Goal: Task Accomplishment & Management: Complete application form

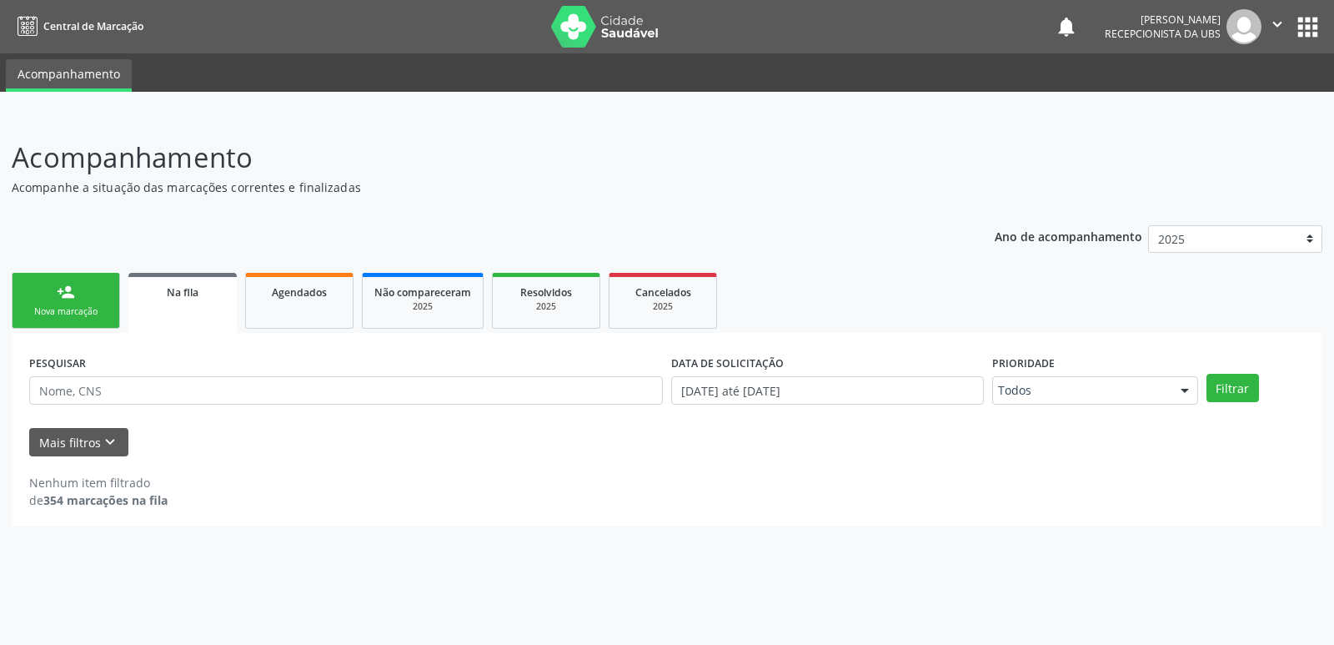
click at [289, 361] on div "PESQUISAR" at bounding box center [346, 382] width 642 height 65
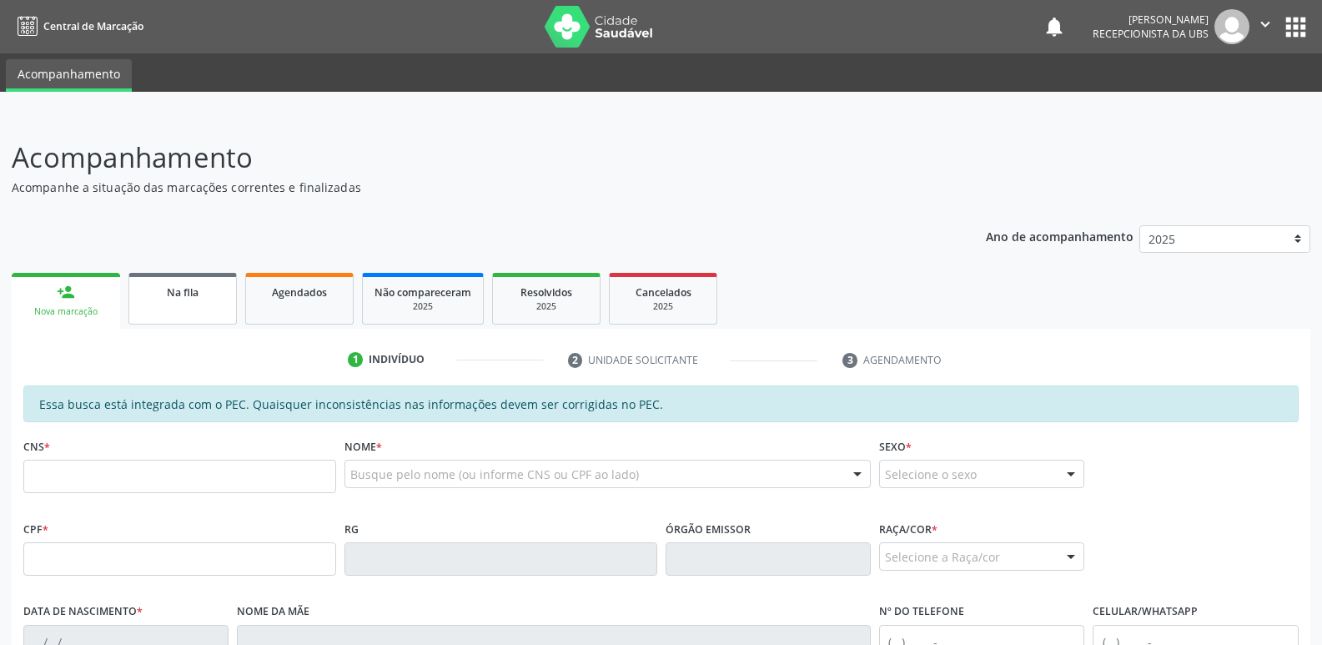
click at [198, 301] on link "Na fila" at bounding box center [182, 299] width 108 height 52
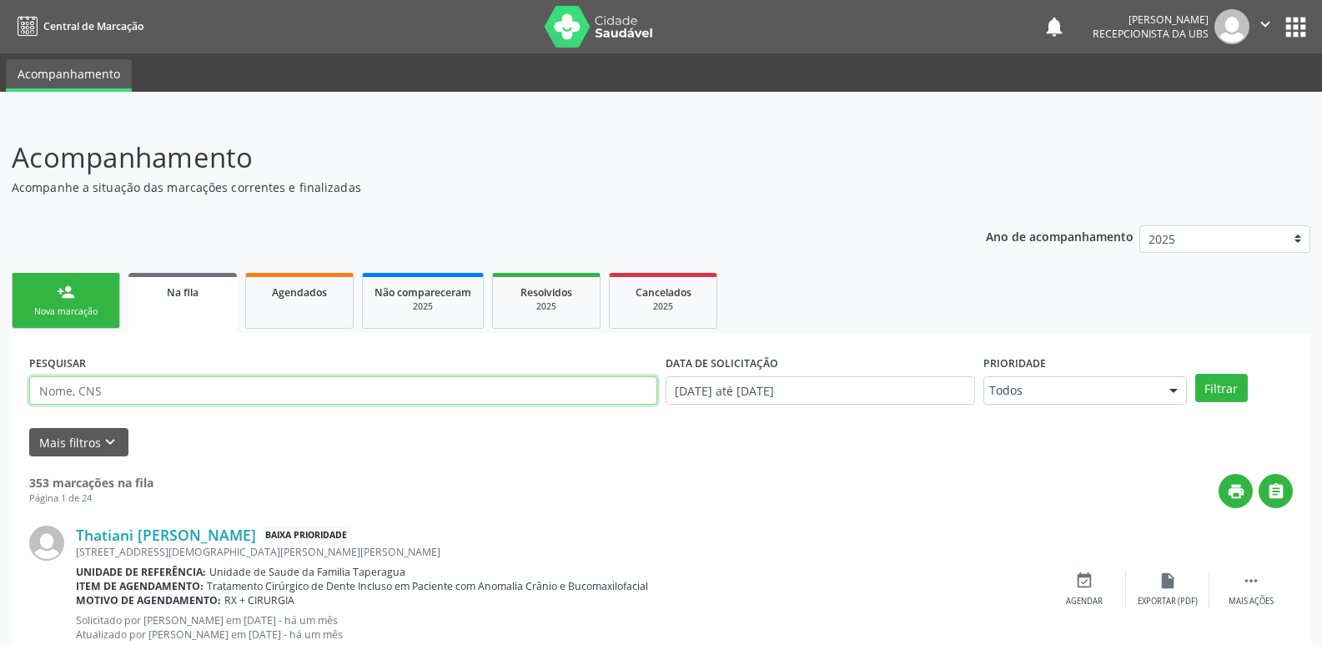
click at [214, 394] on input "text" at bounding box center [343, 390] width 628 height 28
paste input "704001892840062"
click at [1195, 374] on button "Filtrar" at bounding box center [1221, 388] width 53 height 28
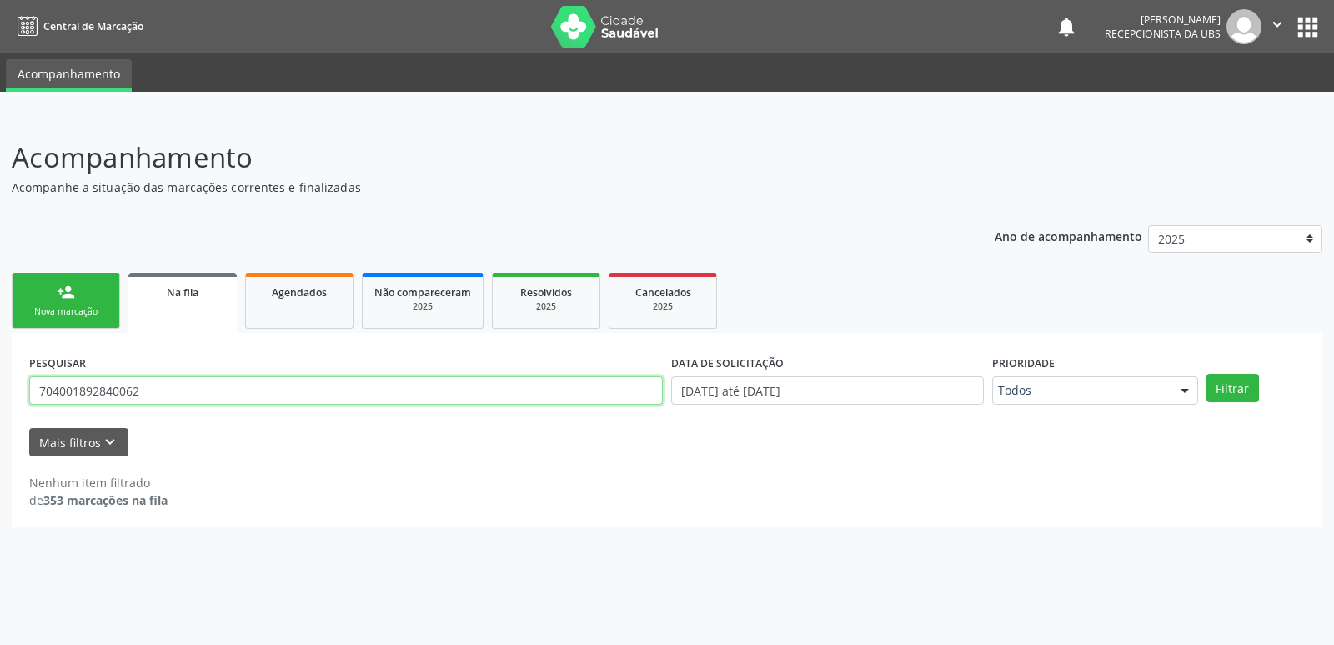
click at [339, 386] on input "704001892840062" at bounding box center [346, 390] width 634 height 28
click at [379, 393] on input "704001892840062" at bounding box center [346, 390] width 634 height 28
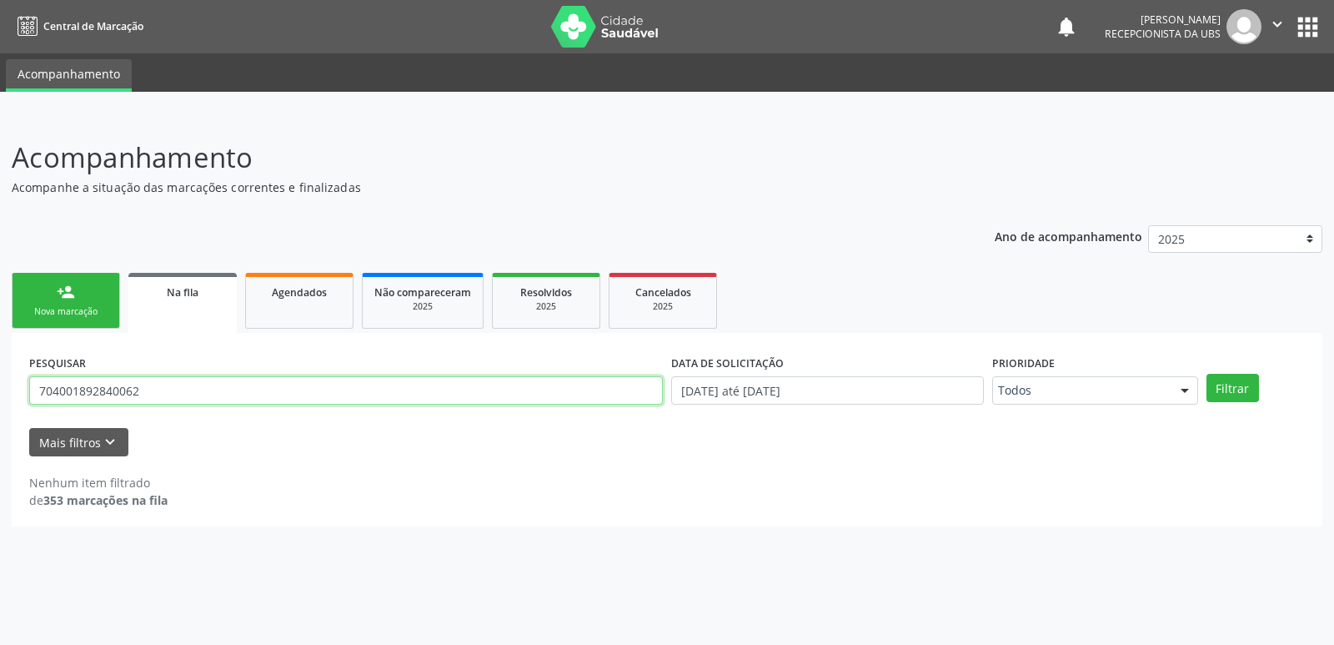
click at [379, 393] on input "704001892840062" at bounding box center [346, 390] width 634 height 28
paste input "0502593025654"
type input "700502593025654"
click at [1206, 374] on button "Filtrar" at bounding box center [1232, 388] width 53 height 28
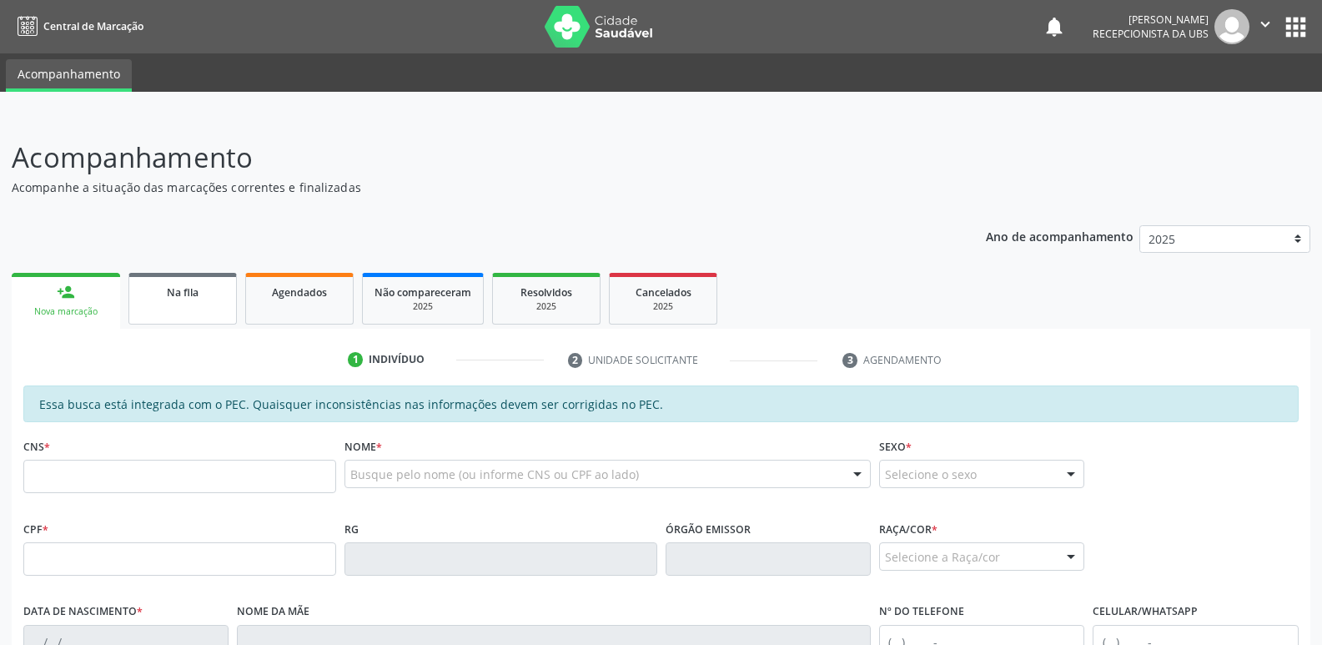
click at [208, 293] on div "Na fila" at bounding box center [182, 292] width 83 height 18
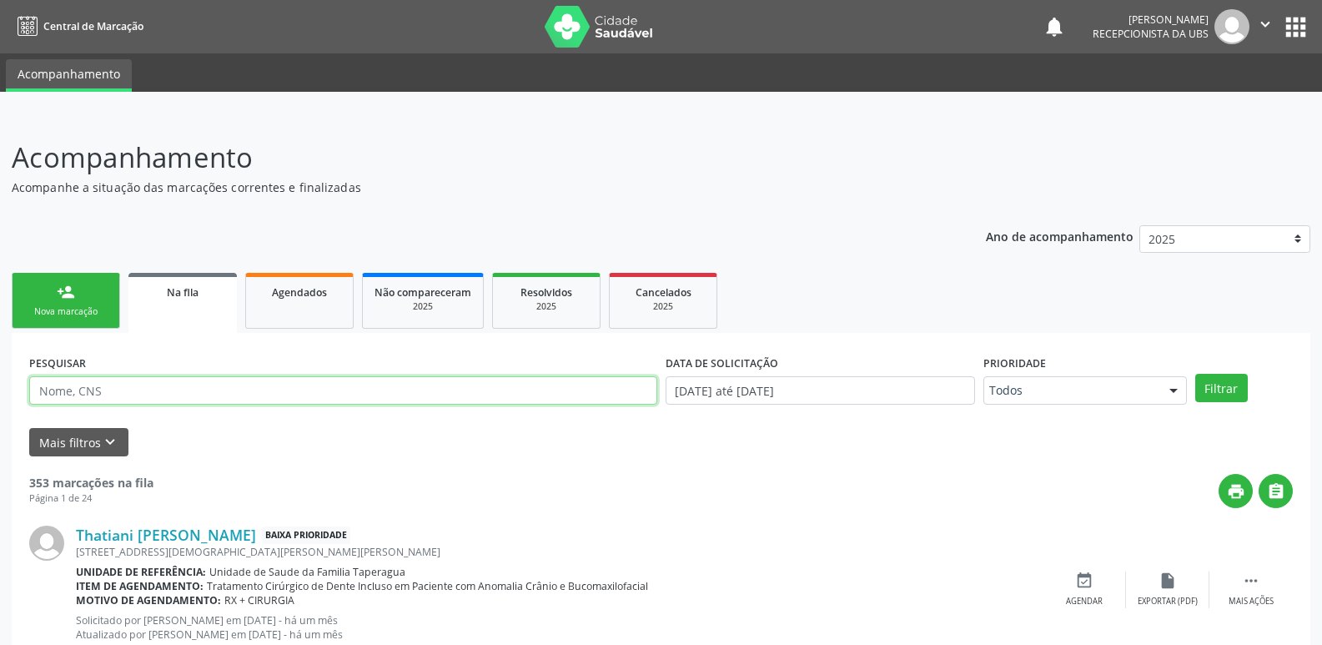
click at [231, 394] on input "text" at bounding box center [343, 390] width 628 height 28
paste input "700502593025654"
type input "700502593025654"
click at [1195, 374] on button "Filtrar" at bounding box center [1221, 388] width 53 height 28
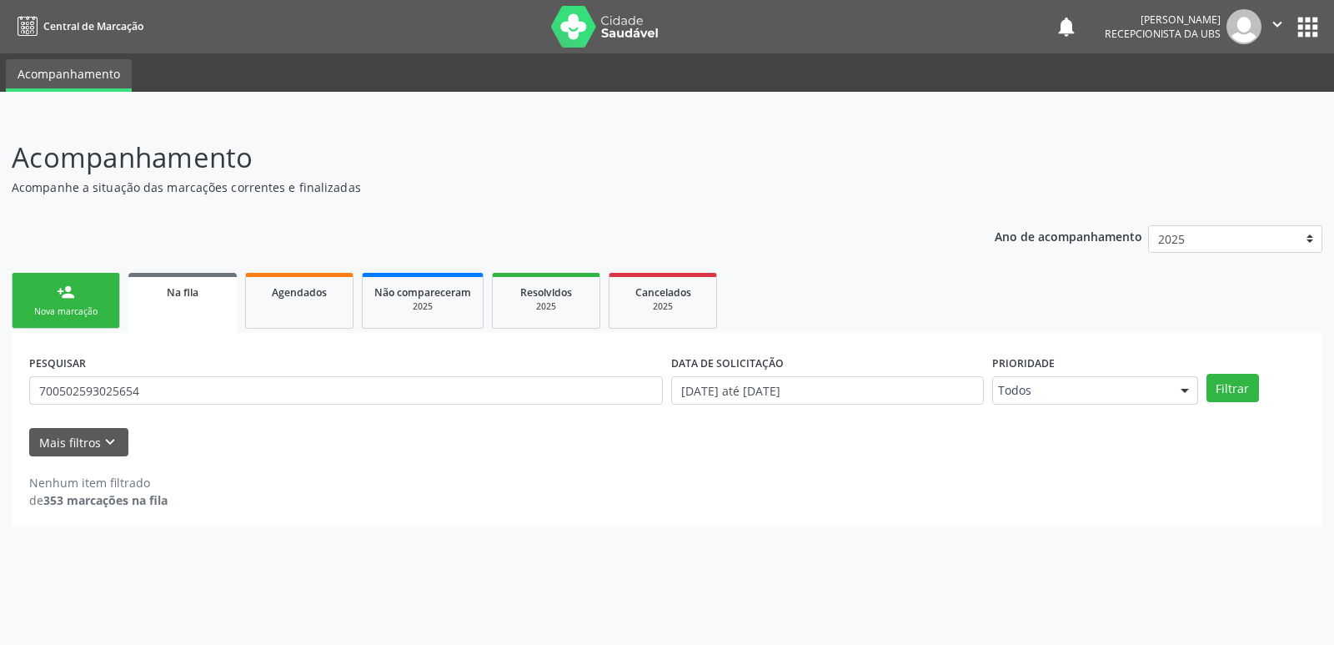
click at [69, 284] on div "person_add" at bounding box center [66, 292] width 18 height 18
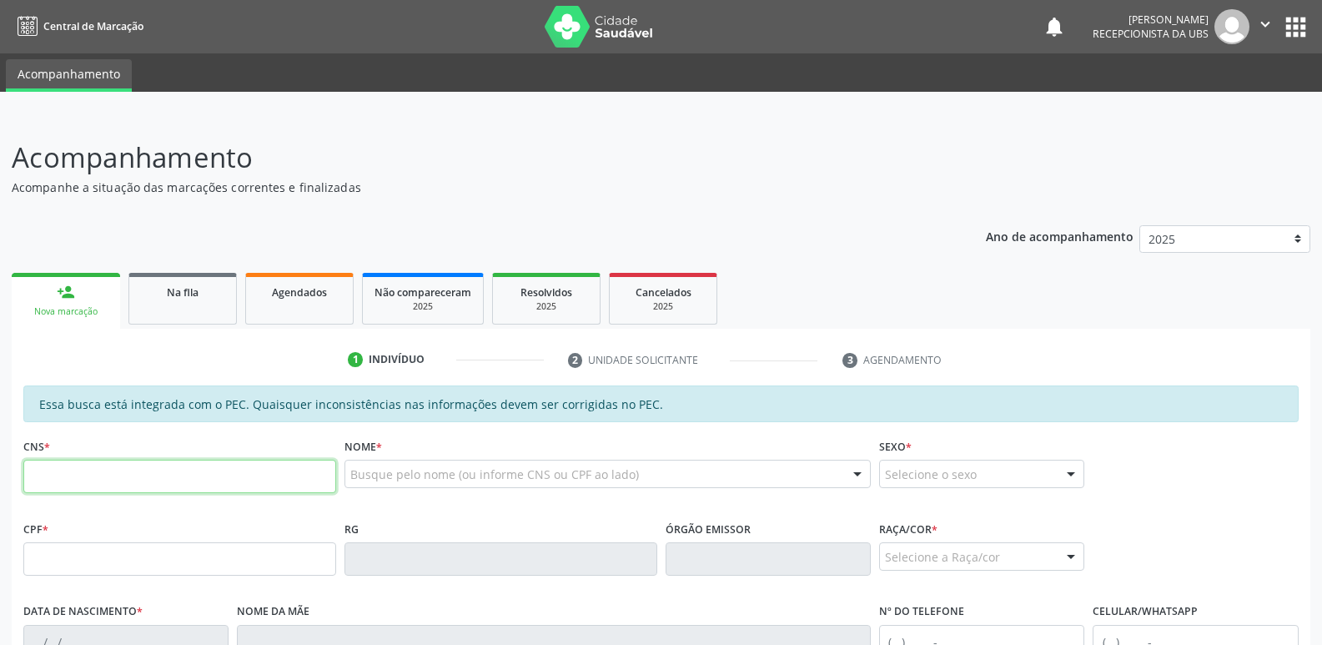
click at [175, 469] on input "text" at bounding box center [179, 475] width 313 height 33
paste input "700 5025 9302 5654"
type input "700 5025 9302 5654"
type input "113.346.314-25"
type input "[DATE]"
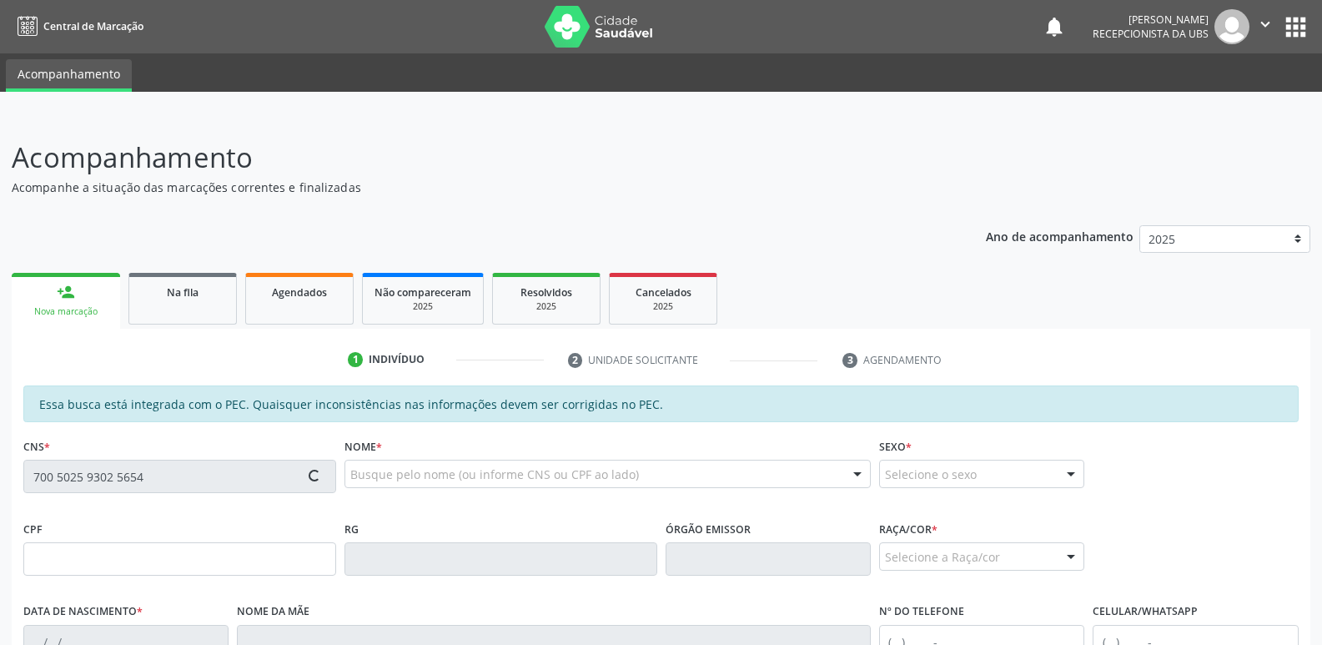
type input "[PERSON_NAME]"
type input "[PHONE_NUMBER]"
type input "39"
click at [203, 300] on link "Na fila" at bounding box center [182, 299] width 108 height 52
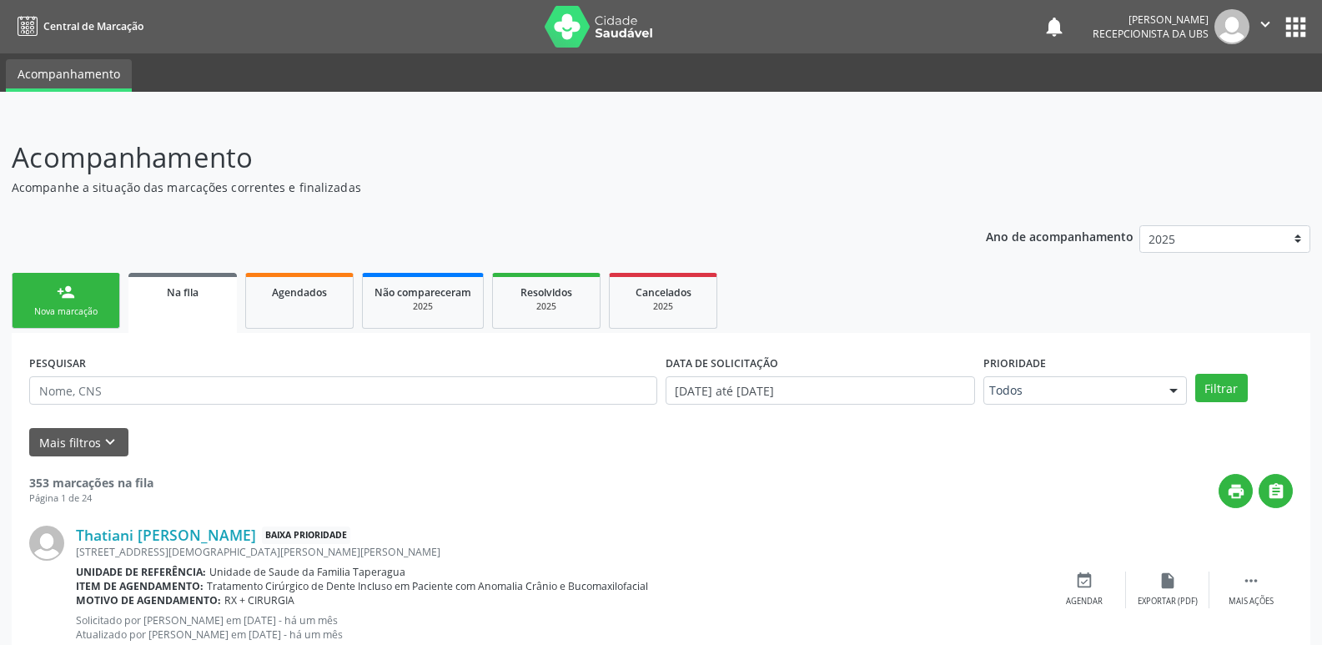
click at [68, 300] on div "person_add" at bounding box center [66, 292] width 18 height 18
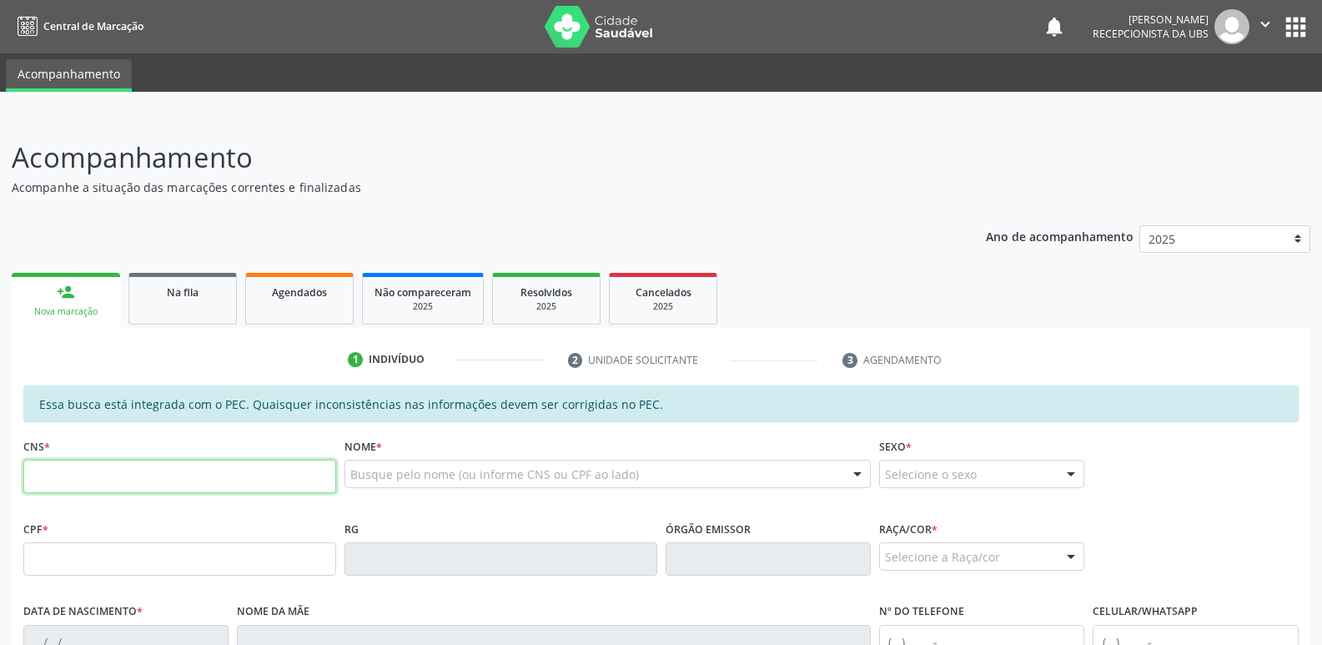
click at [153, 482] on input "text" at bounding box center [179, 475] width 313 height 33
paste input "700 5025 9302 5654"
type input "700 5025 9302 5654"
type input "113.346.314-25"
type input "[DATE]"
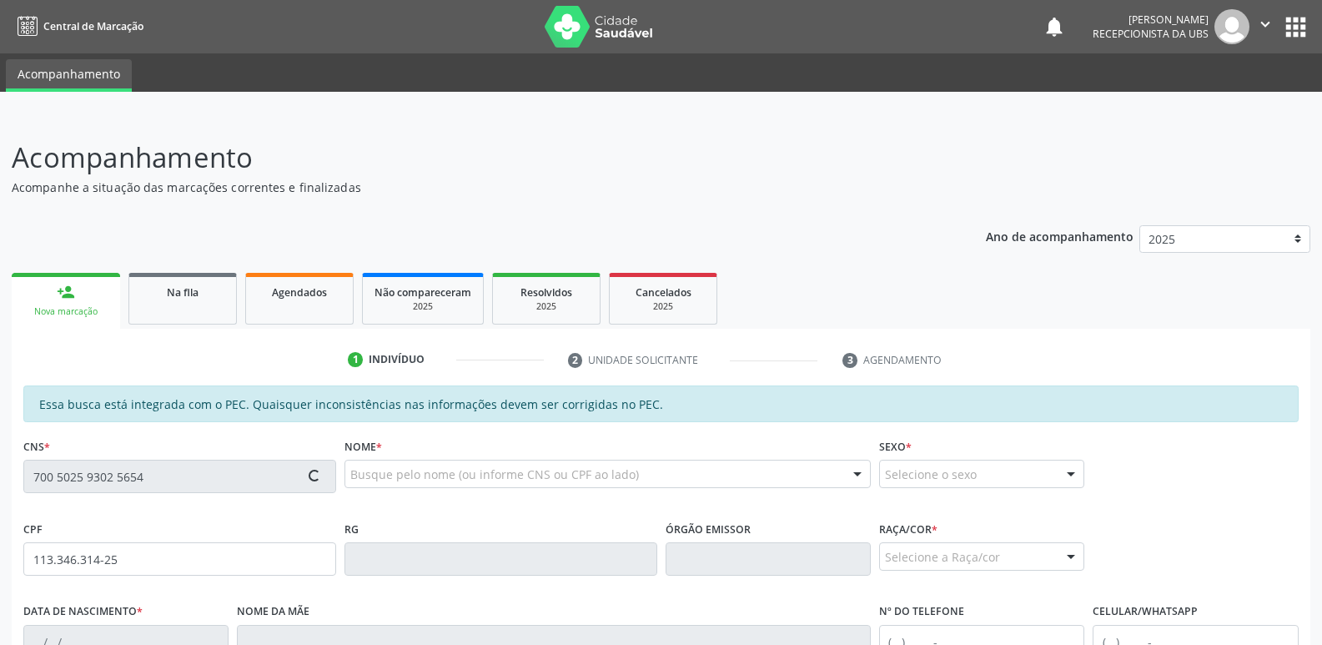
type input "[PERSON_NAME]"
type input "[PHONE_NUMBER]"
type input "39"
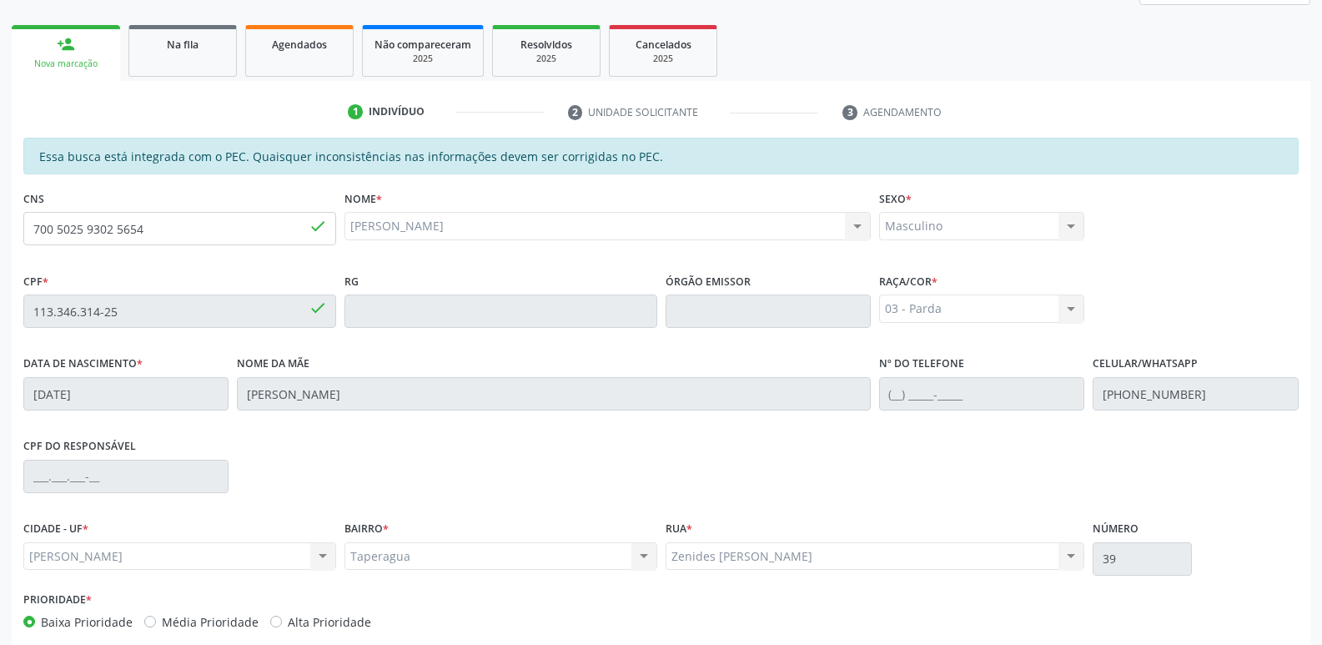
scroll to position [331, 0]
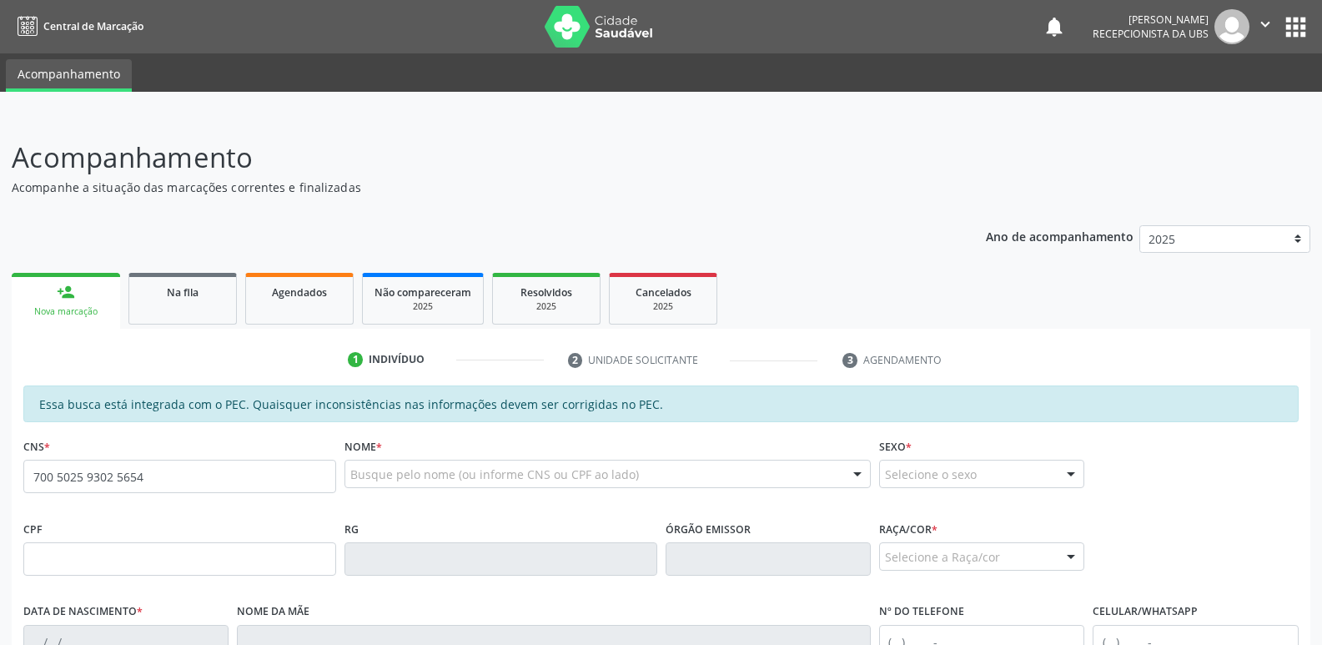
type input "700 5025 9302 5654"
type input "113.346.314-25"
type input "[DATE]"
type input "[PERSON_NAME]"
type input "[PHONE_NUMBER]"
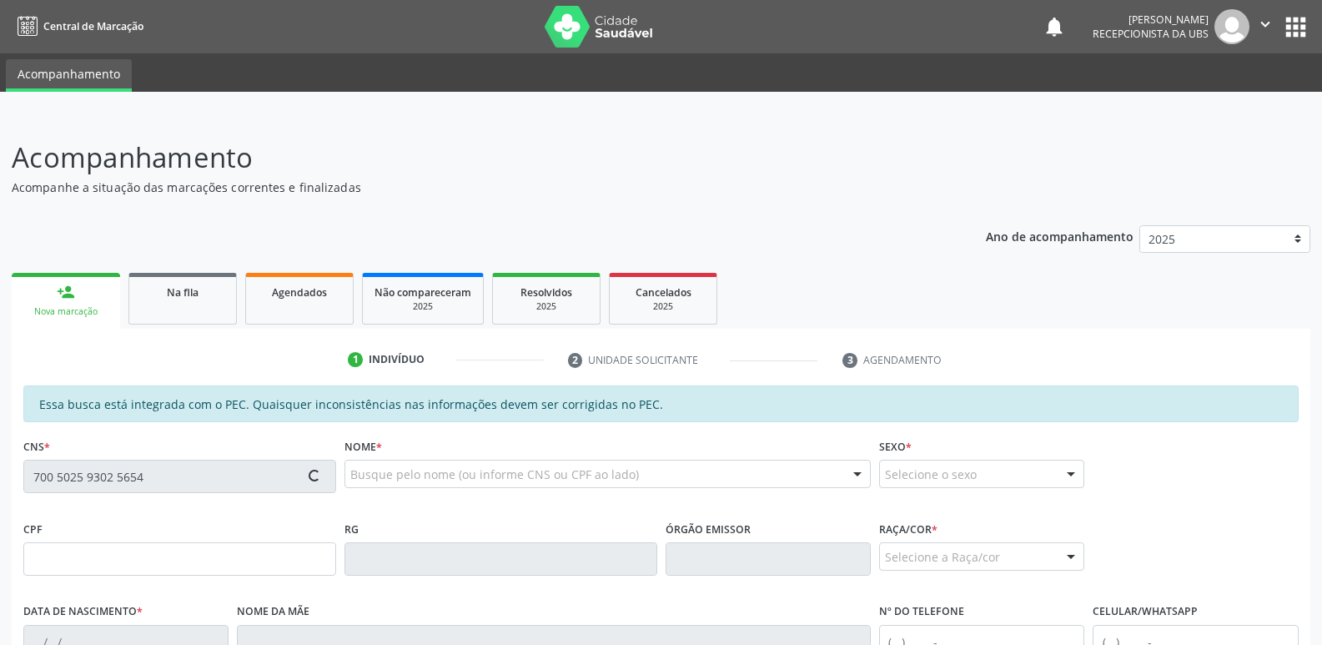
type input "39"
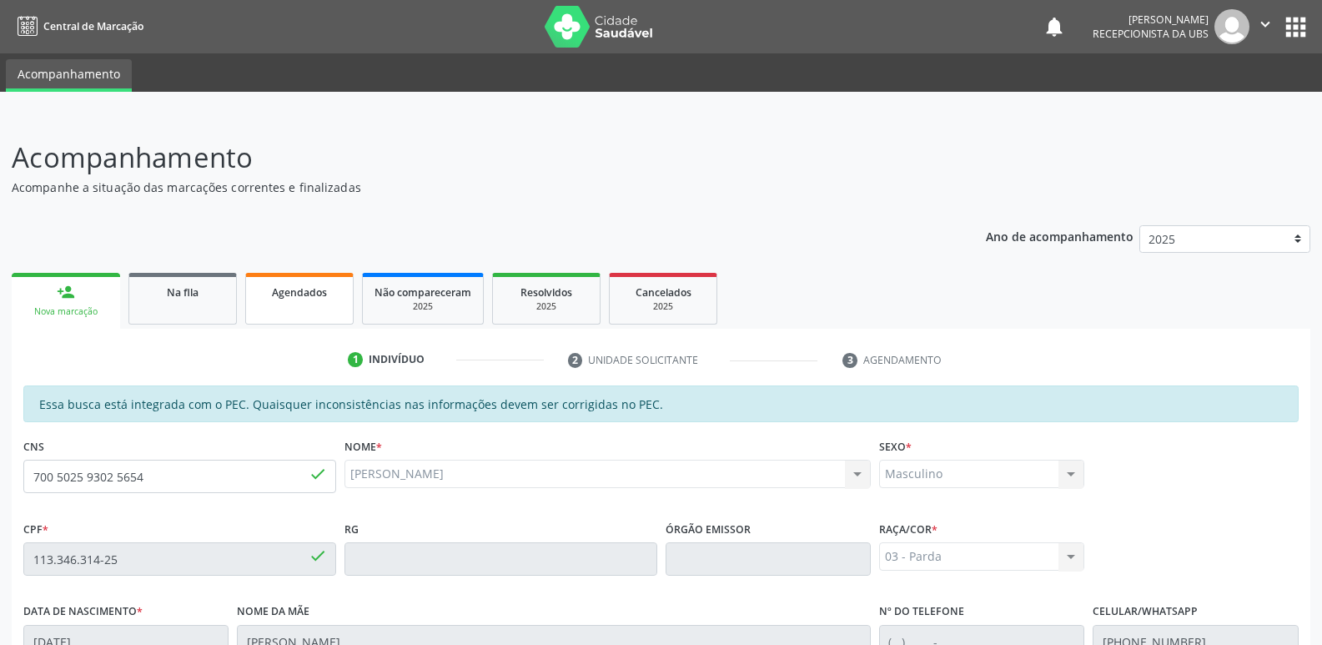
click at [273, 293] on span "Agendados" at bounding box center [299, 292] width 55 height 14
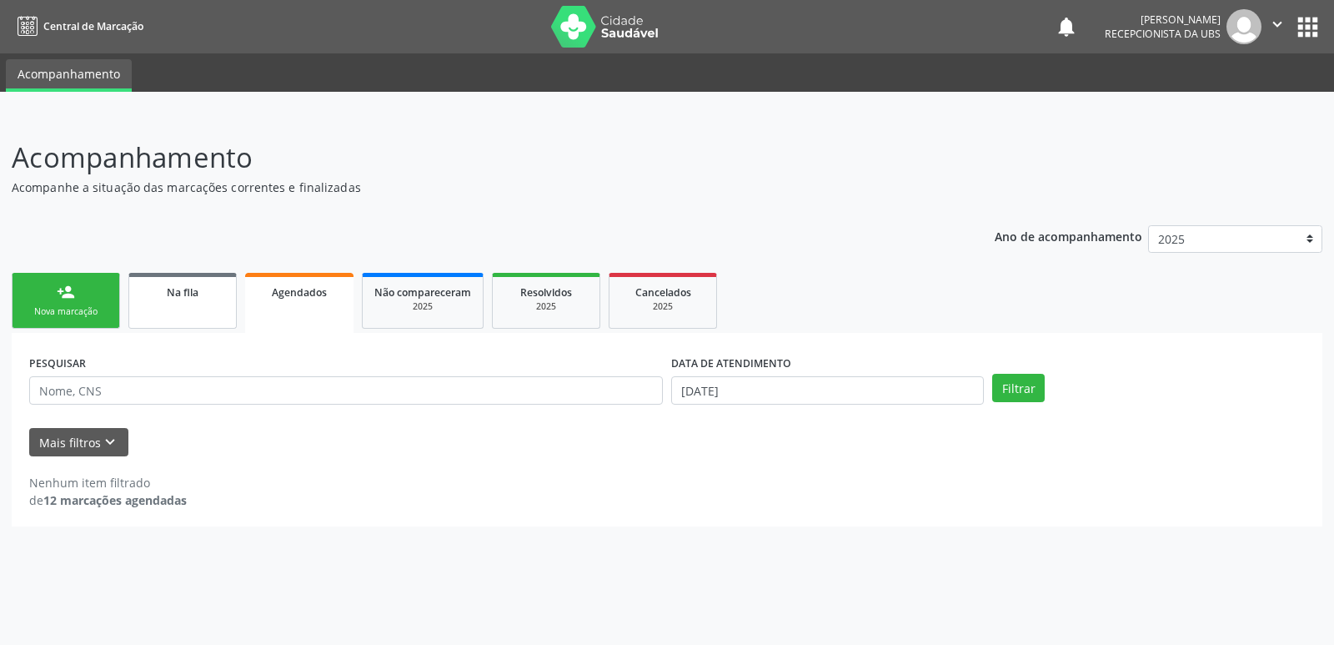
click at [203, 303] on link "Na fila" at bounding box center [182, 301] width 108 height 56
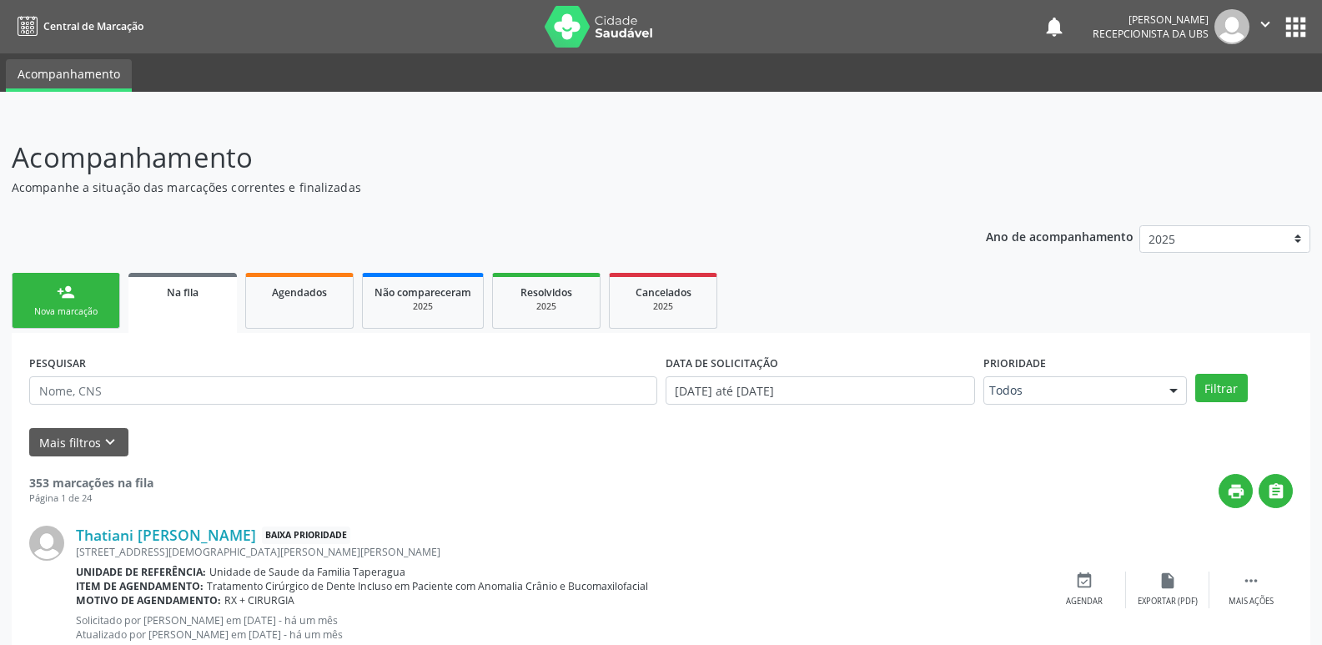
click at [64, 278] on link "person_add Nova marcação" at bounding box center [66, 301] width 108 height 56
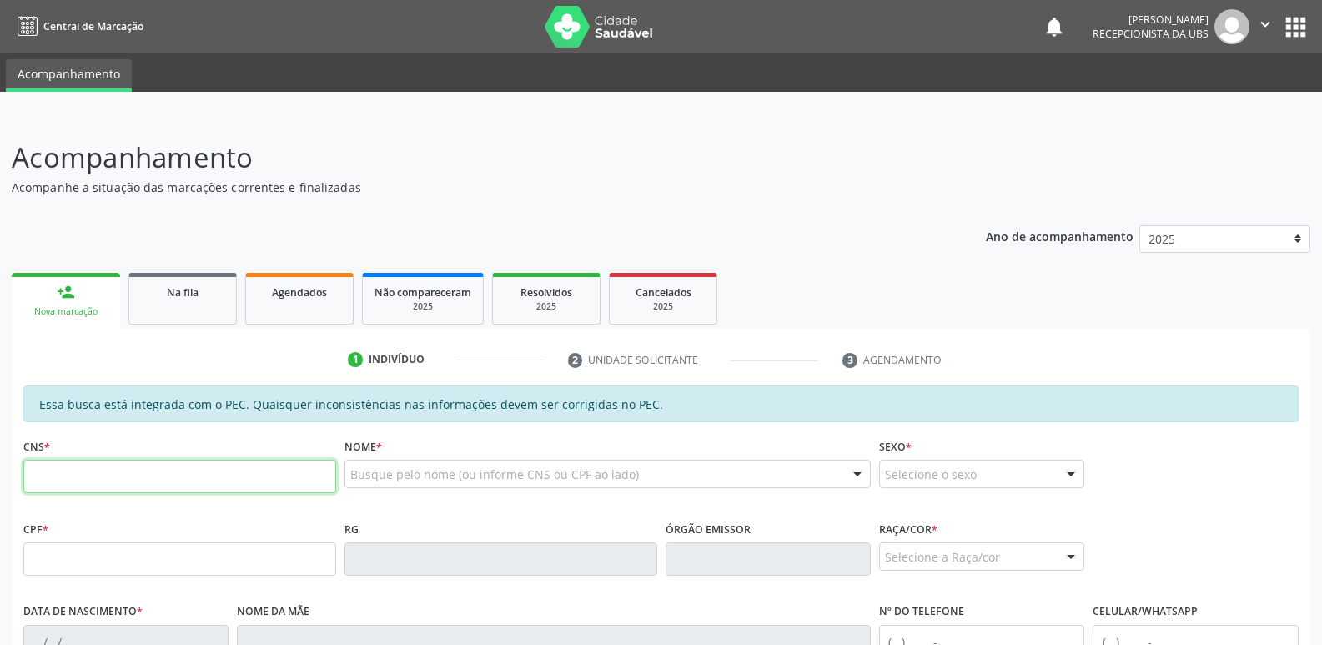
click at [147, 479] on input "text" at bounding box center [179, 475] width 313 height 33
paste input "700 5025 9302 5654"
type input "700 5025 9302 5654"
type input "113.346.314-25"
type input "[DATE]"
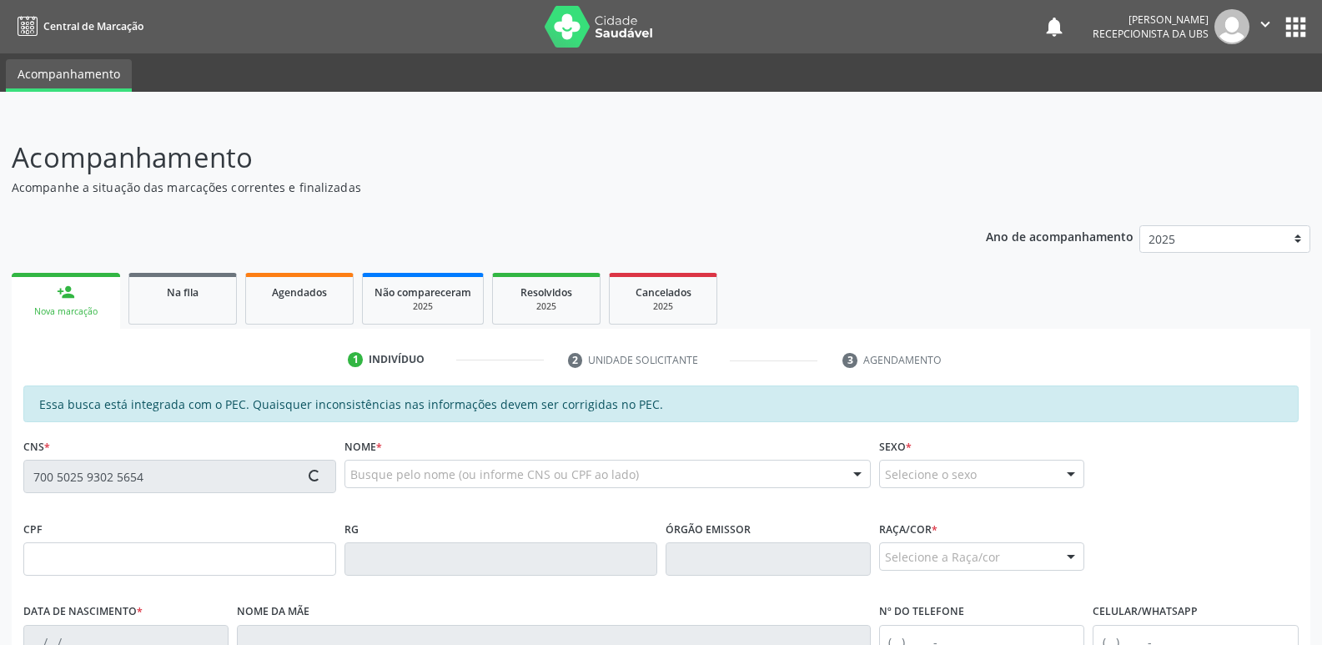
type input "[PERSON_NAME]"
type input "[PHONE_NUMBER]"
type input "39"
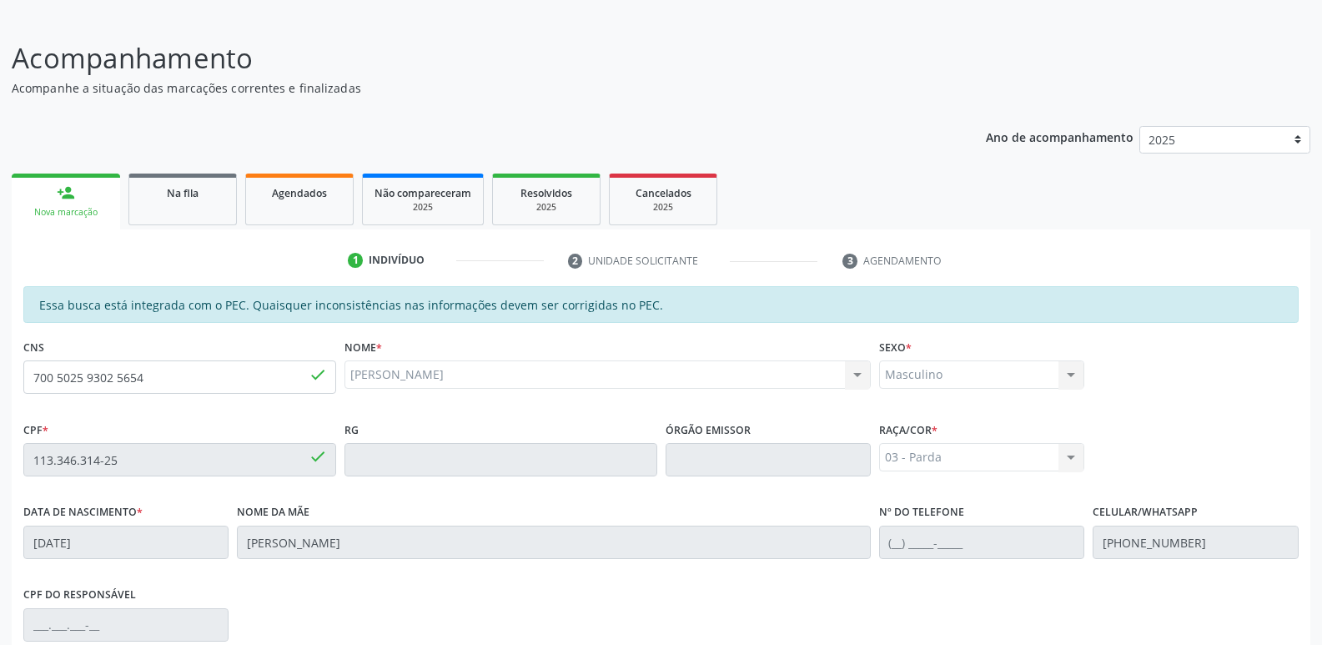
scroll to position [331, 0]
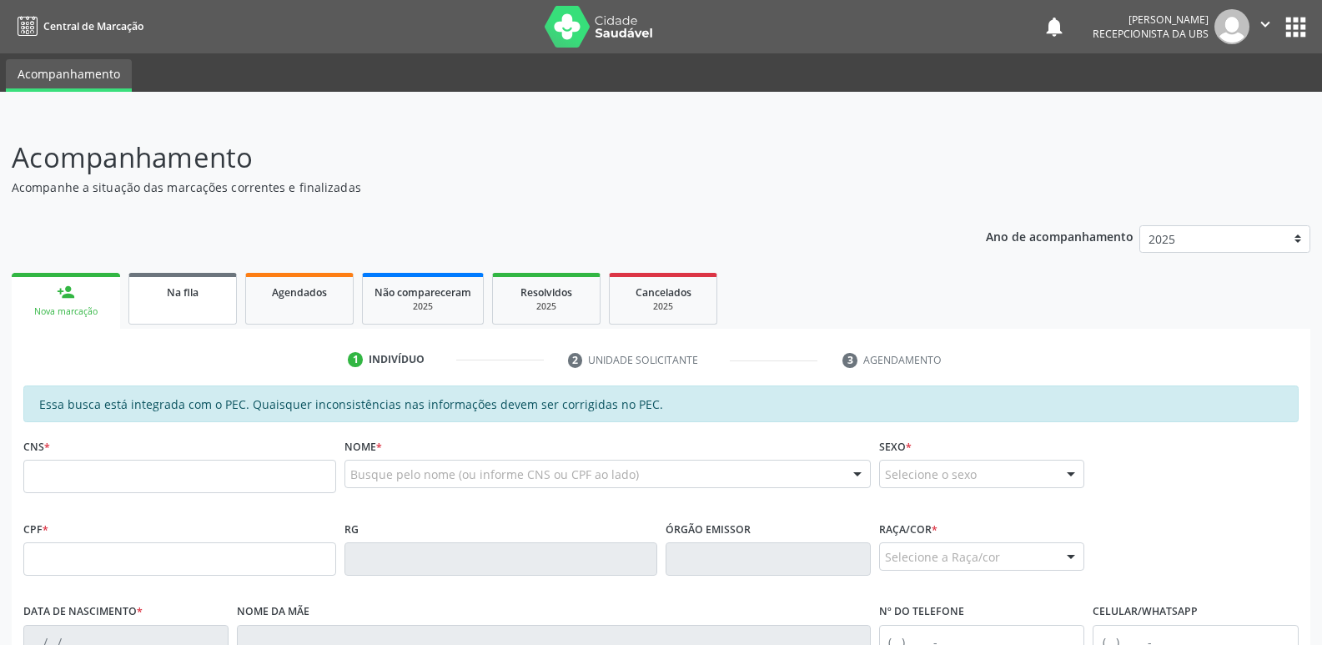
click at [175, 278] on link "Na fila" at bounding box center [182, 299] width 108 height 52
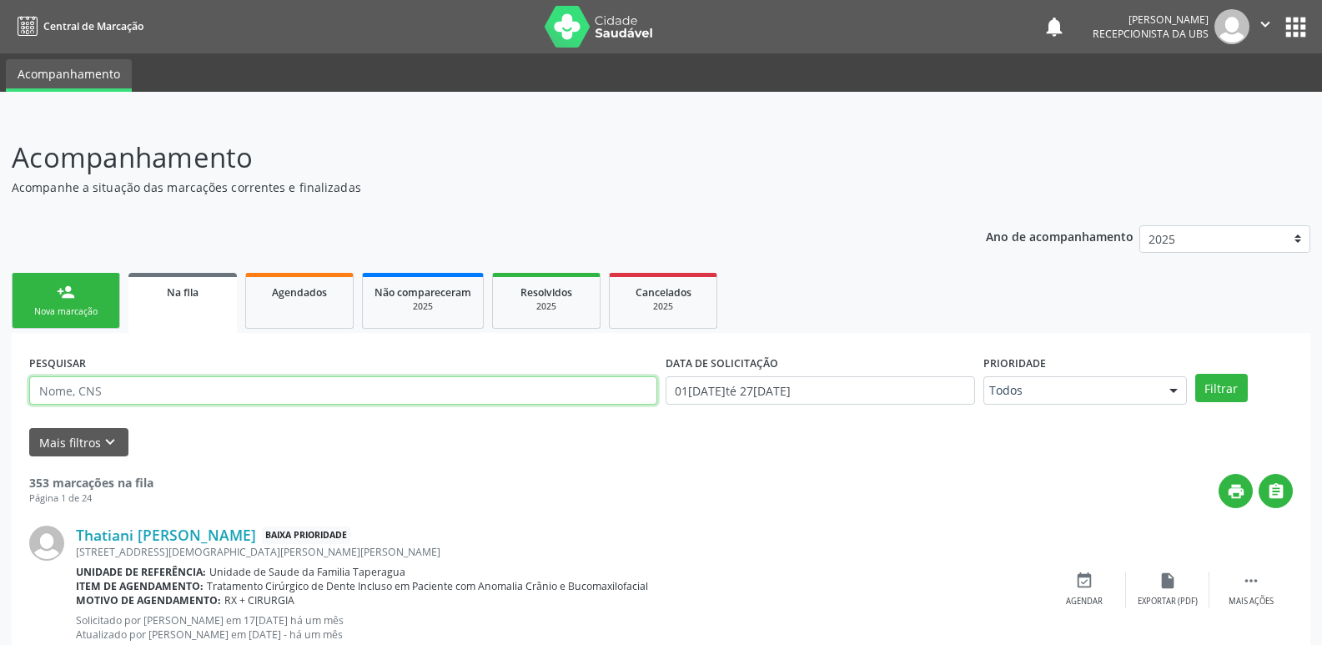
click at [164, 388] on input "text" at bounding box center [343, 390] width 628 height 28
paste input "700502593025654"
type input "700502593025654"
click at [1195, 374] on button "Filtrar" at bounding box center [1221, 388] width 53 height 28
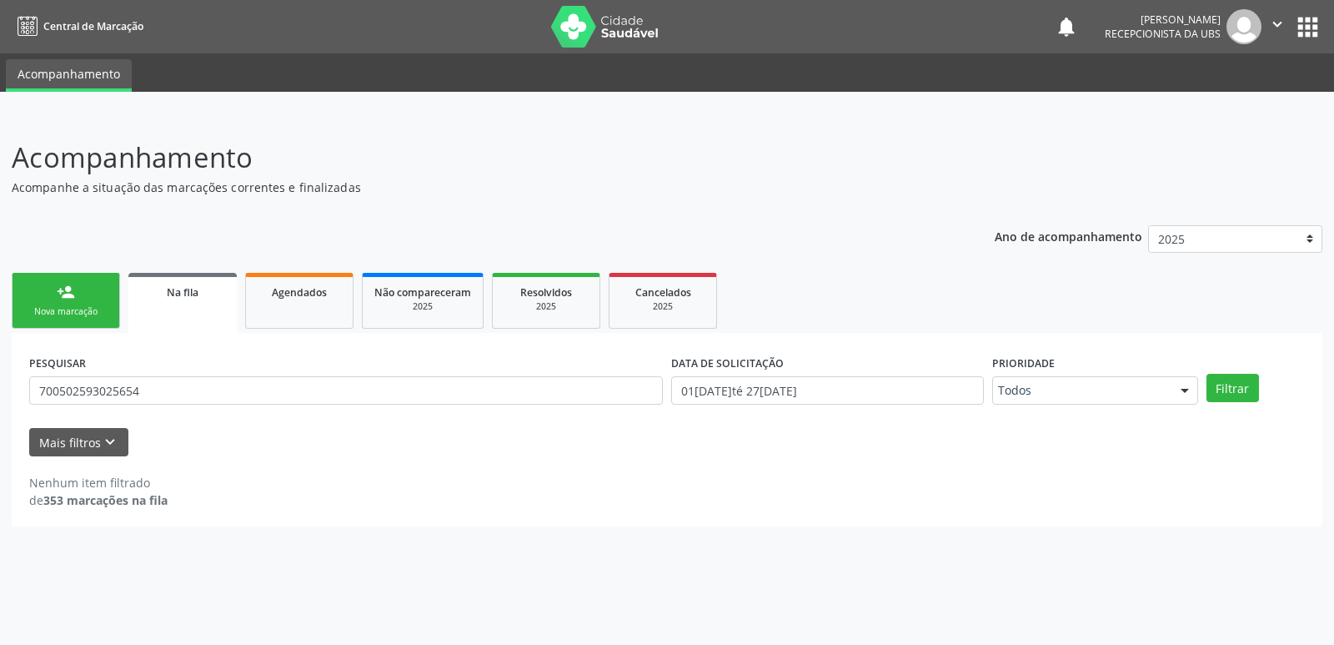
click at [33, 296] on link "person_add Nova marcação" at bounding box center [66, 301] width 108 height 56
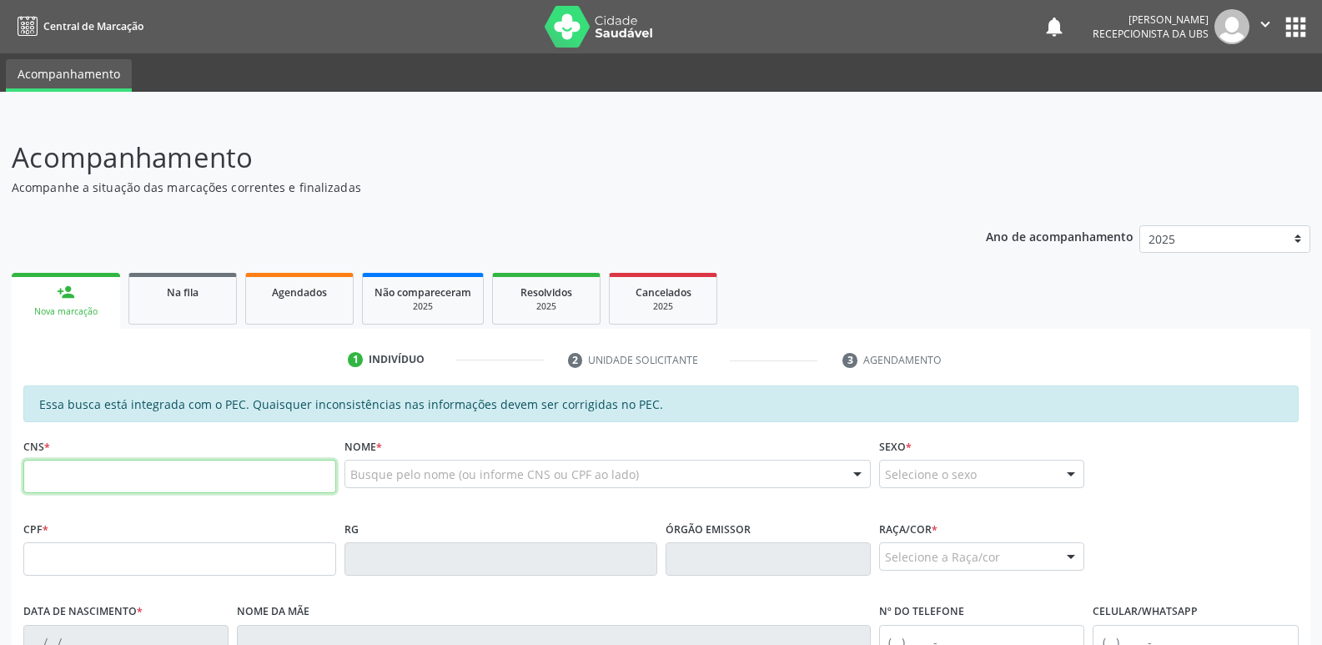
click at [193, 470] on input "text" at bounding box center [179, 475] width 313 height 33
paste input "700 5025 9302 5654"
type input "700 5025 9302 5654"
type input "113.346.314-25"
type input "19/07/1995"
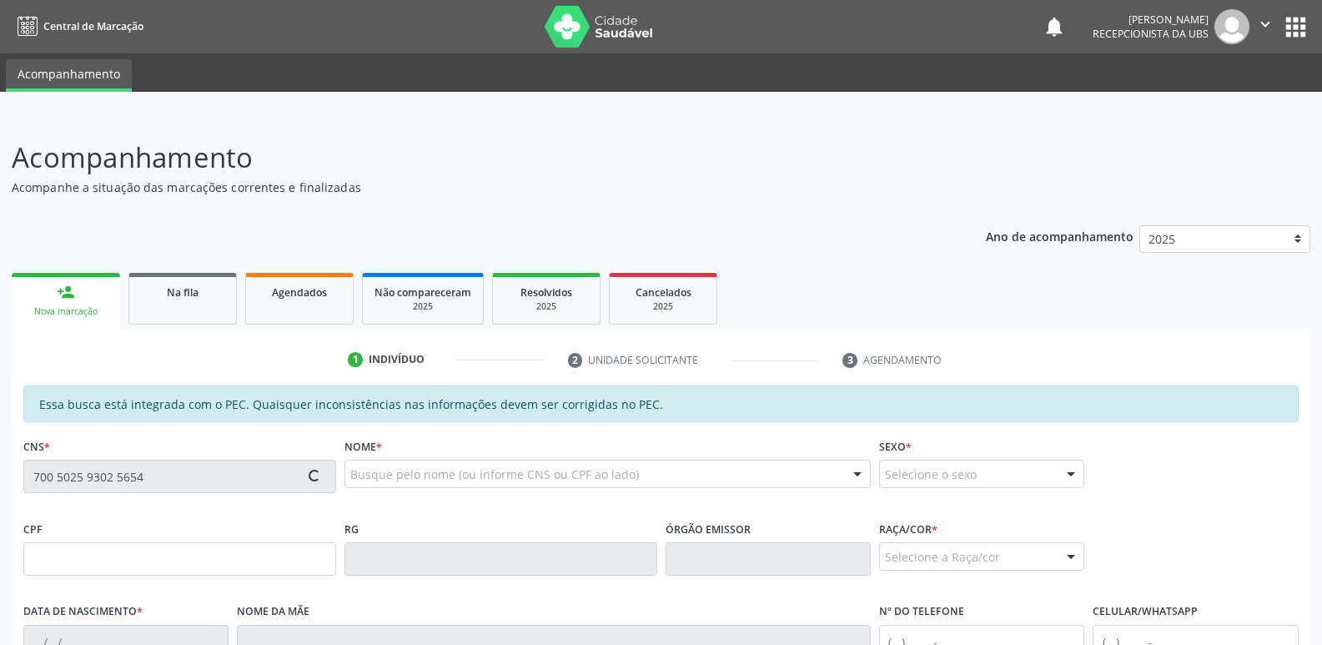
type input "Maria Celia da Silva"
type input "(82) 99322-1588"
type input "39"
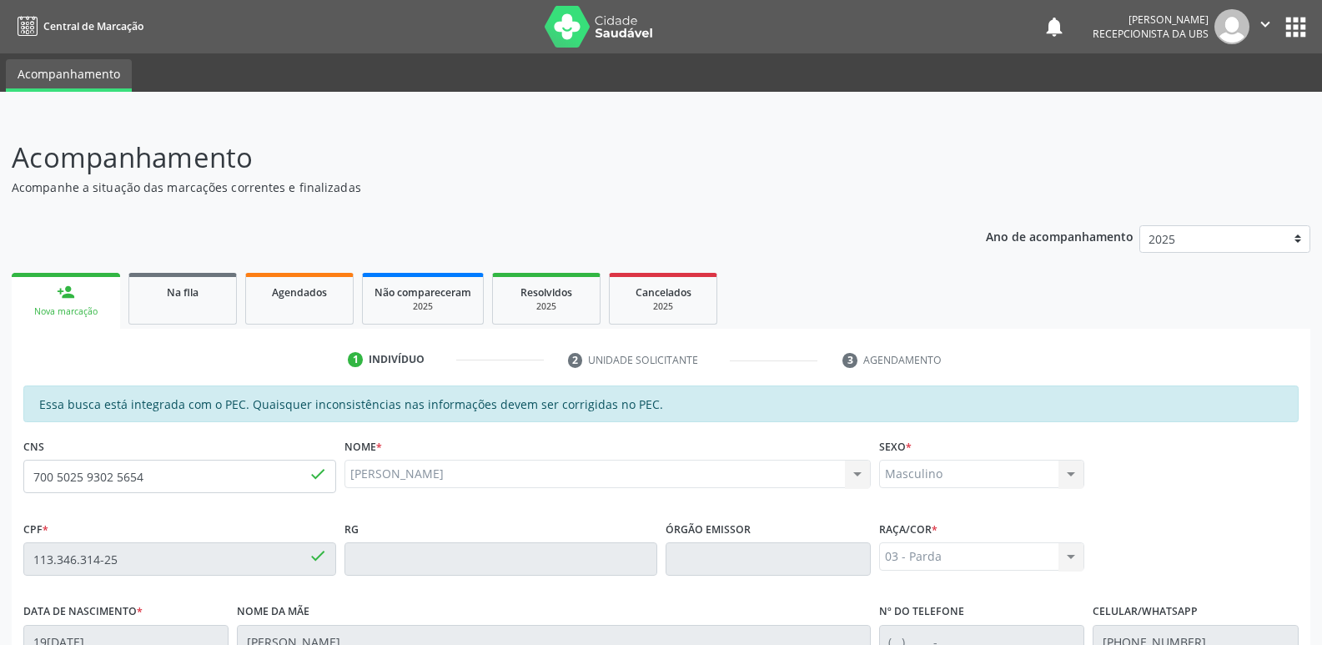
scroll to position [331, 0]
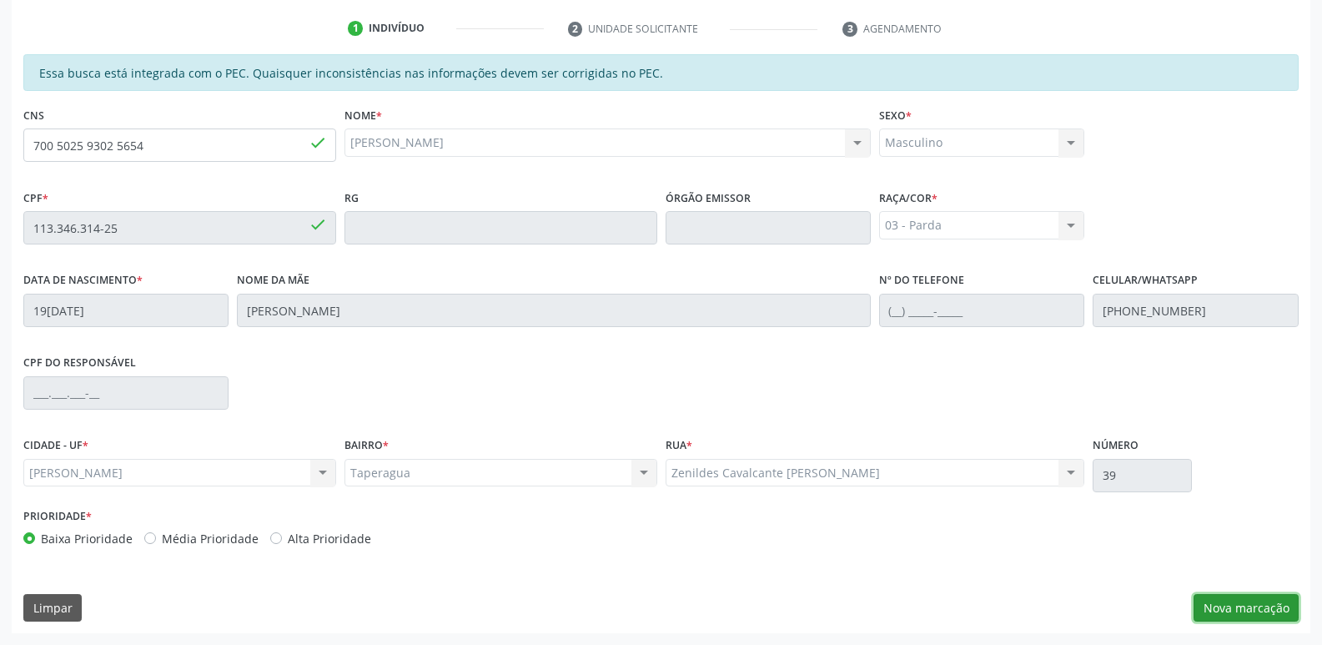
click at [1271, 599] on button "Nova marcação" at bounding box center [1245, 608] width 105 height 28
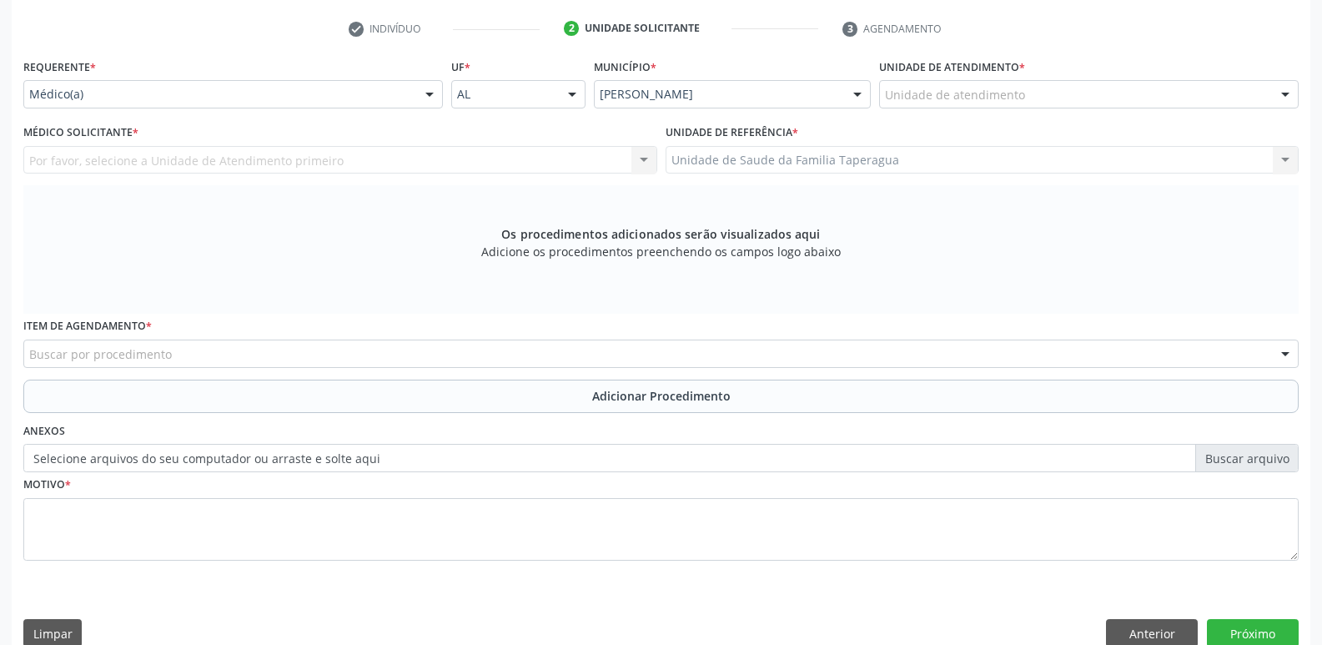
click at [1072, 106] on div "Unidade de atendimento" at bounding box center [1088, 94] width 419 height 28
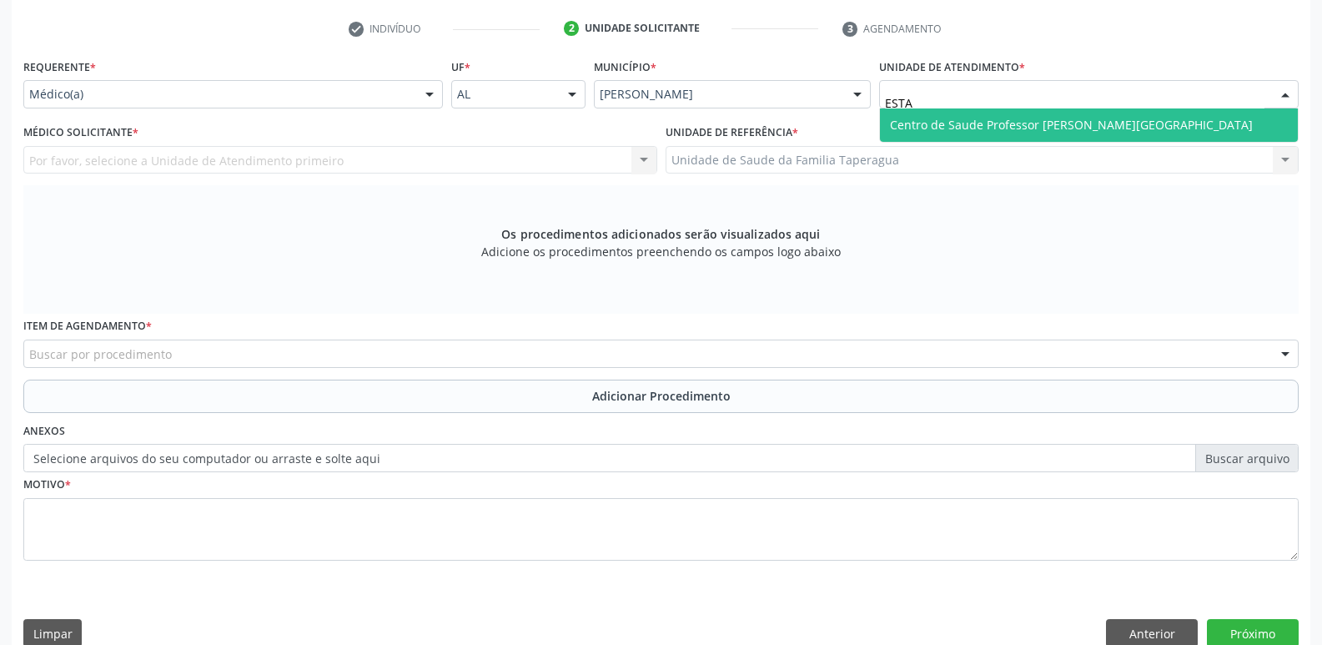
type input "ESTAC"
click at [1067, 128] on span "Centro de Saude Professor [PERSON_NAME][GEOGRAPHIC_DATA]" at bounding box center [1071, 125] width 363 height 16
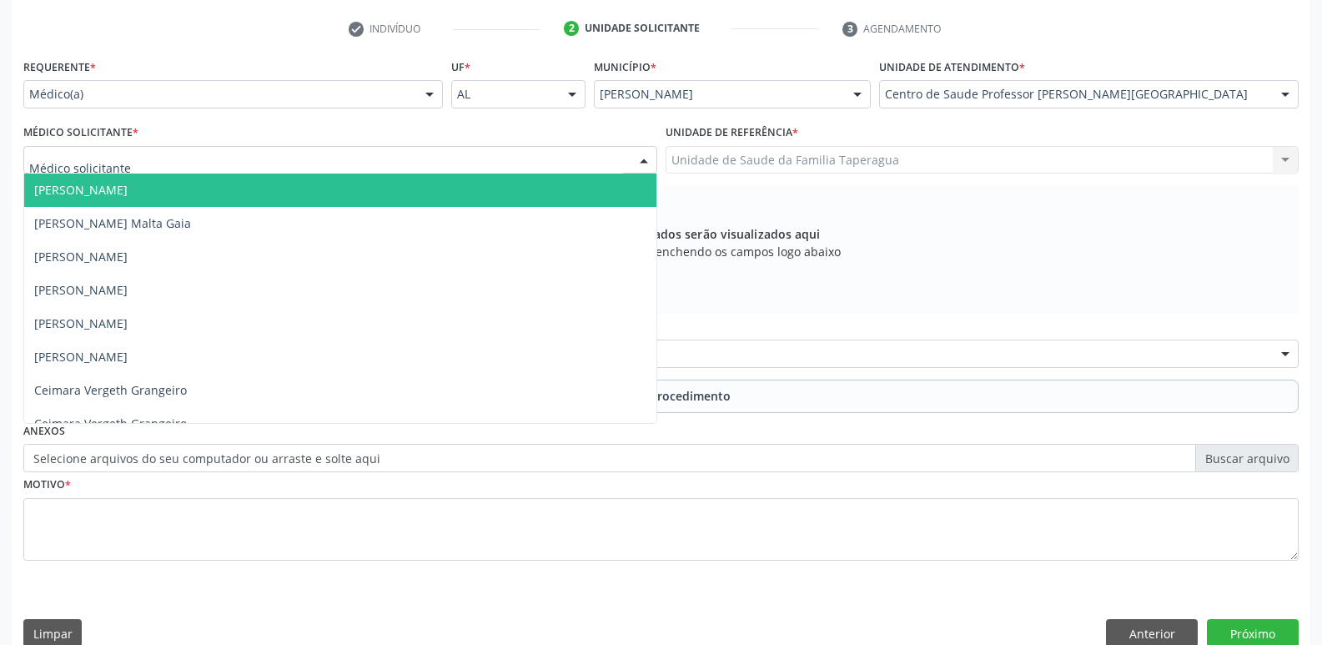
click at [499, 160] on div at bounding box center [340, 160] width 634 height 28
type input "ELIO"
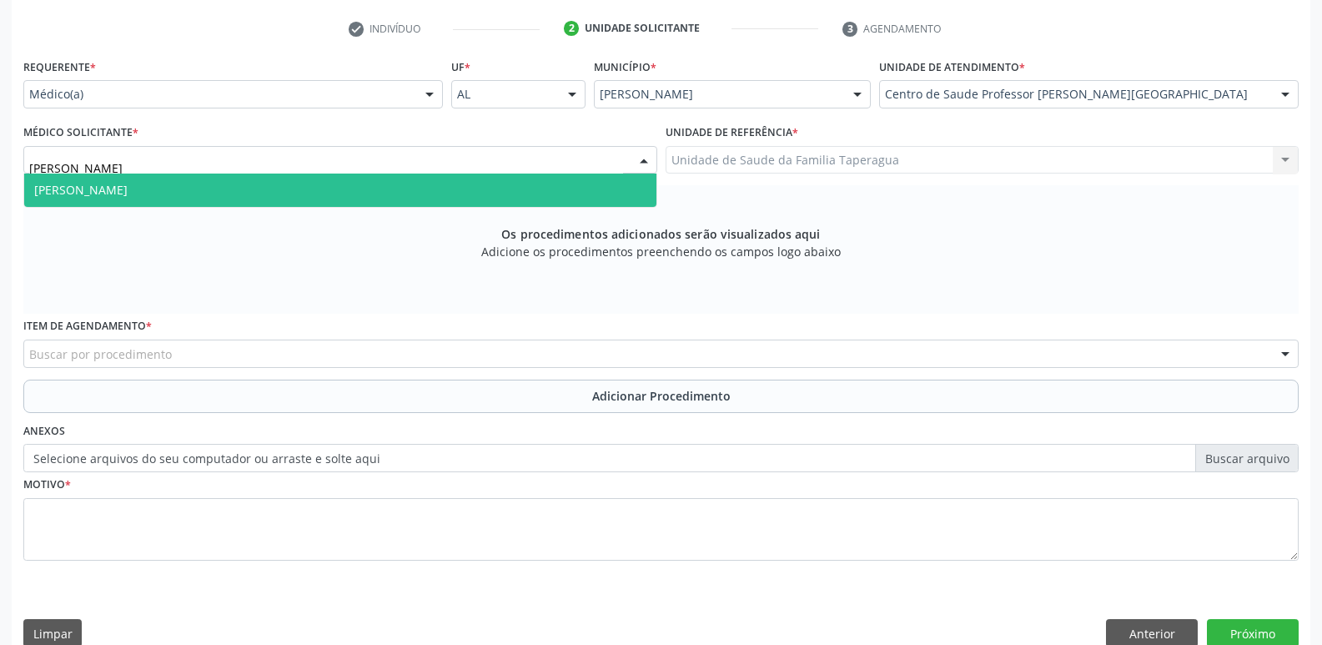
click at [492, 188] on span "Elio Goncalves Melo Junior" at bounding box center [340, 189] width 632 height 33
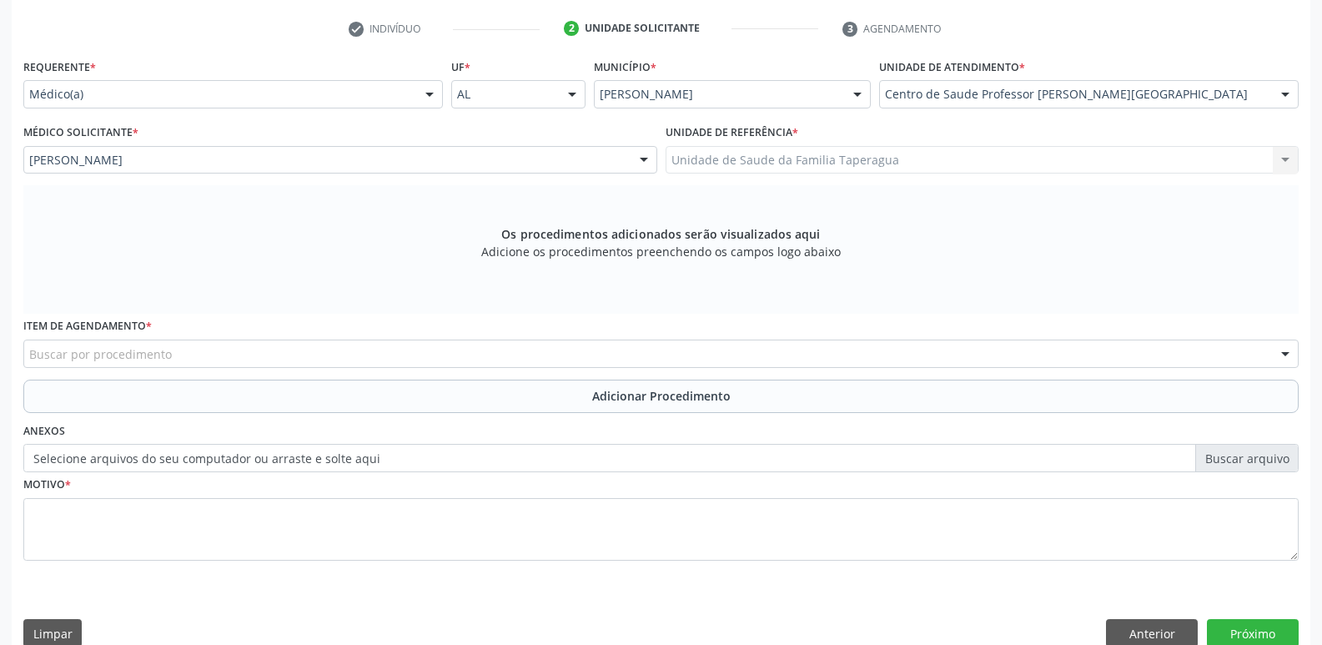
click at [455, 350] on div "Buscar por procedimento" at bounding box center [660, 353] width 1275 height 28
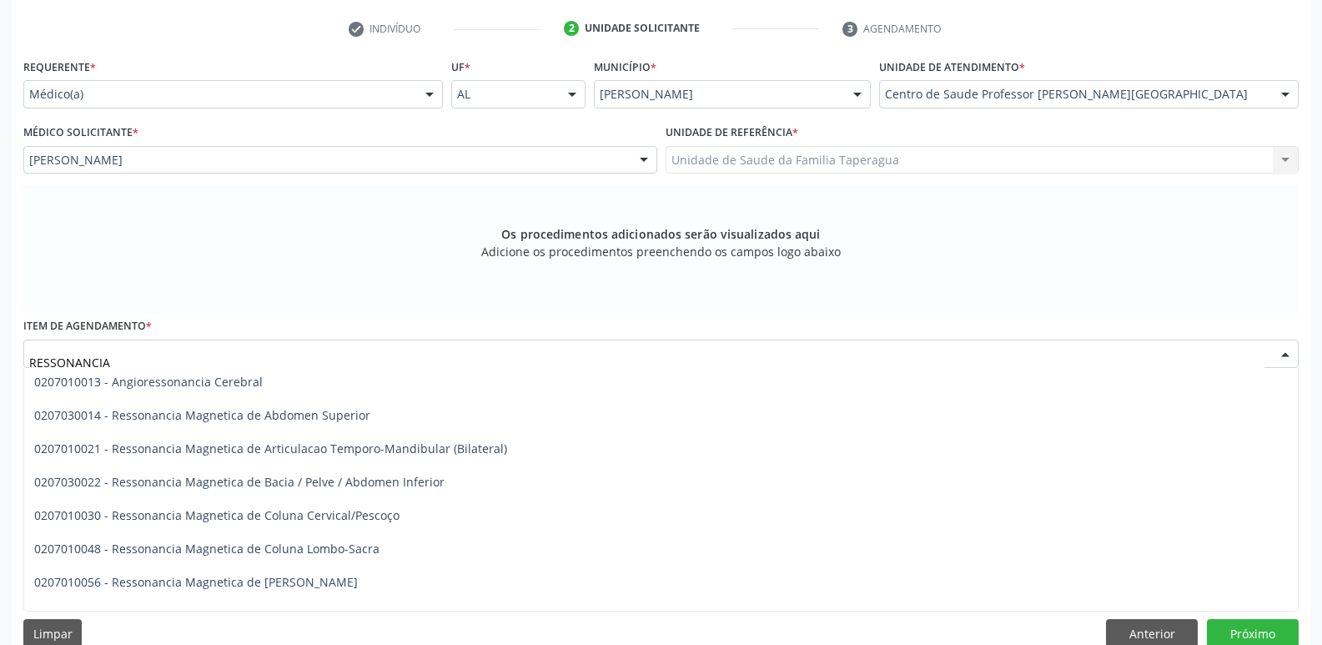
scroll to position [0, 0]
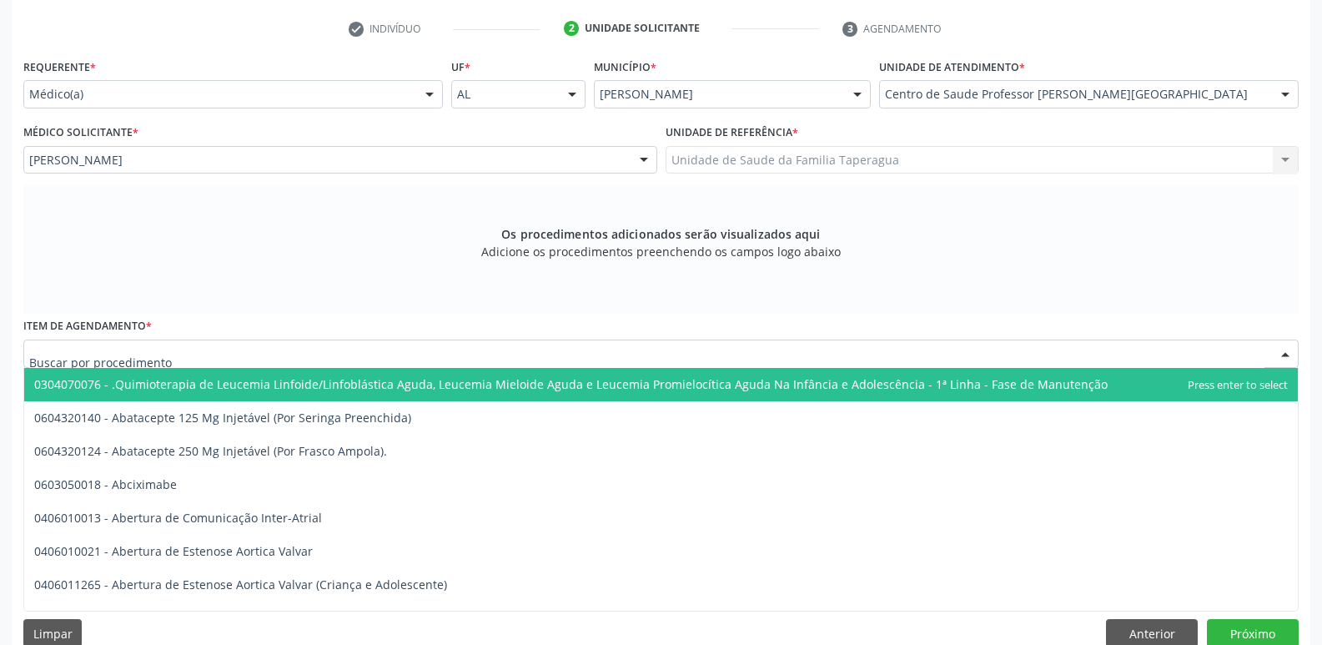
click at [507, 353] on div at bounding box center [660, 353] width 1275 height 28
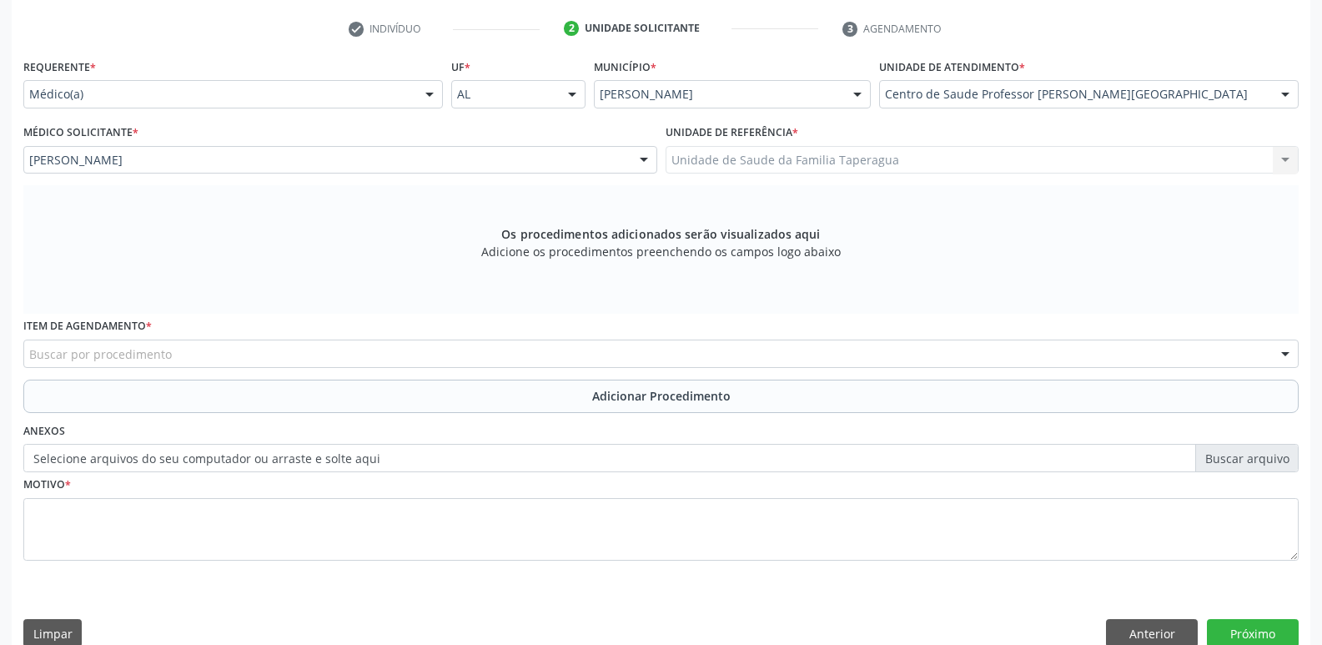
click at [511, 355] on div "Buscar por procedimento" at bounding box center [660, 353] width 1275 height 28
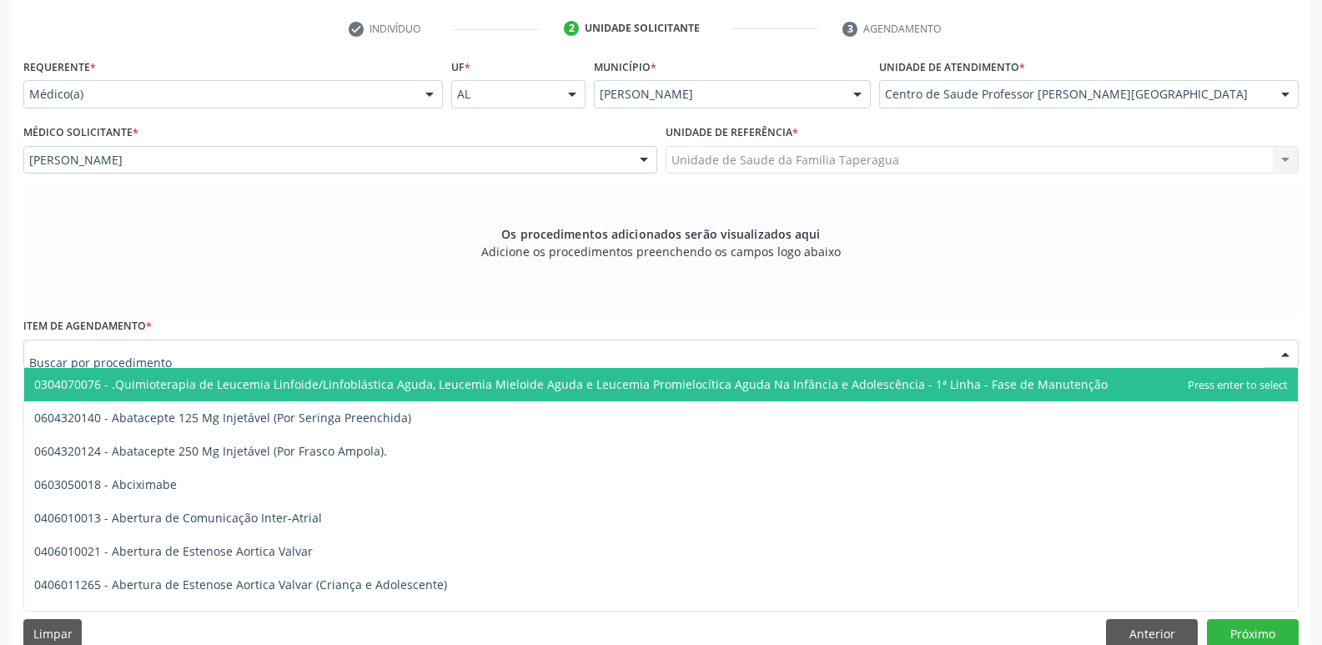
click at [303, 353] on div at bounding box center [660, 353] width 1275 height 28
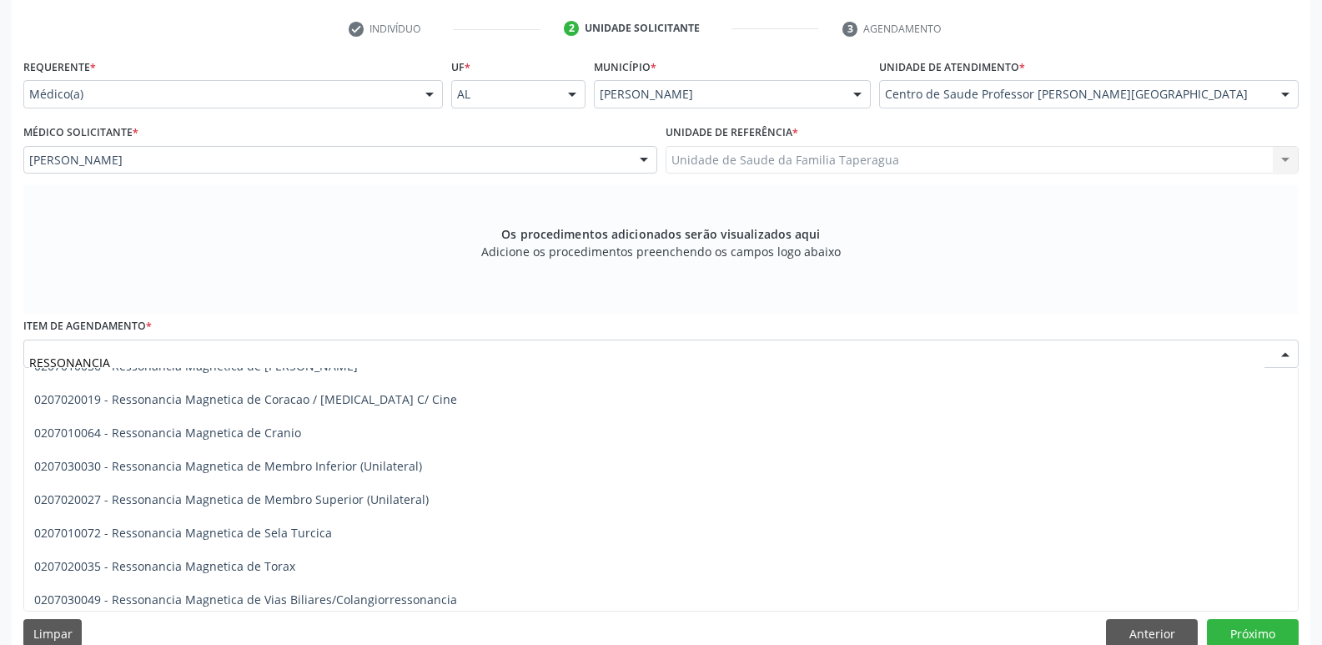
scroll to position [223, 0]
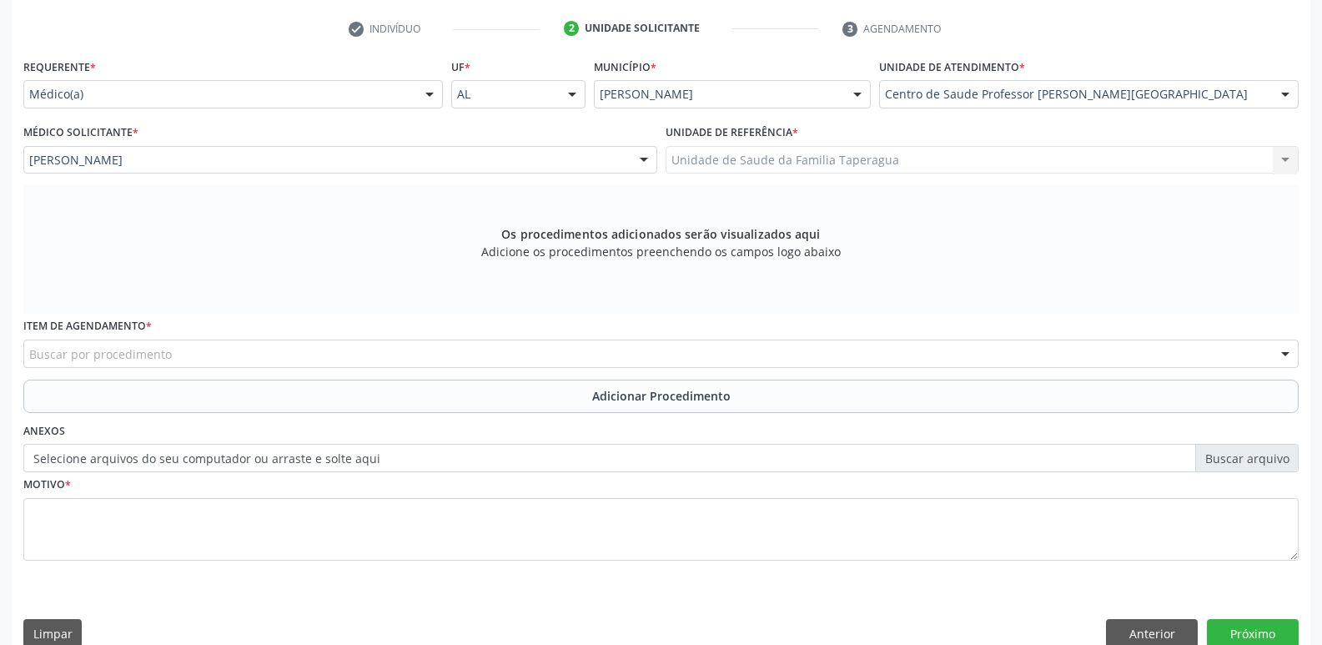
click at [349, 358] on div "Buscar por procedimento" at bounding box center [660, 353] width 1275 height 28
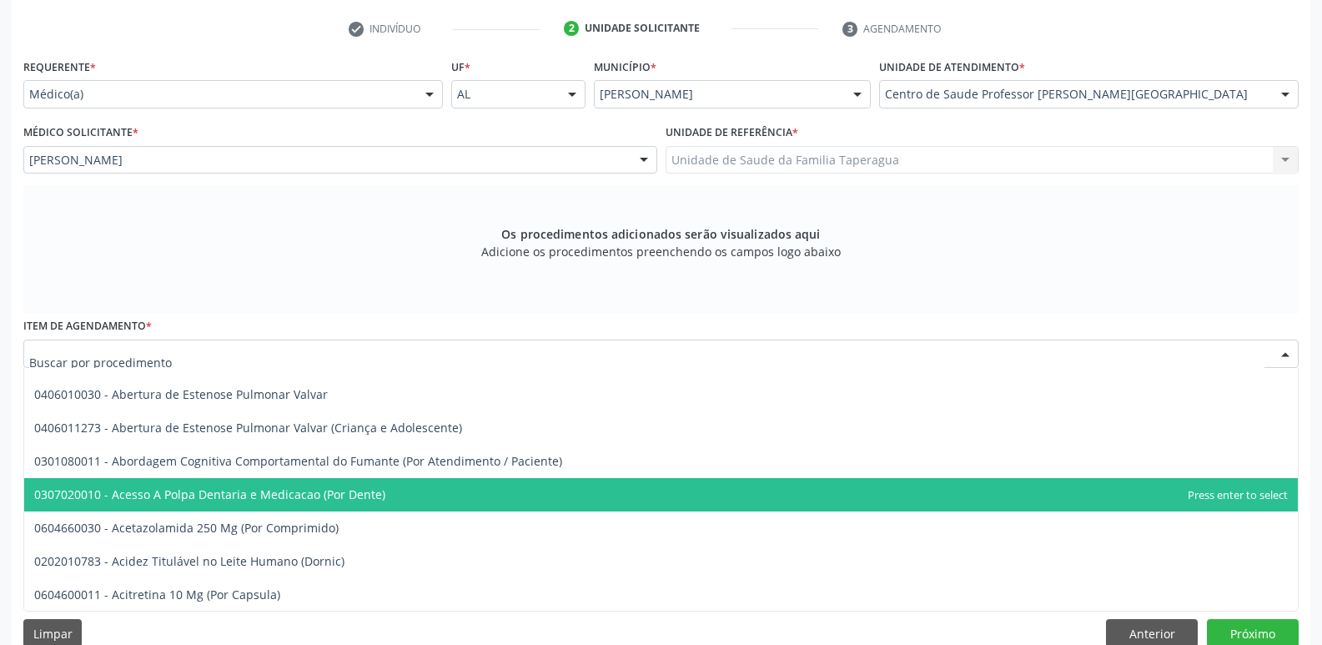
click at [531, 358] on div at bounding box center [660, 353] width 1275 height 28
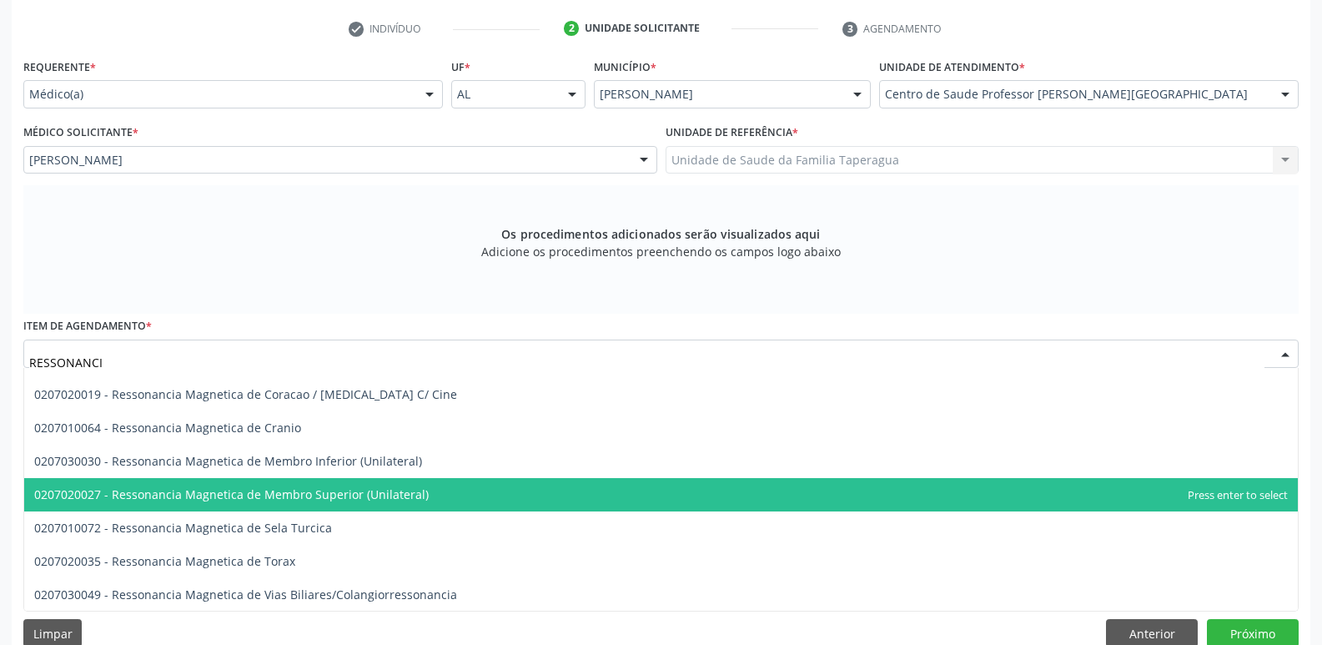
type input "RESSONANCIA"
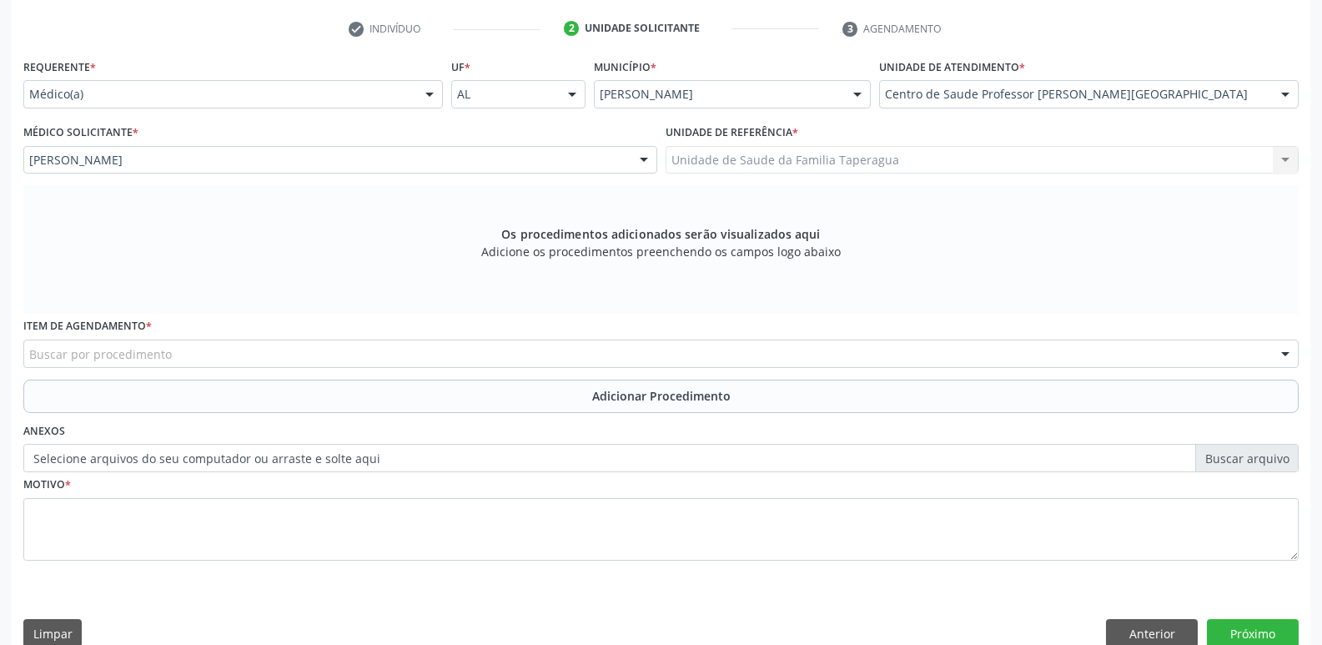
scroll to position [0, 0]
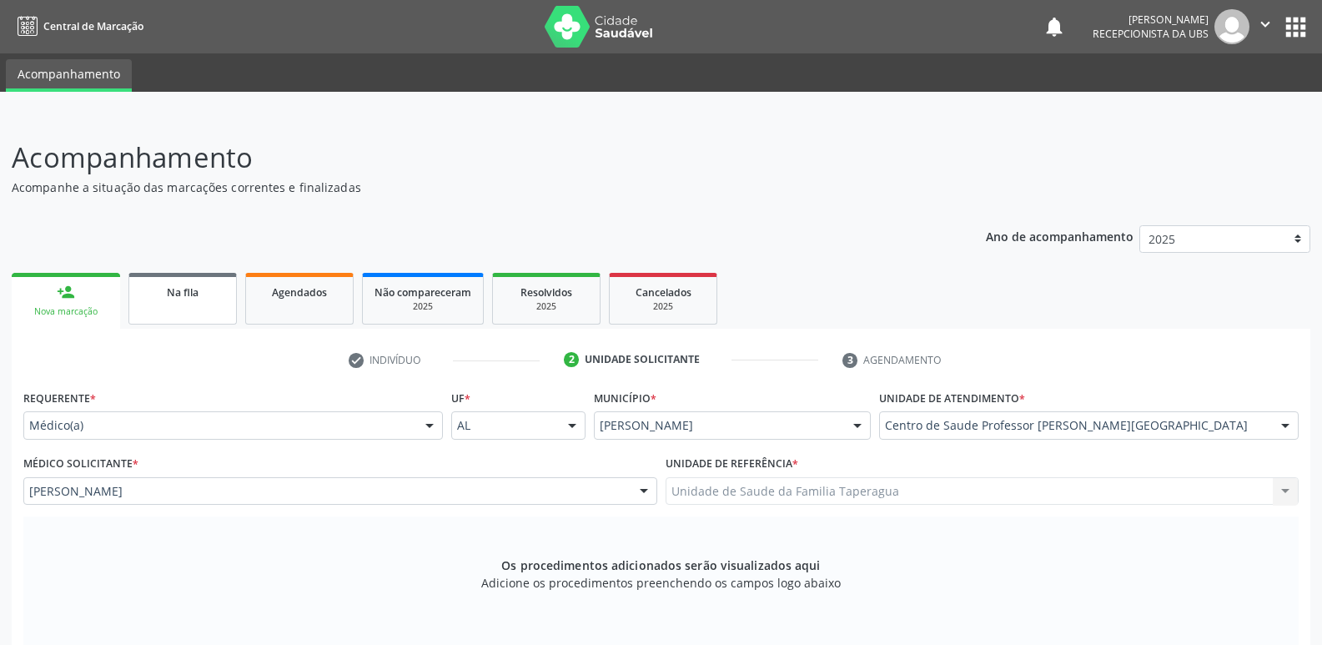
click at [220, 316] on link "Na fila" at bounding box center [182, 299] width 108 height 52
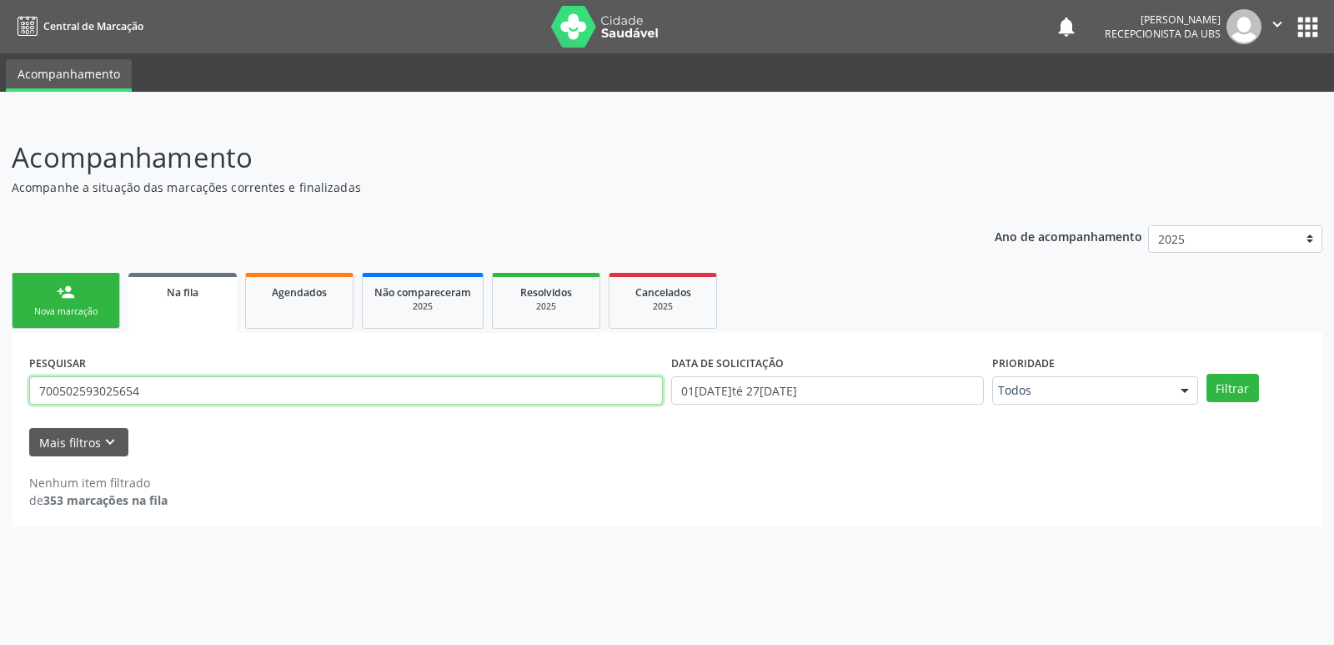
click at [234, 396] on input "700502593025654" at bounding box center [346, 390] width 634 height 28
paste input "004839217100"
type input "700004839217100"
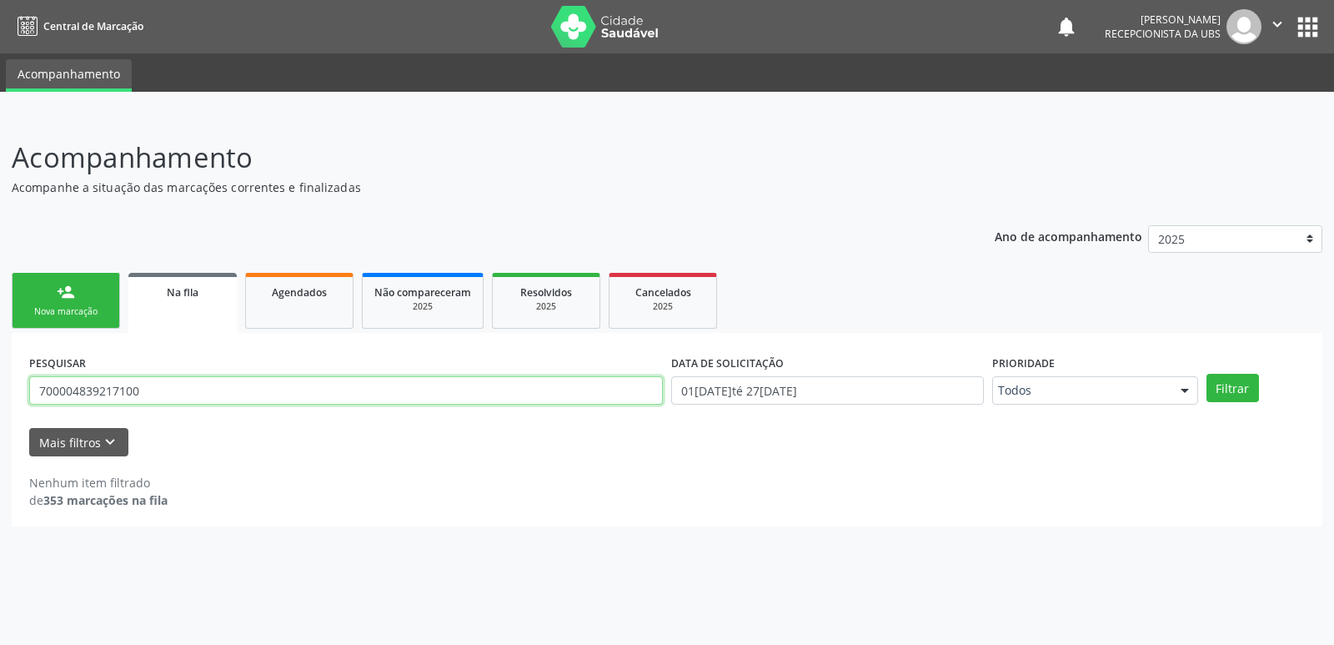
click at [1206, 374] on button "Filtrar" at bounding box center [1232, 388] width 53 height 28
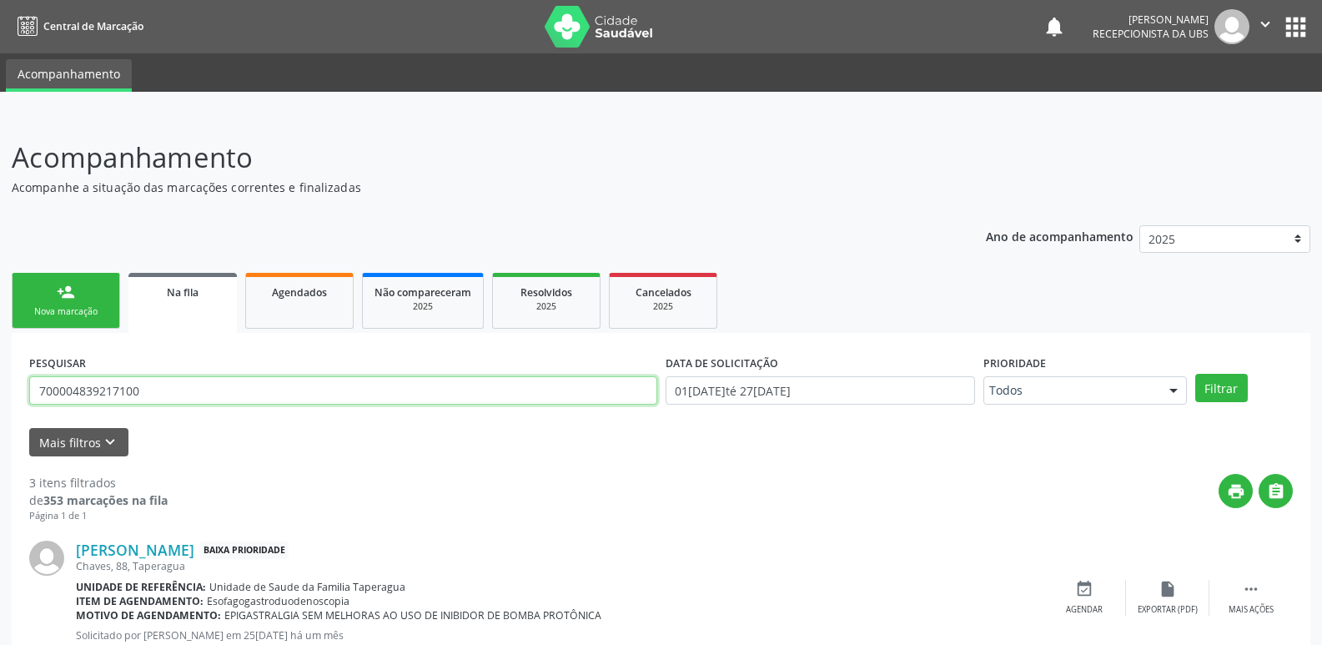
click at [184, 387] on input "700004839217100" at bounding box center [343, 390] width 628 height 28
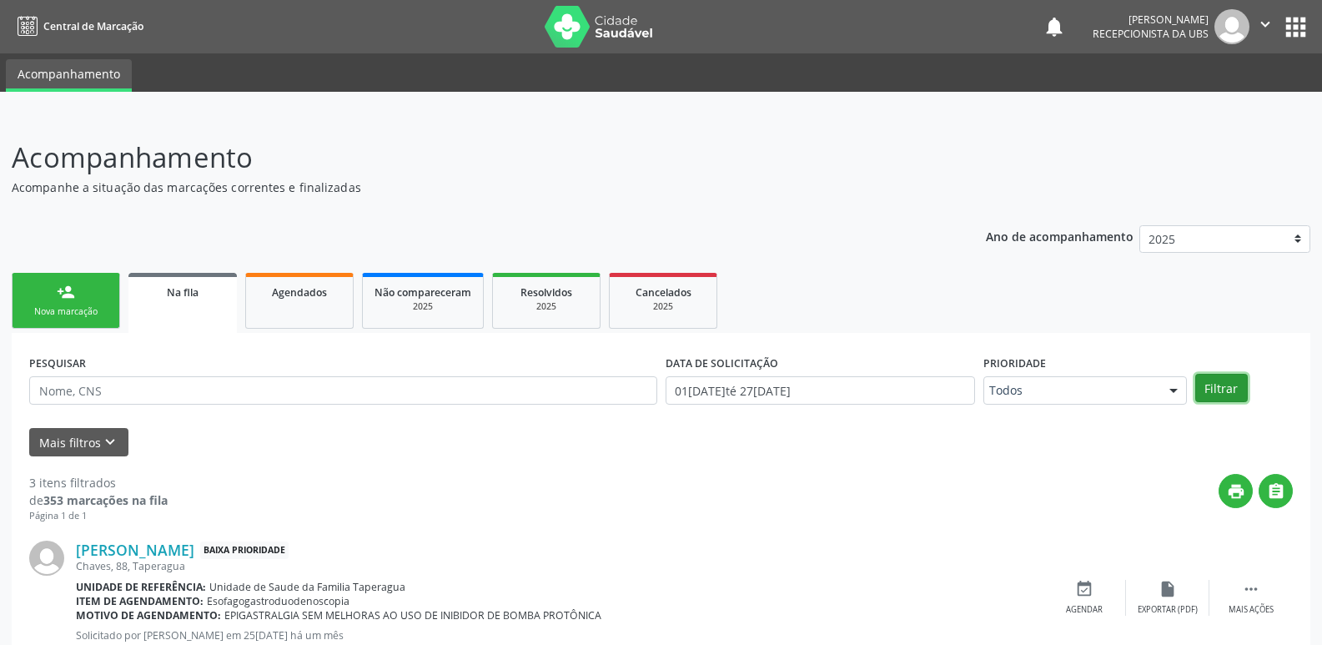
click at [1218, 387] on button "Filtrar" at bounding box center [1221, 388] width 53 height 28
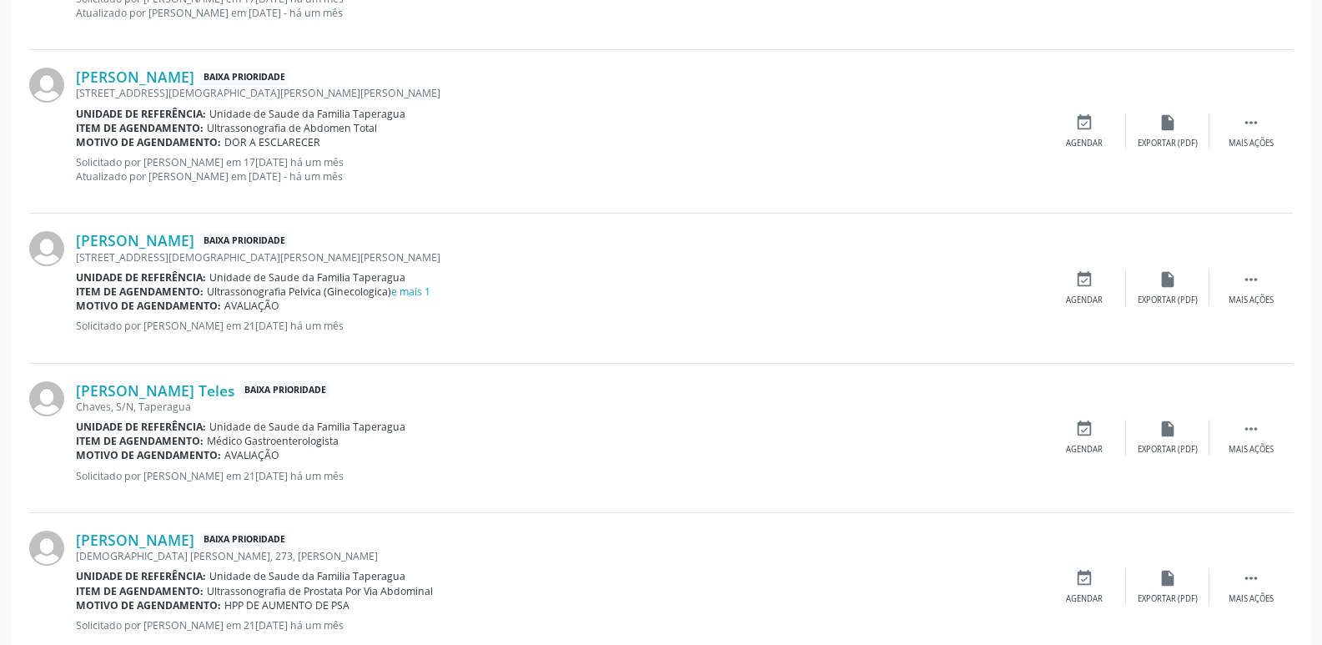
scroll to position [2352, 0]
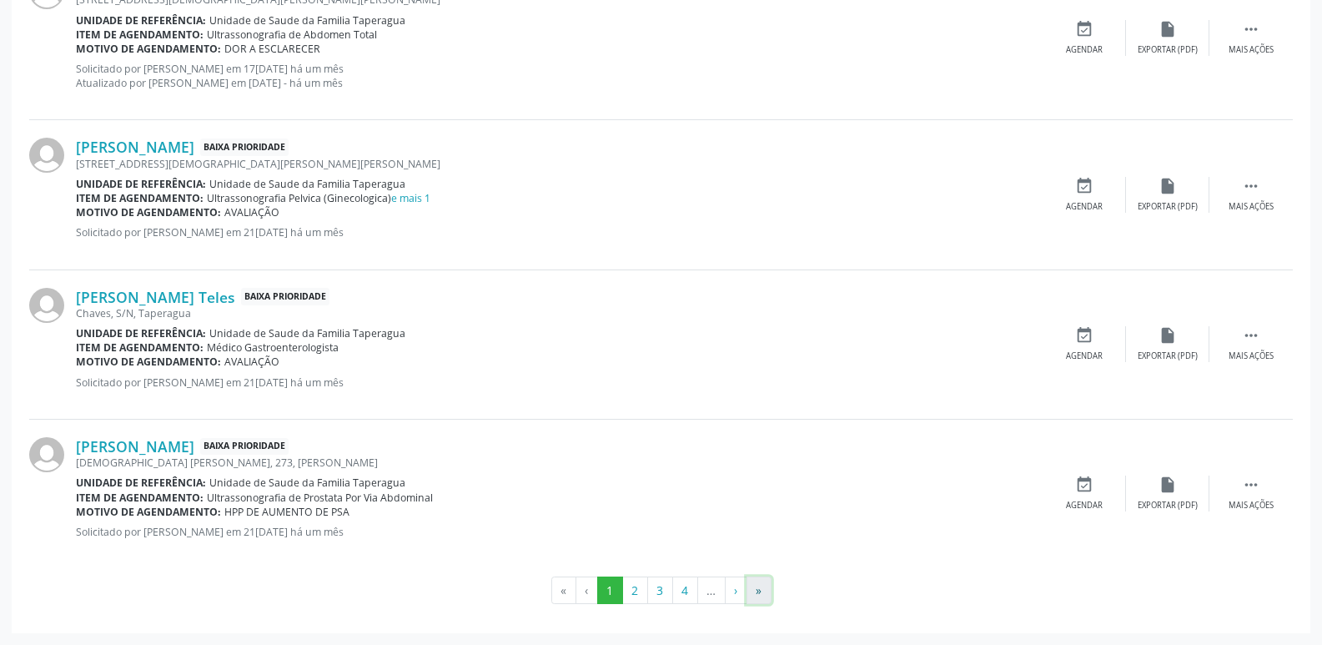
click at [762, 599] on button "»" at bounding box center [758, 590] width 25 height 28
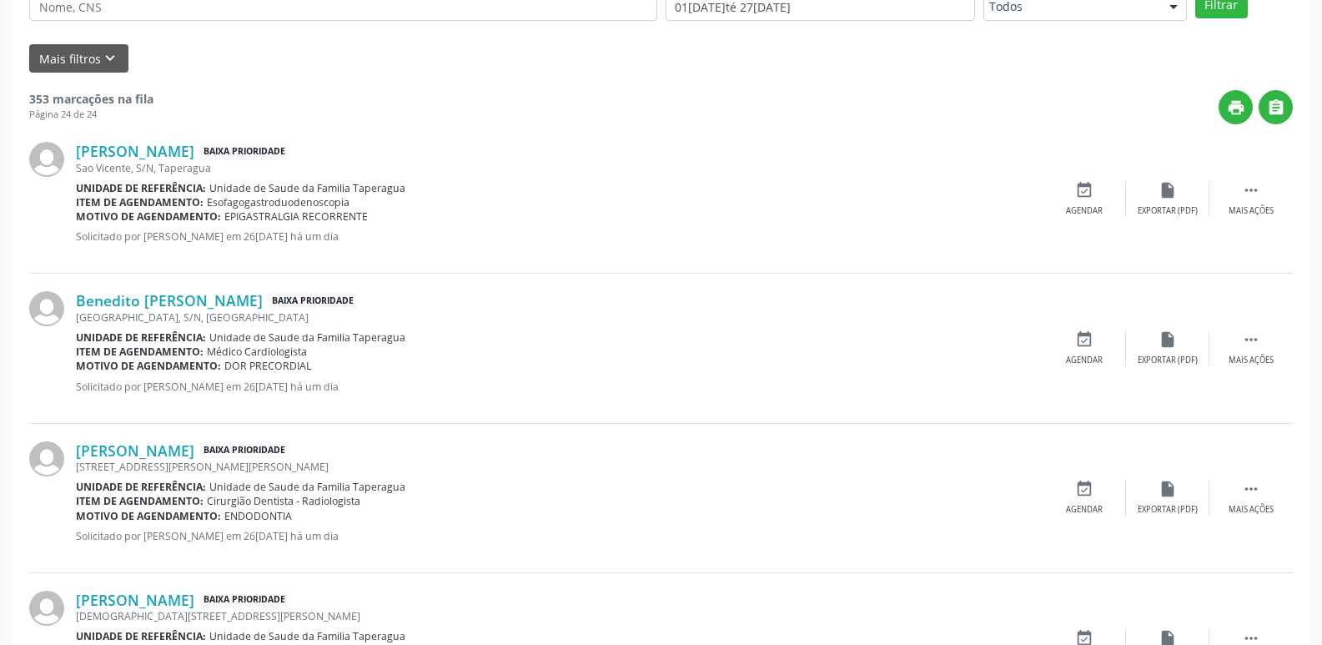
scroll to position [0, 0]
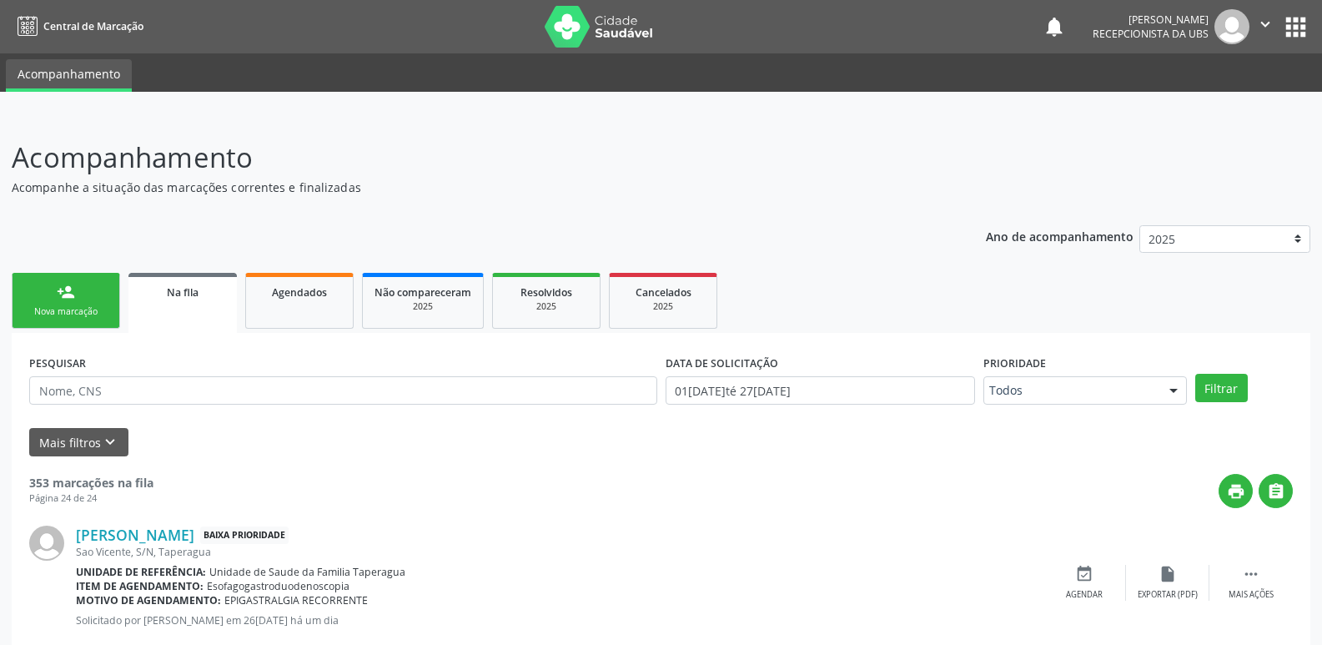
click at [88, 294] on link "person_add Nova marcação" at bounding box center [66, 301] width 108 height 56
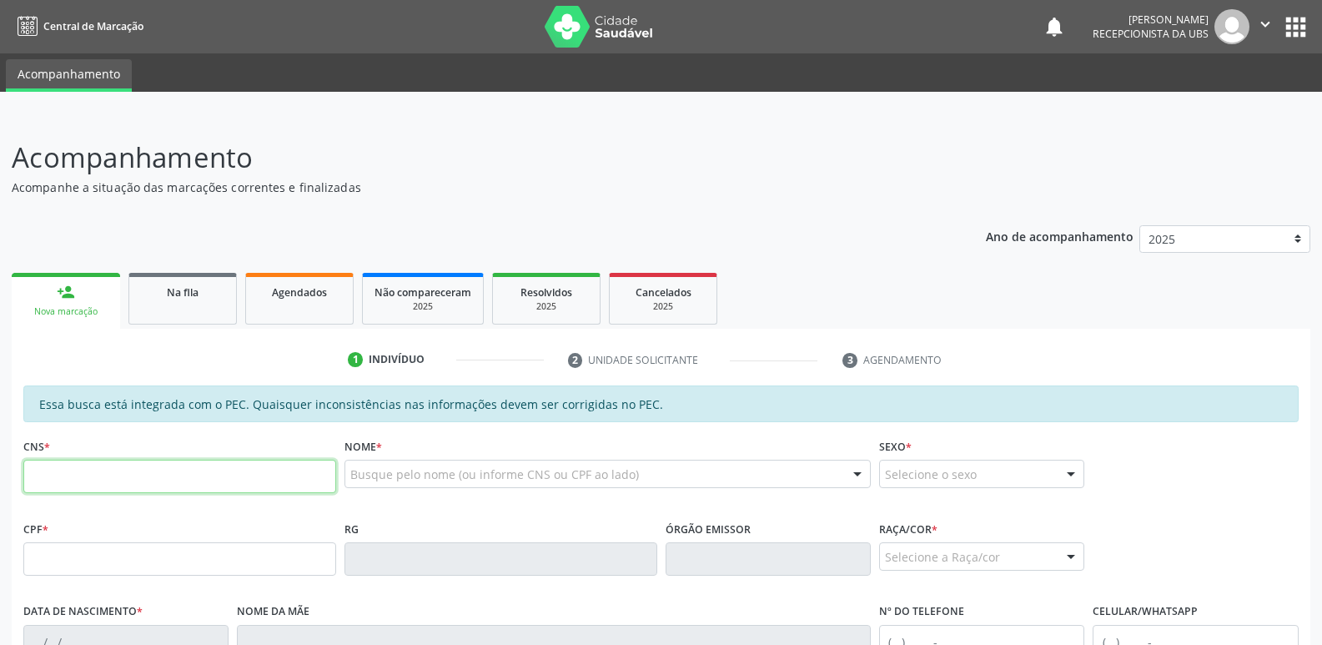
click at [246, 465] on input "text" at bounding box center [179, 475] width 313 height 33
paste input "700 0048 3921 7100"
type input "700 0048 3921 7100"
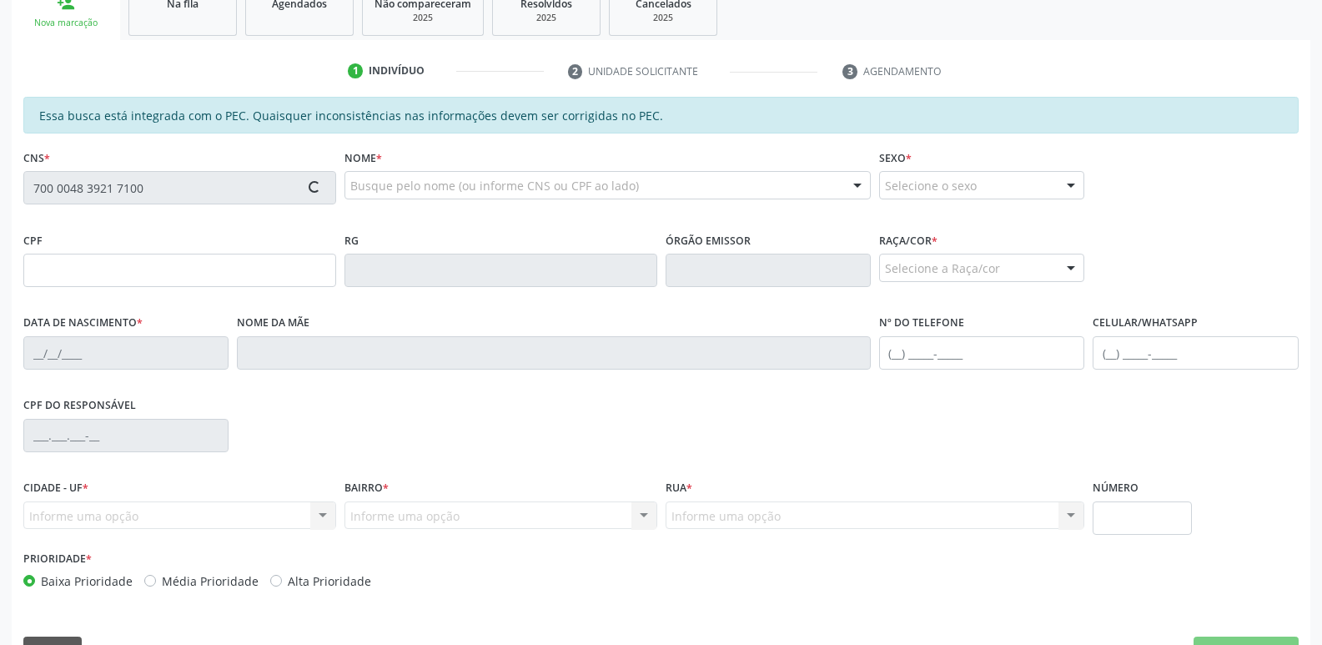
scroll to position [331, 0]
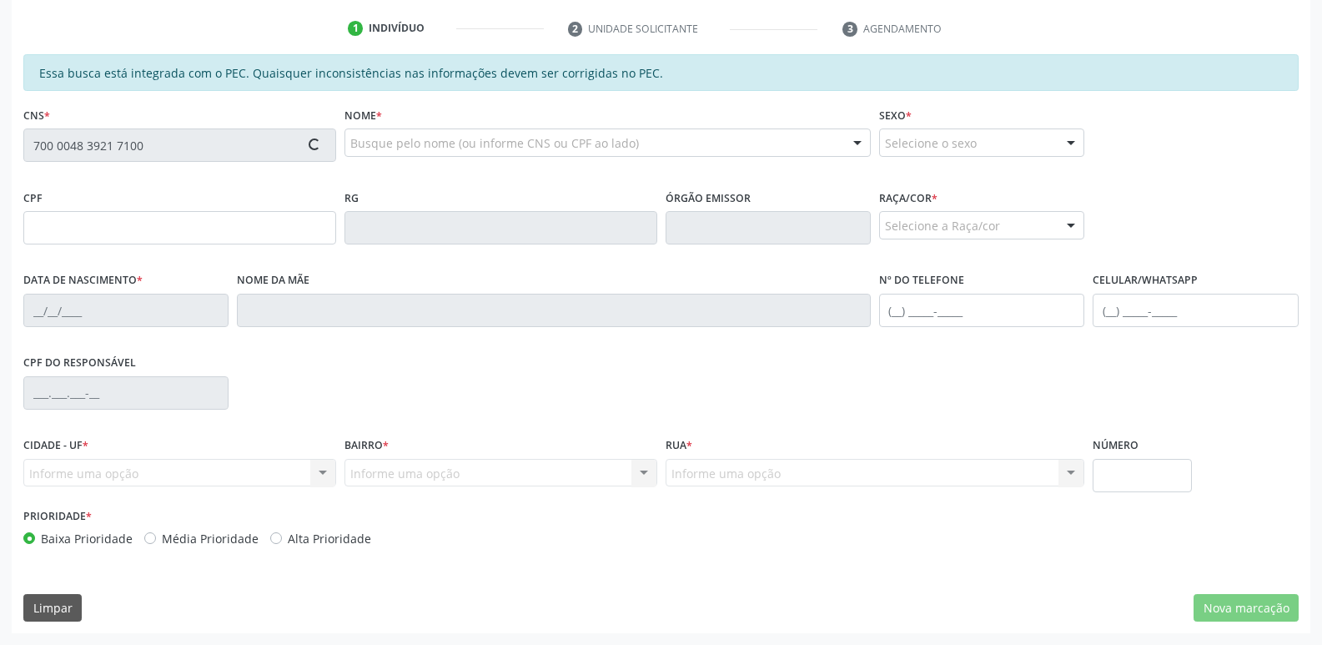
type input "029.011.434-90"
type input "22/06/1979"
type input "Aubenizia Rocha dos Santos"
type input "(82) 99171-7820"
type input "88"
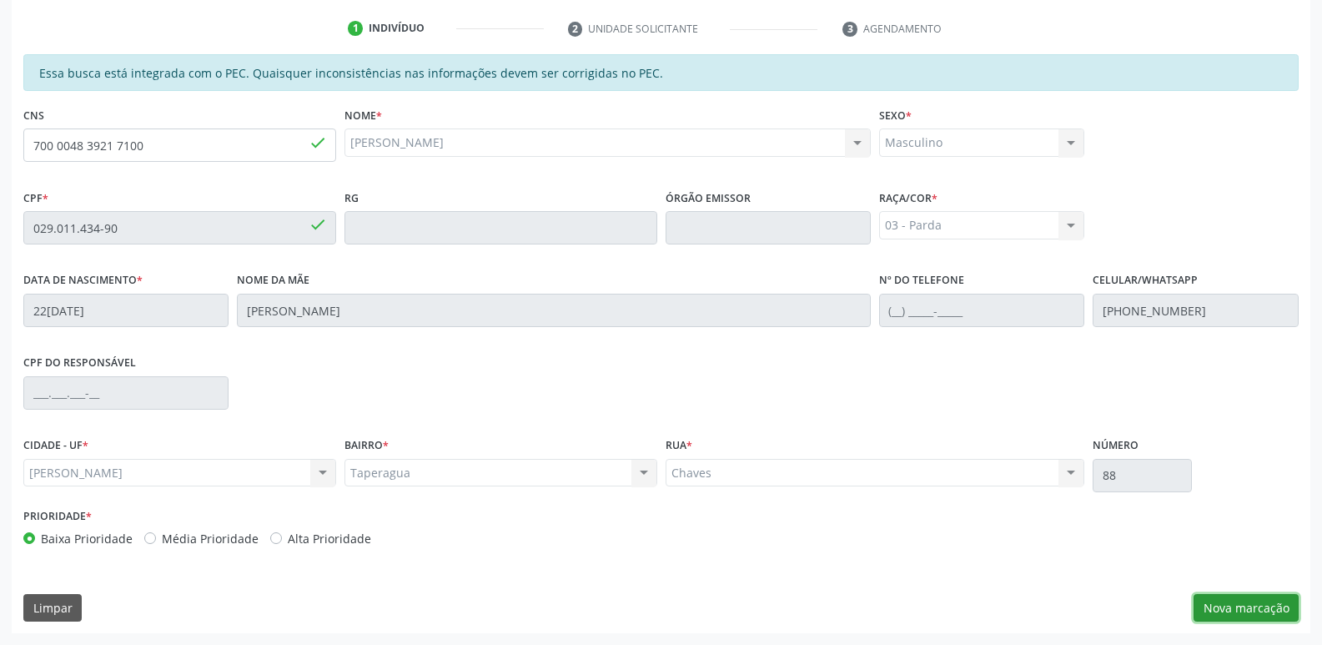
click at [1244, 599] on button "Nova marcação" at bounding box center [1245, 608] width 105 height 28
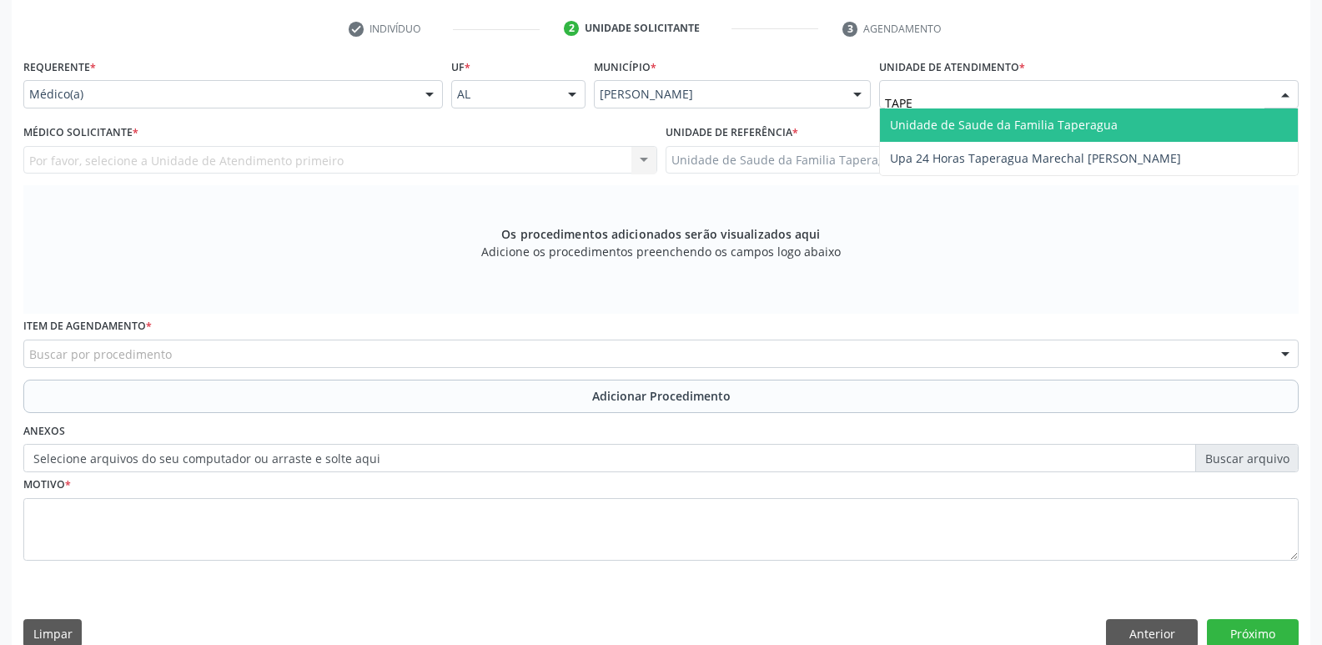
type input "TAPER"
click at [975, 119] on span "Unidade de Saude da Familia Taperagua" at bounding box center [1004, 125] width 228 height 16
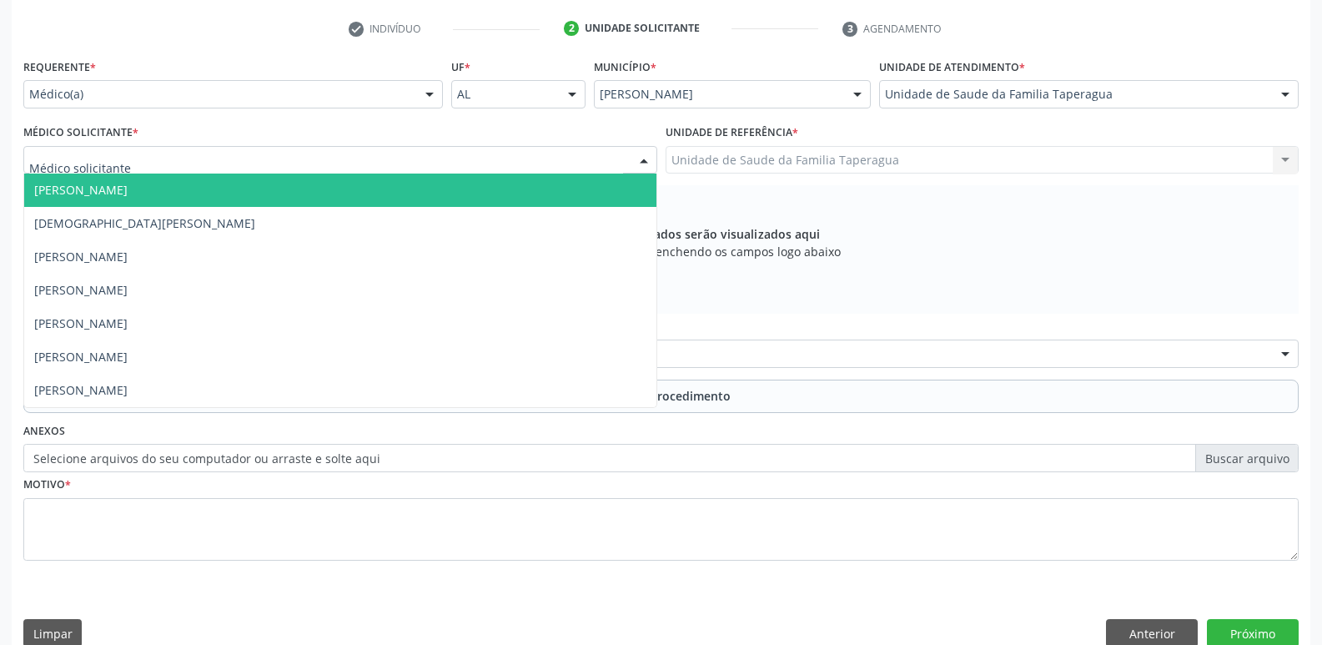
click at [319, 162] on div at bounding box center [340, 160] width 634 height 28
type input "MART"
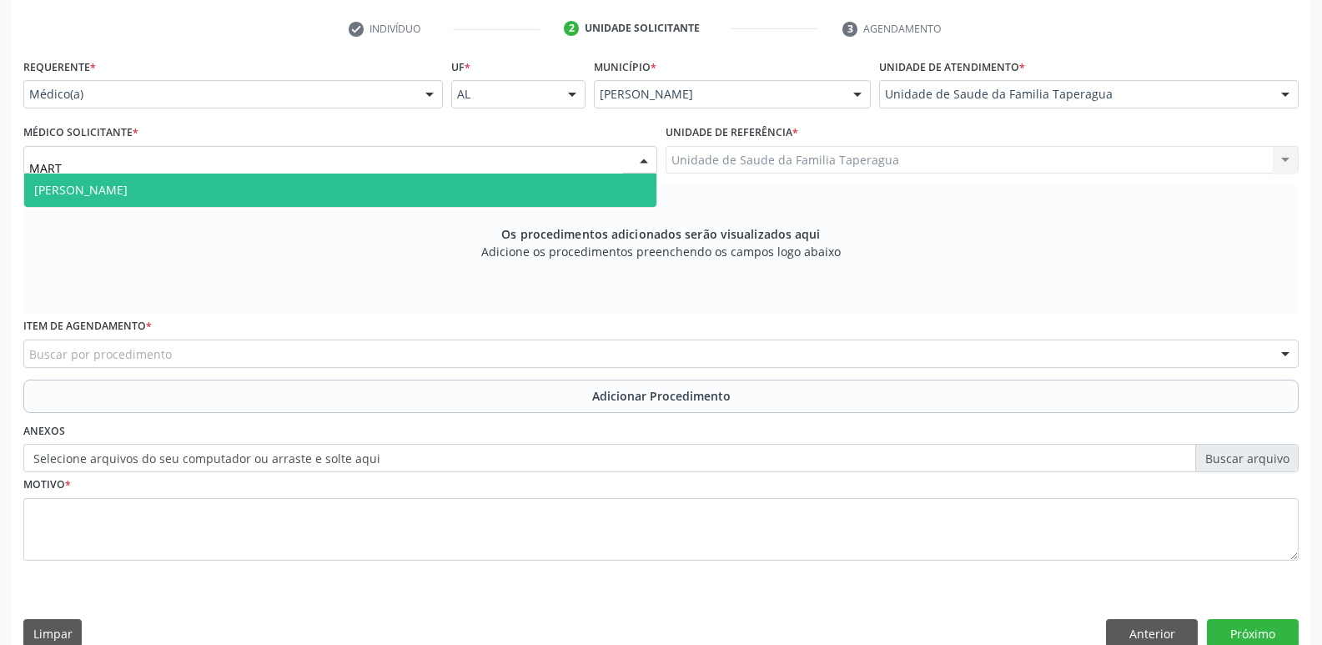
click at [321, 186] on span "Martina Toledo Valadao" at bounding box center [340, 189] width 632 height 33
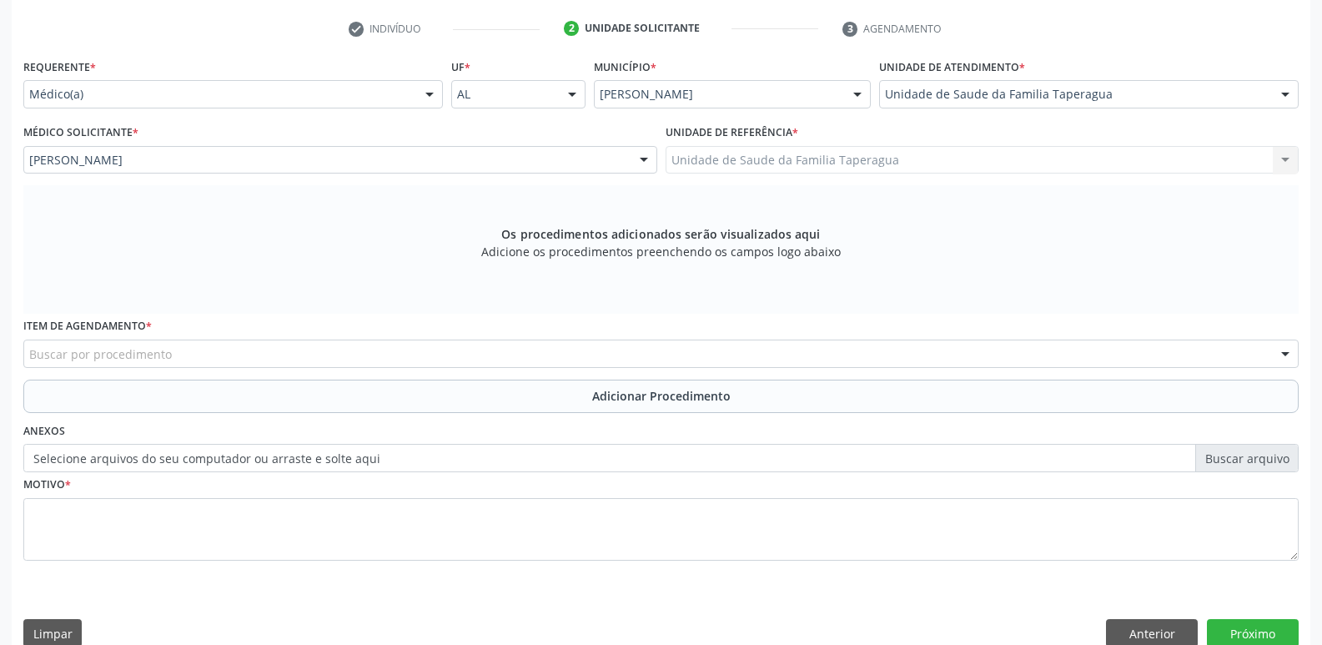
click at [308, 355] on div "Buscar por procedimento" at bounding box center [660, 353] width 1275 height 28
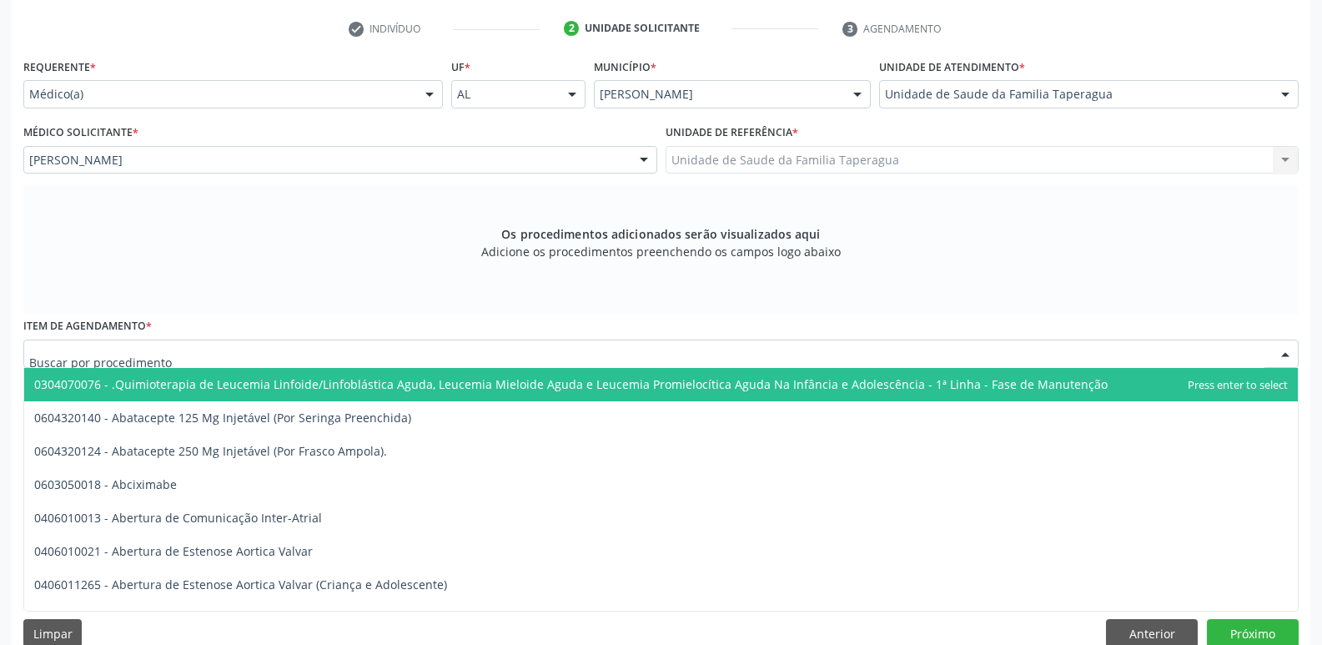
click at [308, 354] on input "text" at bounding box center [646, 361] width 1235 height 33
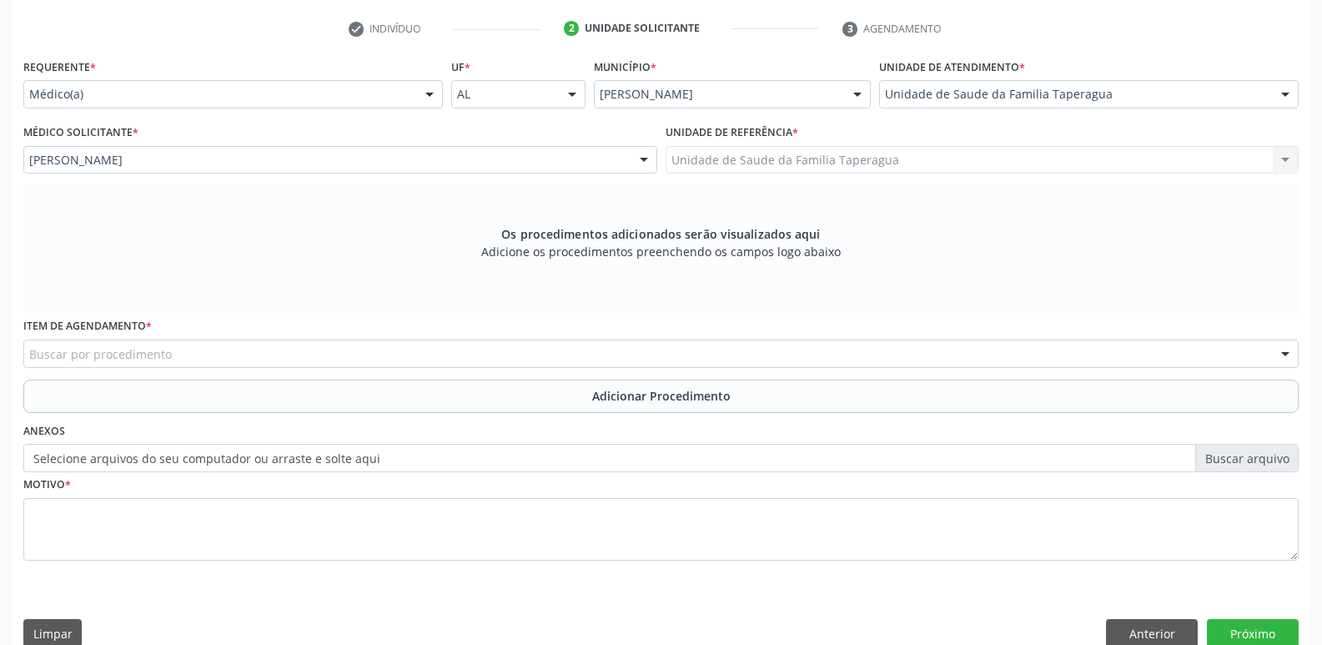
click at [385, 366] on div "Buscar por procedimento" at bounding box center [660, 353] width 1275 height 28
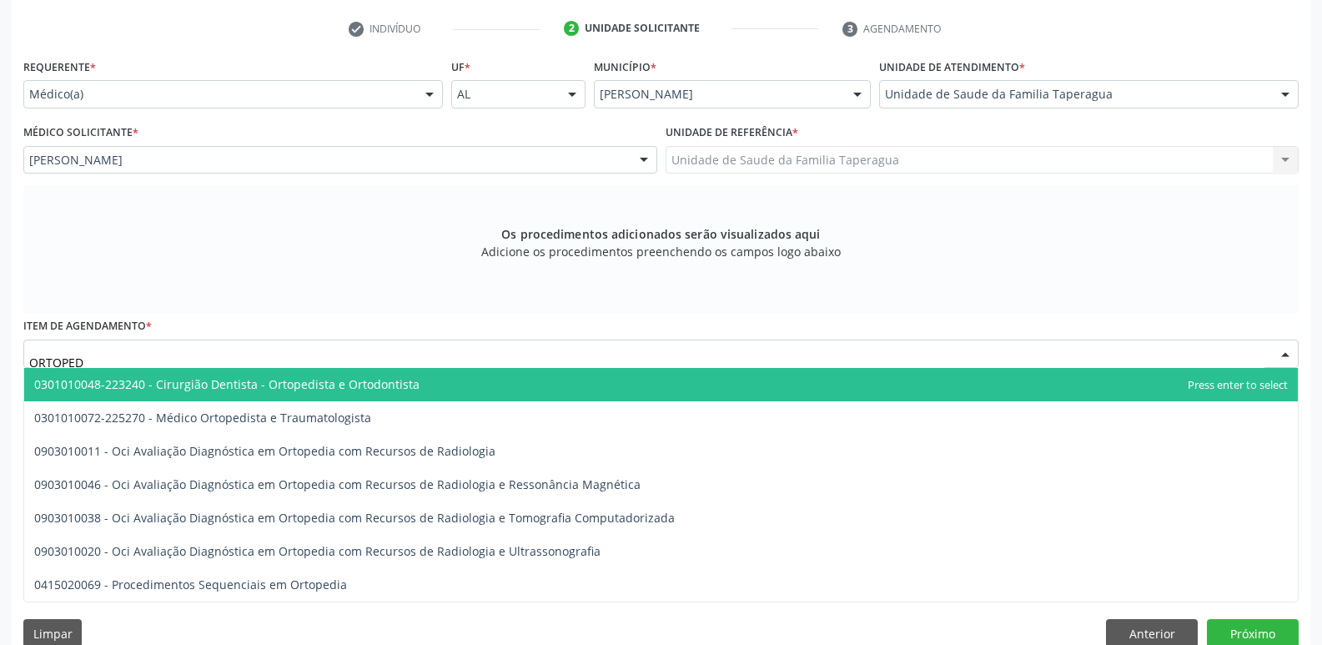
type input "ORTOPEDI"
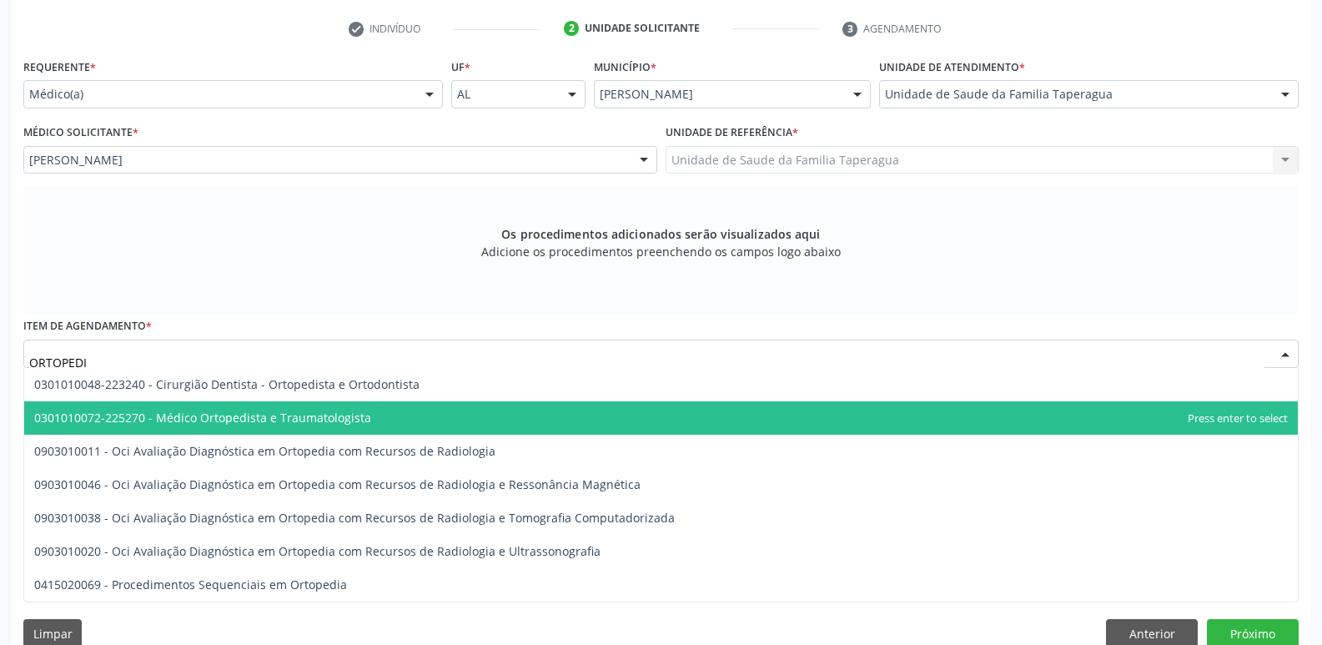
click at [390, 414] on span "0301010072-225270 - Médico Ortopedista e Traumatologista" at bounding box center [660, 417] width 1273 height 33
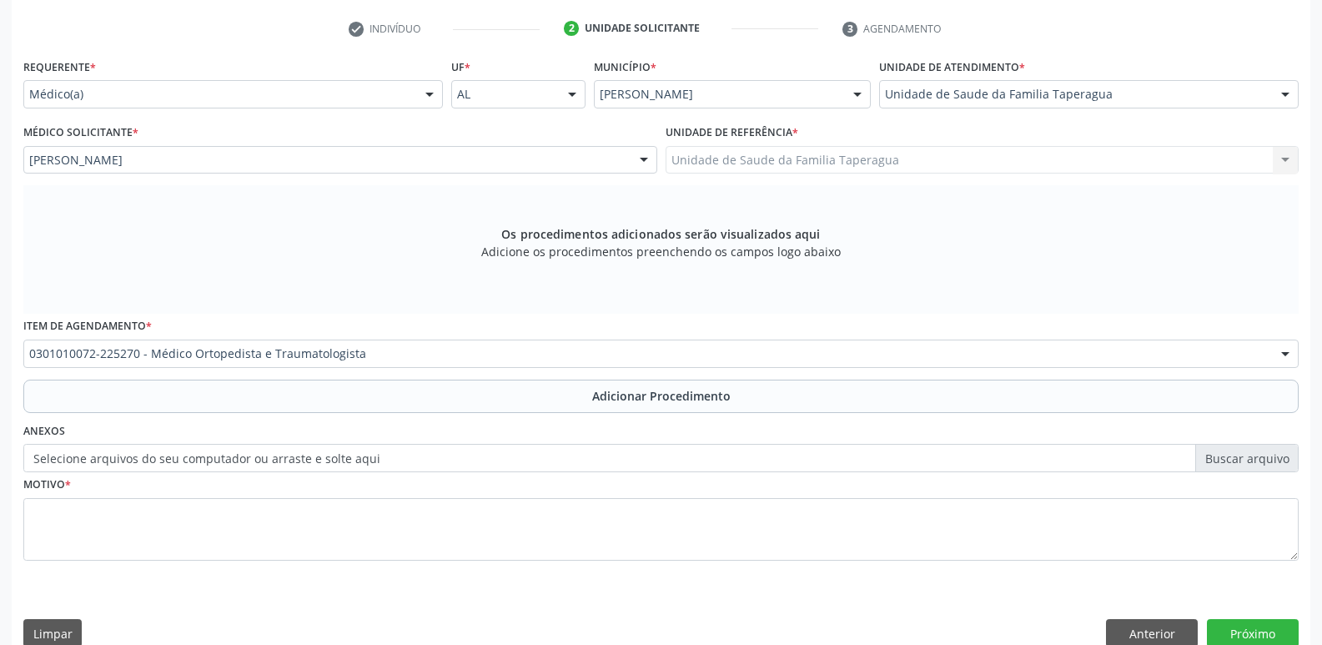
click at [417, 392] on button "Adicionar Procedimento" at bounding box center [660, 395] width 1275 height 33
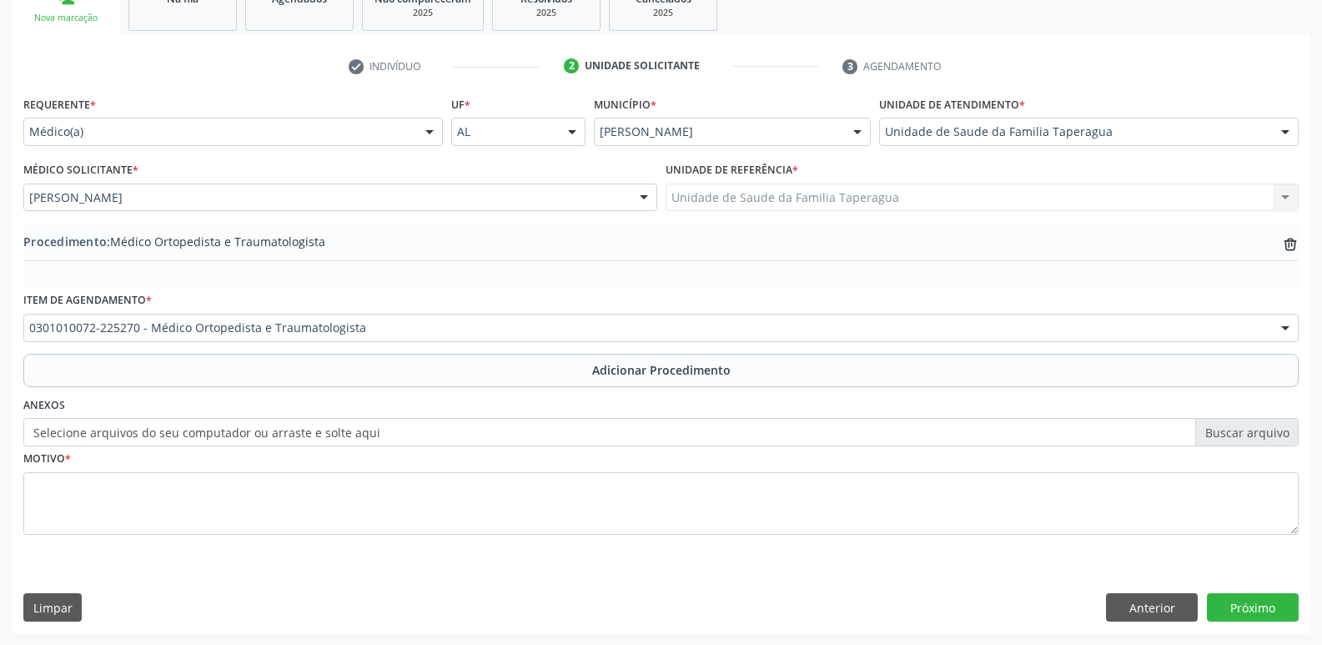
scroll to position [293, 0]
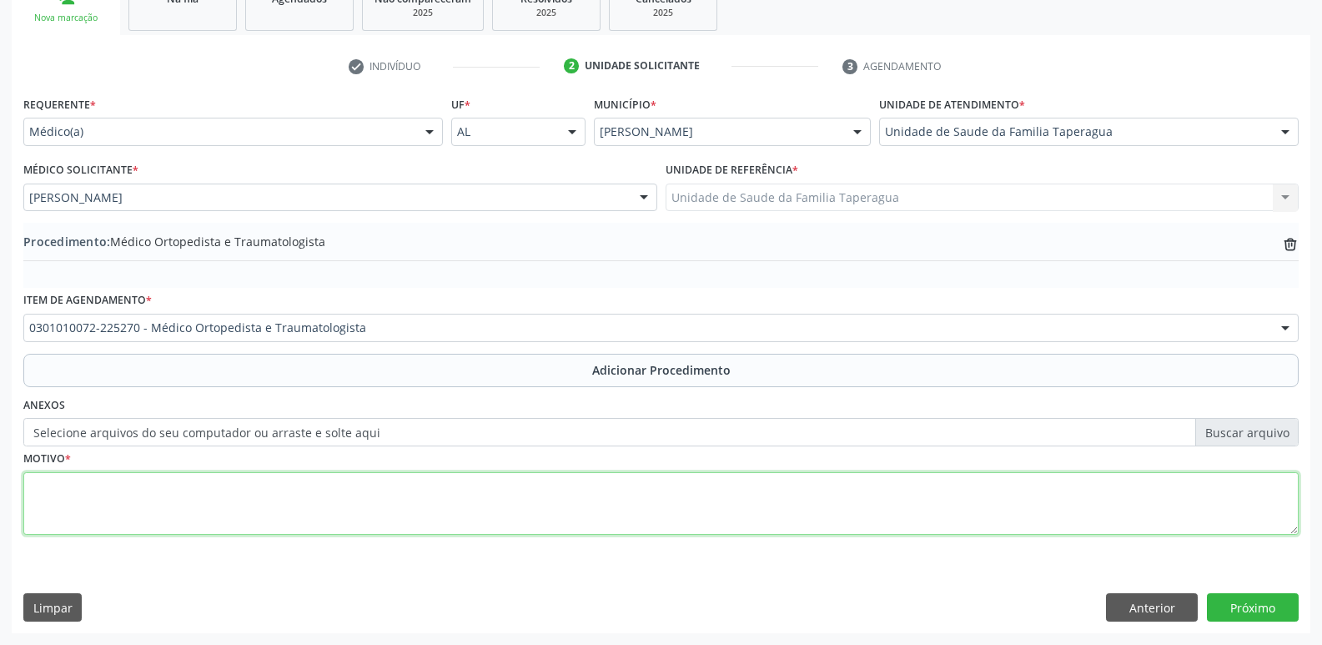
click at [417, 488] on textarea at bounding box center [660, 503] width 1275 height 63
type textarea "ESPORÃO CALCANEO E"
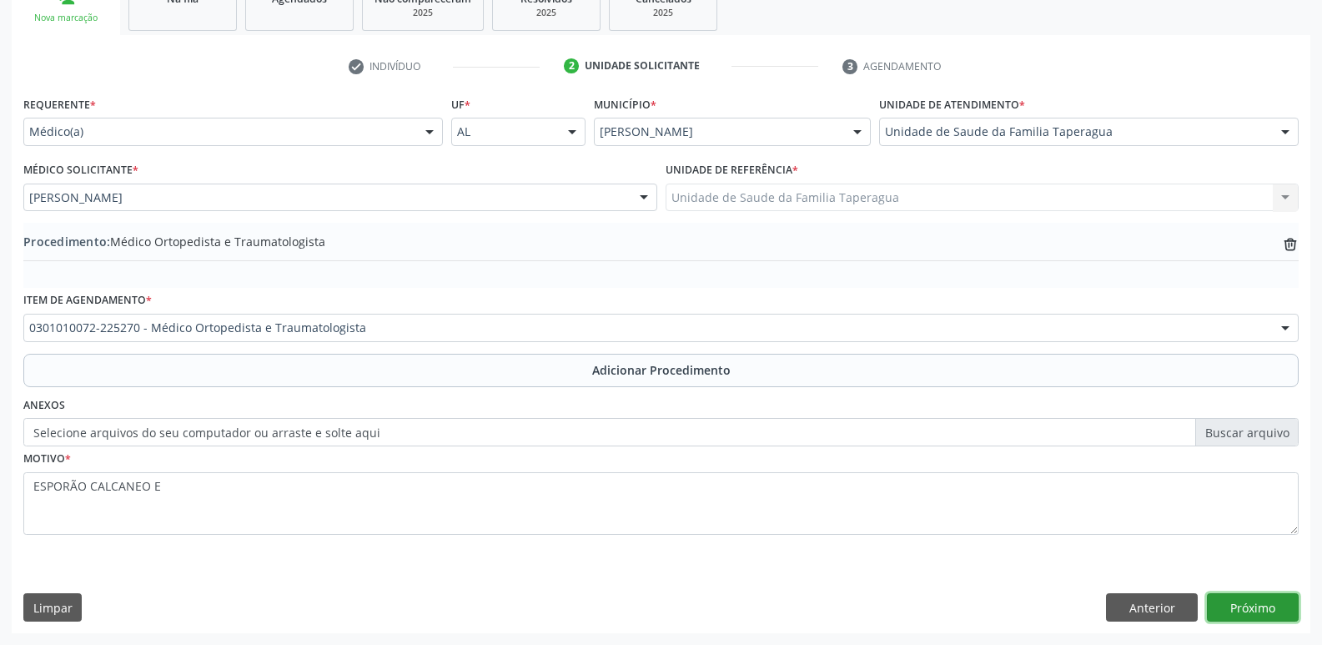
click at [1233, 597] on button "Próximo" at bounding box center [1252, 607] width 92 height 28
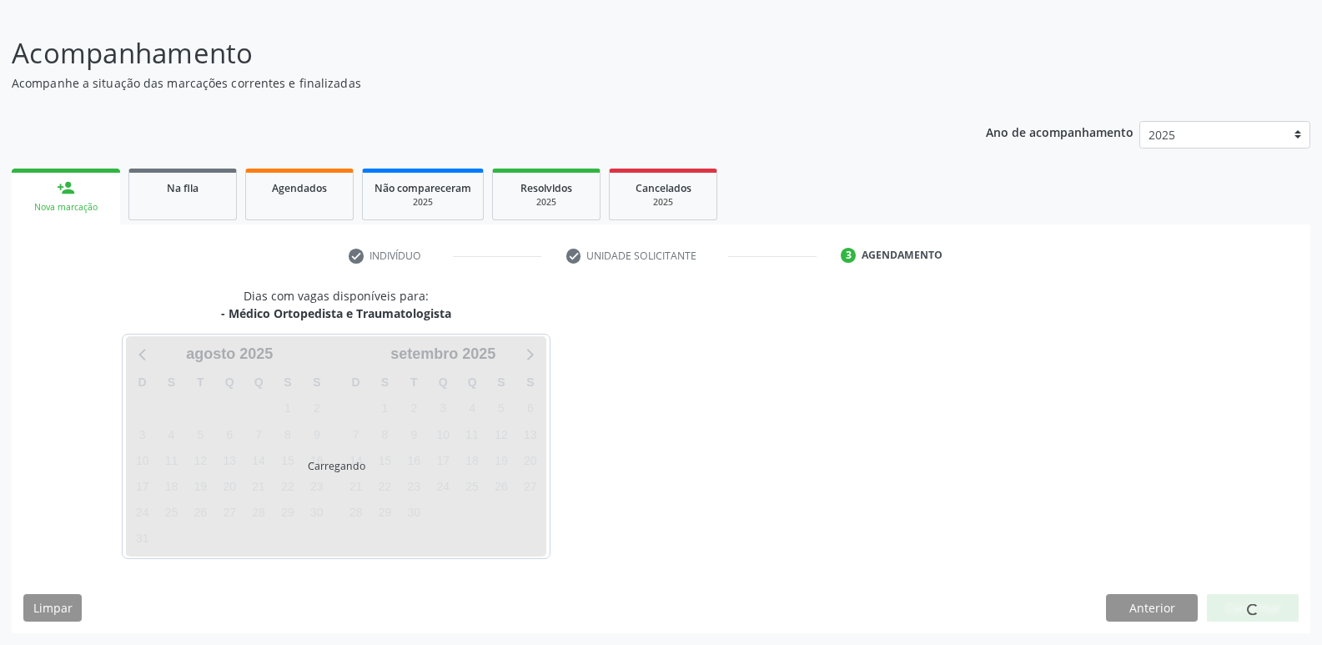
scroll to position [104, 0]
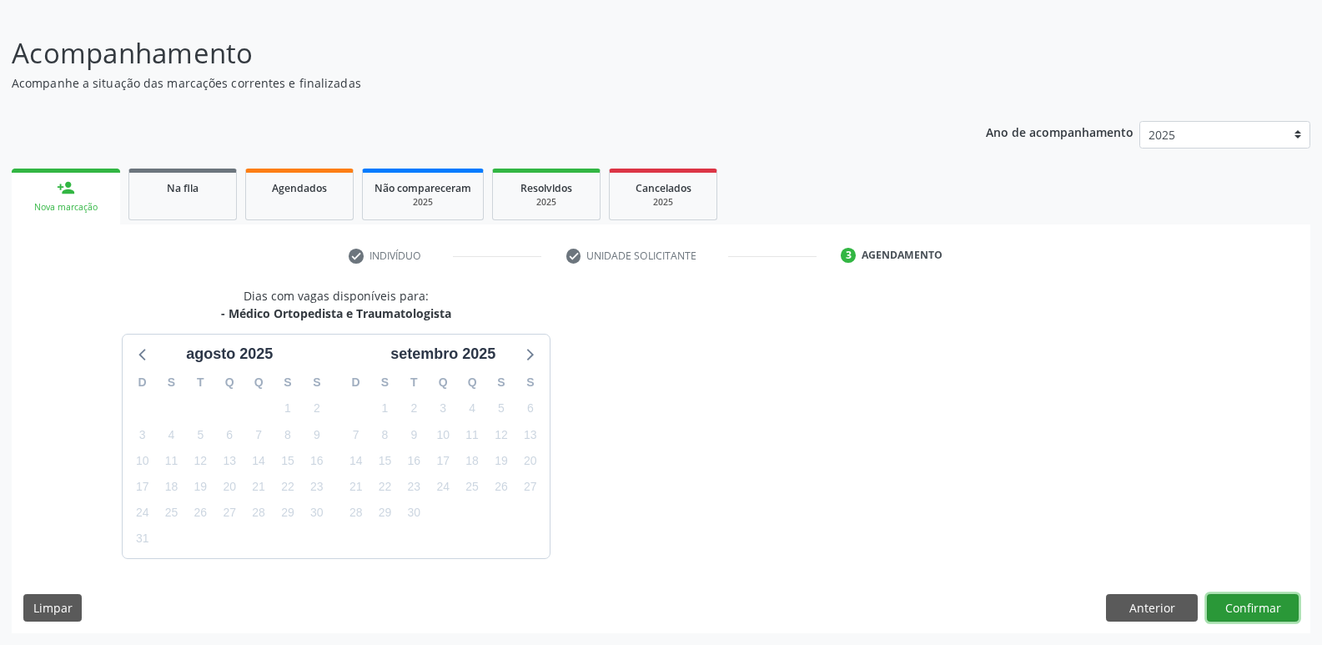
click at [1263, 604] on button "Confirmar" at bounding box center [1252, 608] width 92 height 28
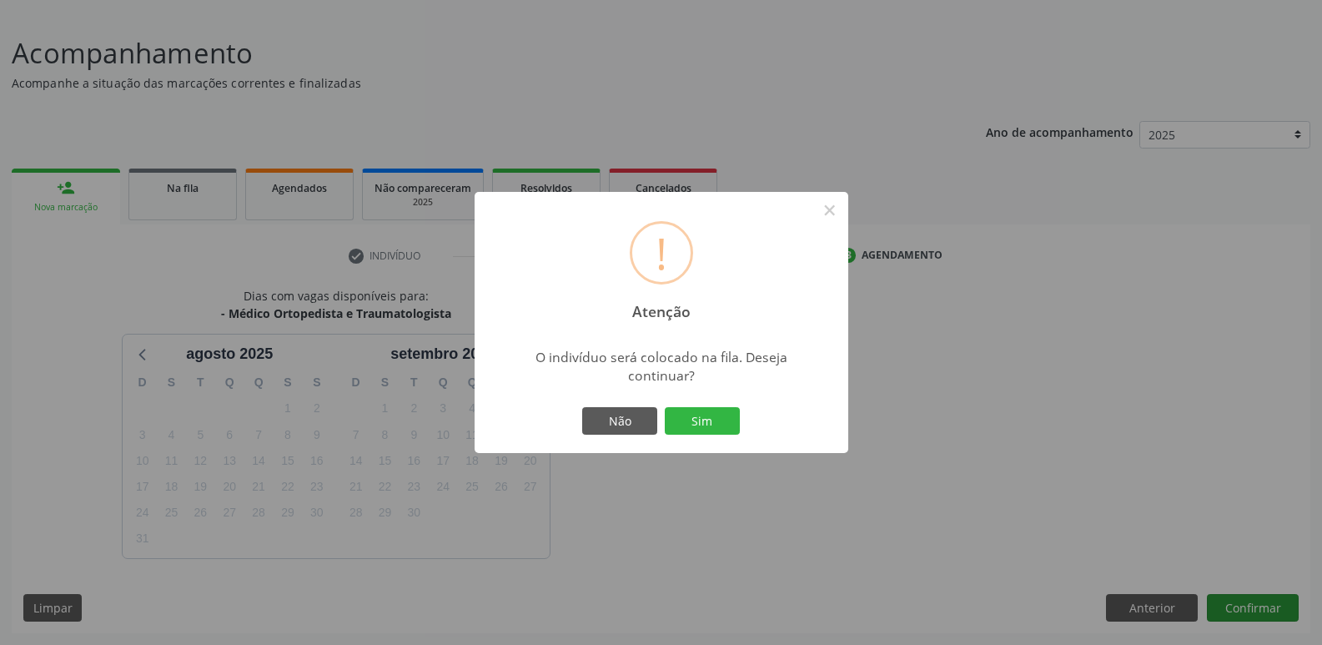
click at [665, 407] on button "Sim" at bounding box center [702, 421] width 75 height 28
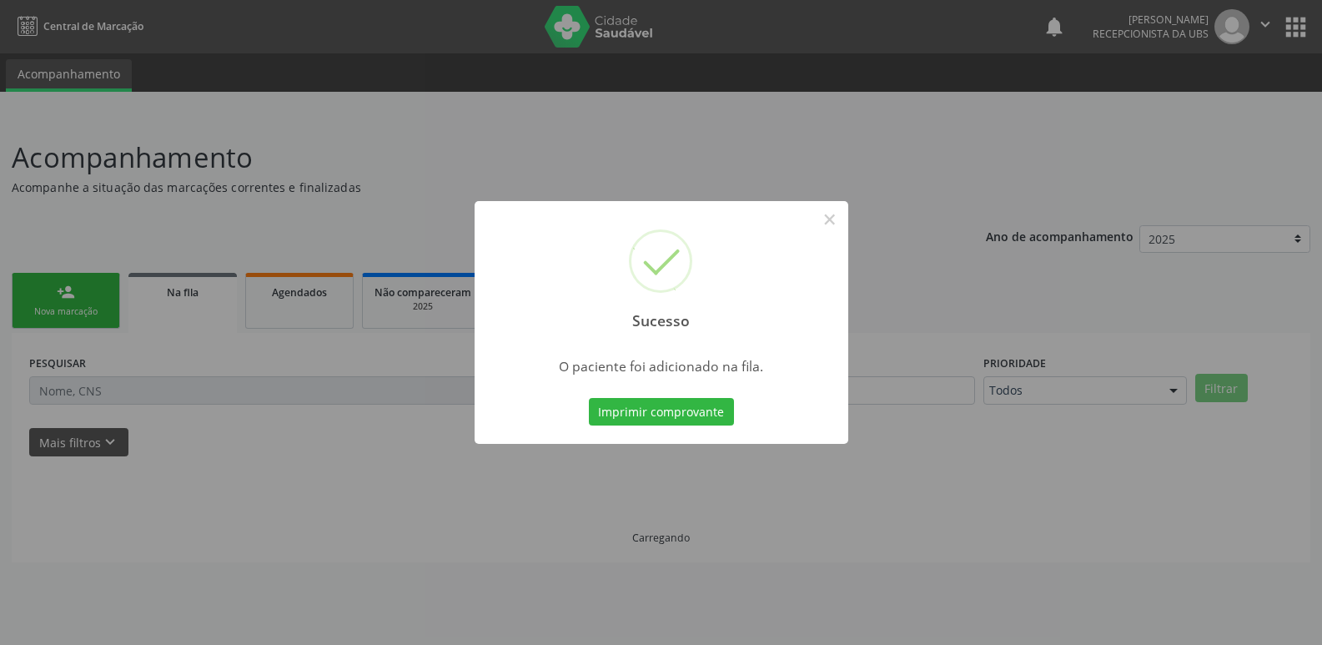
scroll to position [0, 0]
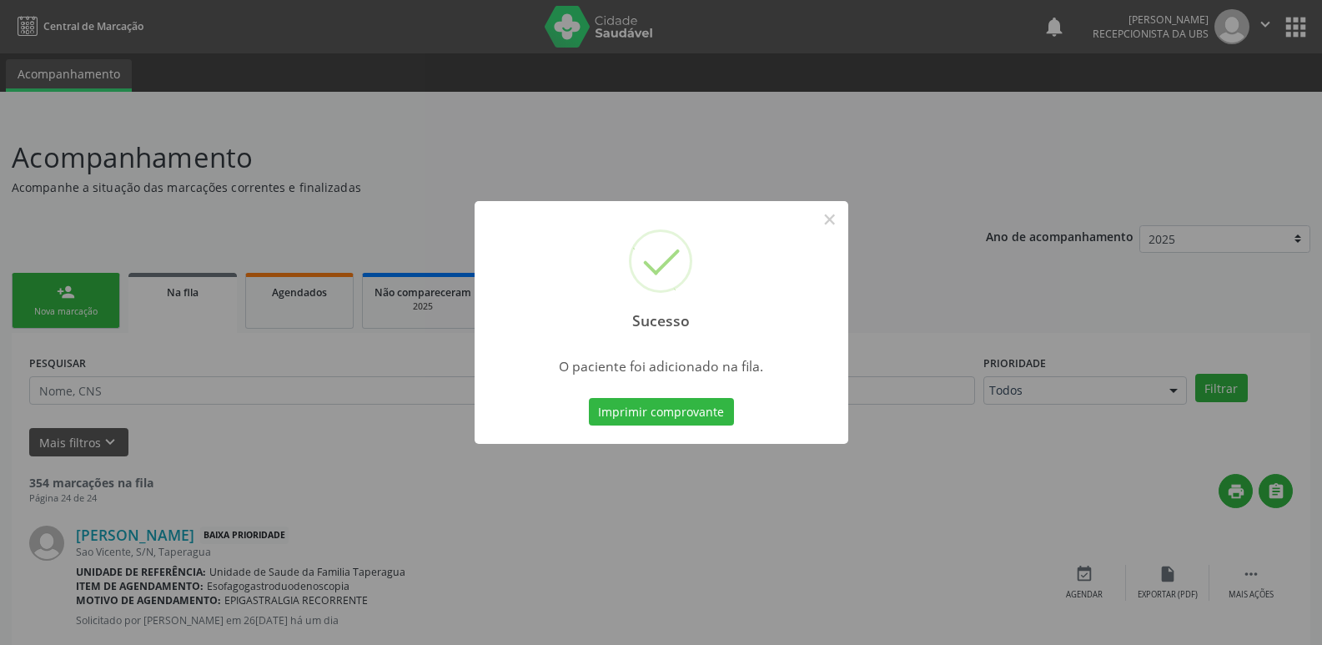
click at [1022, 266] on div "Sucesso × O paciente foi adicionado na fila. Imprimir comprovante Cancel" at bounding box center [661, 322] width 1322 height 645
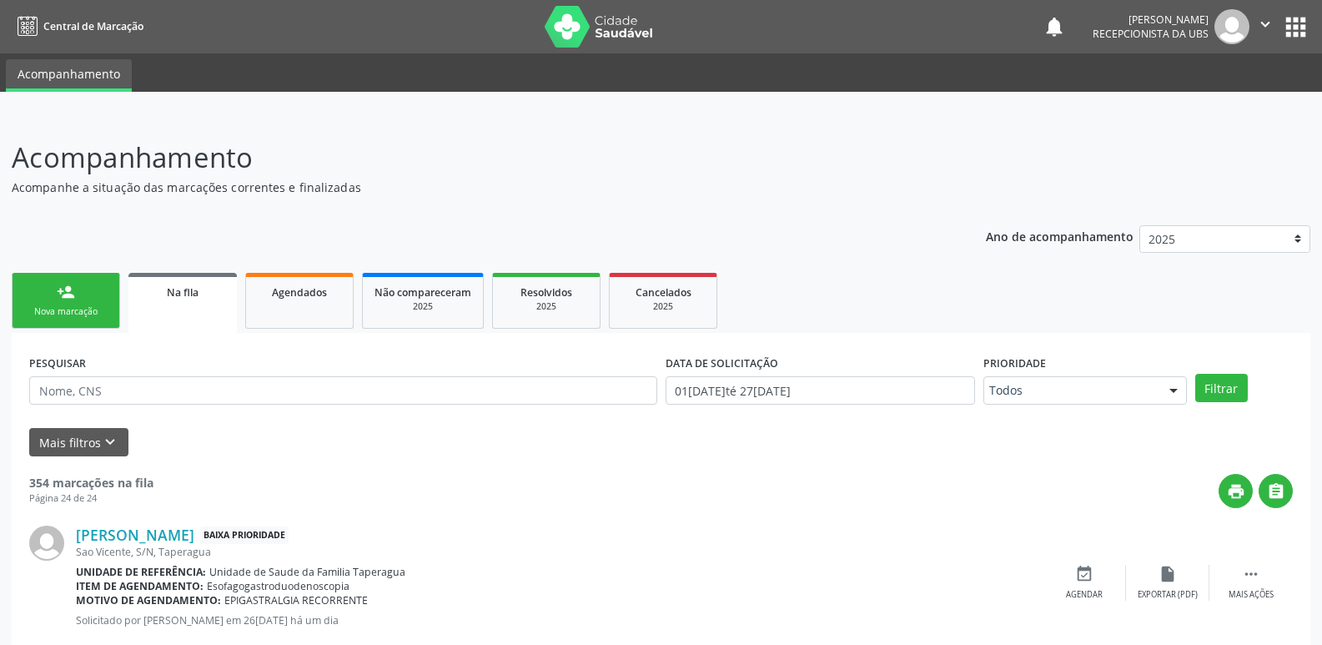
click at [94, 297] on link "person_add Nova marcação" at bounding box center [66, 301] width 108 height 56
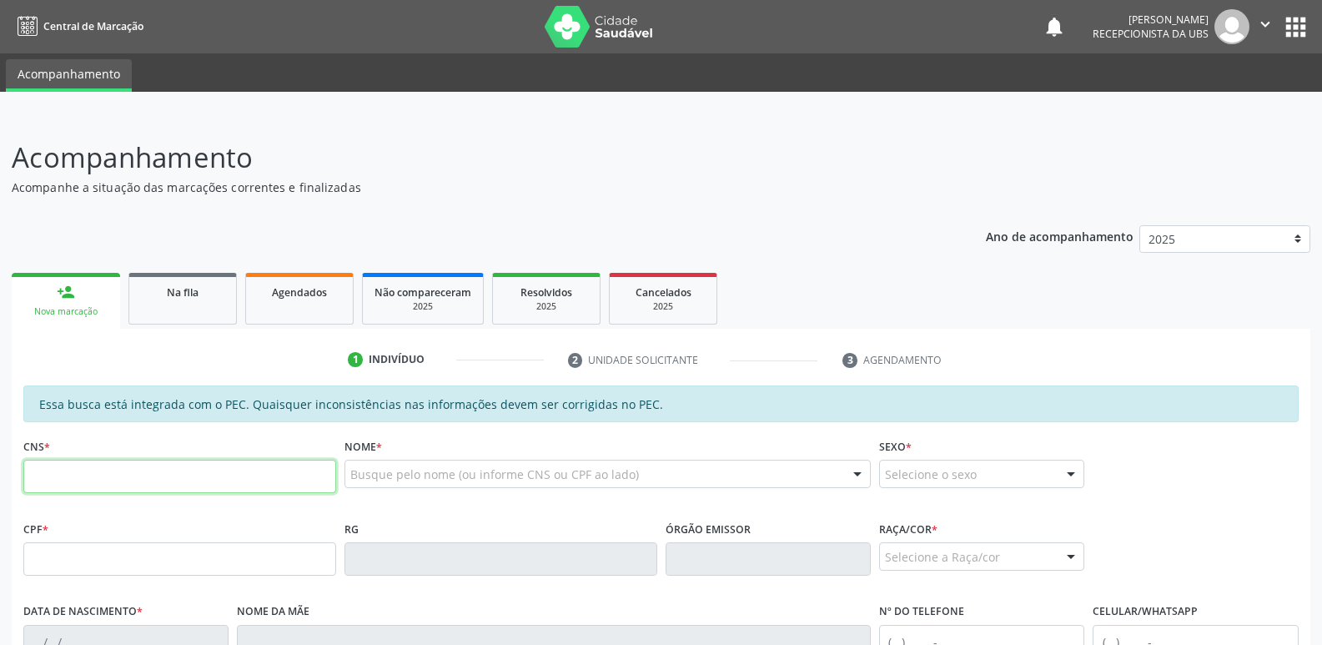
click at [168, 481] on input "text" at bounding box center [179, 475] width 313 height 33
paste input "704 3015 0354 3794"
type input "704 3015 0354 3794"
type input "150.198.694-57"
type input "16/04/2007"
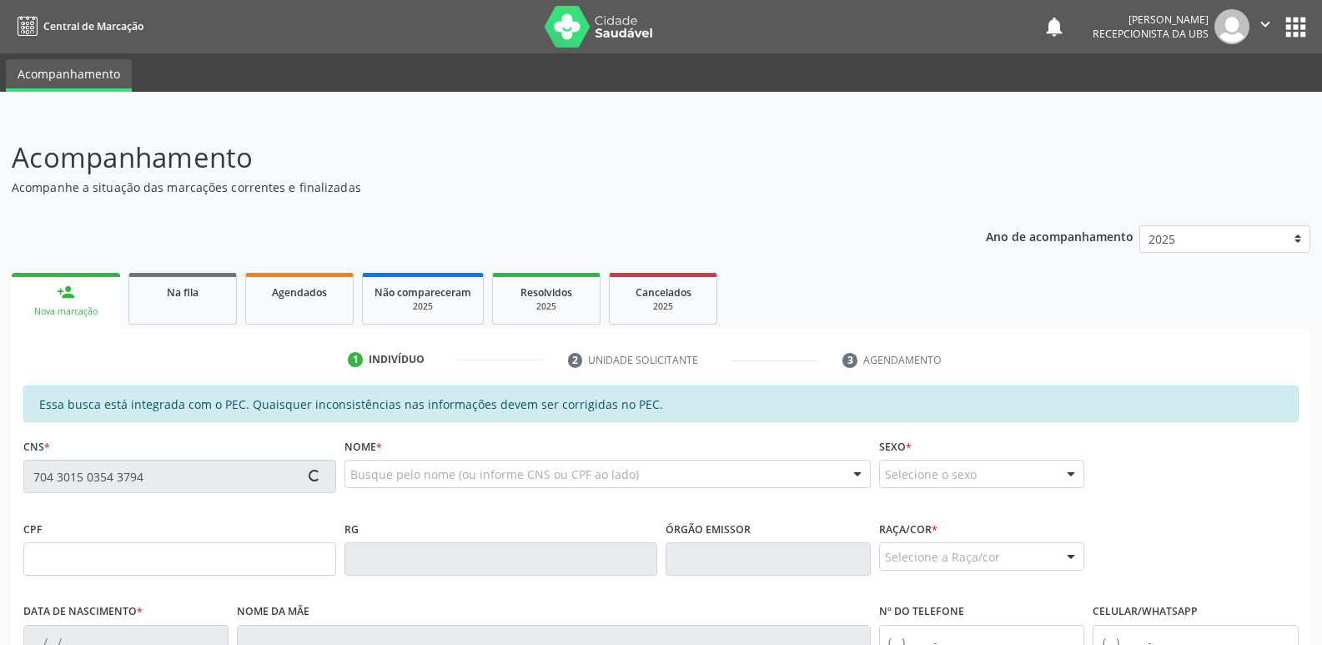
type input "Claudijunia Febronio dos Santos"
type input "(82) 99115-2021"
type input "S/N"
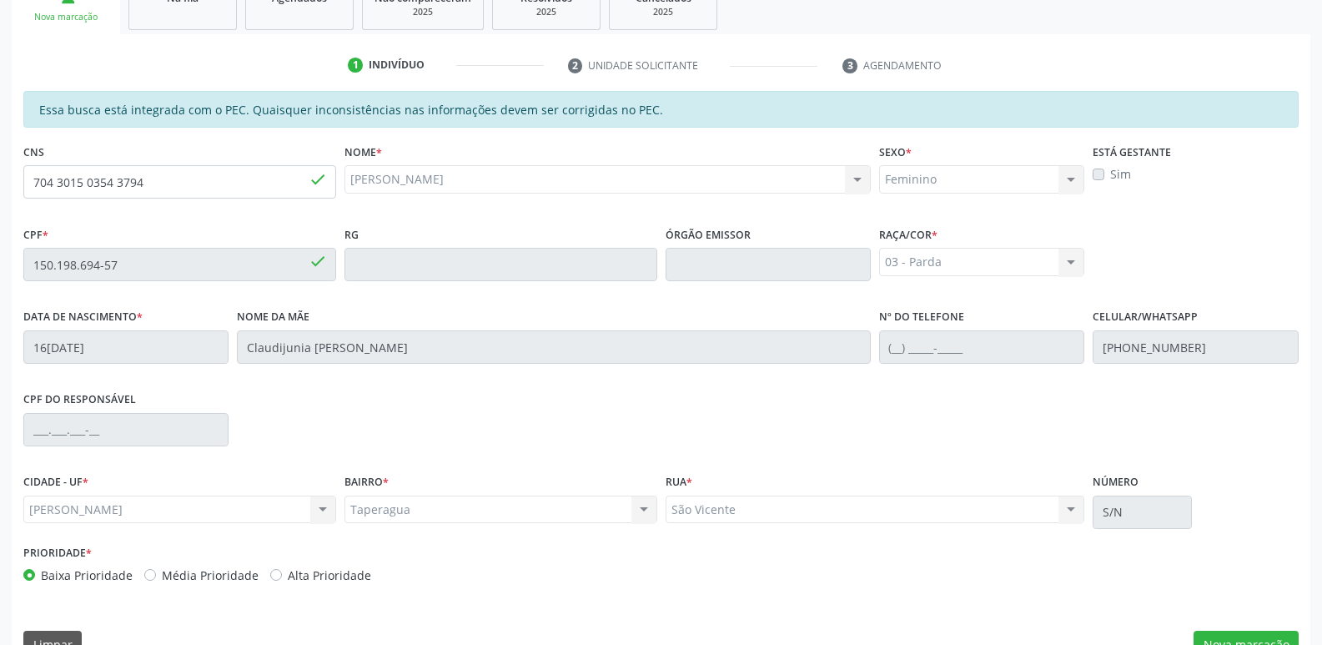
scroll to position [331, 0]
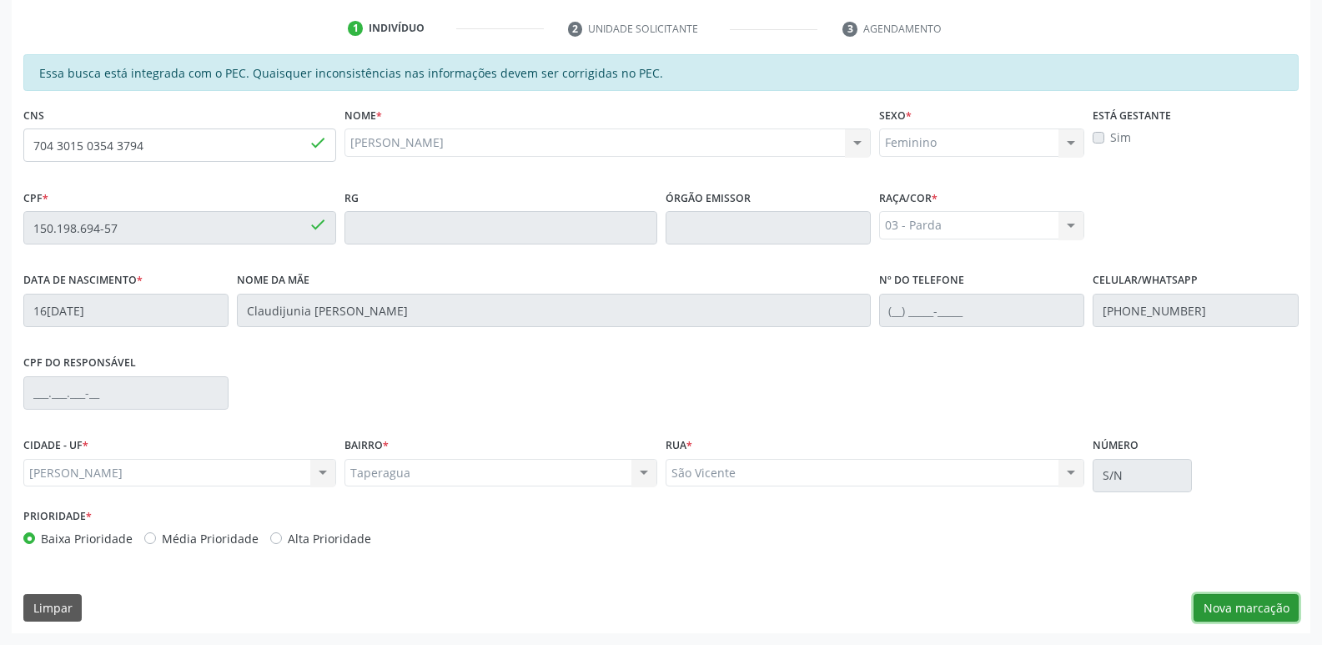
click at [1262, 610] on button "Nova marcação" at bounding box center [1245, 608] width 105 height 28
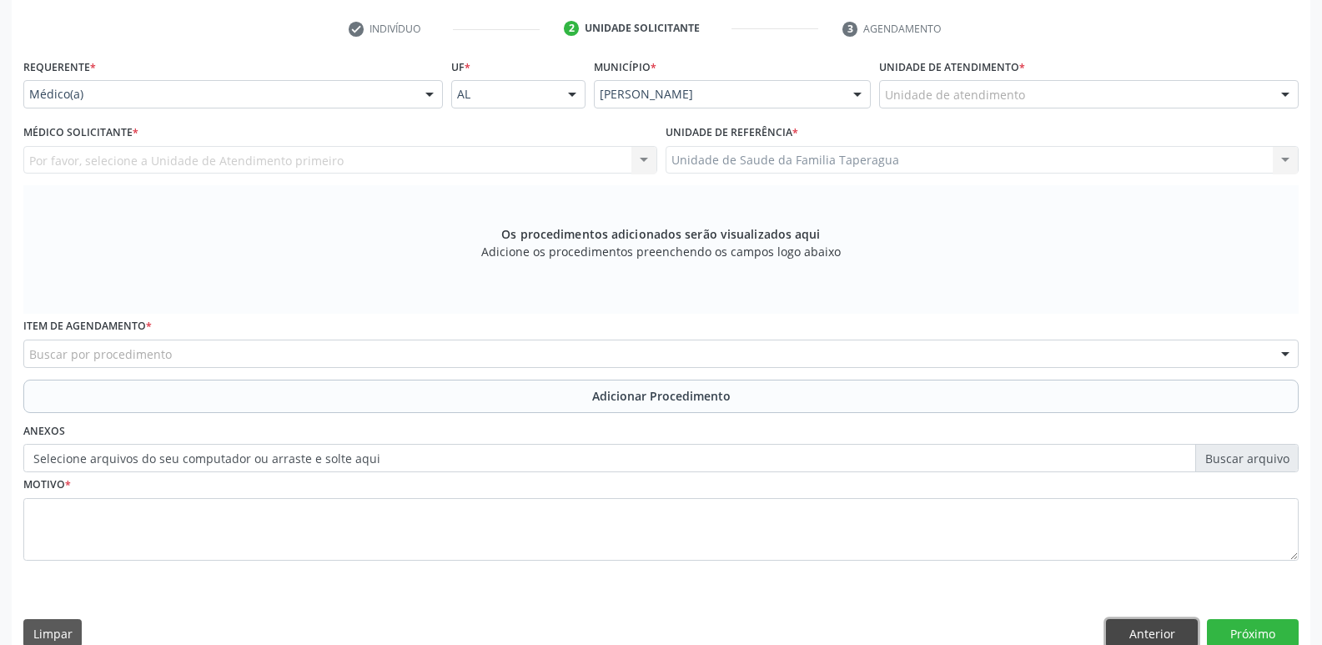
click at [1141, 627] on button "Anterior" at bounding box center [1152, 633] width 92 height 28
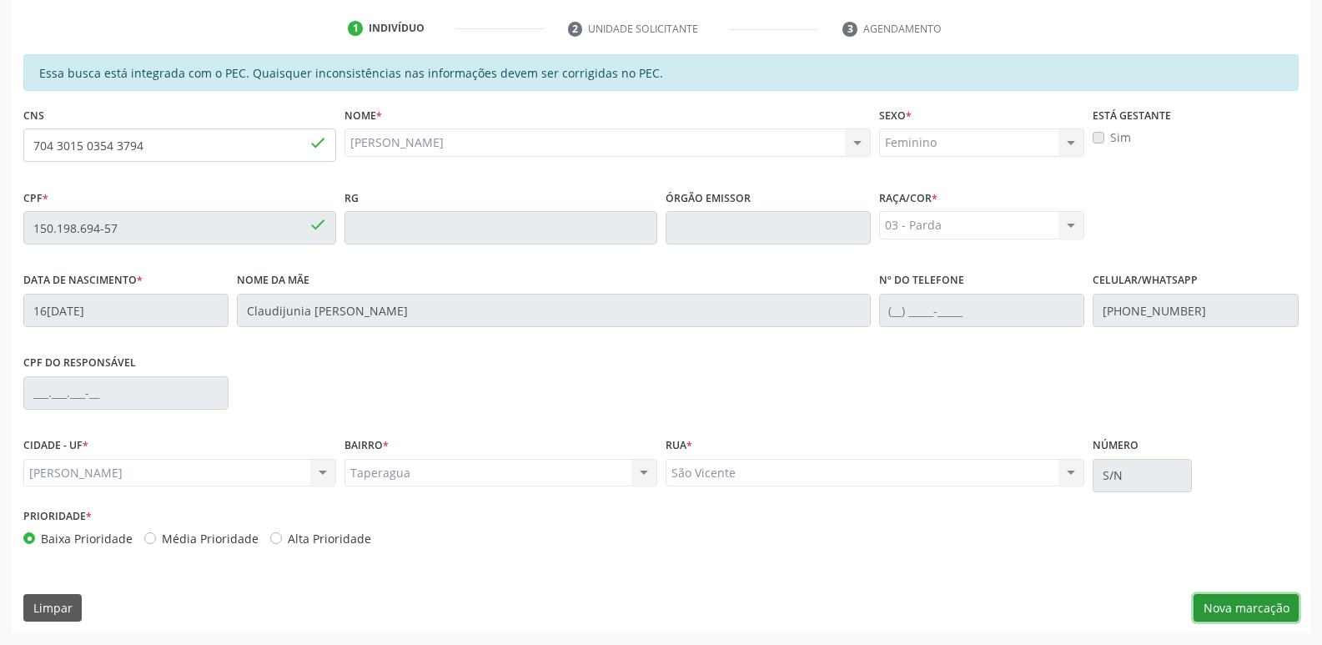
click at [1226, 604] on button "Nova marcação" at bounding box center [1245, 608] width 105 height 28
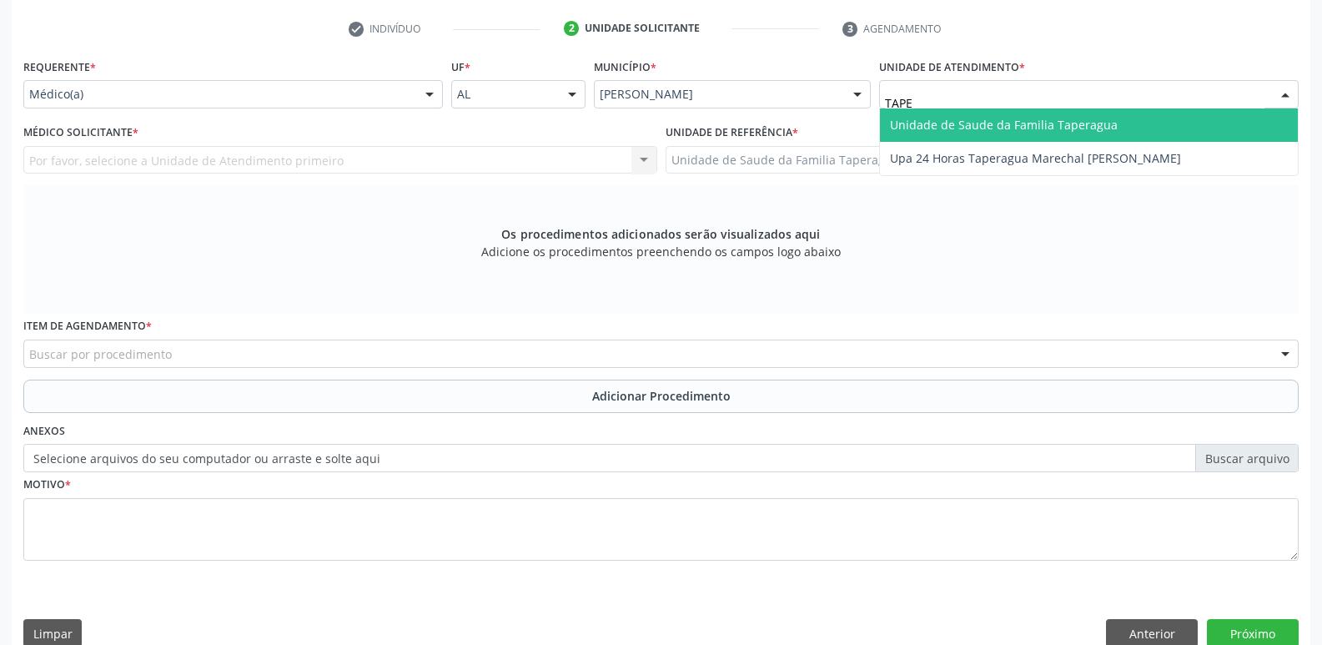
type input "TAPER"
click at [986, 115] on span "Unidade de Saude da Familia Taperagua" at bounding box center [1089, 124] width 418 height 33
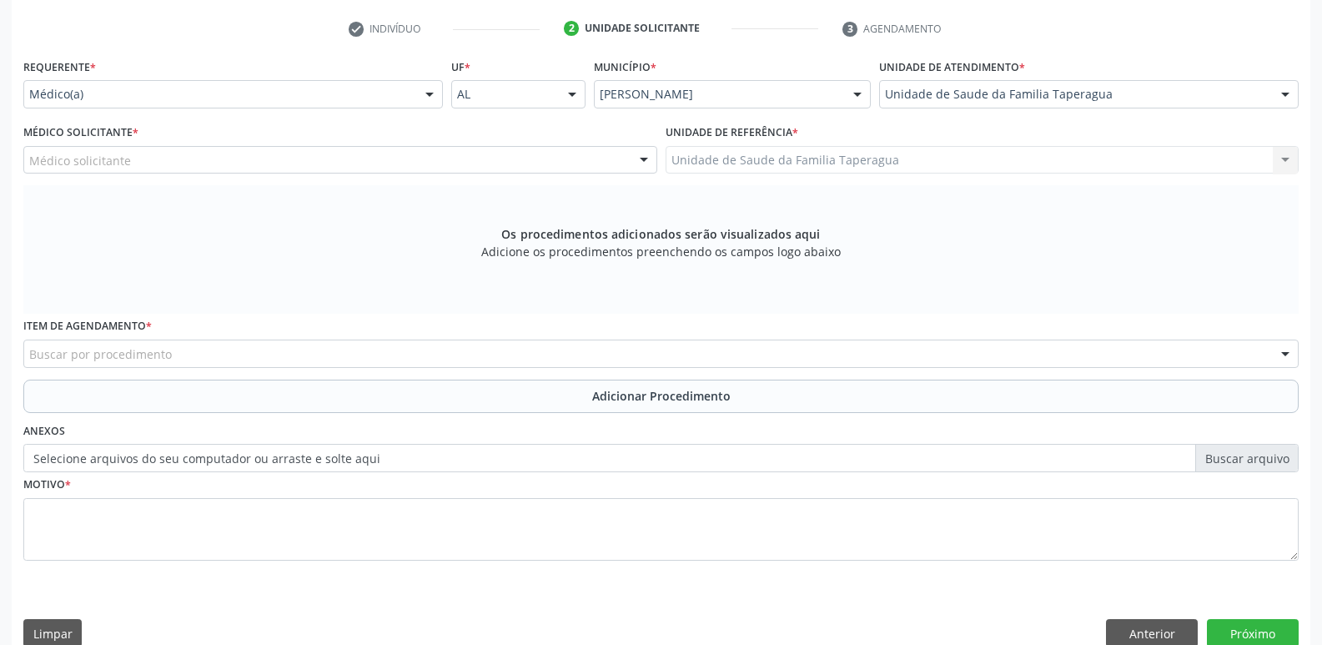
click at [405, 165] on div "Médico solicitante" at bounding box center [340, 160] width 634 height 28
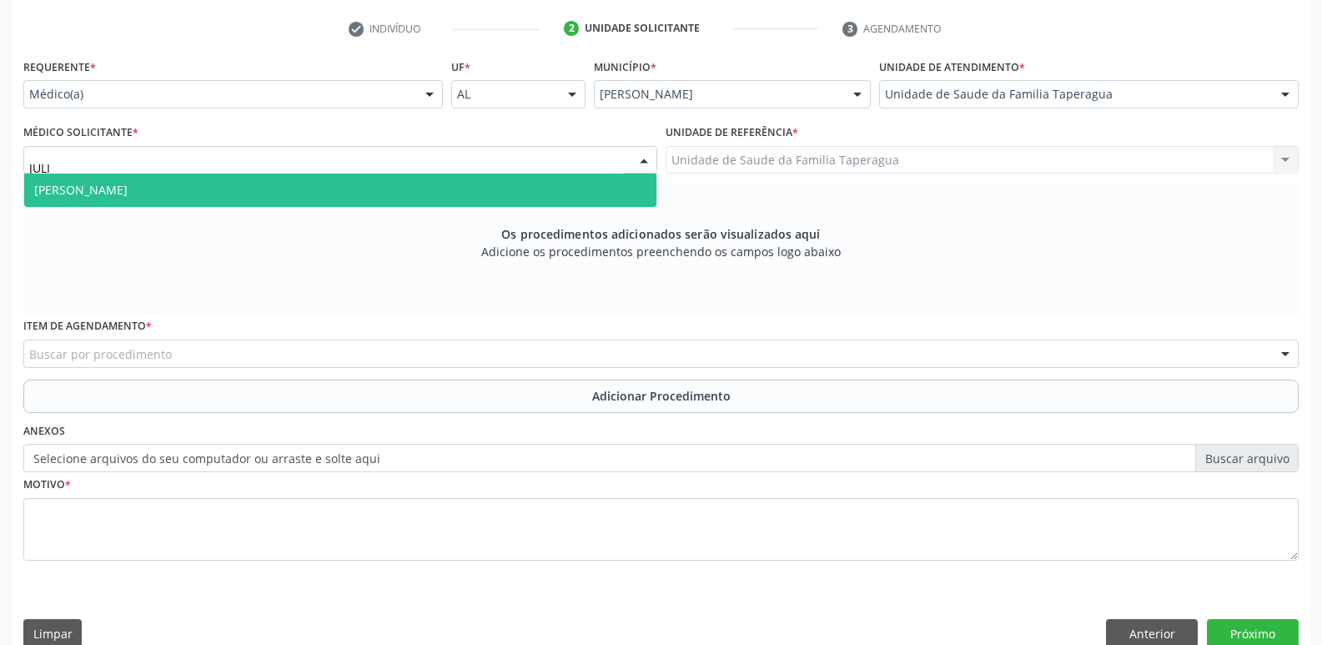
type input "JULIL"
click at [406, 185] on span "Julilda Maria de Medeiros" at bounding box center [340, 189] width 632 height 33
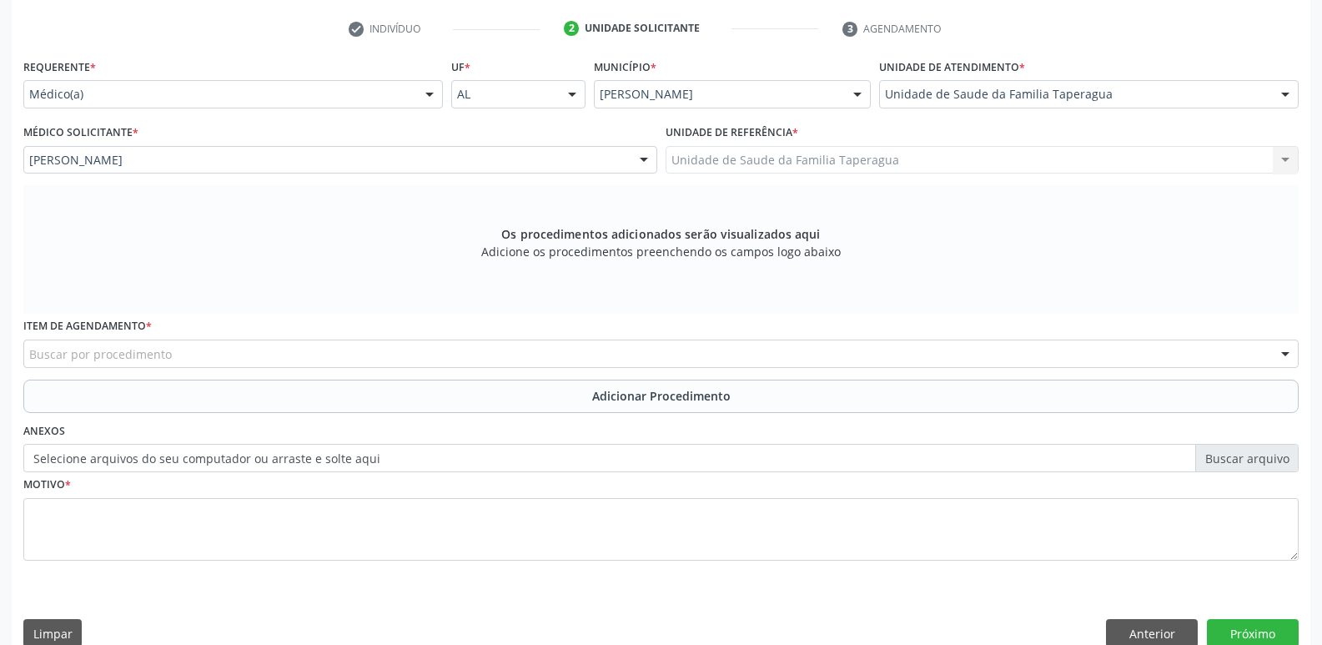
click at [358, 350] on div "Buscar por procedimento" at bounding box center [660, 353] width 1275 height 28
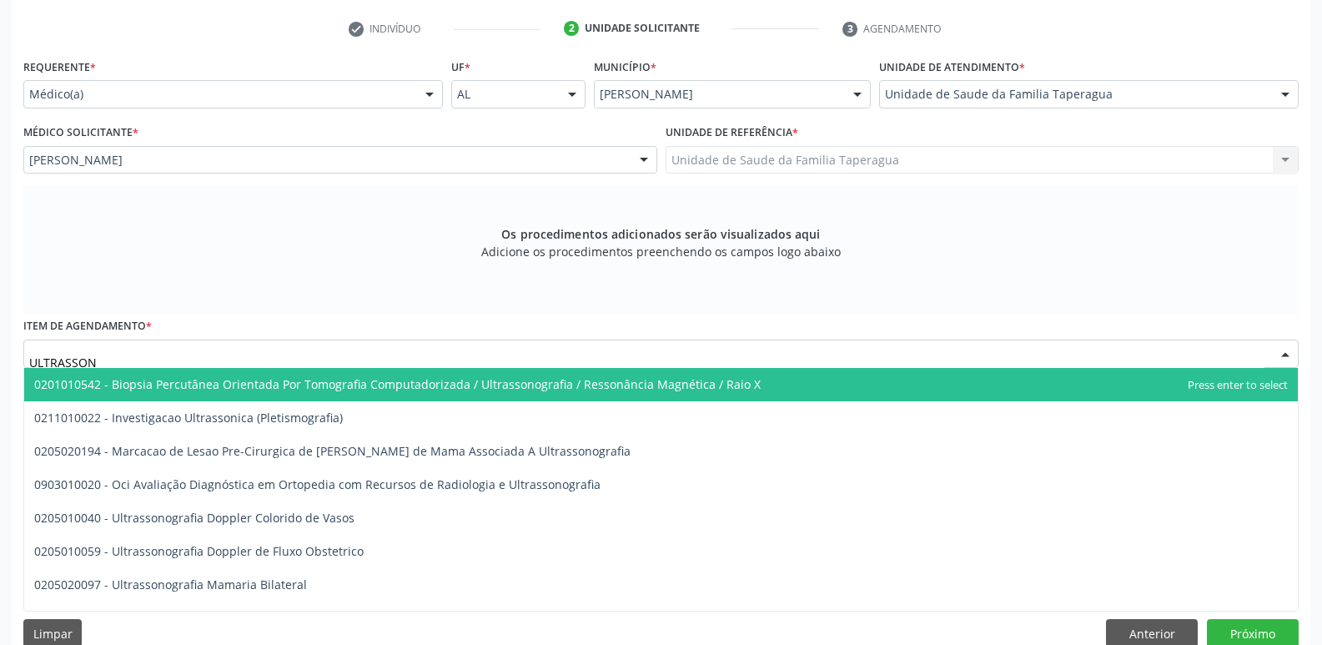
type input "ULTRASSONO"
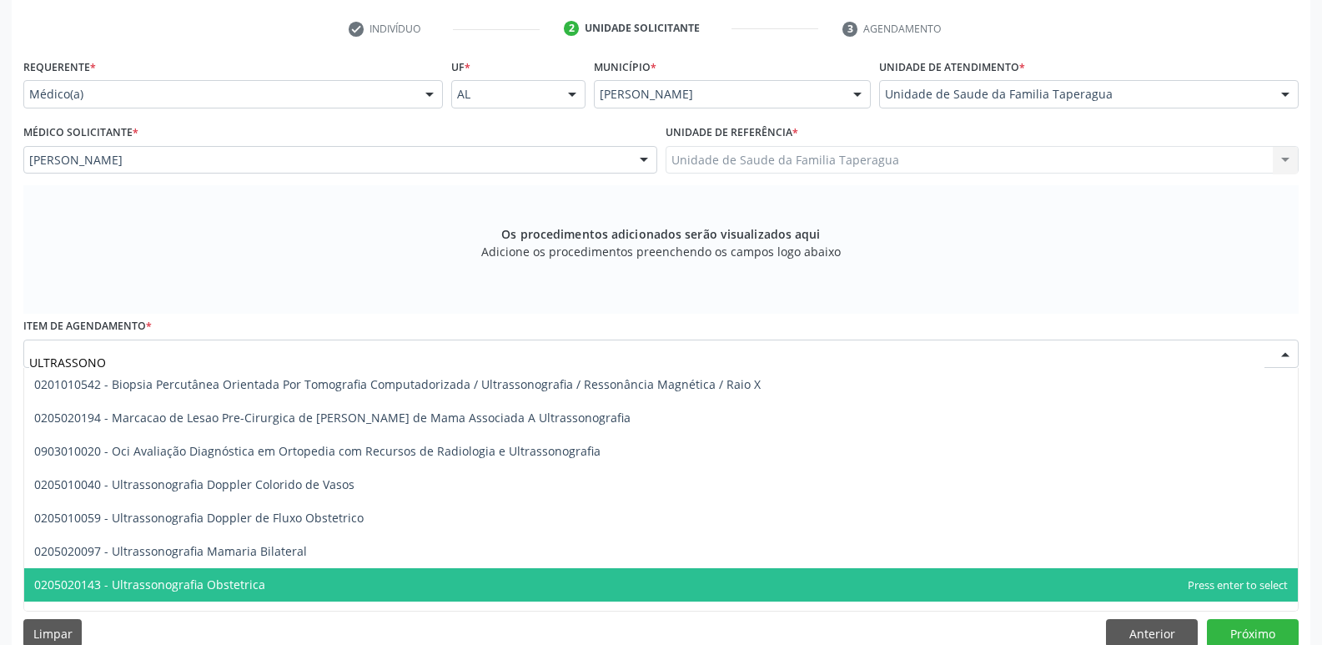
click at [299, 575] on span "0205020143 - Ultrassonografia Obstetrica" at bounding box center [660, 584] width 1273 height 33
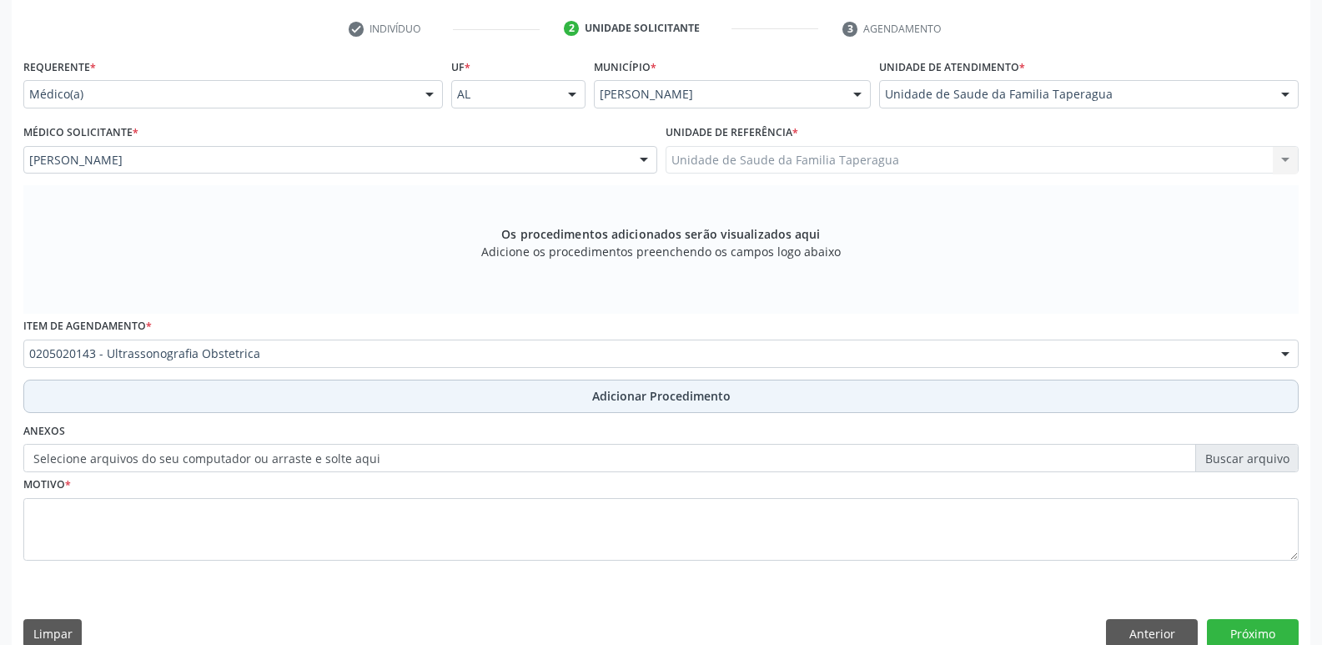
click at [563, 384] on button "Adicionar Procedimento" at bounding box center [660, 395] width 1275 height 33
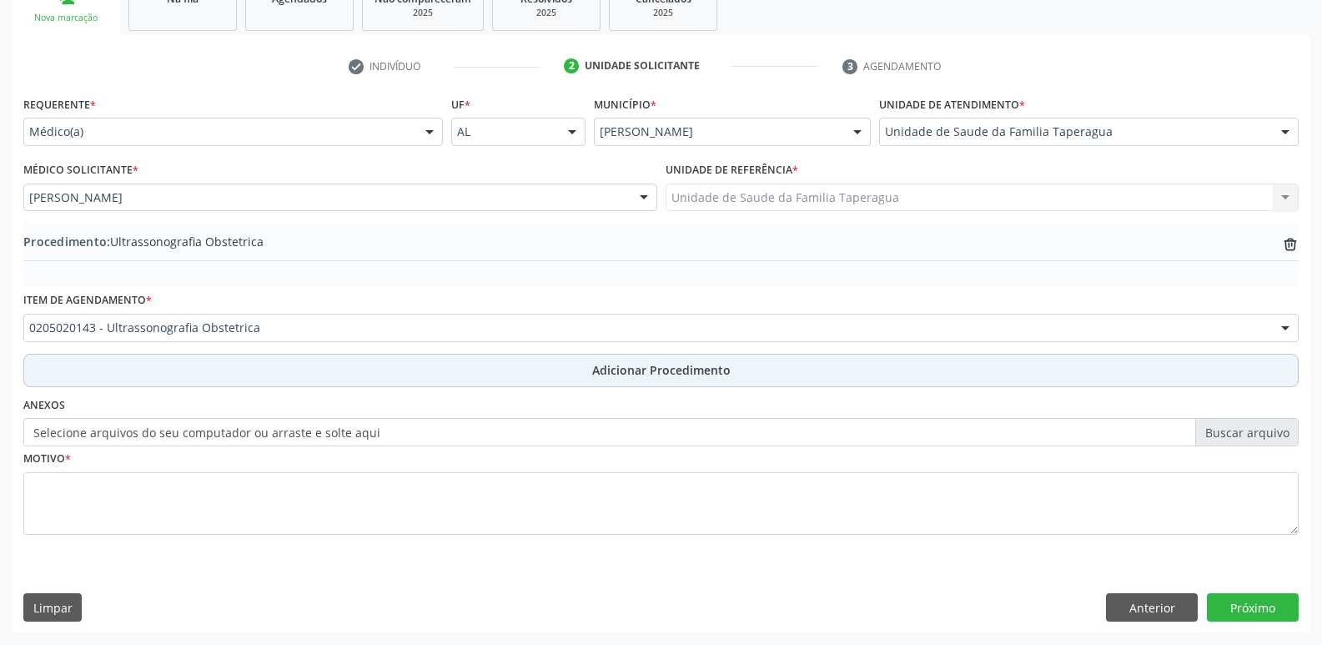
scroll to position [293, 0]
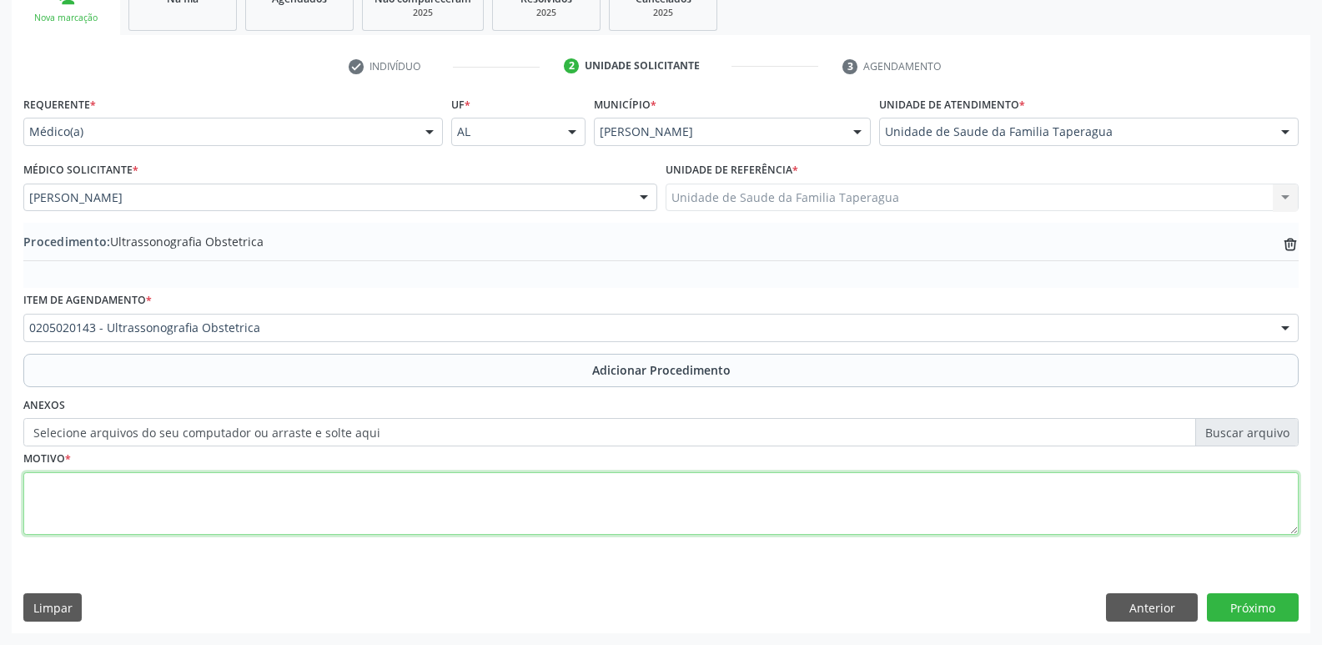
click at [542, 487] on textarea at bounding box center [660, 503] width 1275 height 63
type textarea "PRÉ-NATAL"
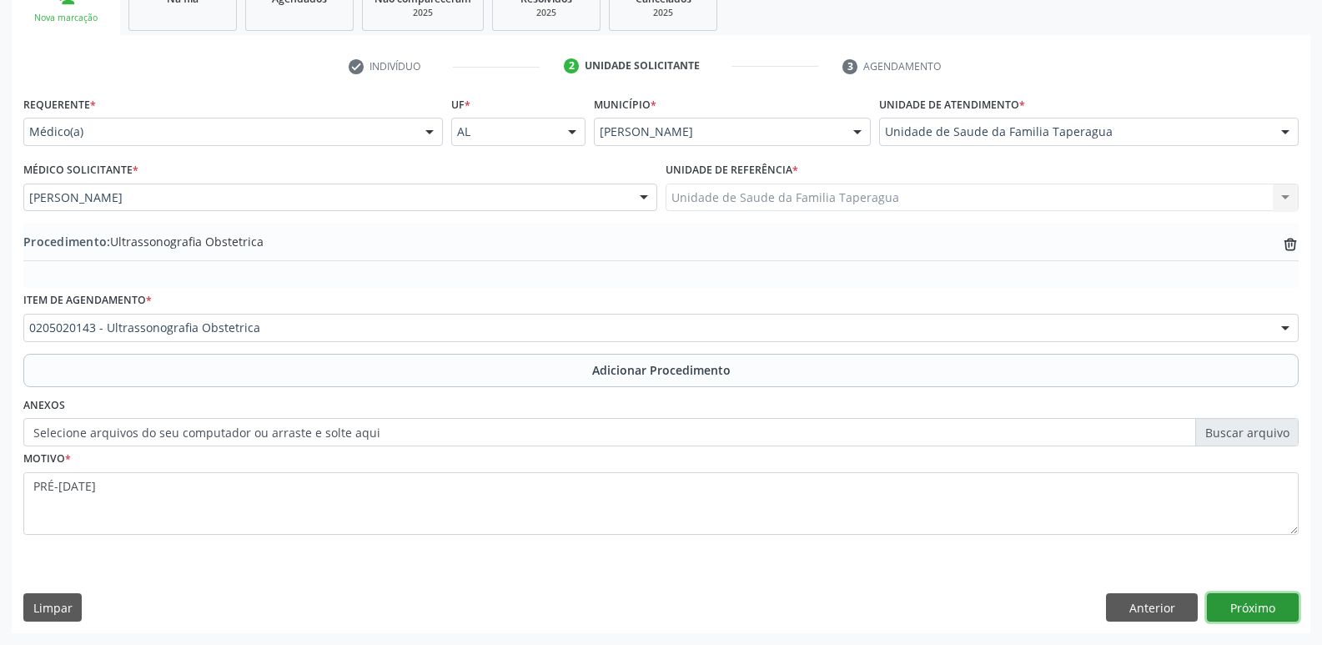
click at [1268, 606] on button "Próximo" at bounding box center [1252, 607] width 92 height 28
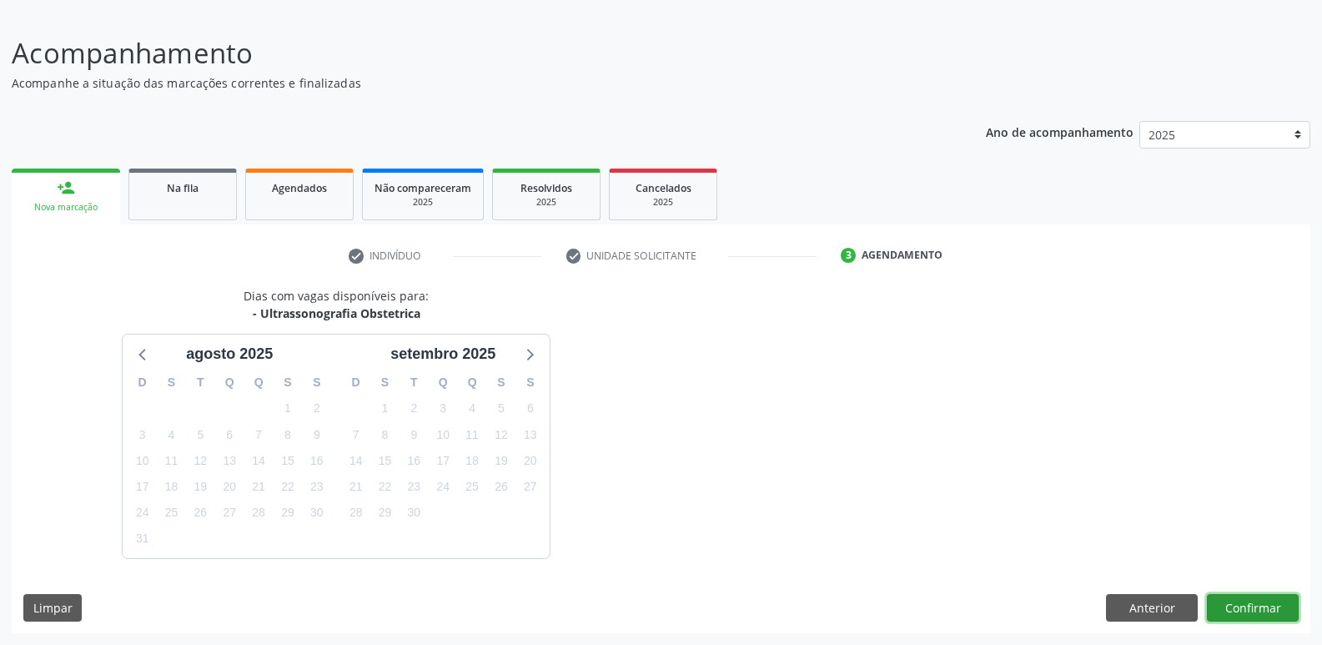
click at [1262, 605] on button "Confirmar" at bounding box center [1252, 608] width 92 height 28
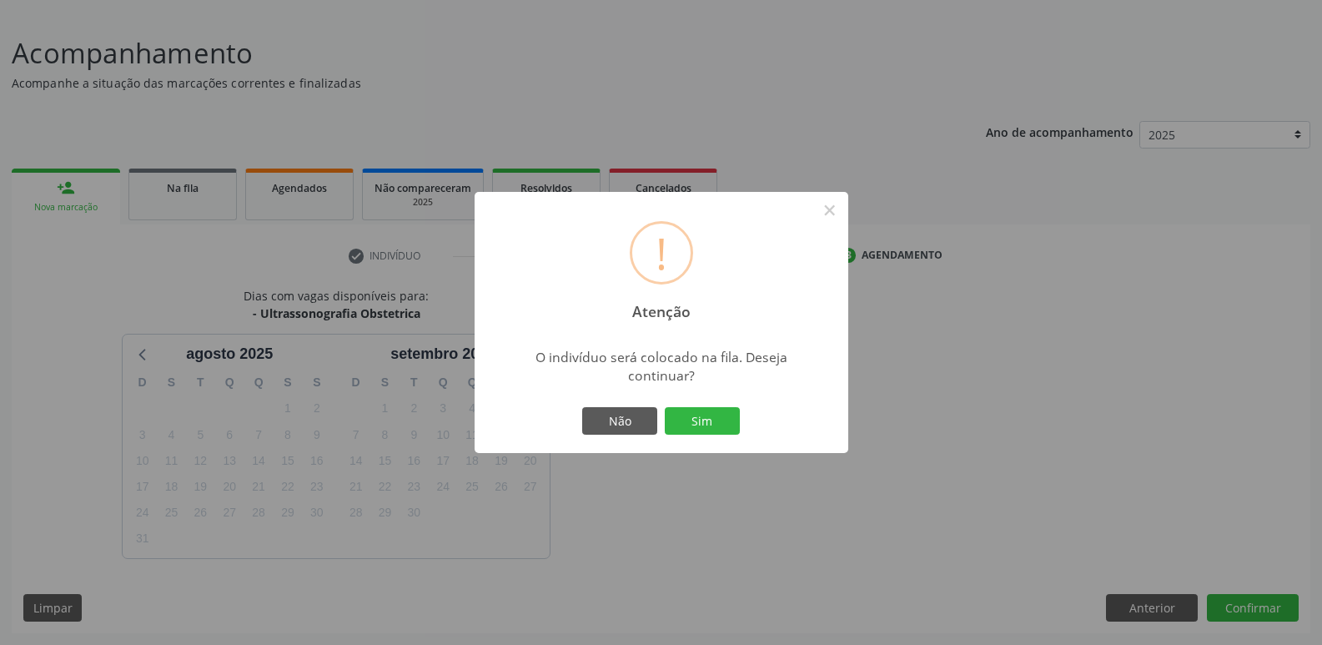
click at [665, 407] on button "Sim" at bounding box center [702, 421] width 75 height 28
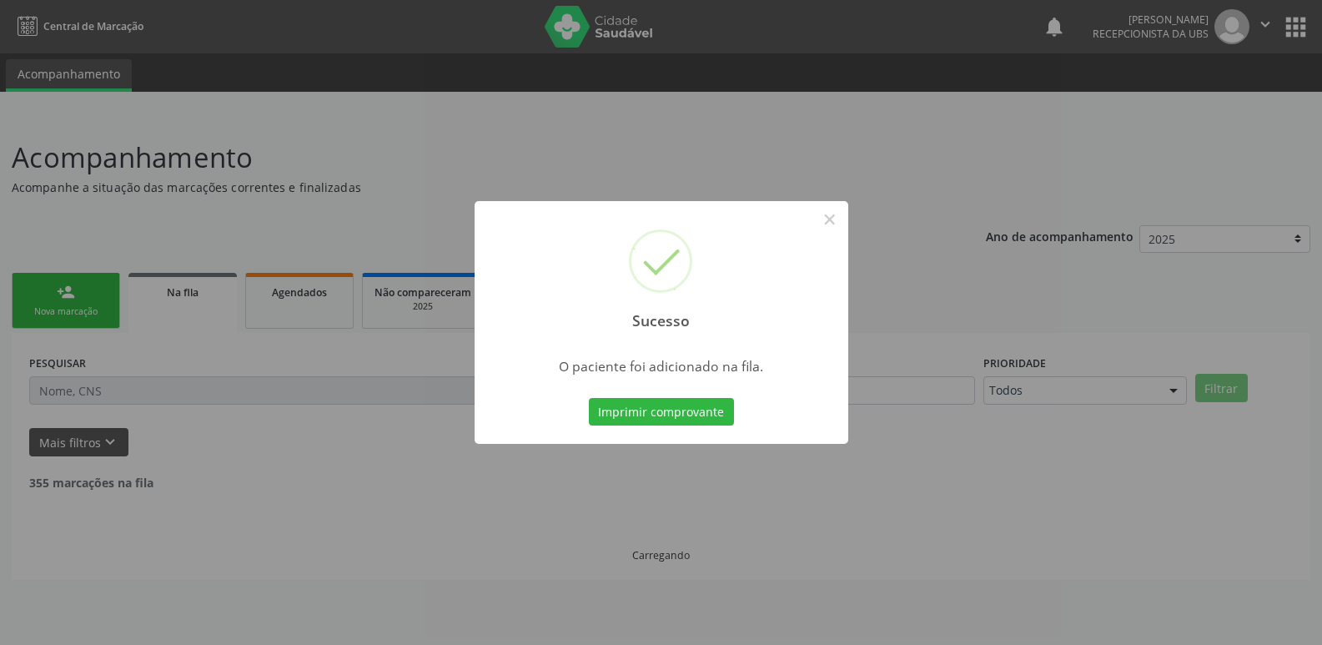
scroll to position [0, 0]
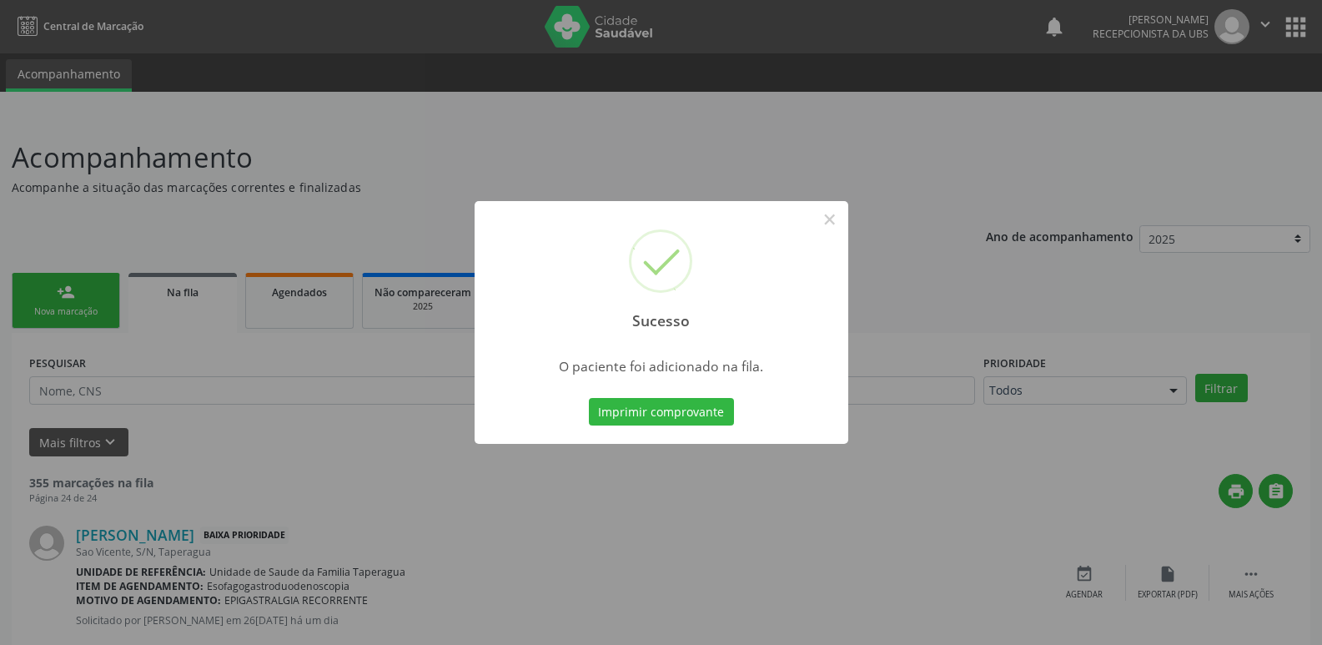
click at [1044, 324] on div "Sucesso × O paciente foi adicionado na fila. Imprimir comprovante Cancel" at bounding box center [661, 322] width 1322 height 645
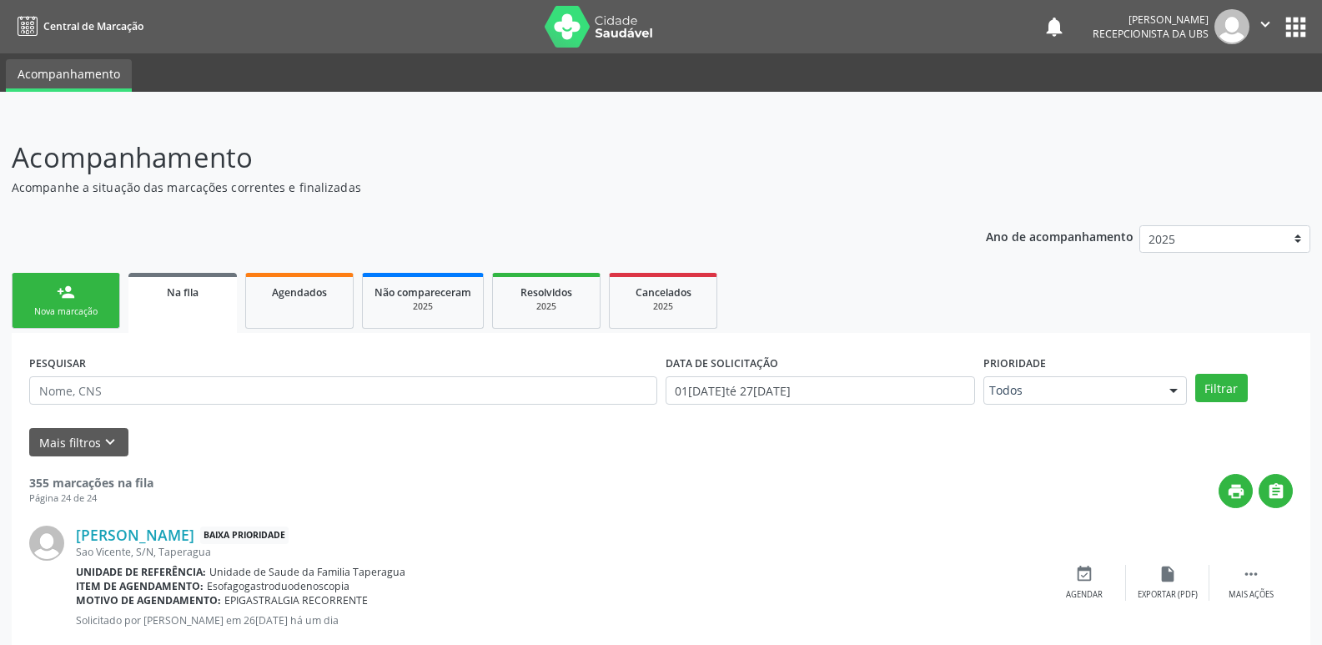
click at [73, 288] on div "person_add" at bounding box center [66, 292] width 18 height 18
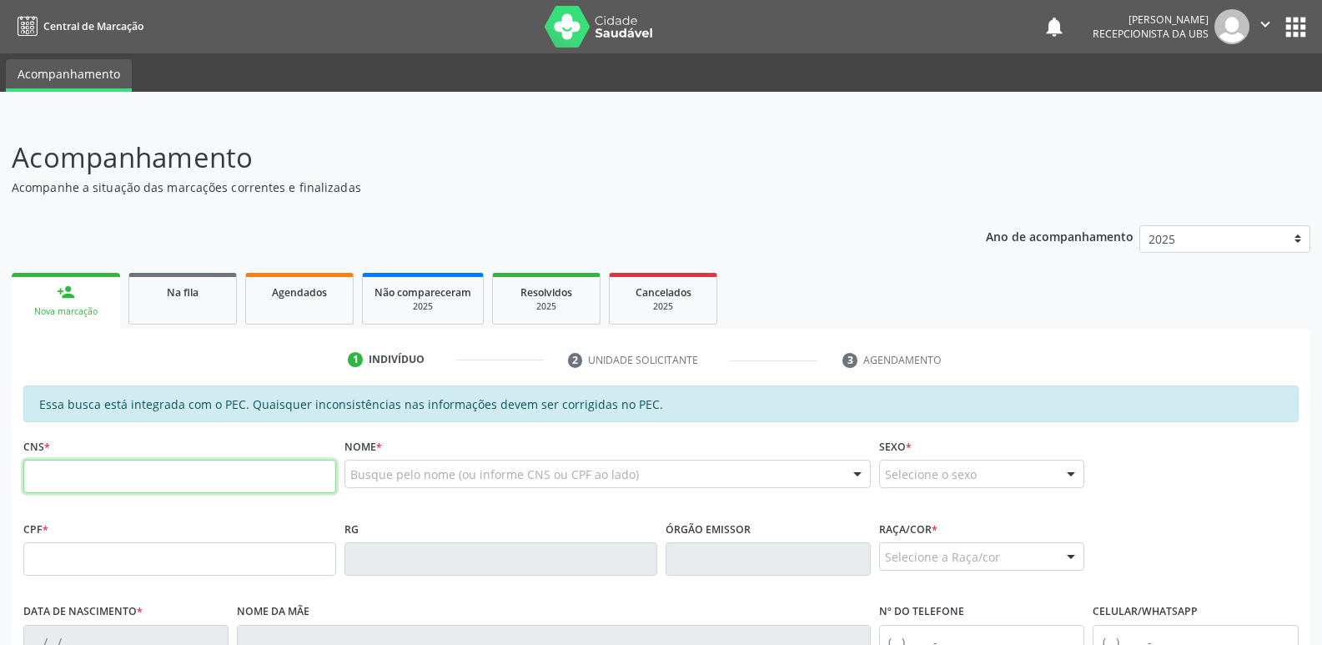
click at [283, 472] on input "text" at bounding box center [179, 475] width 313 height 33
paste input "704 0093 2150 3568"
type input "704 0093 2150 3568"
type input "502.288.138-16"
type input "11/04/2003"
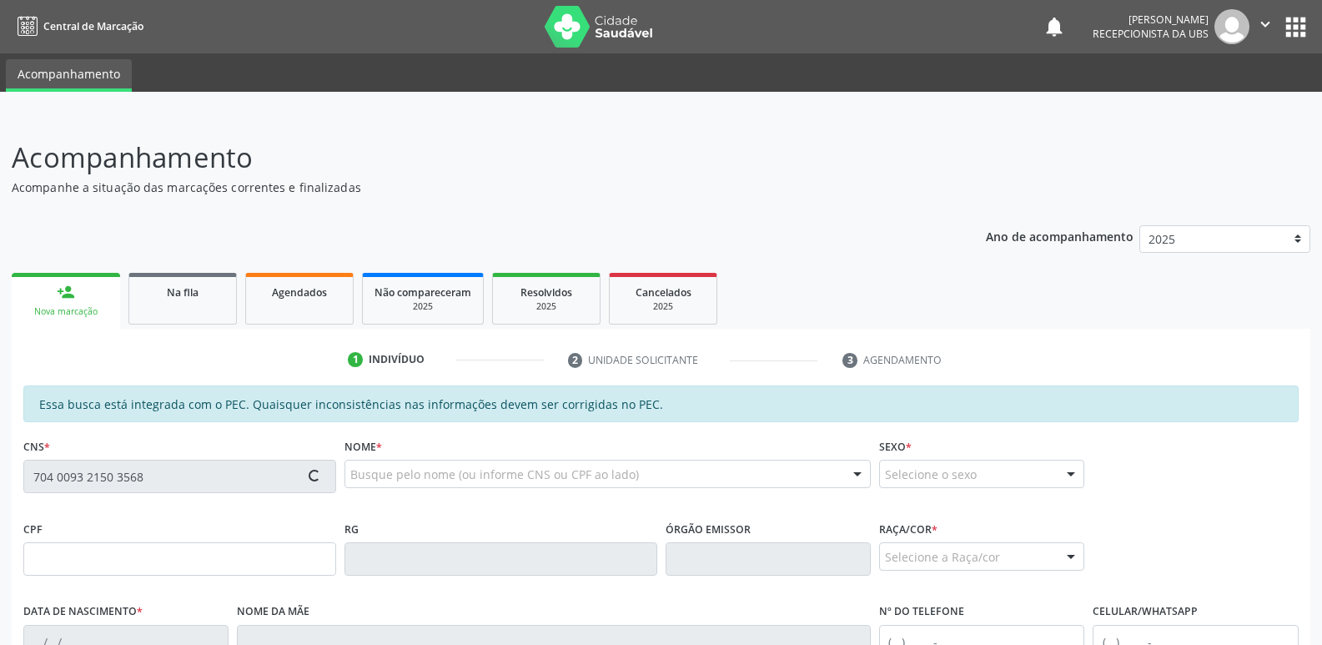
type input "Fabiana Ferreira da Silva"
type input "(82) 99389-4699"
type input "65"
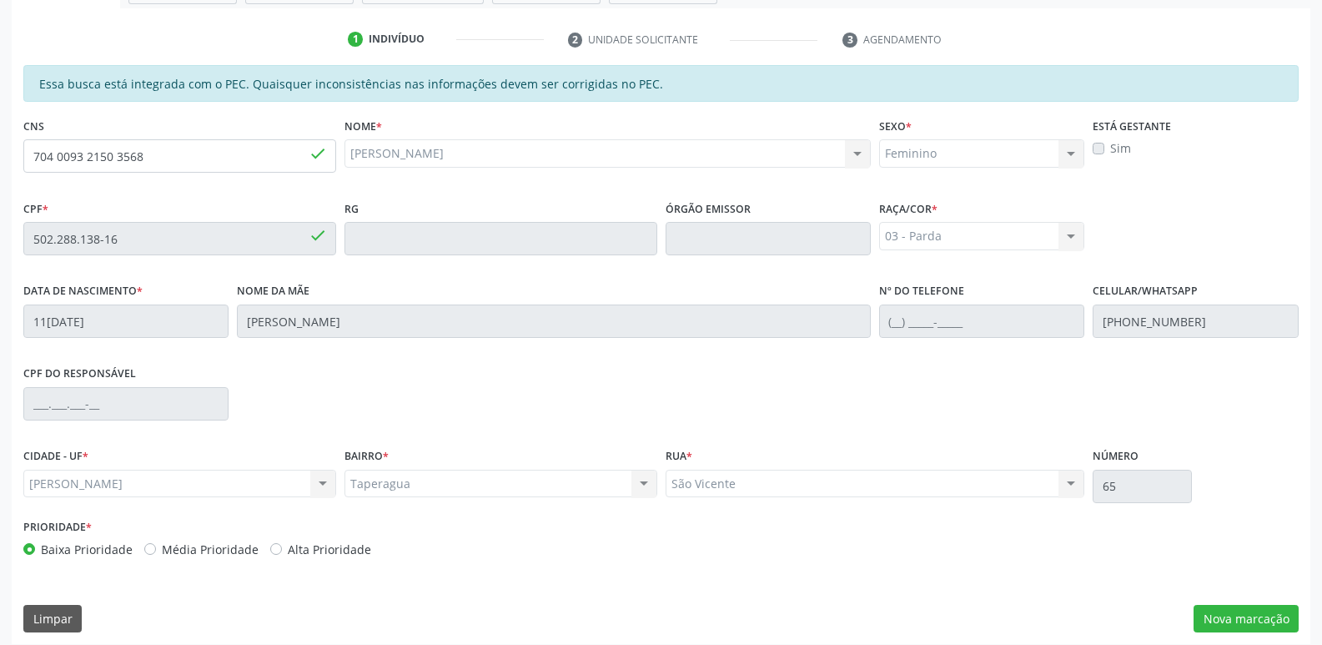
scroll to position [331, 0]
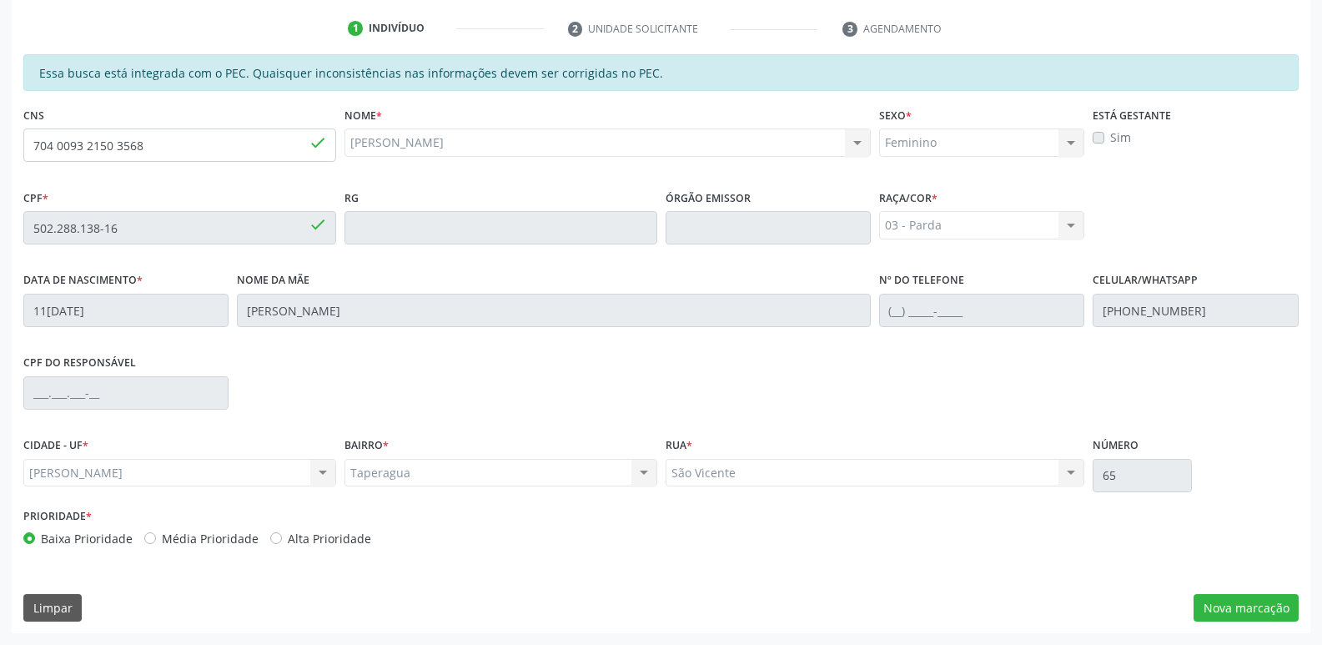
click at [1110, 138] on label "Sim" at bounding box center [1120, 137] width 21 height 18
click at [1247, 613] on button "Nova marcação" at bounding box center [1245, 608] width 105 height 28
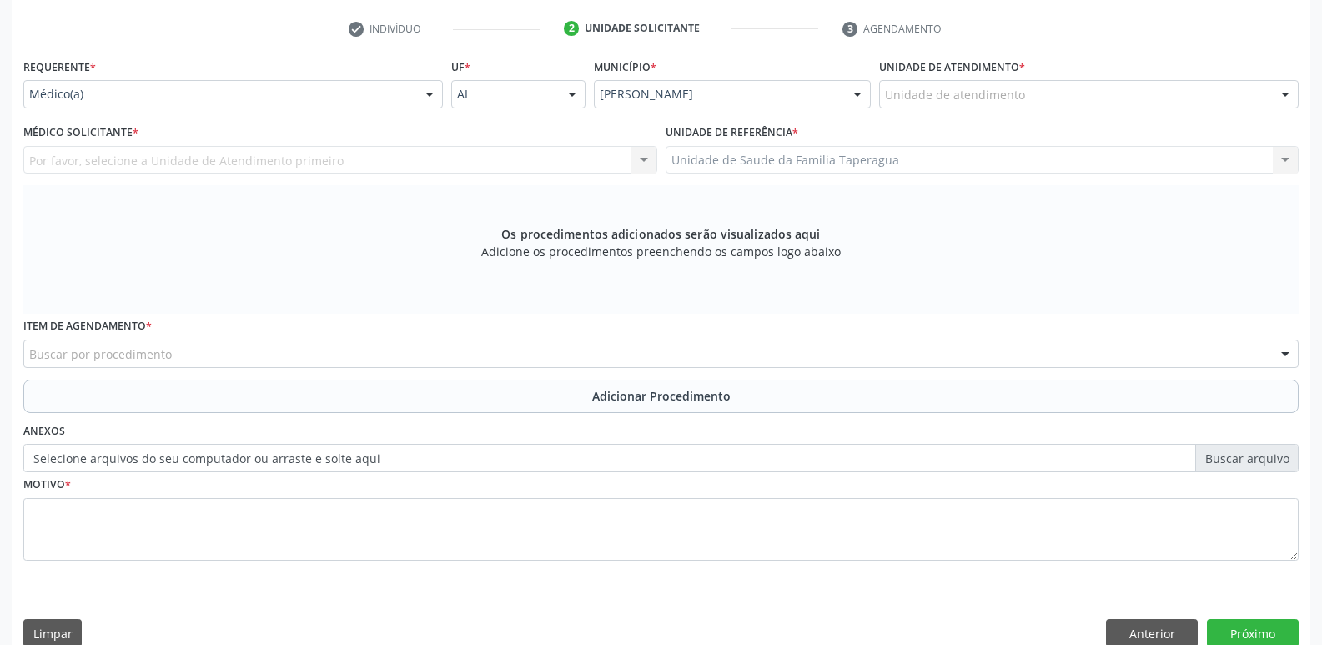
click at [1024, 101] on div "Unidade de atendimento" at bounding box center [1088, 94] width 419 height 28
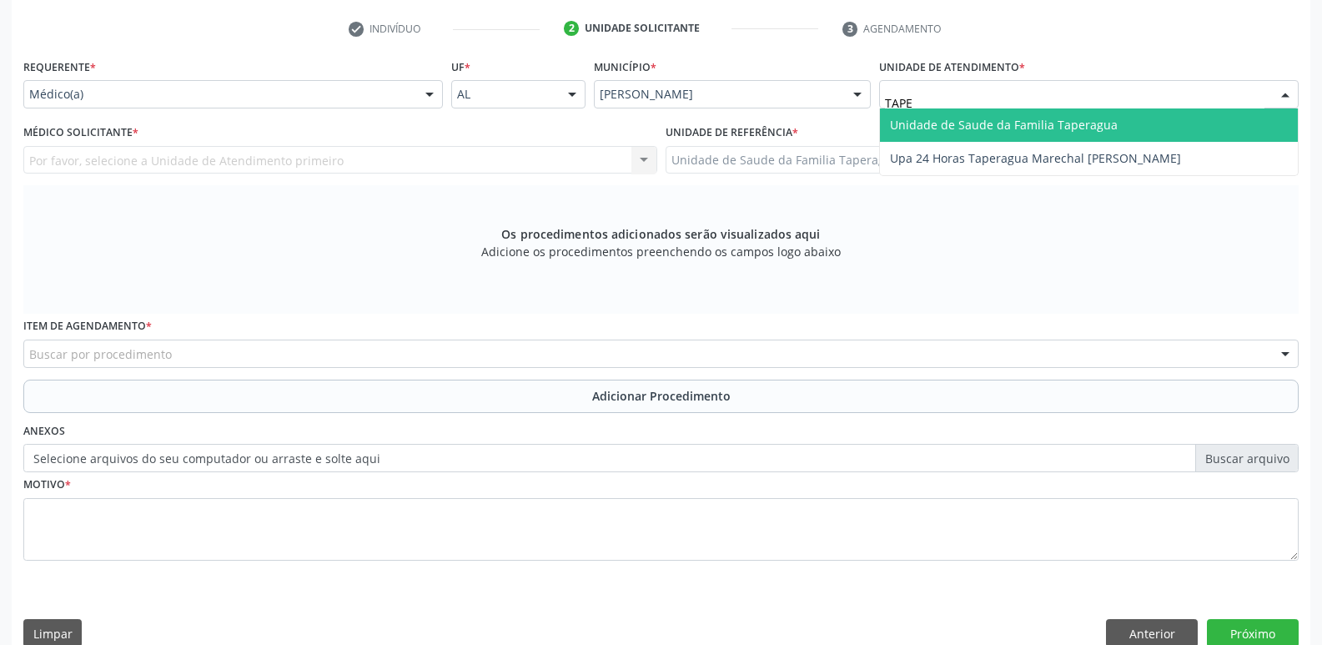
type input "TAPER"
click at [1026, 117] on span "Unidade de Saude da Familia Taperagua" at bounding box center [1004, 125] width 228 height 16
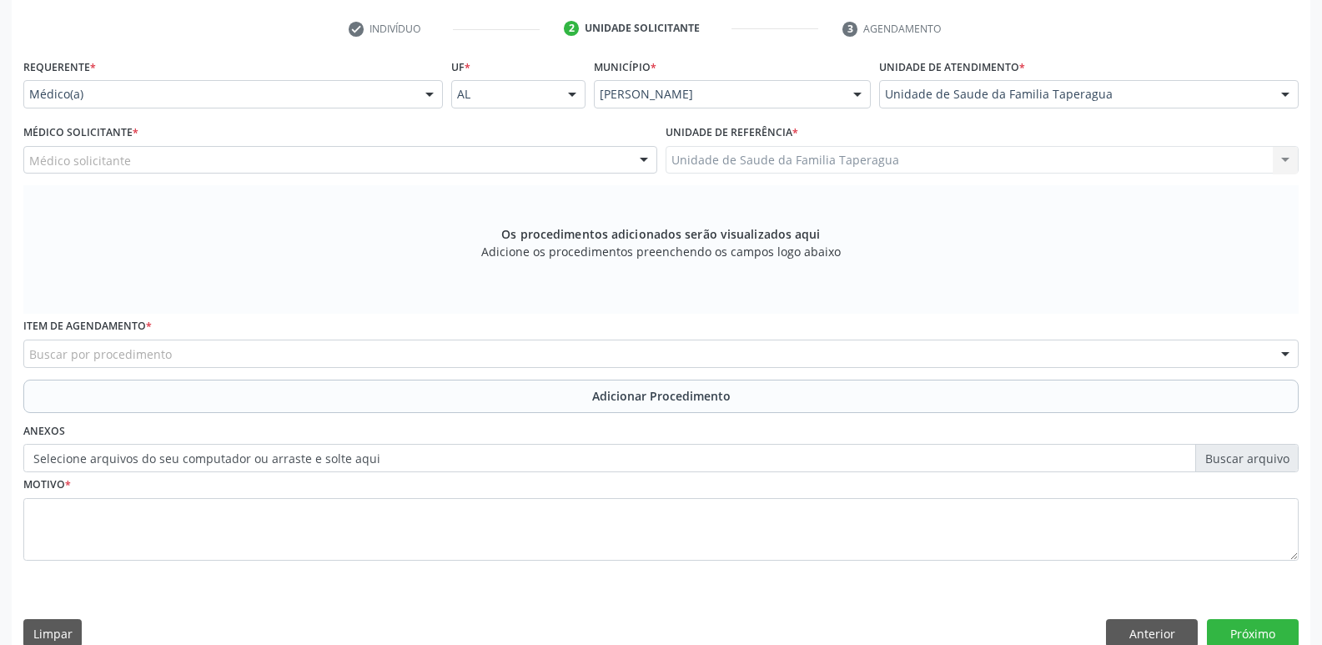
click at [359, 158] on div "Médico solicitante" at bounding box center [340, 160] width 634 height 28
type input "U"
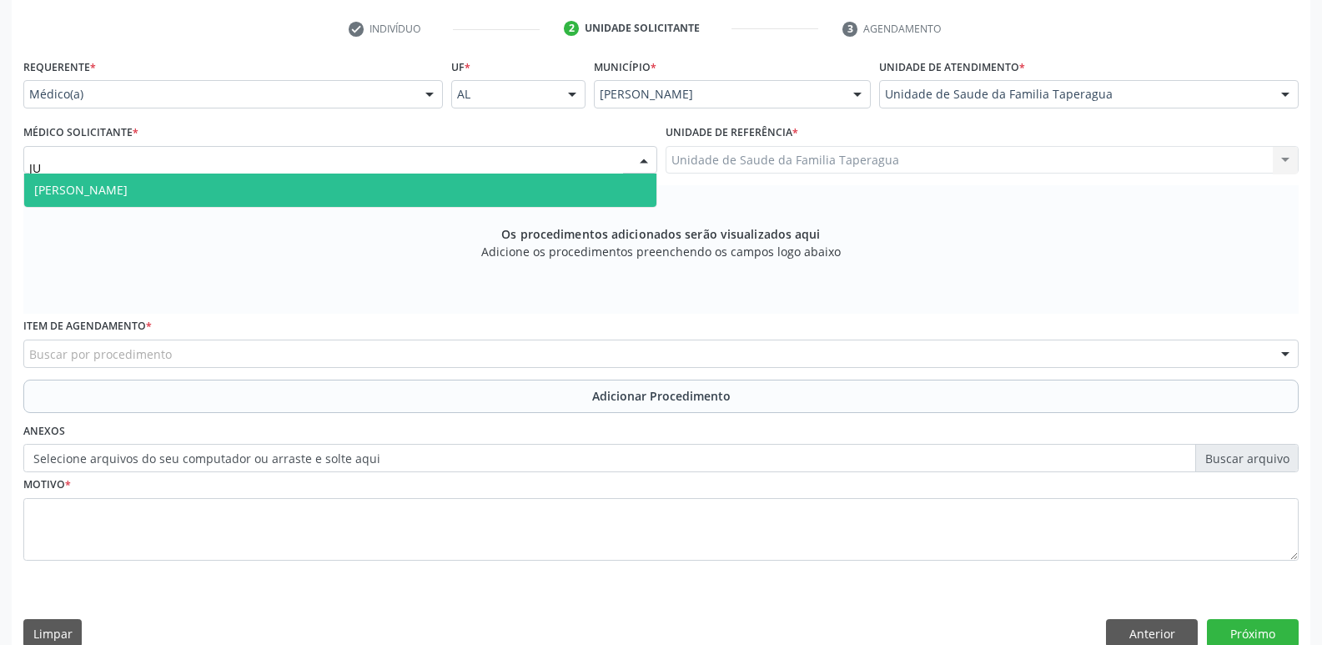
type input "JUL"
click at [258, 178] on span "Julilda Maria de Medeiros" at bounding box center [340, 189] width 632 height 33
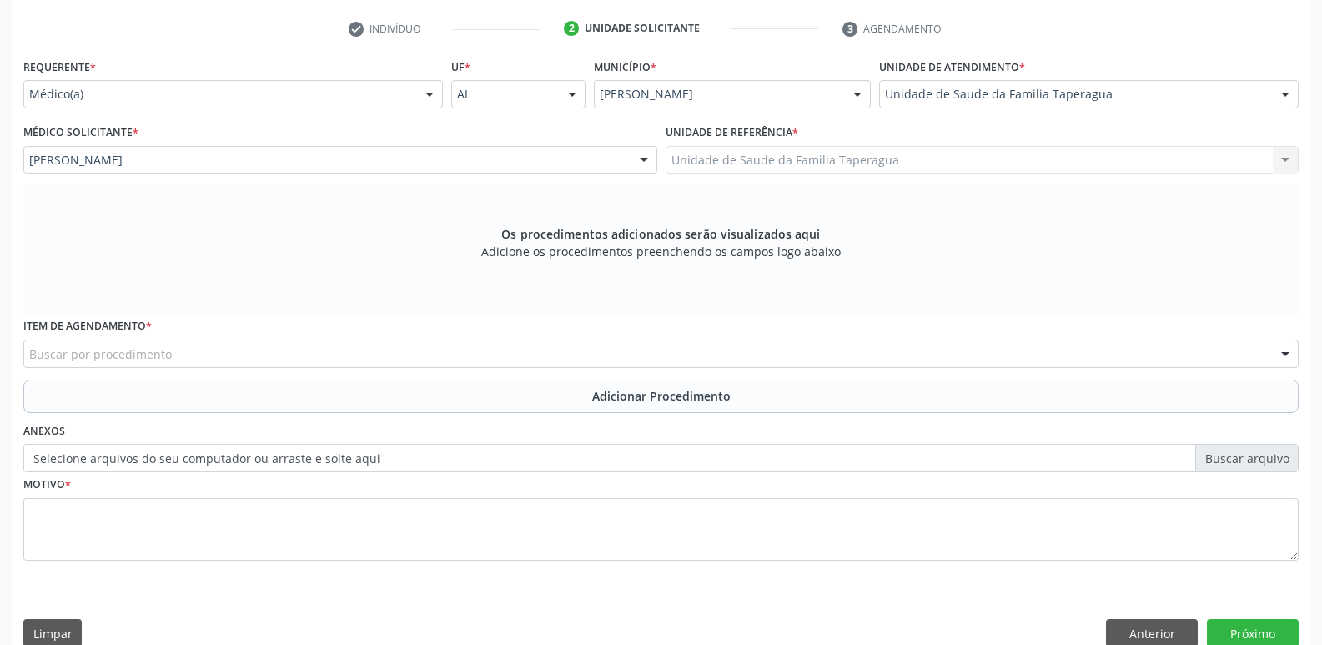
click at [260, 347] on div "Buscar por procedimento" at bounding box center [660, 353] width 1275 height 28
type input "U"
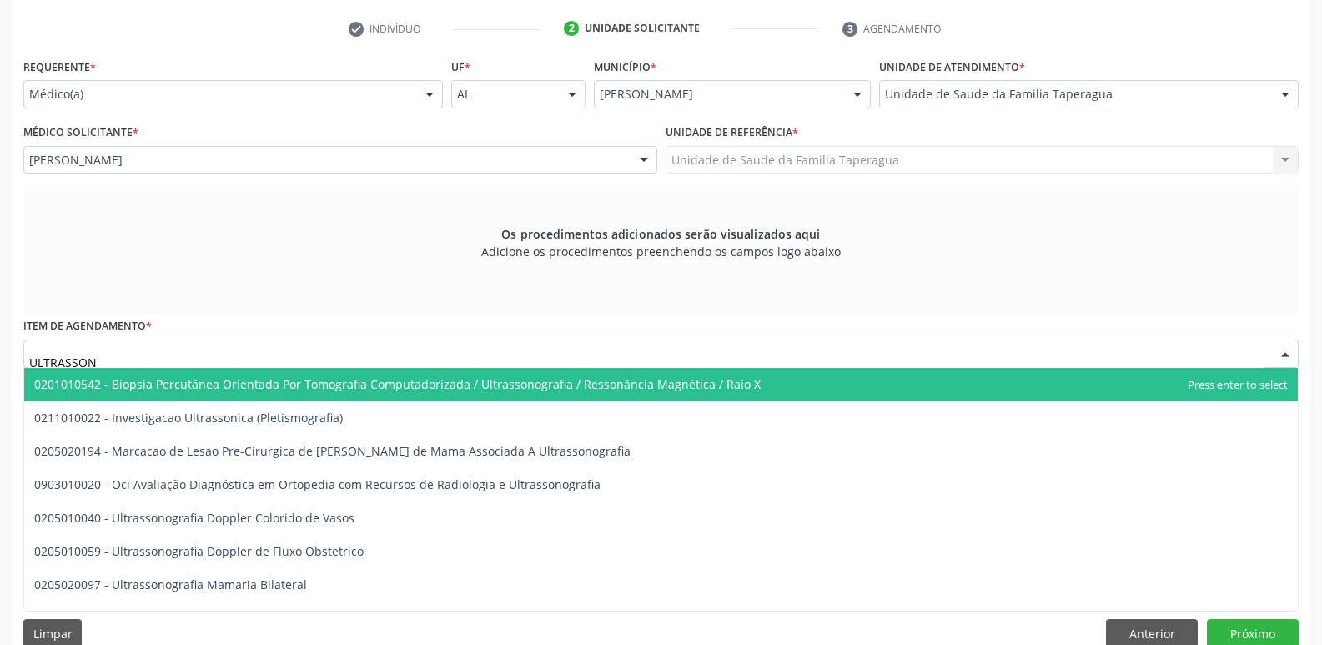
type input "ULTRASSONO"
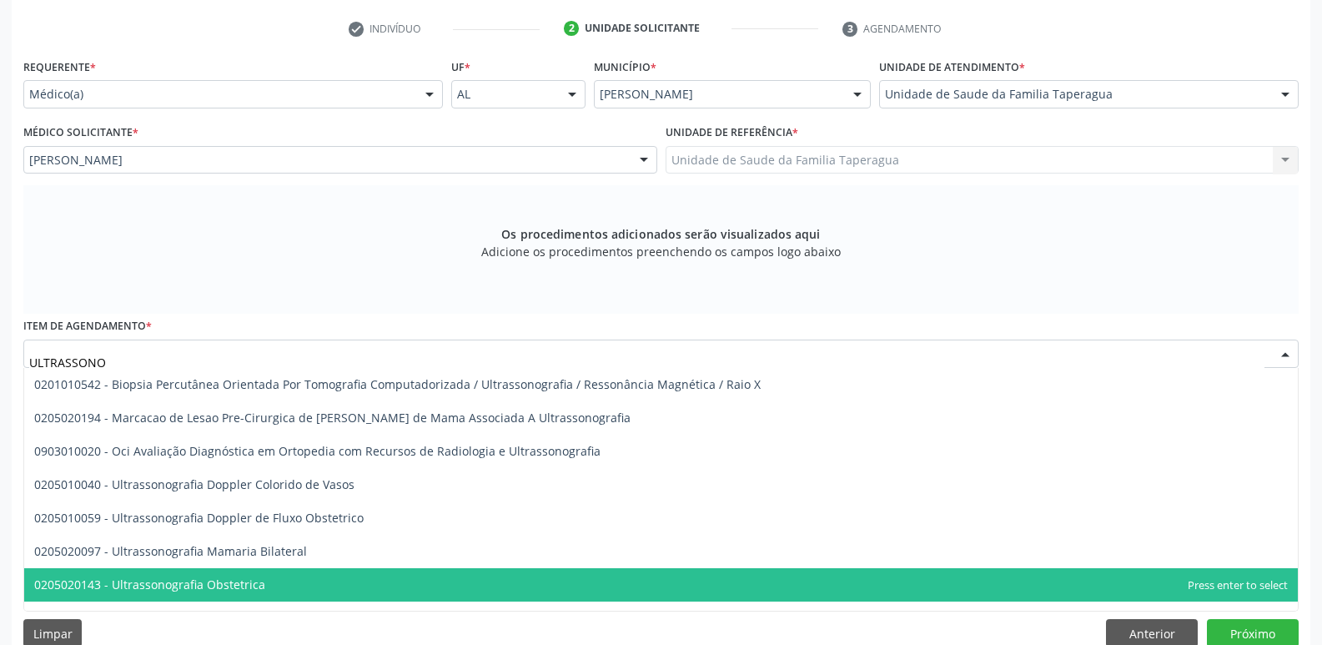
click at [264, 587] on span "0205020143 - Ultrassonografia Obstetrica" at bounding box center [660, 584] width 1273 height 33
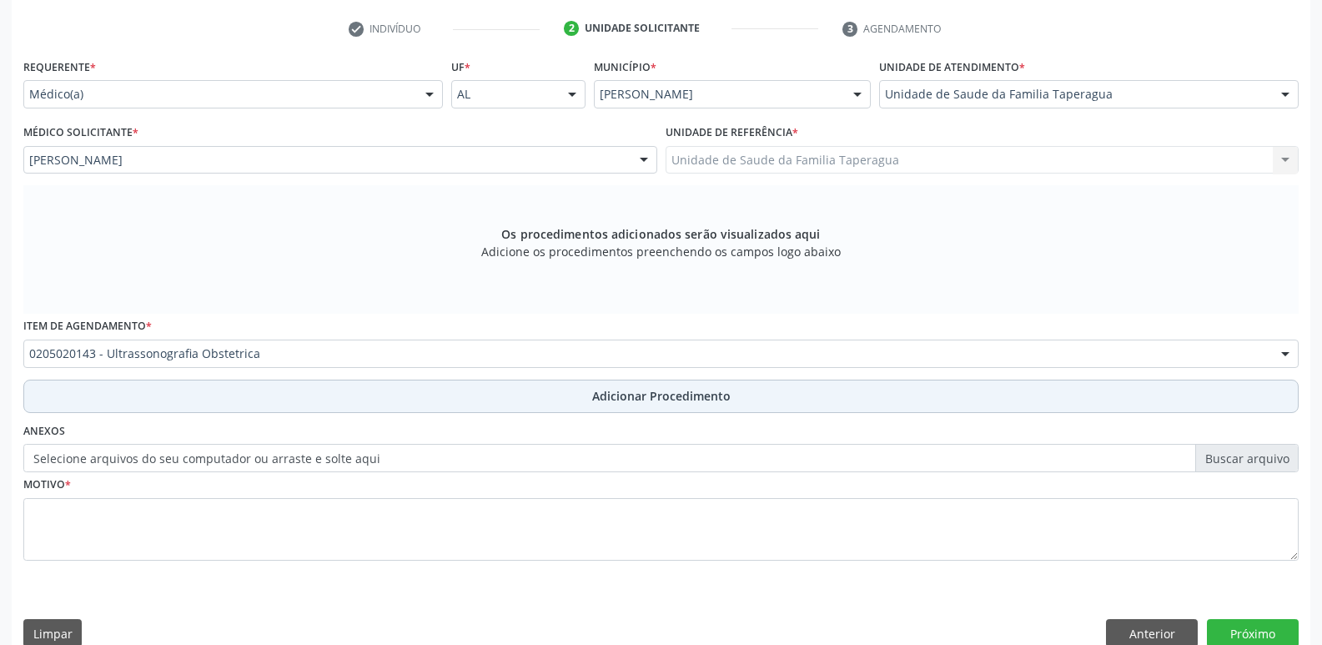
click at [360, 396] on button "Adicionar Procedimento" at bounding box center [660, 395] width 1275 height 33
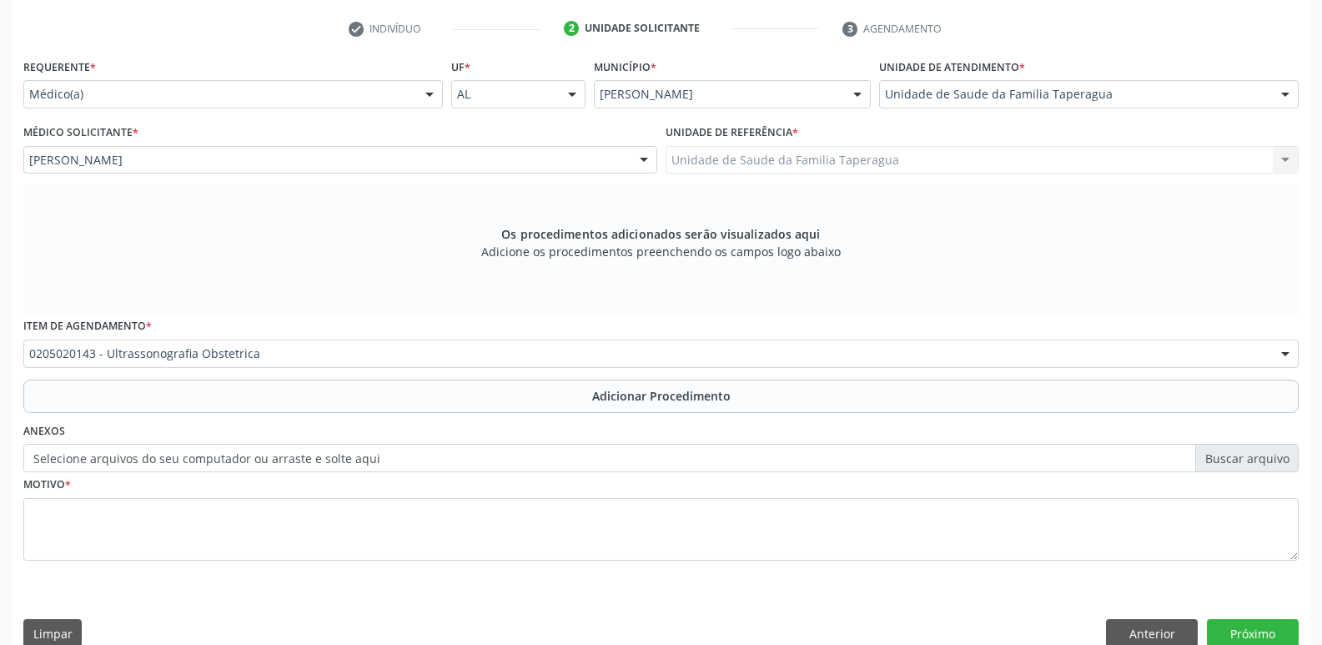
scroll to position [293, 0]
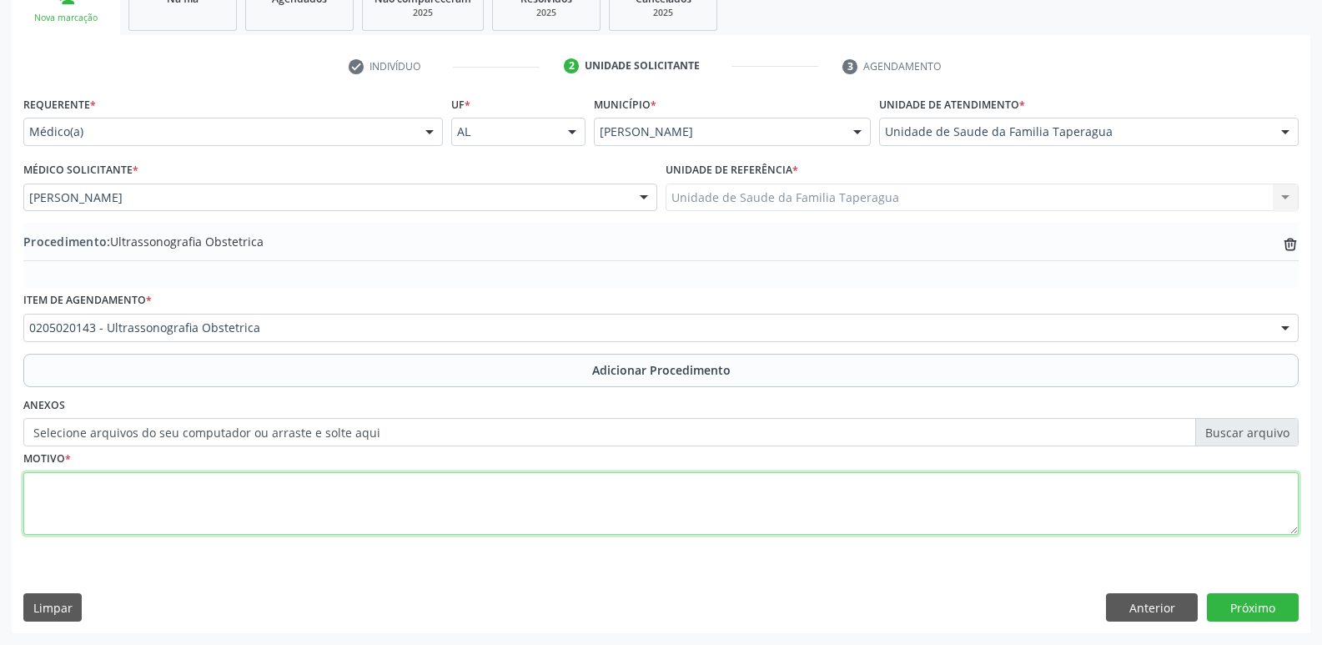
click at [359, 490] on textarea at bounding box center [660, 503] width 1275 height 63
type textarea "PRÉ-NATAL"
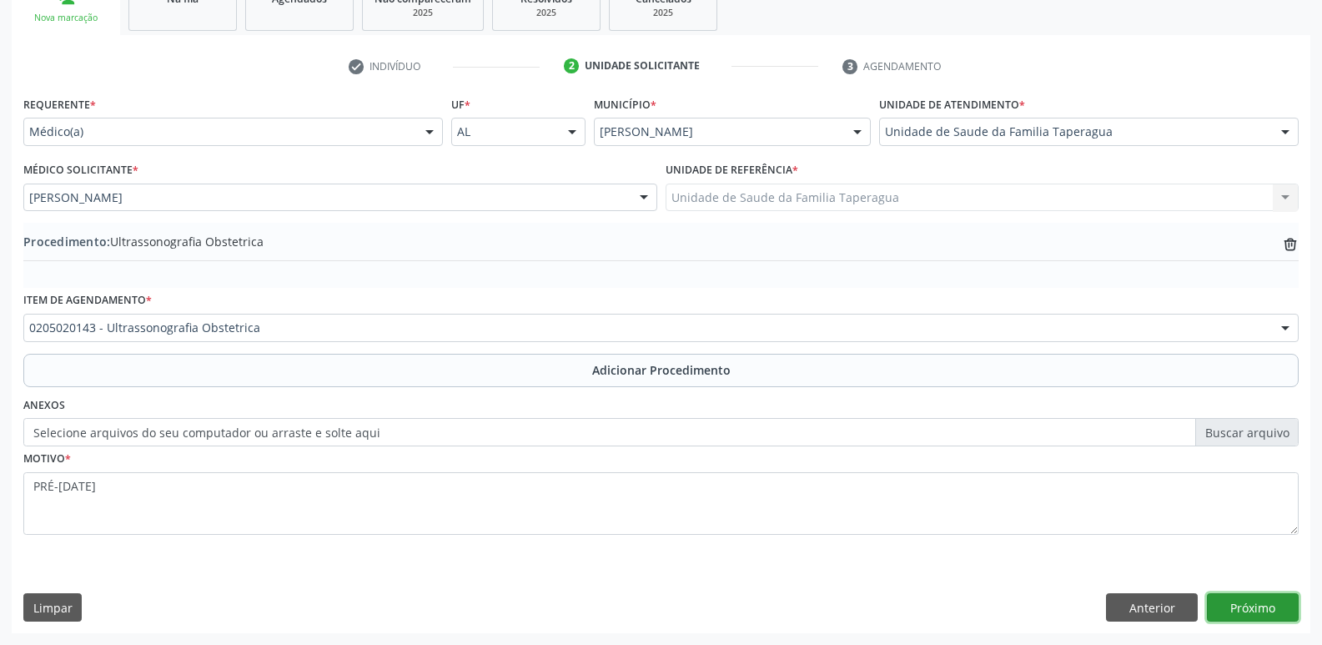
click at [1244, 613] on button "Próximo" at bounding box center [1252, 607] width 92 height 28
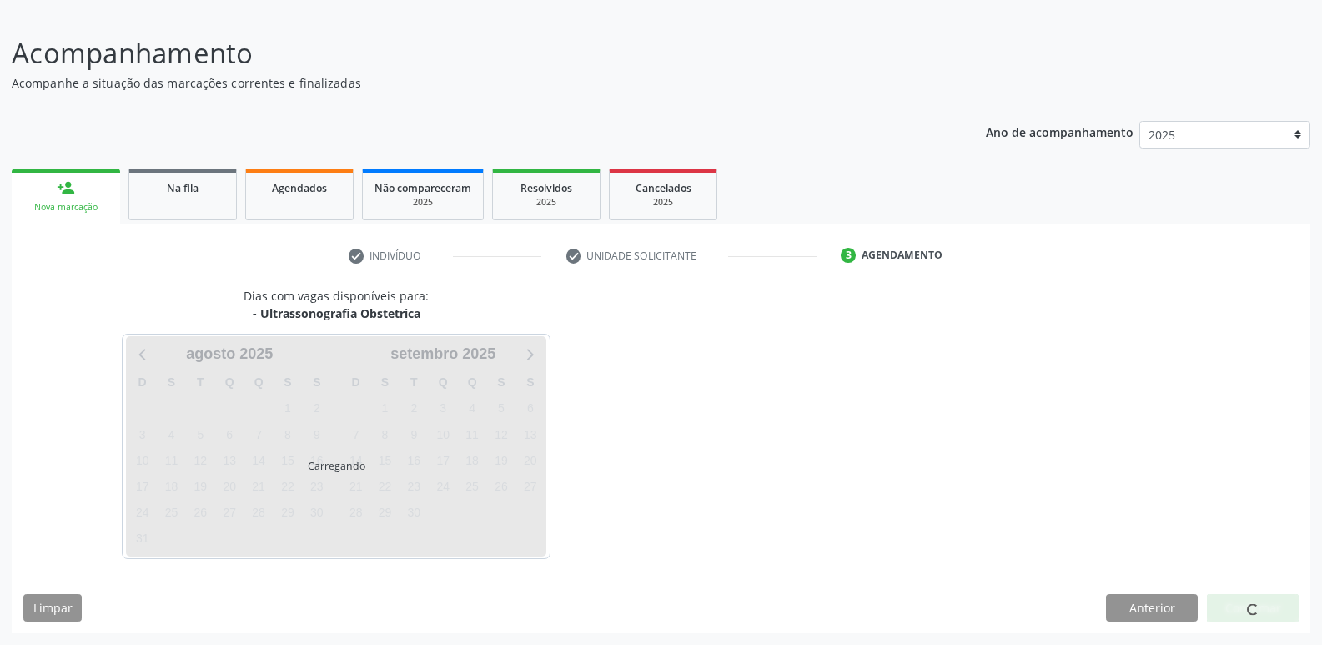
scroll to position [104, 0]
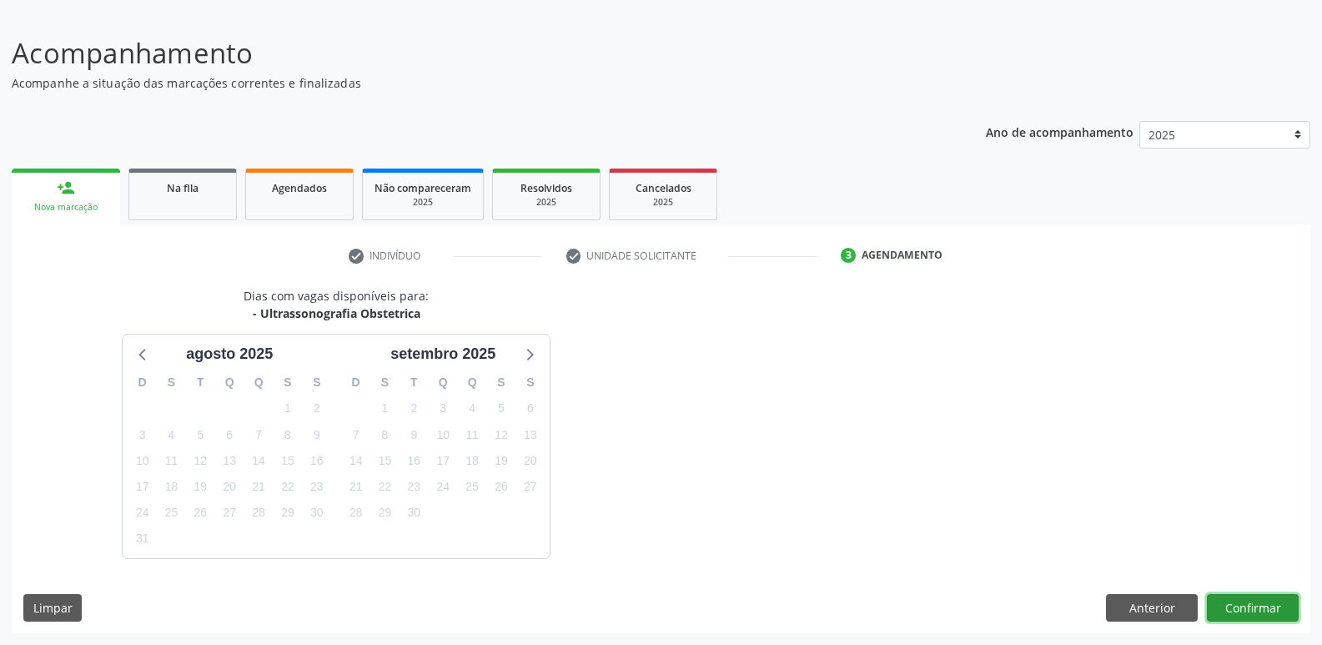
click at [1236, 603] on button "Confirmar" at bounding box center [1252, 608] width 92 height 28
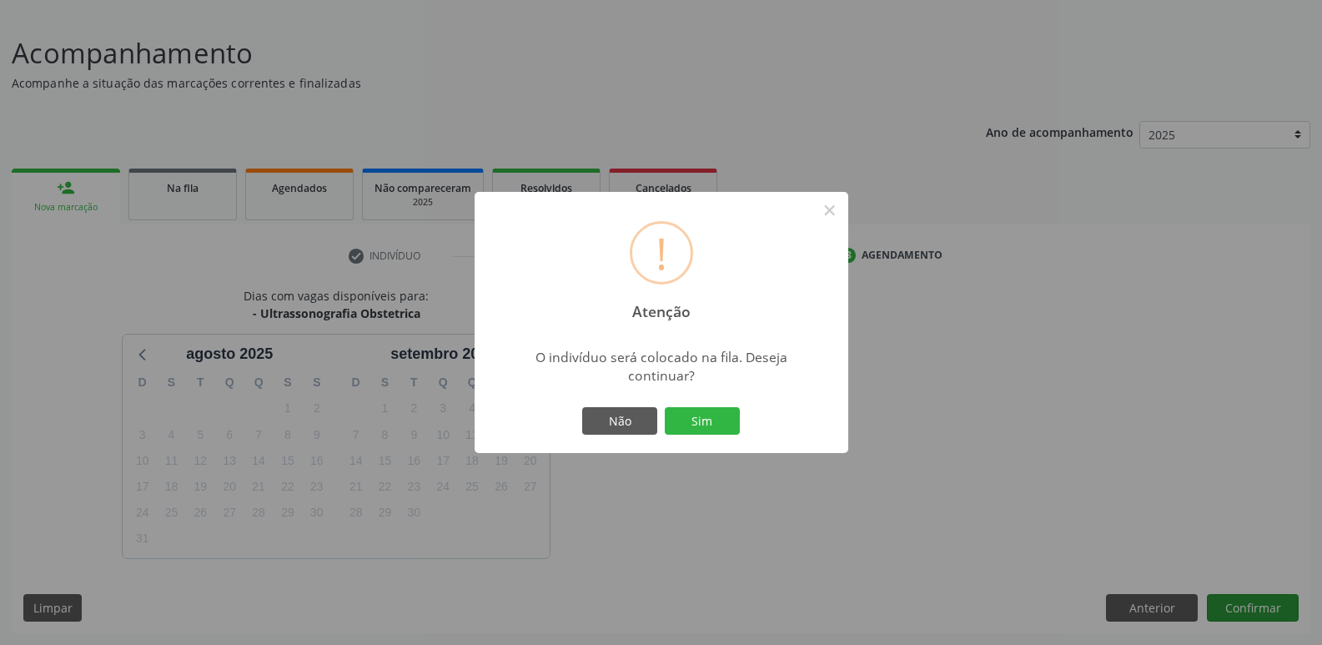
click at [665, 407] on button "Sim" at bounding box center [702, 421] width 75 height 28
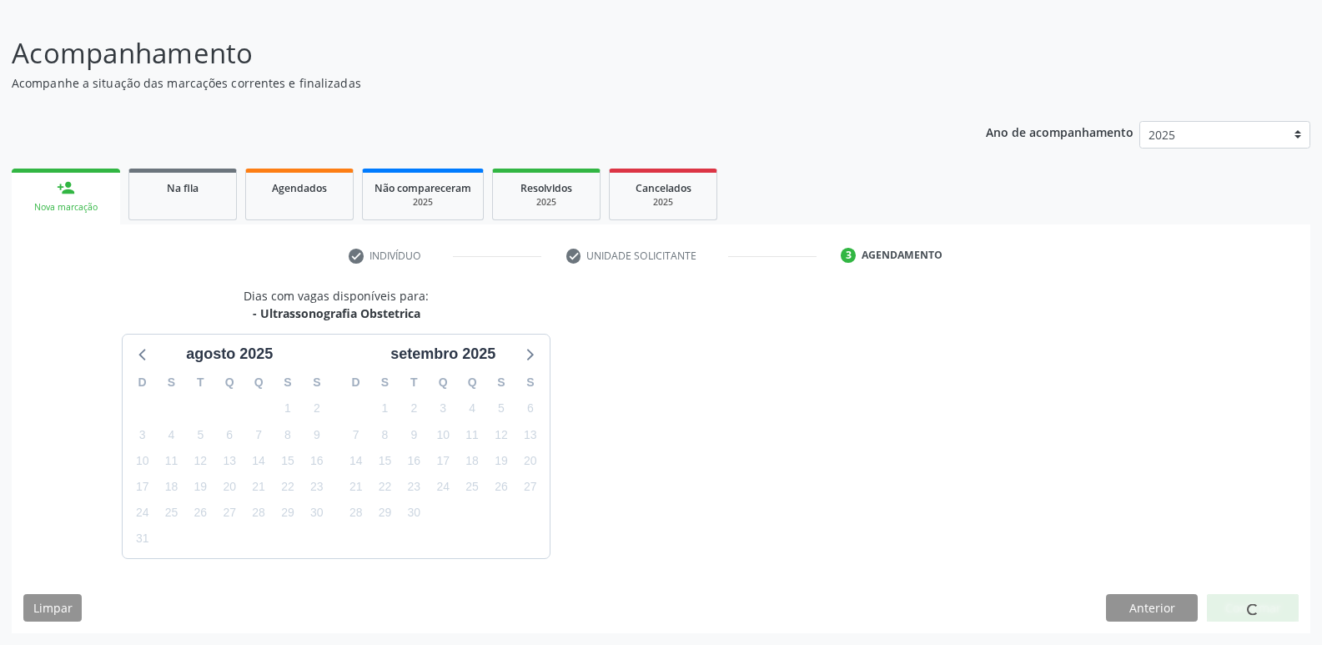
scroll to position [0, 0]
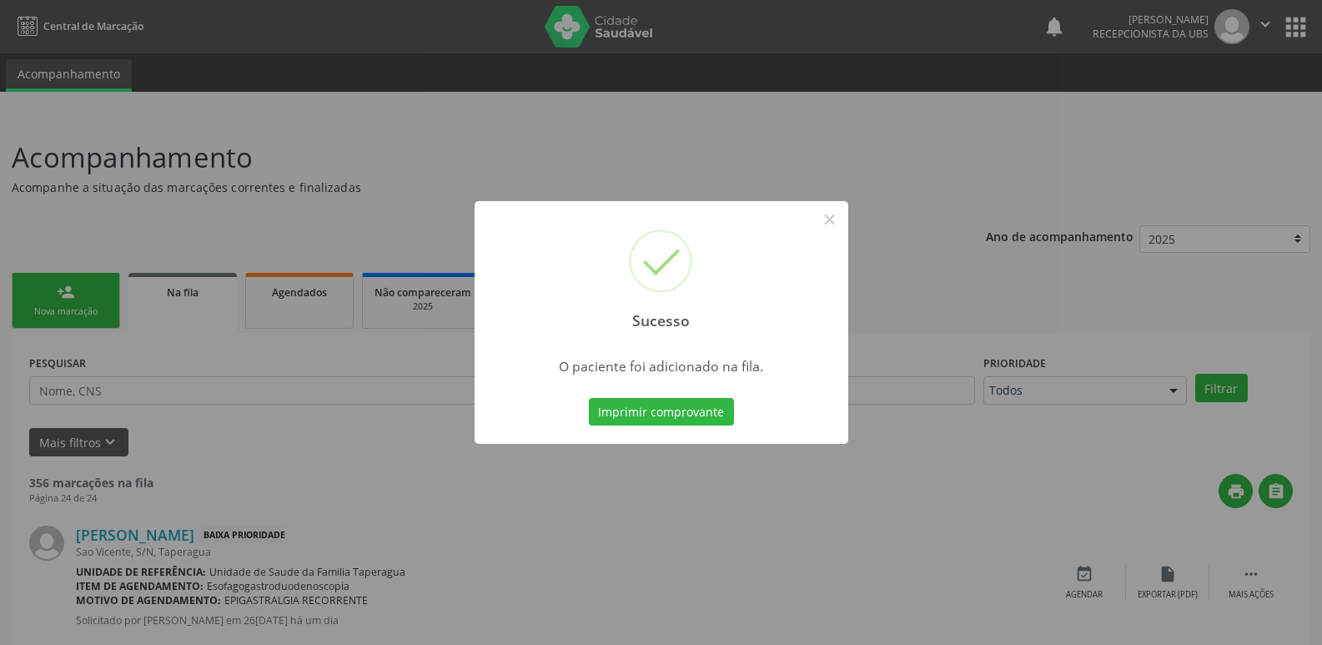
click at [1092, 360] on div "Sucesso × O paciente foi adicionado na fila. Imprimir comprovante Cancel" at bounding box center [661, 322] width 1322 height 645
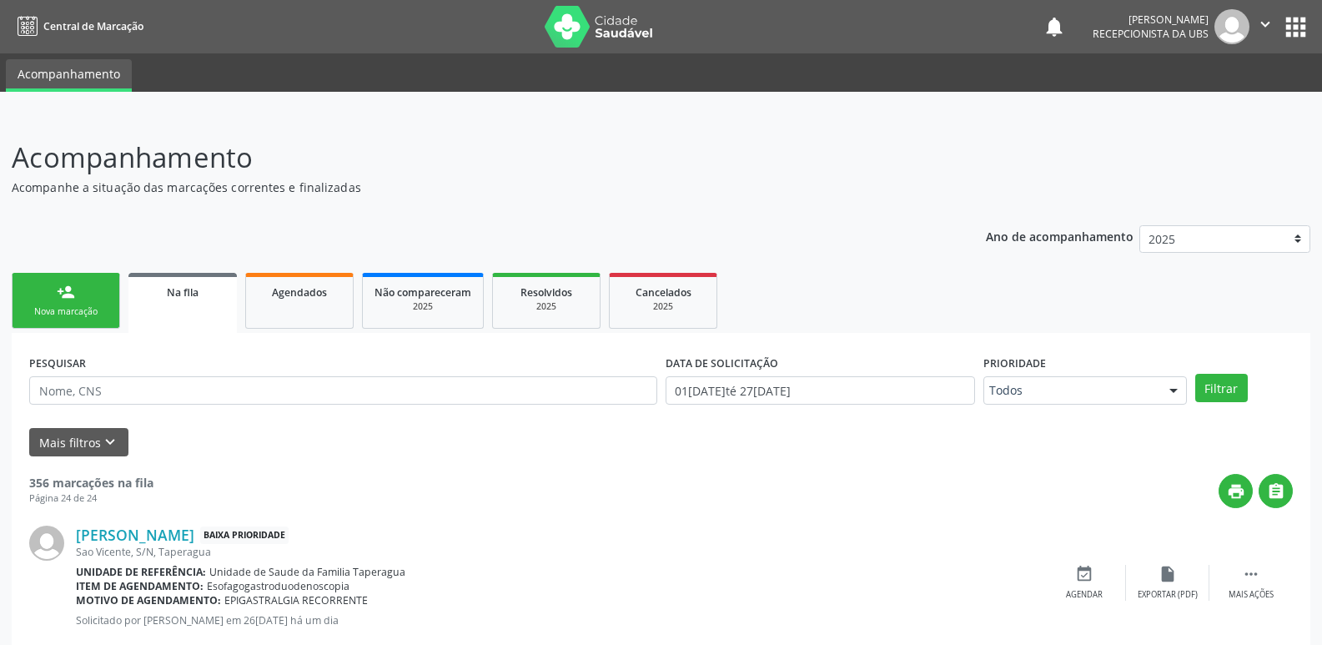
click at [73, 318] on div "Nova marcação" at bounding box center [65, 311] width 83 height 13
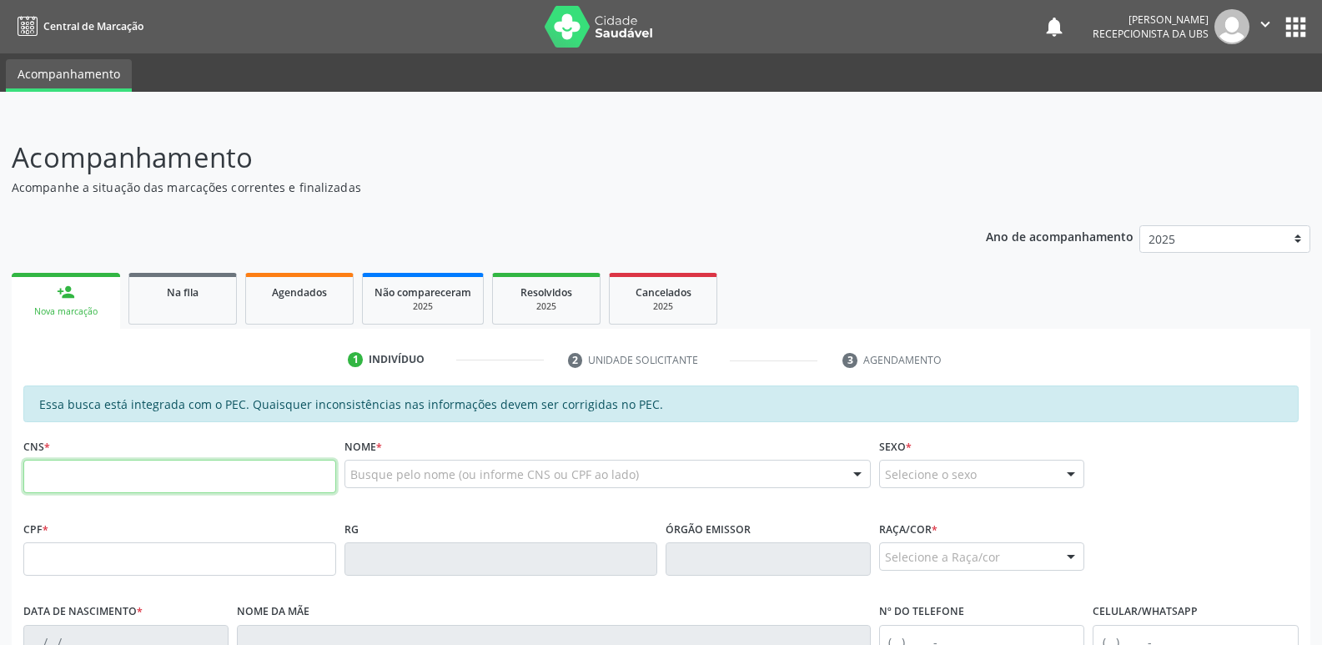
click at [176, 475] on input "text" at bounding box center [179, 475] width 313 height 33
paste input "707 8026 2394 2611"
type input "707 8026 2394 2611"
type input "125.492.434-55"
type input "19/05/1996"
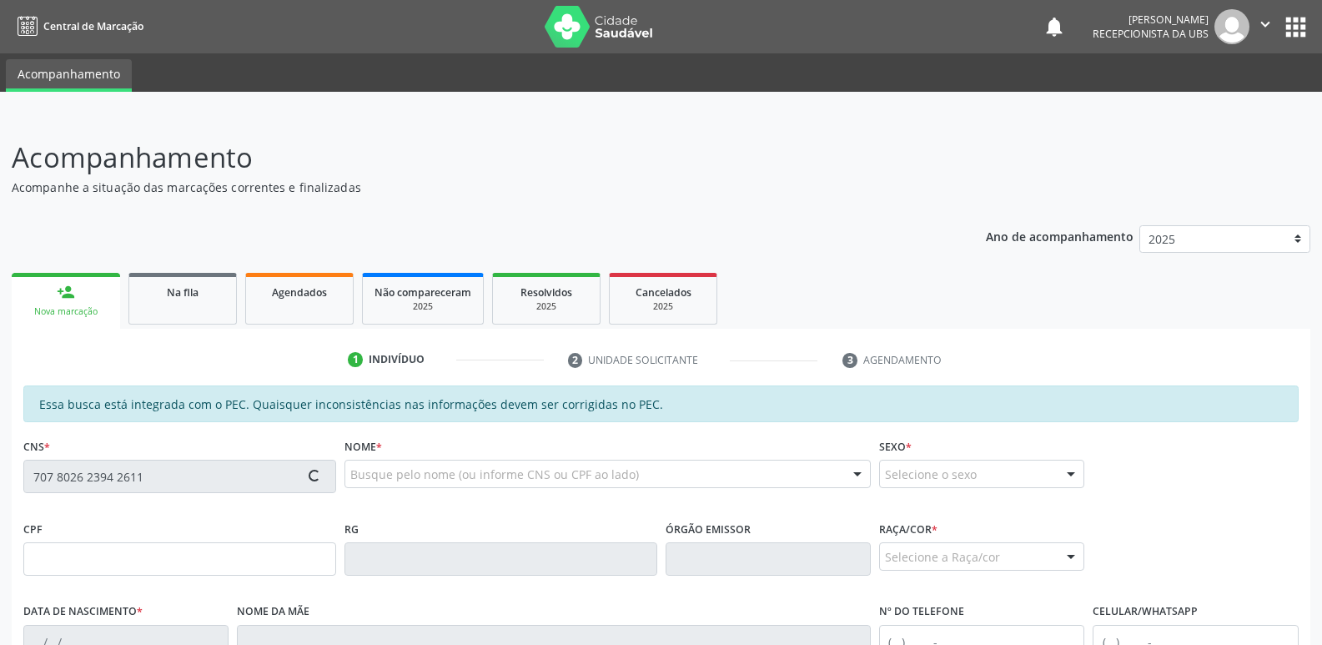
type input "Maria Aparecida Reis Trindade"
type input "(82) 99417-6111"
type input "589"
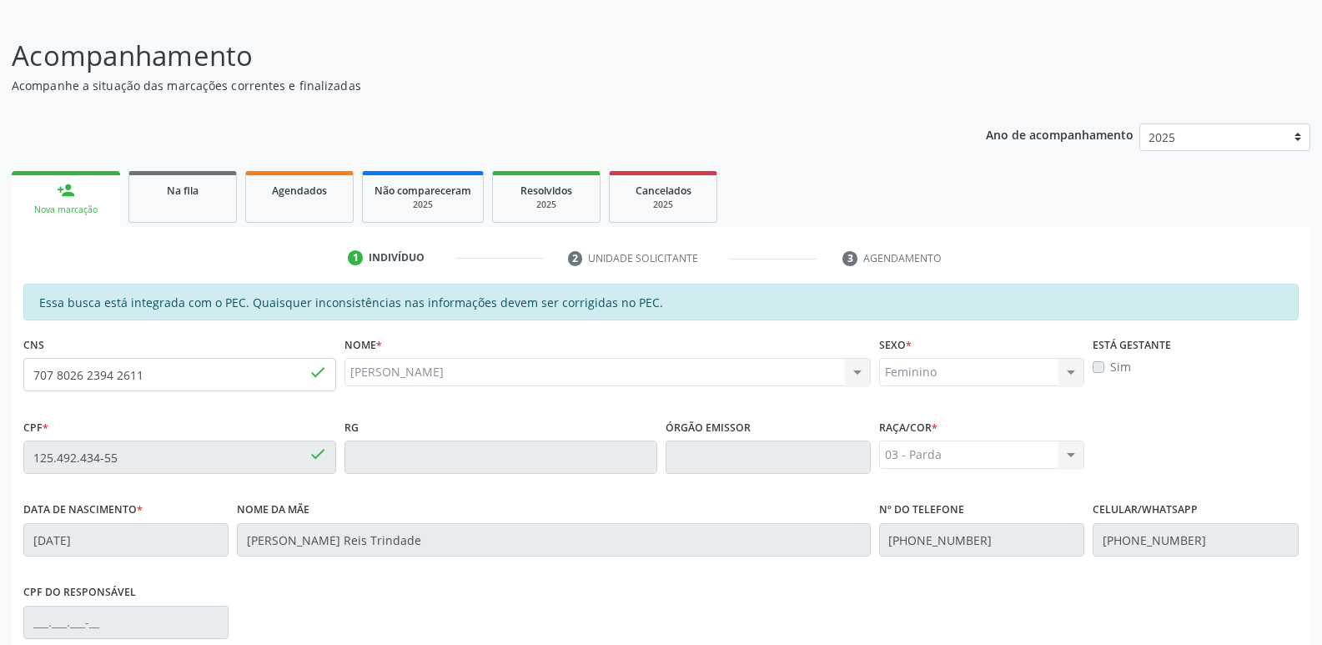
scroll to position [331, 0]
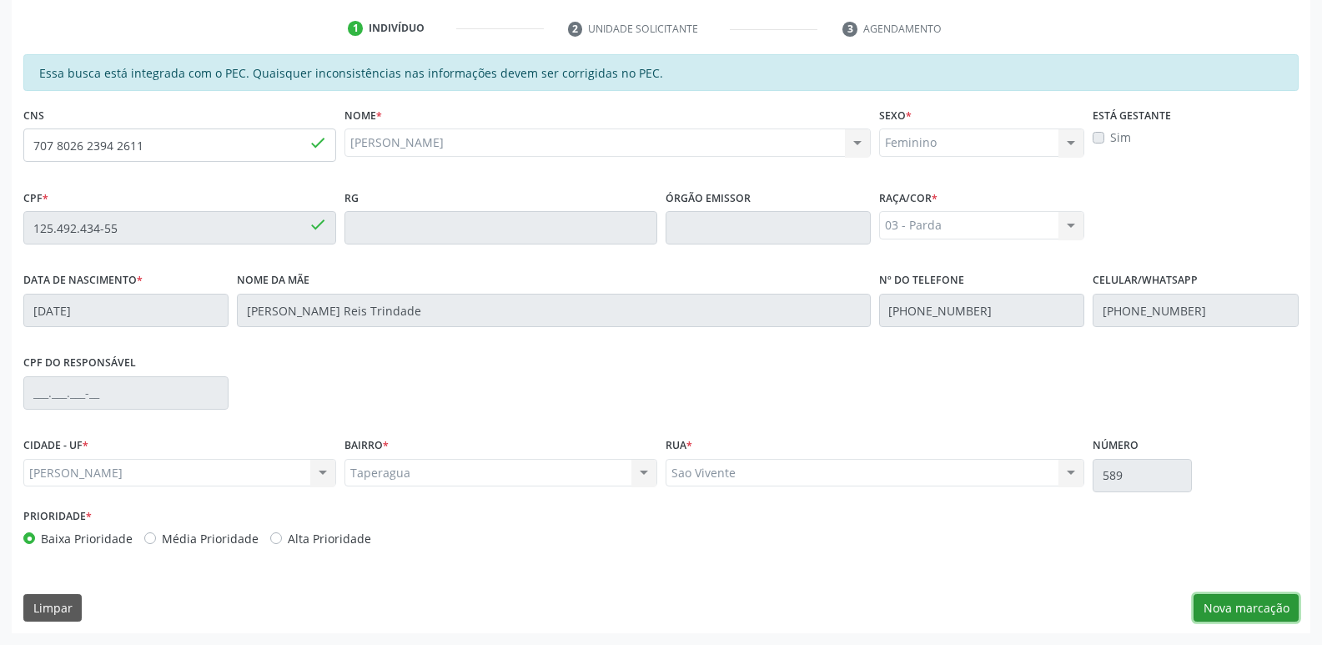
click at [1219, 605] on button "Nova marcação" at bounding box center [1245, 608] width 105 height 28
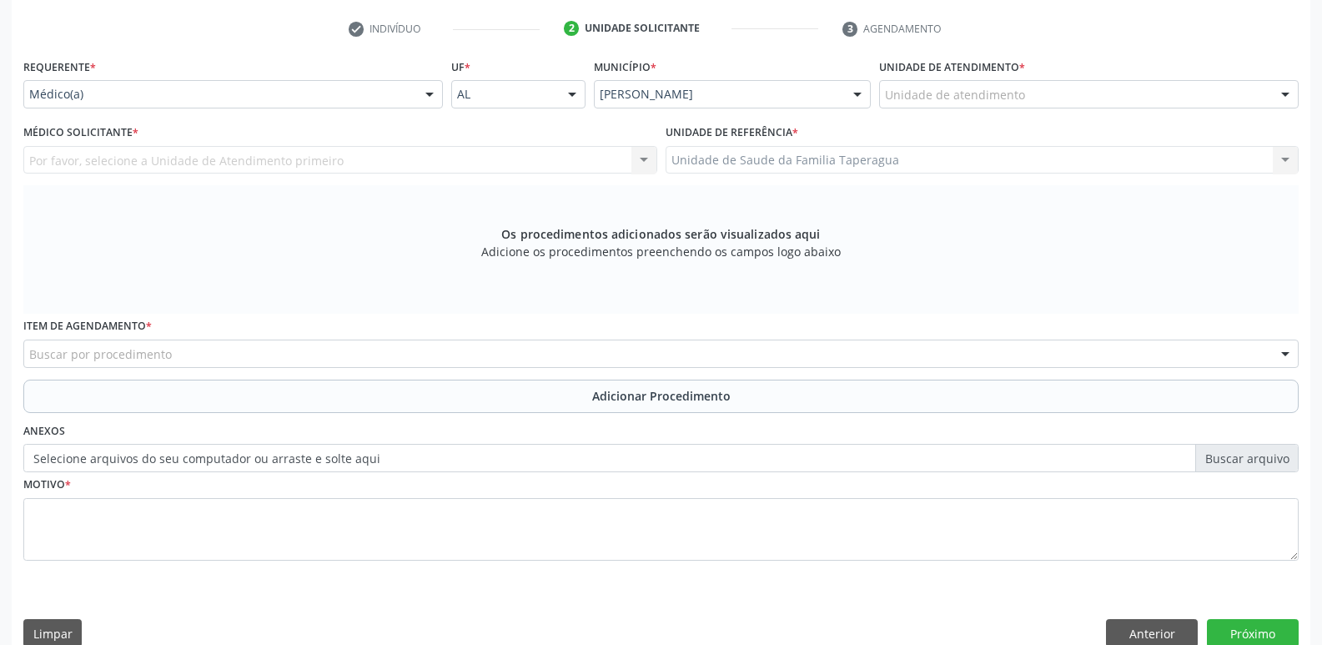
click at [1080, 91] on div "Unidade de atendimento" at bounding box center [1088, 94] width 419 height 28
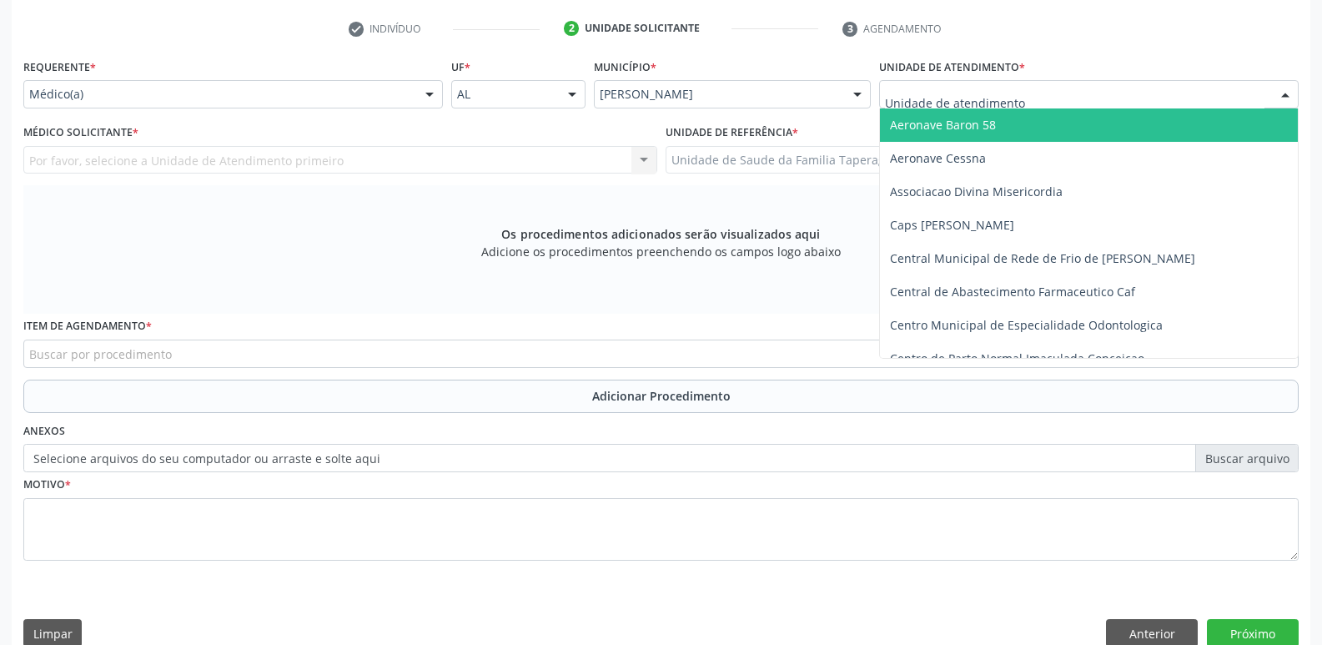
click at [415, 93] on div "Médico(a) Médico(a) Enfermeiro(a) Paciente Nenhum resultado encontrado para: " …" at bounding box center [232, 94] width 419 height 28
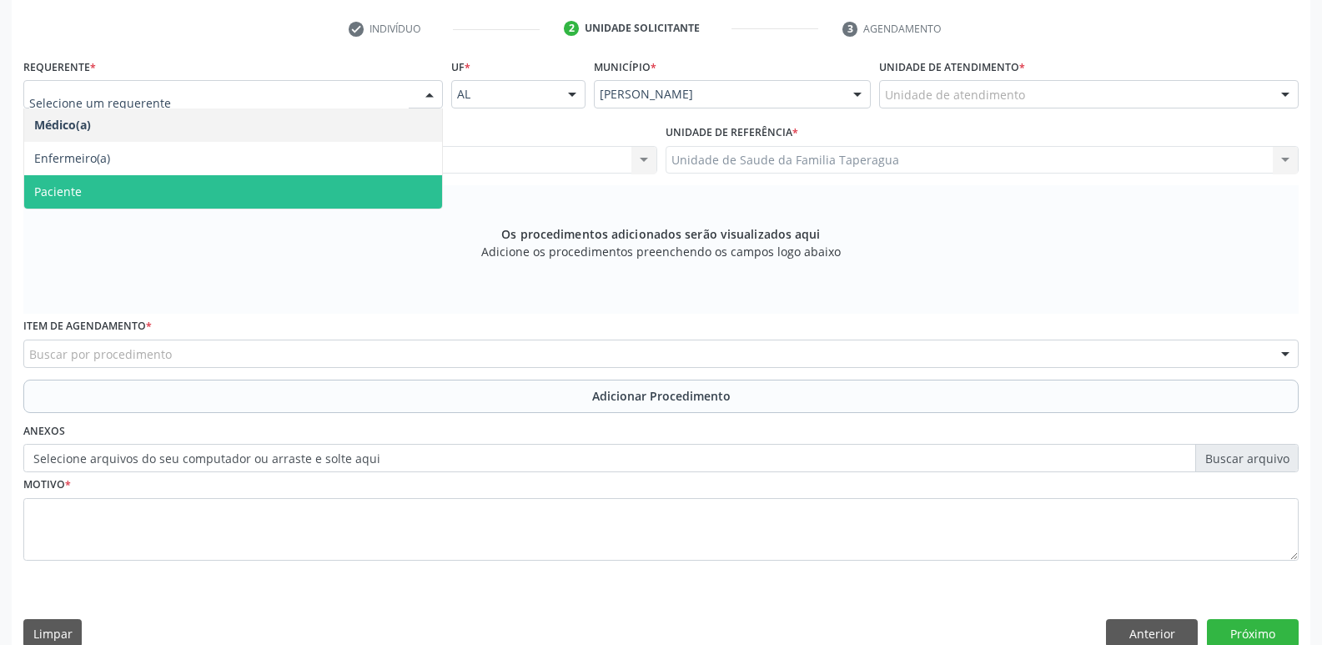
click at [390, 182] on span "Paciente" at bounding box center [233, 191] width 418 height 33
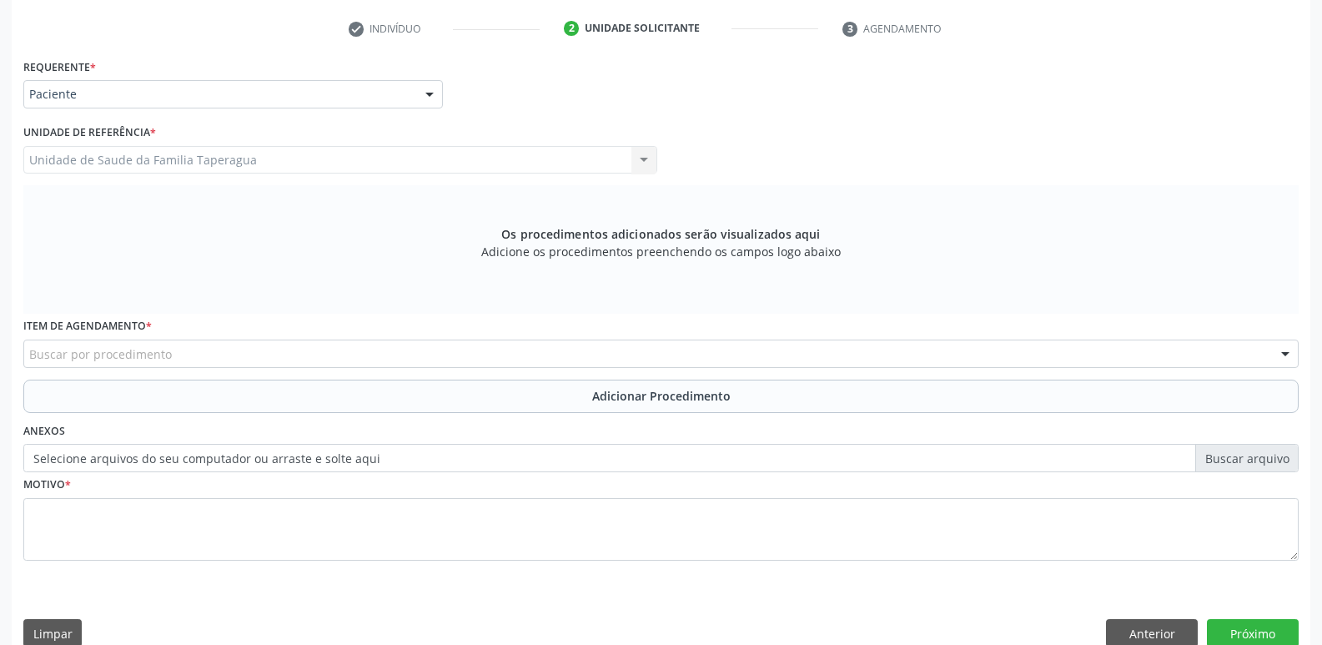
click at [410, 158] on div "Unidade de Saude da Familia Taperagua Unidade de Saude da Familia Taperagua Nen…" at bounding box center [340, 160] width 634 height 28
drag, startPoint x: 410, startPoint y: 158, endPoint x: 365, endPoint y: 376, distance: 222.2
click at [410, 168] on div "Unidade de Saude da Familia Taperagua Unidade de Saude da Familia Taperagua Nen…" at bounding box center [340, 160] width 634 height 28
click at [364, 352] on div "Buscar por procedimento" at bounding box center [660, 353] width 1275 height 28
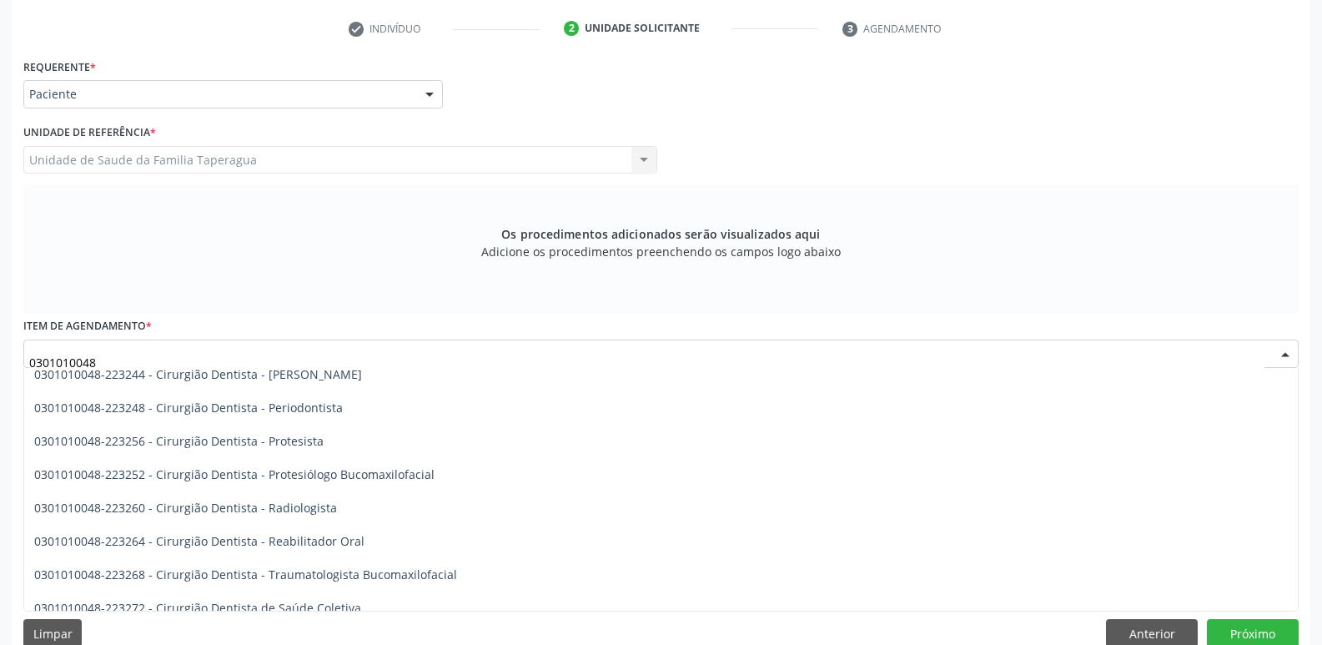
scroll to position [589, 0]
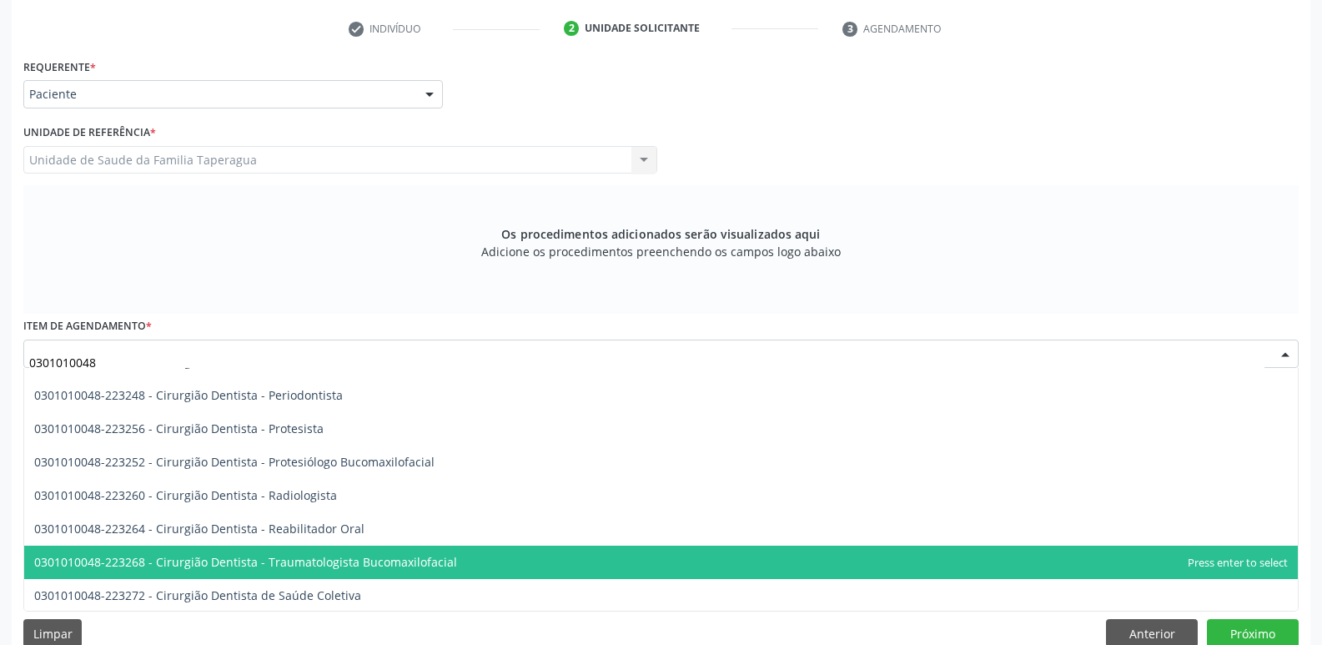
click at [697, 565] on span "0301010048-223268 - Cirurgião Dentista - Traumatologista Bucomaxilofacial" at bounding box center [660, 561] width 1273 height 33
type input "0301010048"
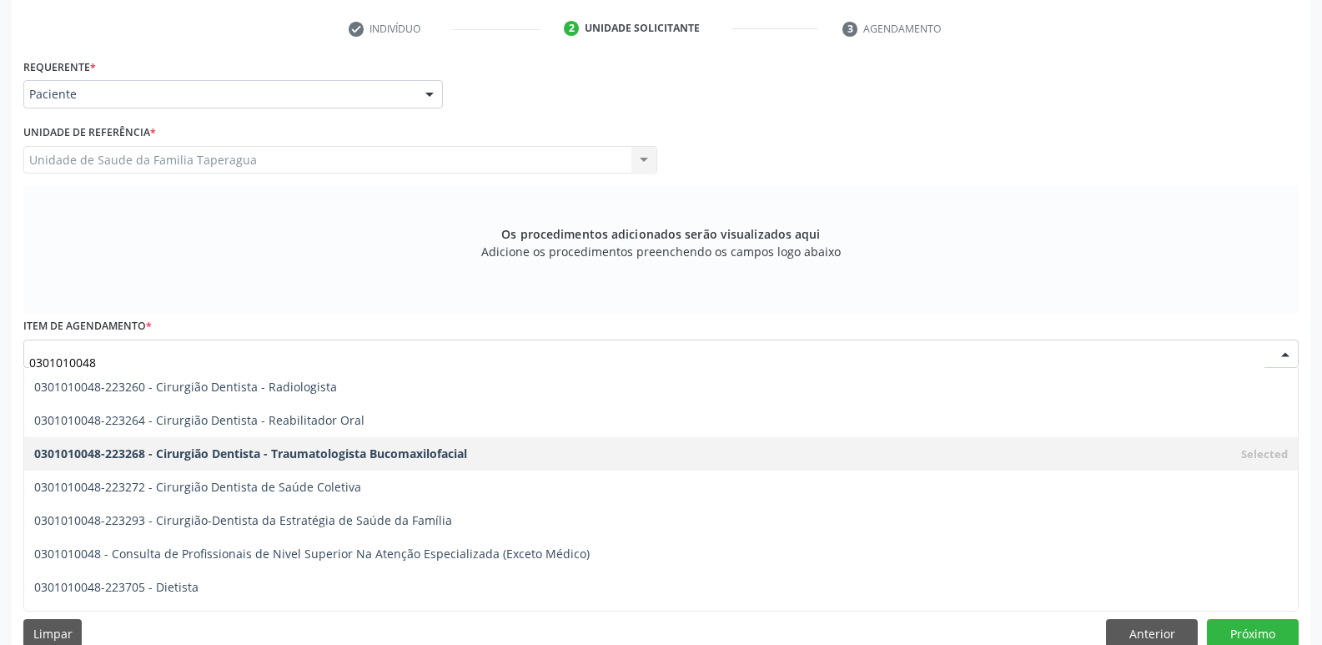
scroll to position [722, 0]
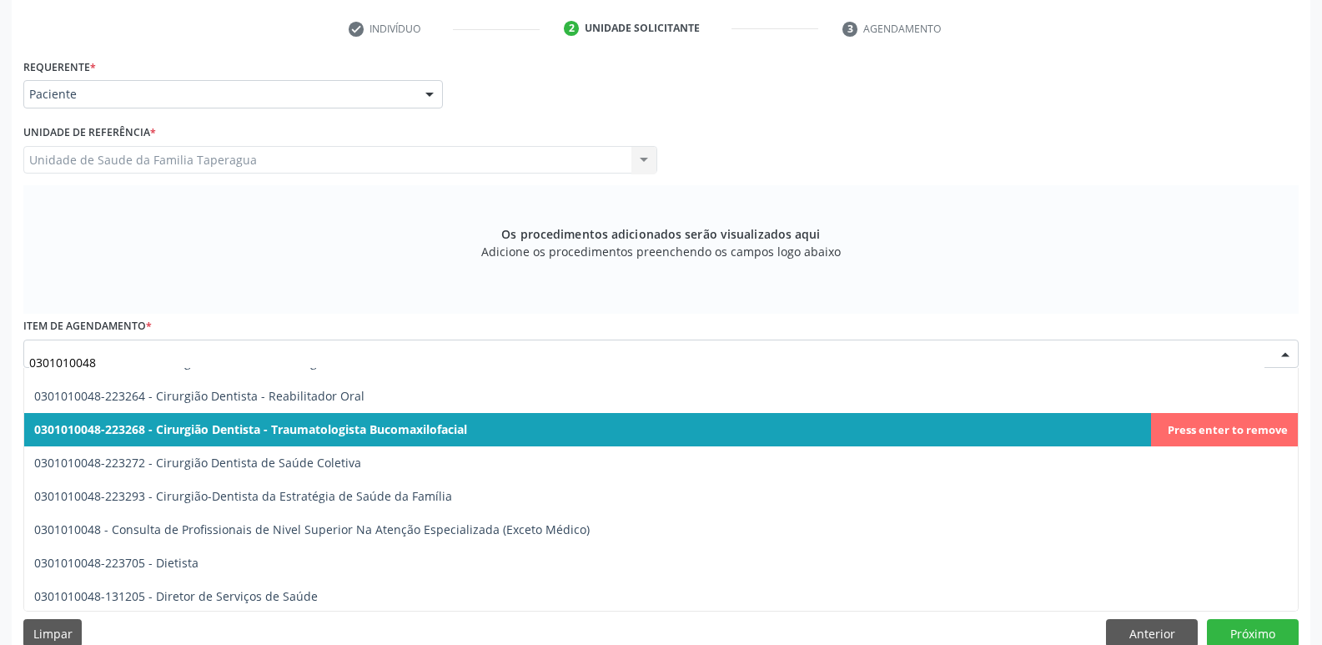
click at [1047, 427] on span "0301010048-223268 - Cirurgião Dentista - Traumatologista Bucomaxilofacial" at bounding box center [660, 429] width 1273 height 33
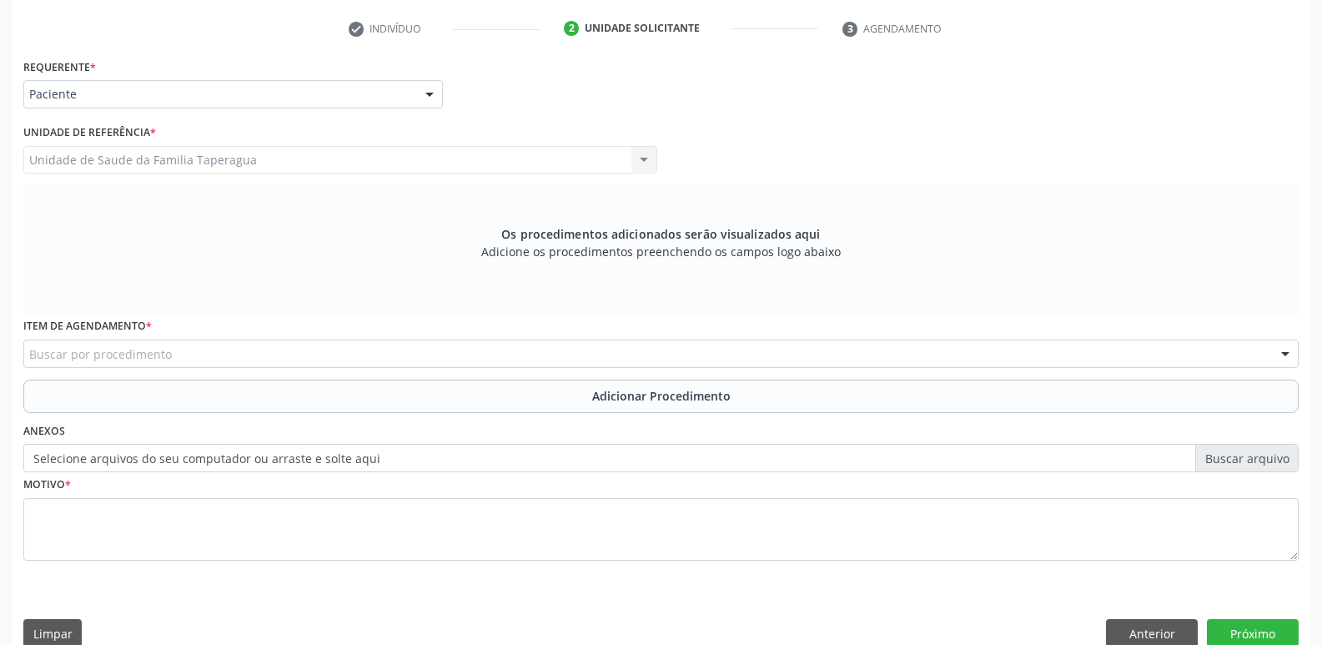
click at [972, 378] on div "Item de agendamento * Buscar por procedimento 0304070076 - .Quimioterapia de Le…" at bounding box center [660, 346] width 1283 height 65
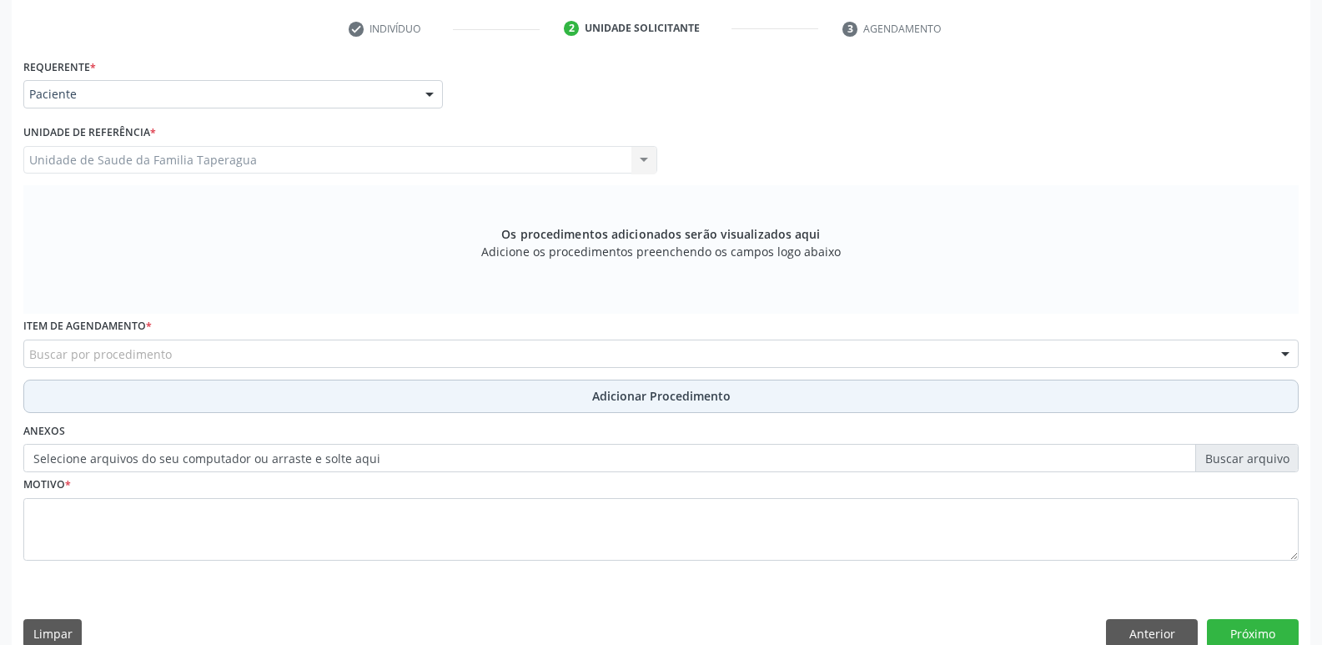
click at [972, 381] on button "Adicionar Procedimento" at bounding box center [660, 395] width 1275 height 33
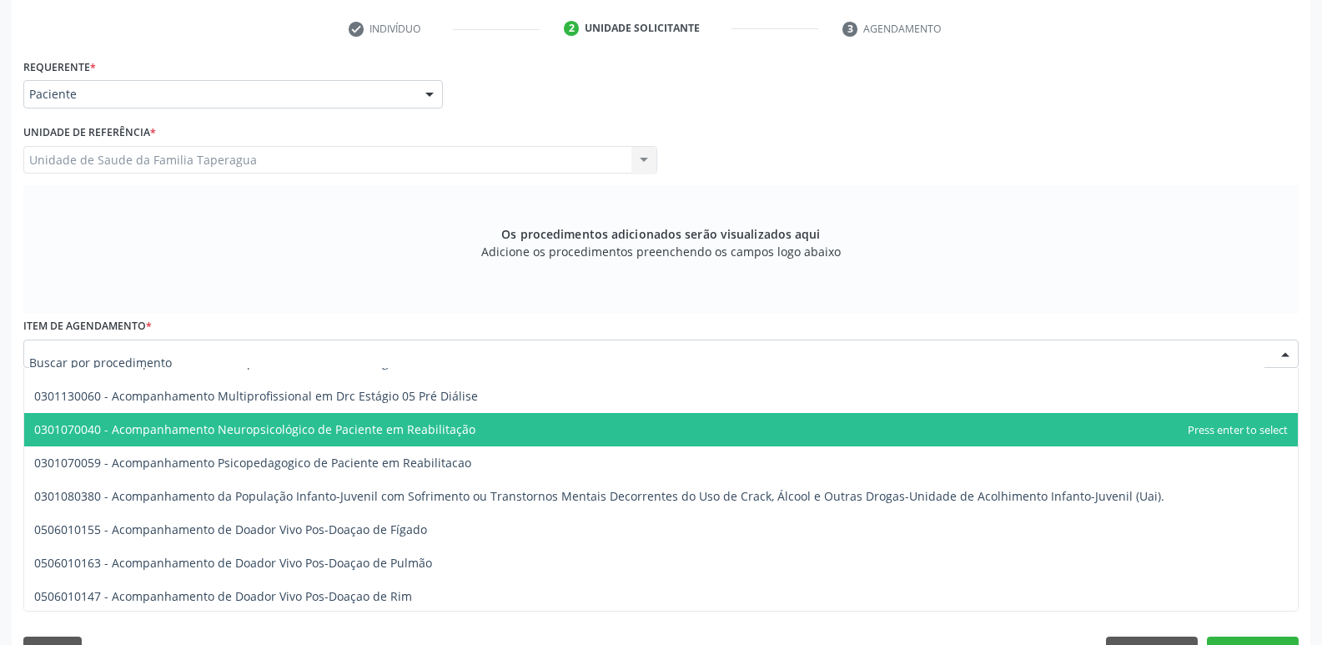
click at [1214, 344] on div at bounding box center [660, 353] width 1275 height 28
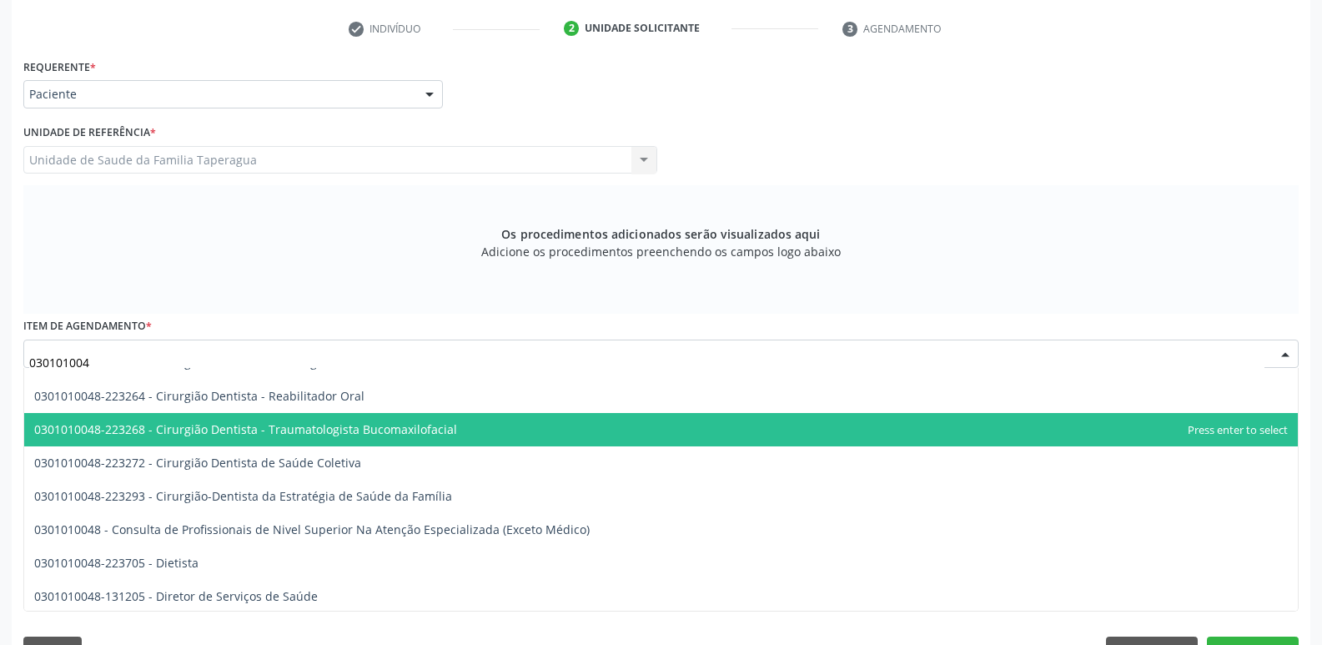
type input "0301010048"
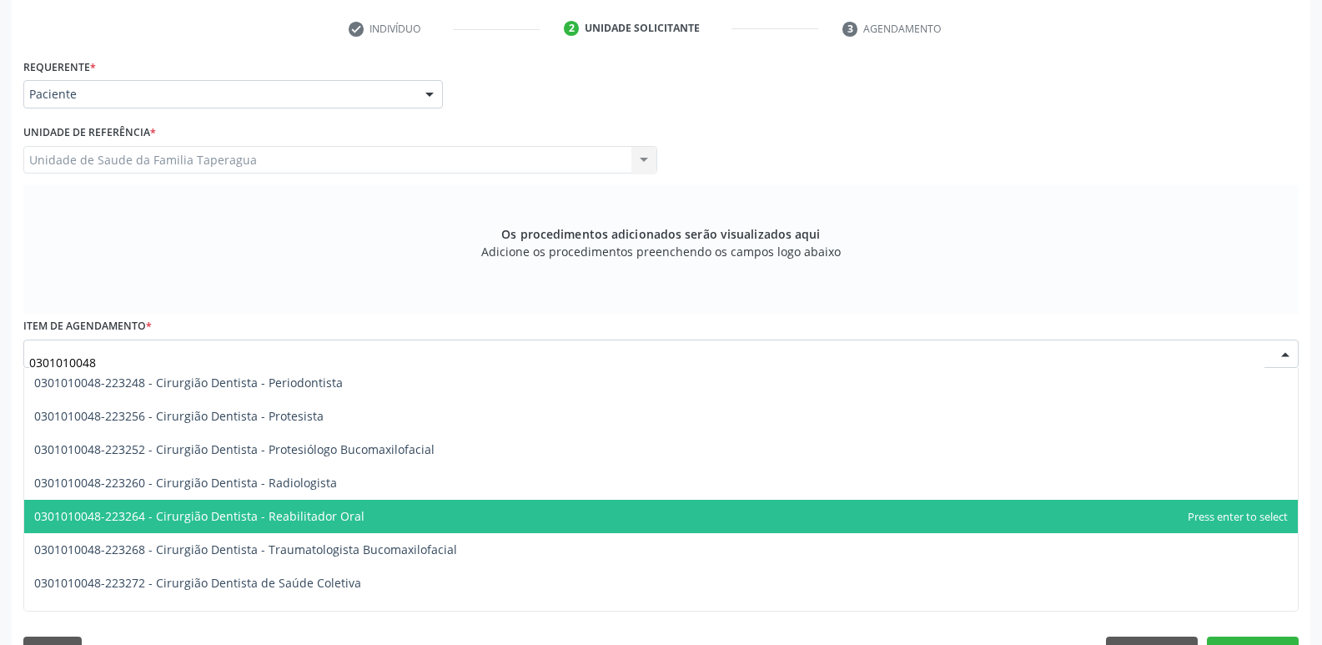
scroll to position [614, 0]
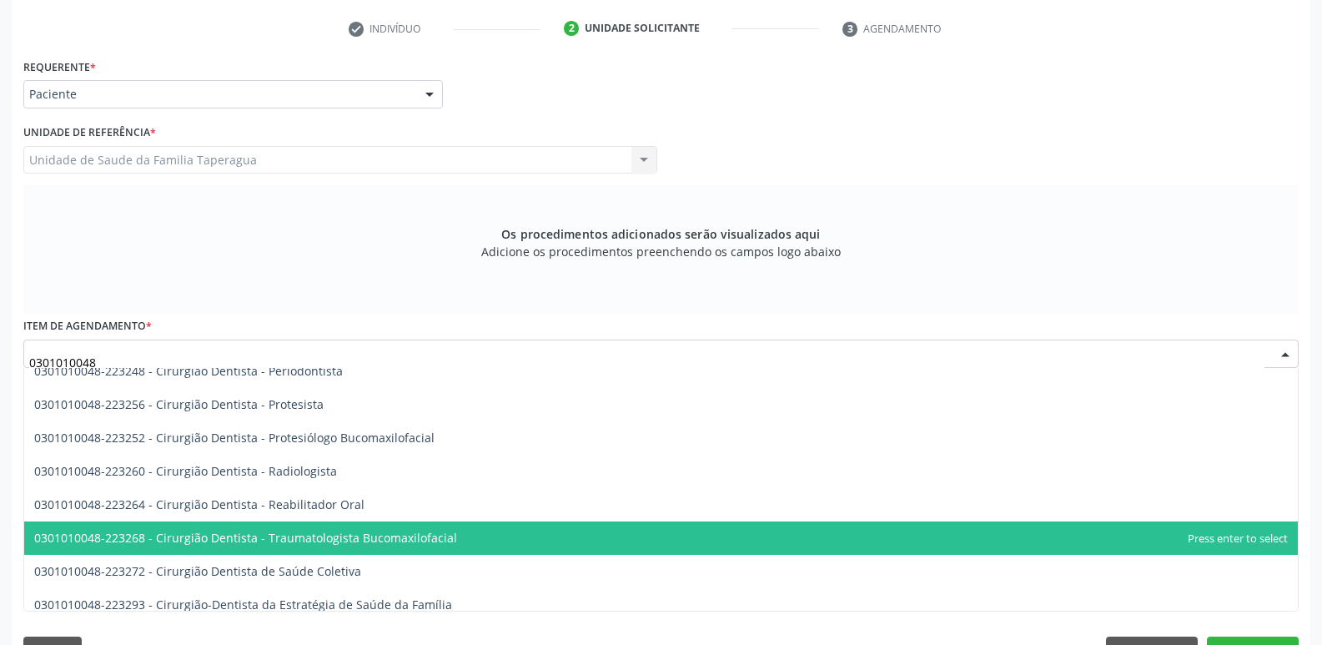
click at [1051, 538] on span "0301010048-223268 - Cirurgião Dentista - Traumatologista Bucomaxilofacial" at bounding box center [660, 537] width 1273 height 33
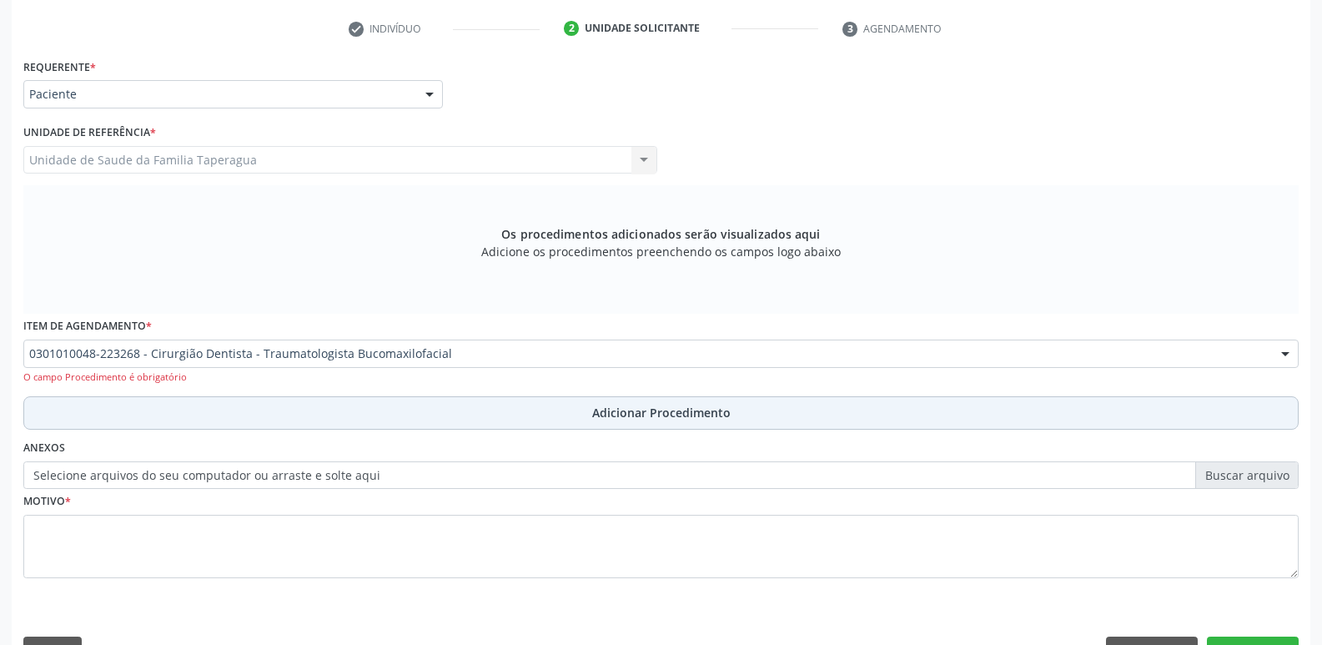
click at [927, 419] on button "Adicionar Procedimento" at bounding box center [660, 412] width 1275 height 33
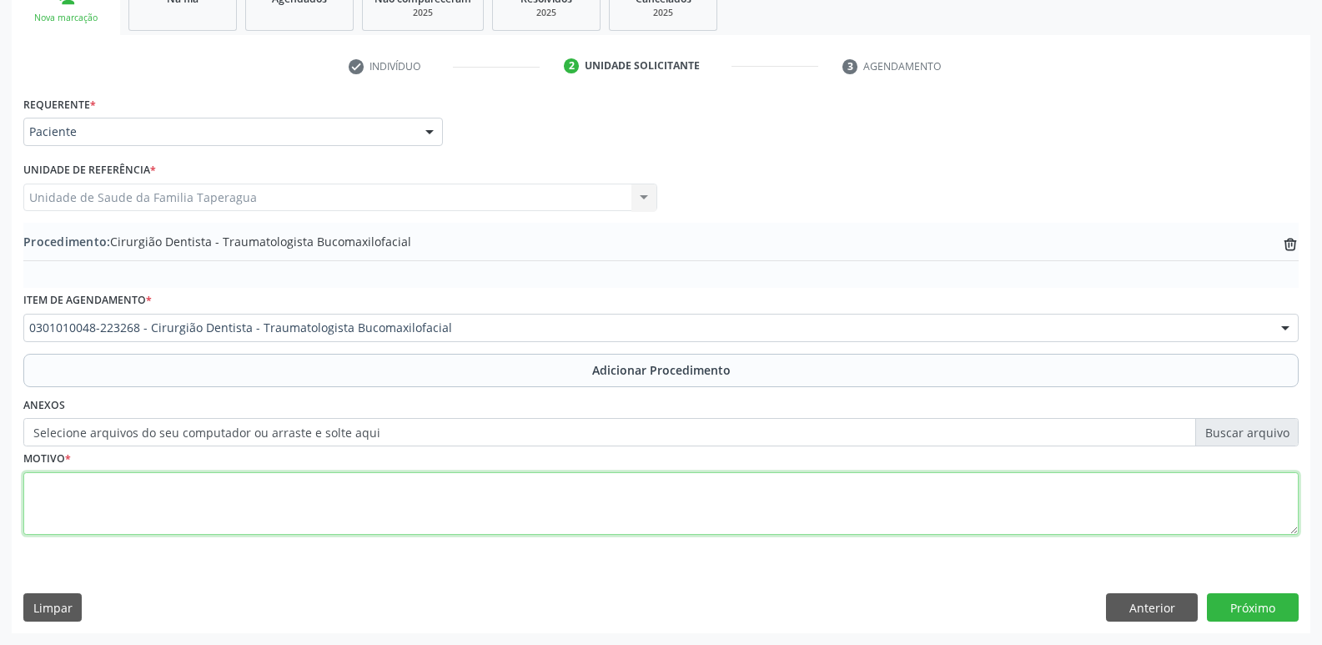
click at [709, 512] on textarea at bounding box center [660, 503] width 1275 height 63
type textarea "PACIENTE GESTANTE, EXODONTIA DE RR 13, 45 E 48."
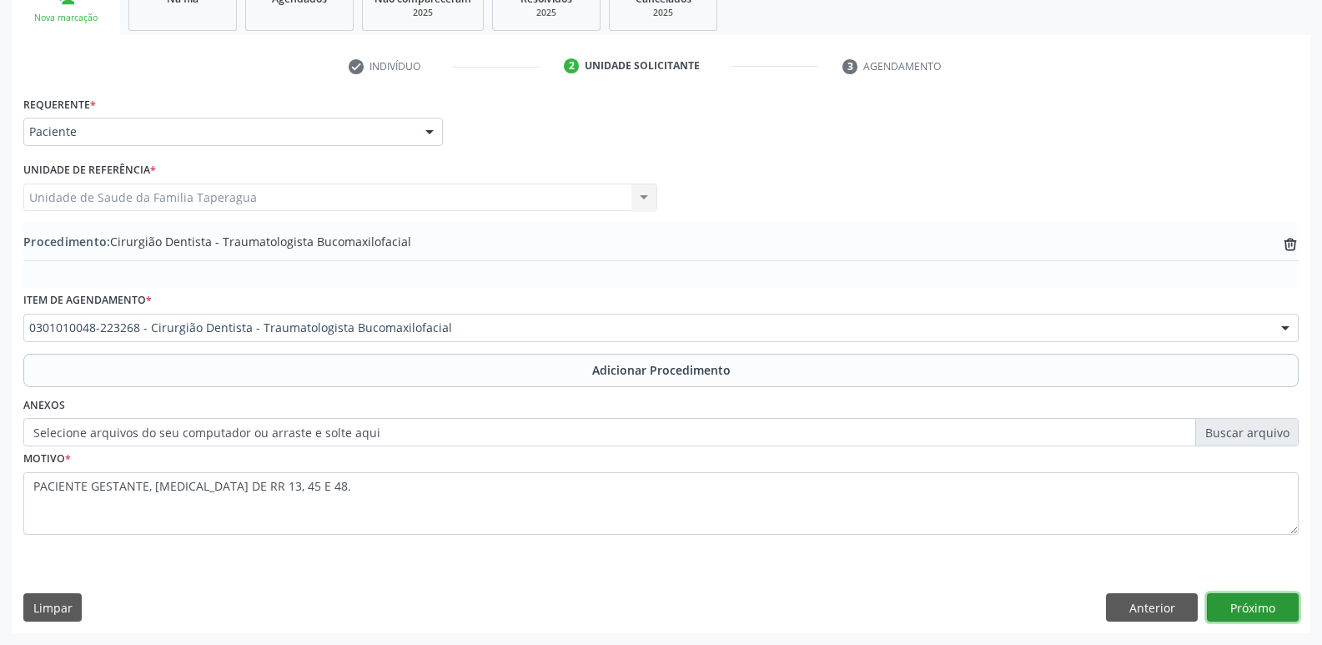
click at [1267, 604] on button "Próximo" at bounding box center [1252, 607] width 92 height 28
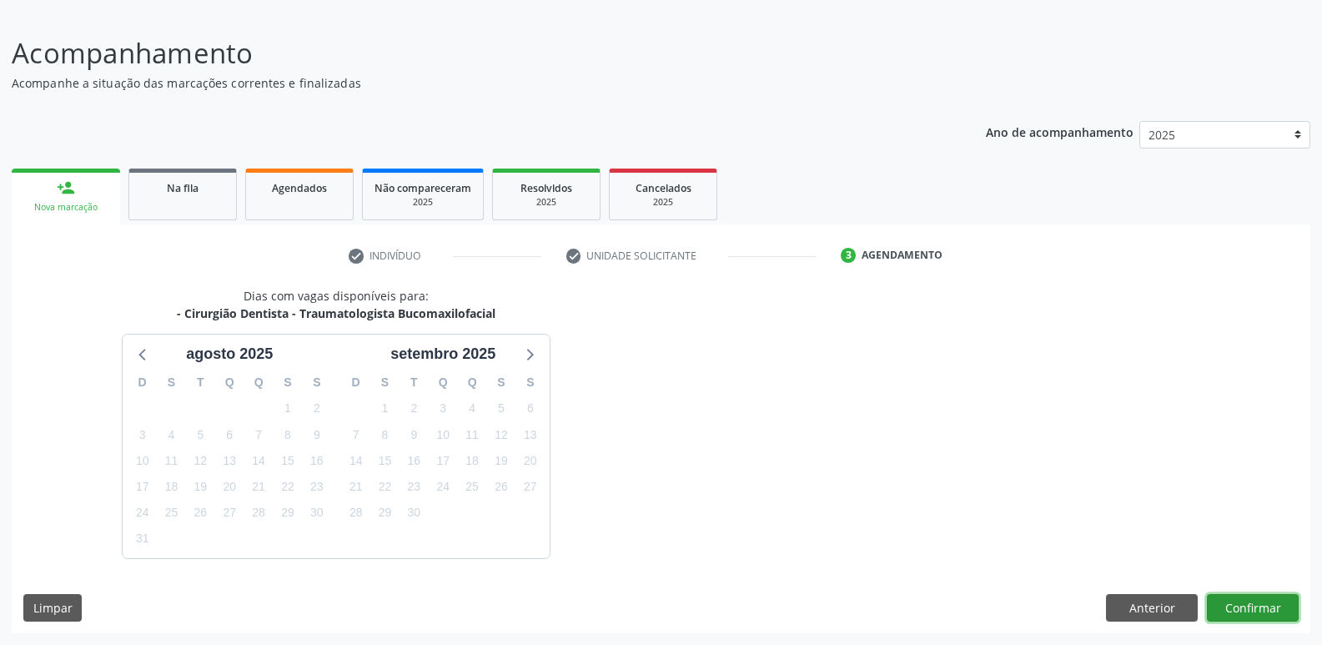
click at [1239, 598] on button "Confirmar" at bounding box center [1252, 608] width 92 height 28
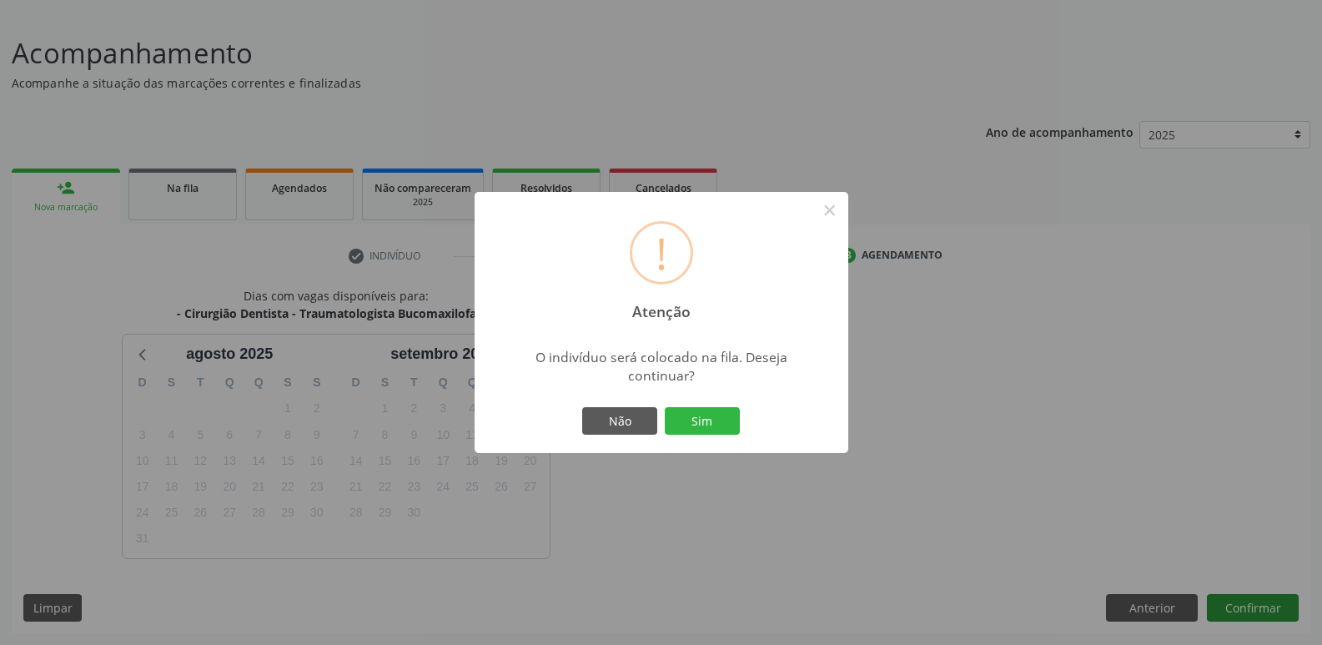
click at [665, 407] on button "Sim" at bounding box center [702, 421] width 75 height 28
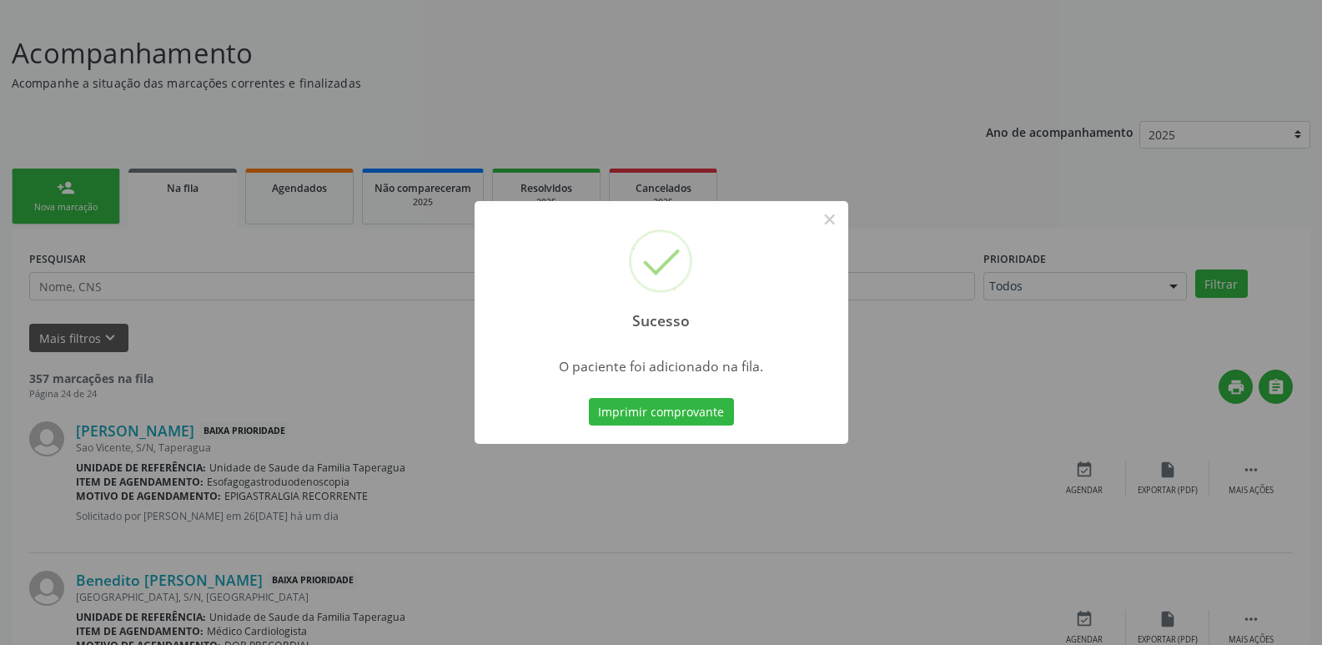
scroll to position [0, 0]
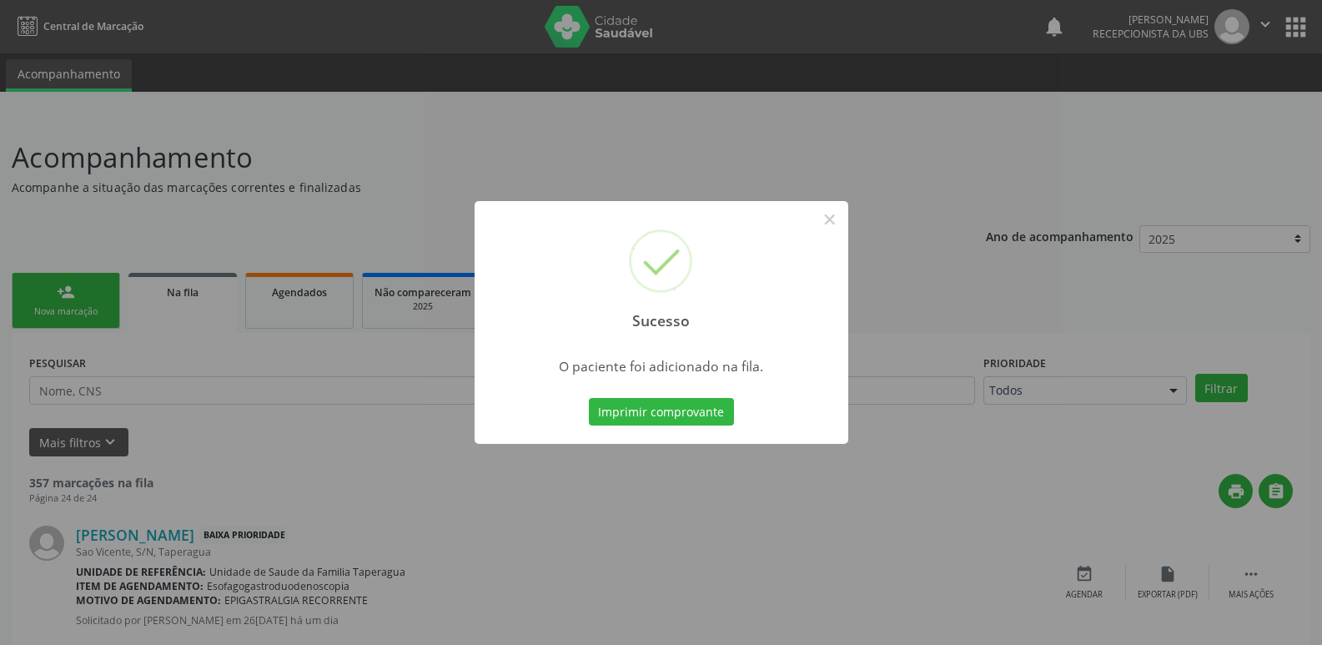
click at [1140, 447] on div "Sucesso × O paciente foi adicionado na fila. Imprimir comprovante Cancel" at bounding box center [661, 322] width 1322 height 645
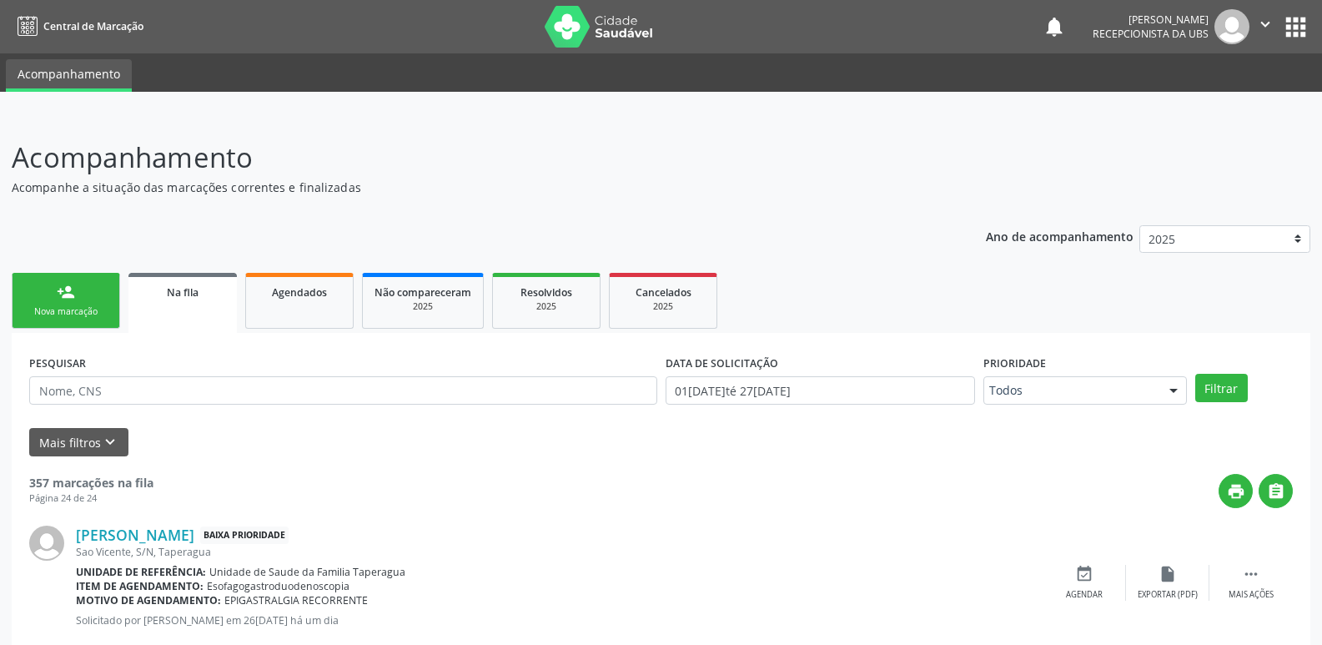
click at [36, 278] on link "person_add Nova marcação" at bounding box center [66, 301] width 108 height 56
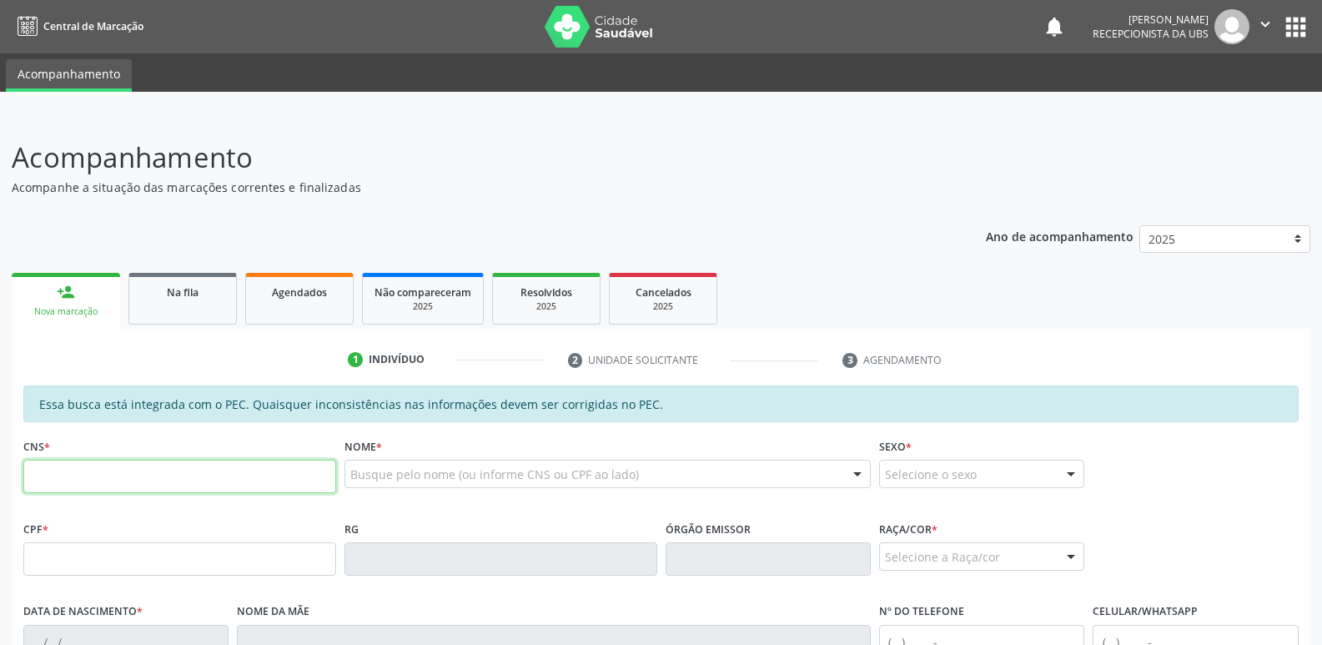
click at [215, 473] on input "text" at bounding box center [179, 475] width 313 height 33
paste input "708 7011 2489 7694"
type input "708 7011 2489 7694"
type input "209.697.594-87"
type input "23/08/1954"
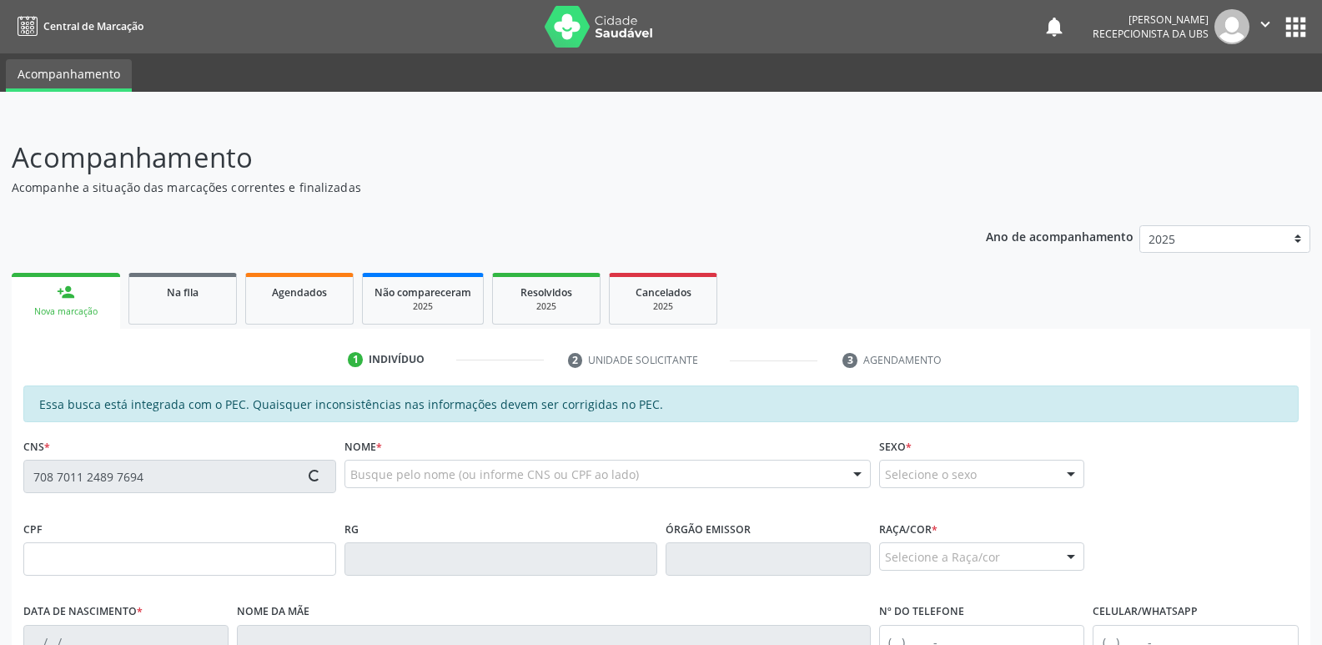
type input "Jovelina Barbosa do Nascimento"
type input "(82) 98729-6185"
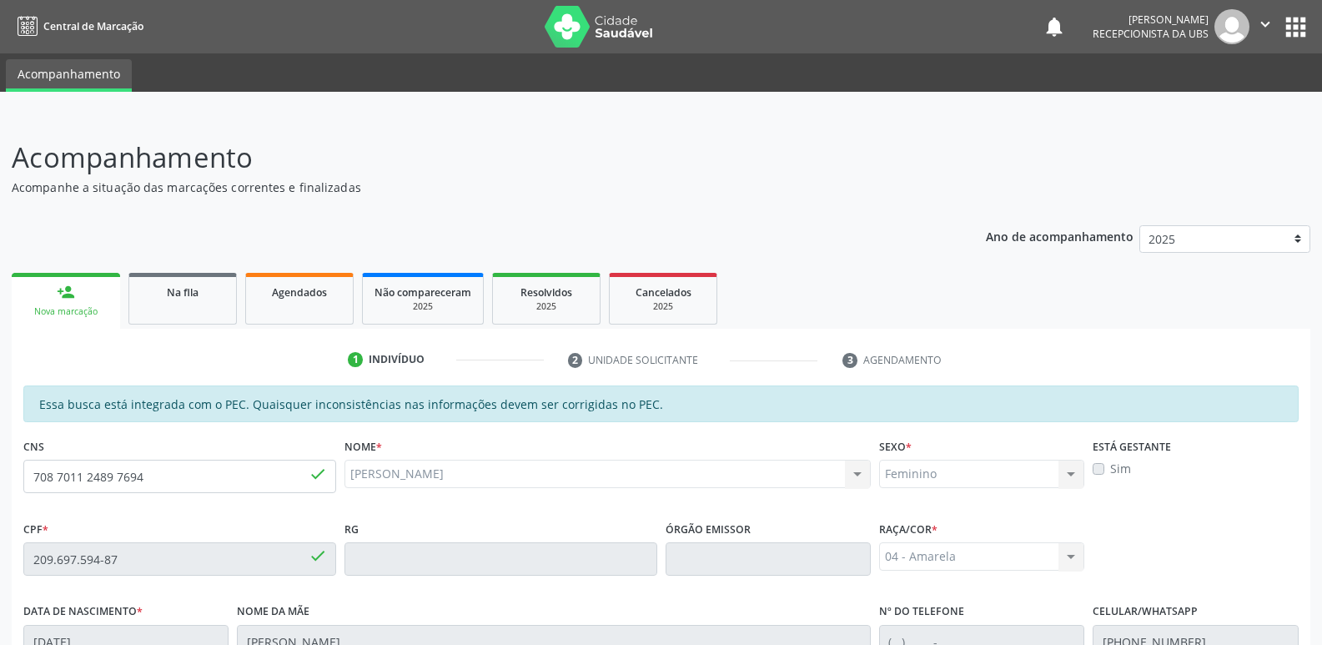
scroll to position [331, 0]
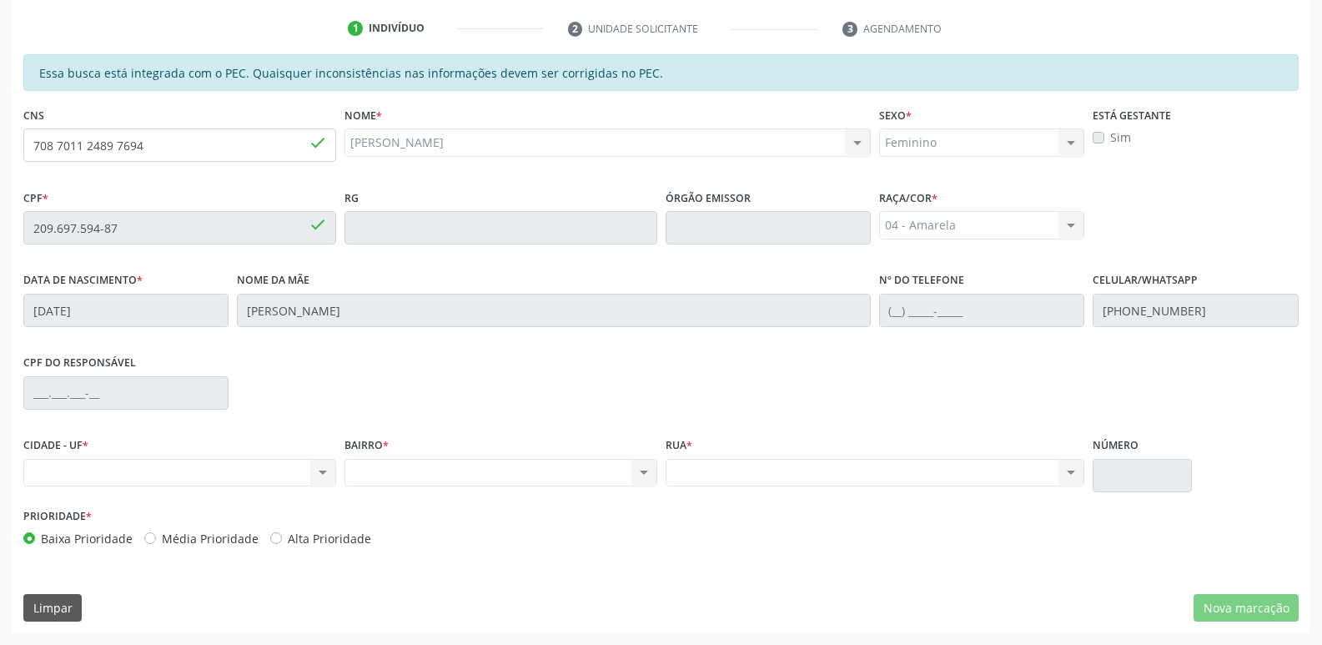
click at [322, 31] on ul "1 Indivíduo 2 Unidade solicitante 3 Agendamento" at bounding box center [661, 29] width 1298 height 28
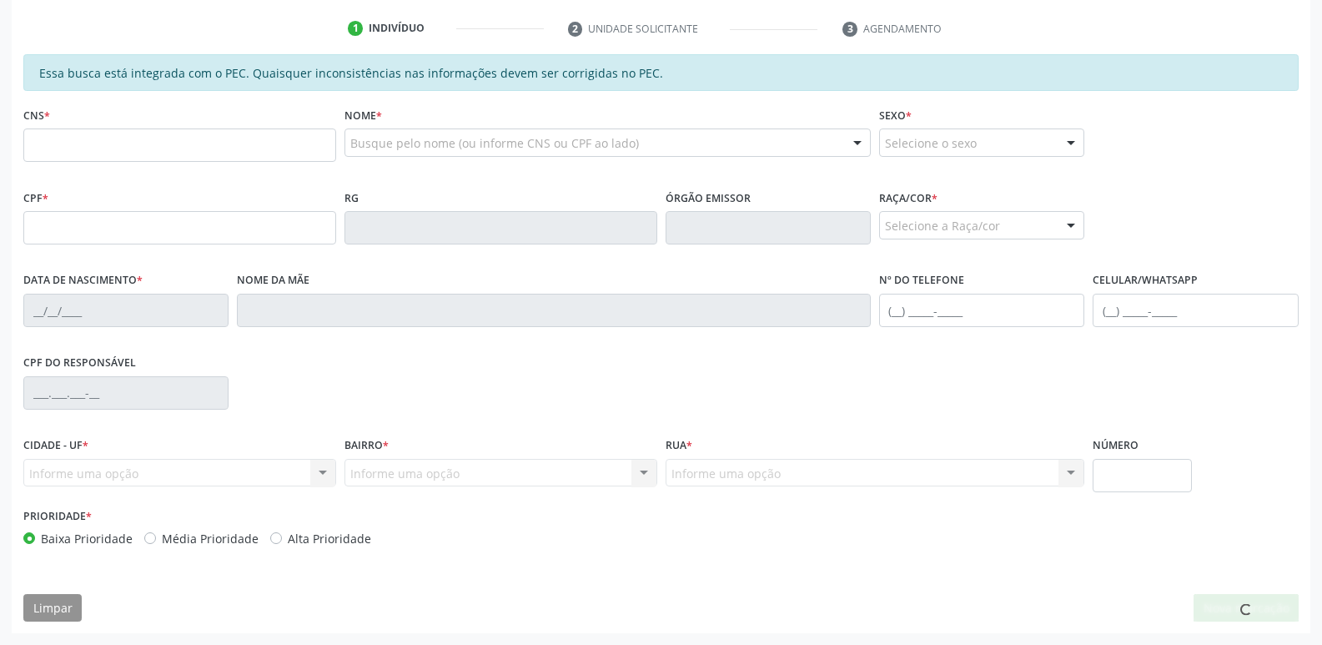
scroll to position [331, 0]
type input "708 7011 2489 7694"
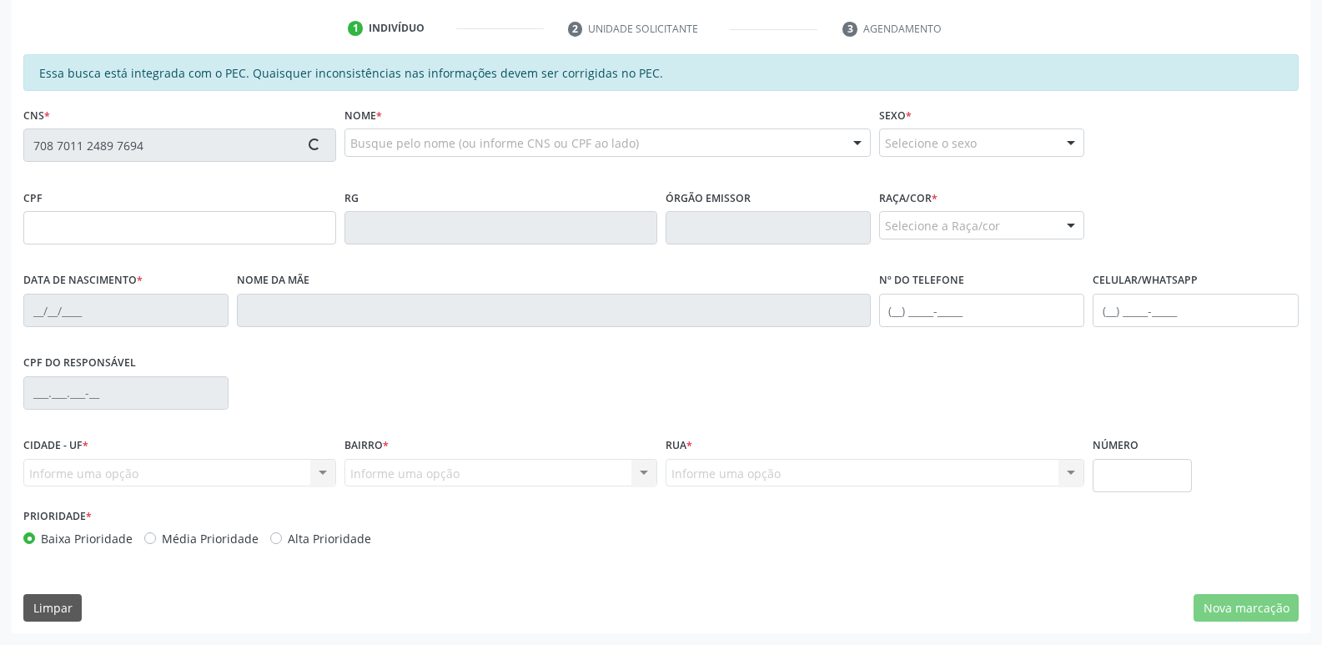
type input "209.697.594-87"
type input "23/08/1954"
type input "Jovelina Barbosa do Nascimento"
type input "(82) 98729-6185"
type input "S/N"
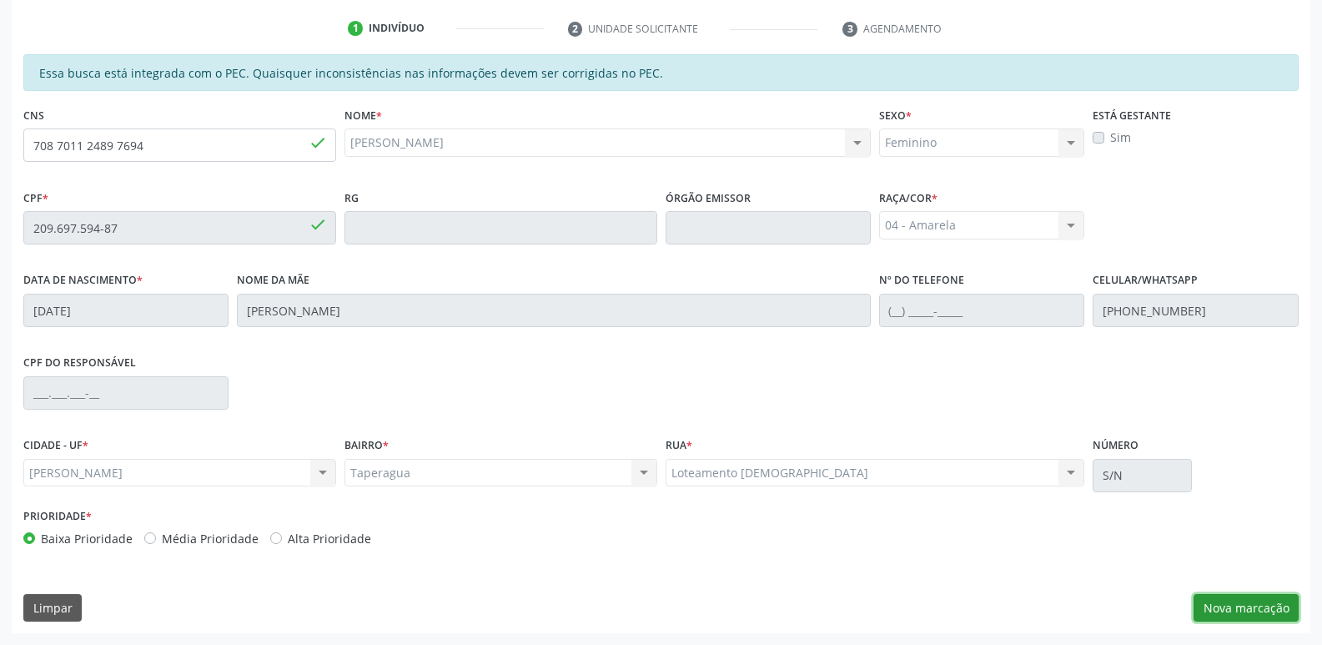
click at [1241, 604] on button "Nova marcação" at bounding box center [1245, 608] width 105 height 28
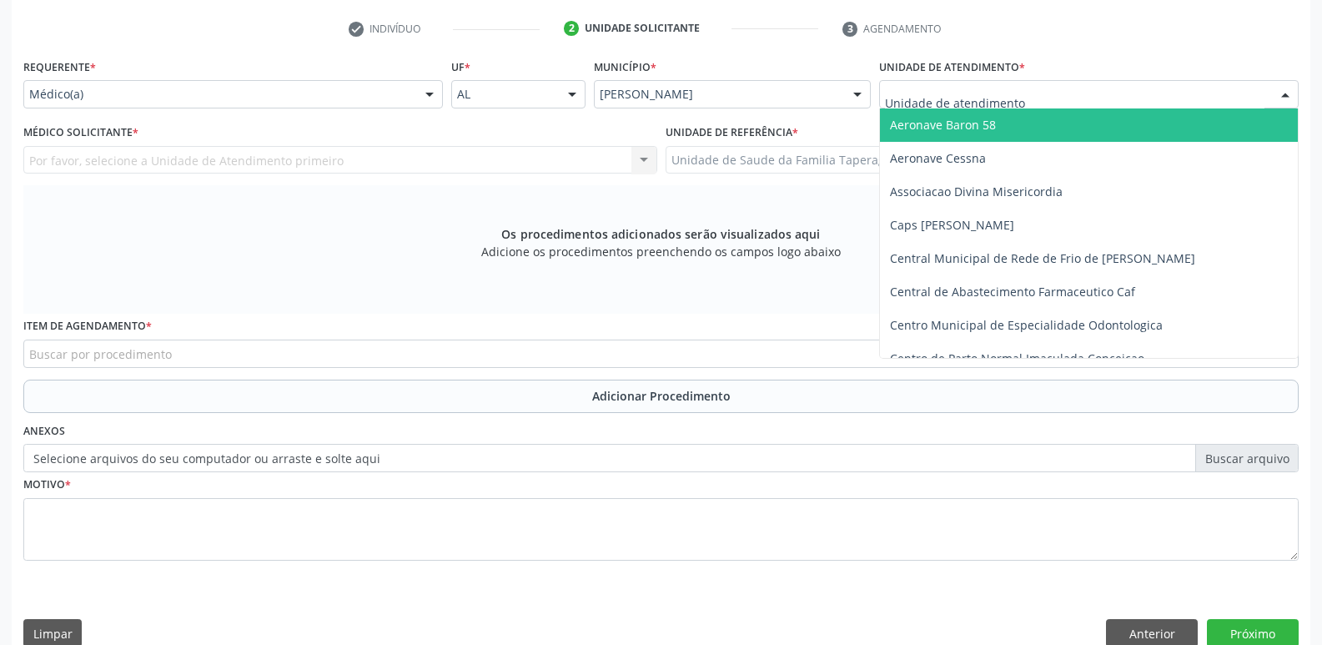
click at [1126, 103] on div at bounding box center [1088, 94] width 419 height 28
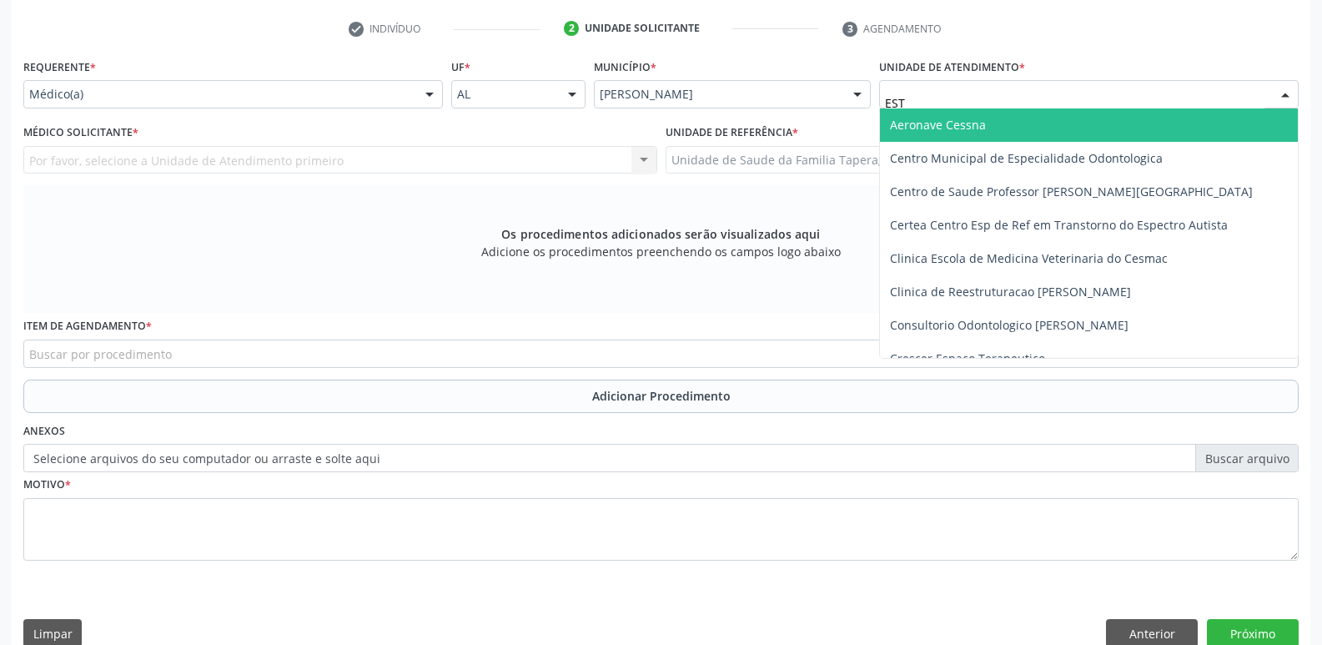
type input "ESTA"
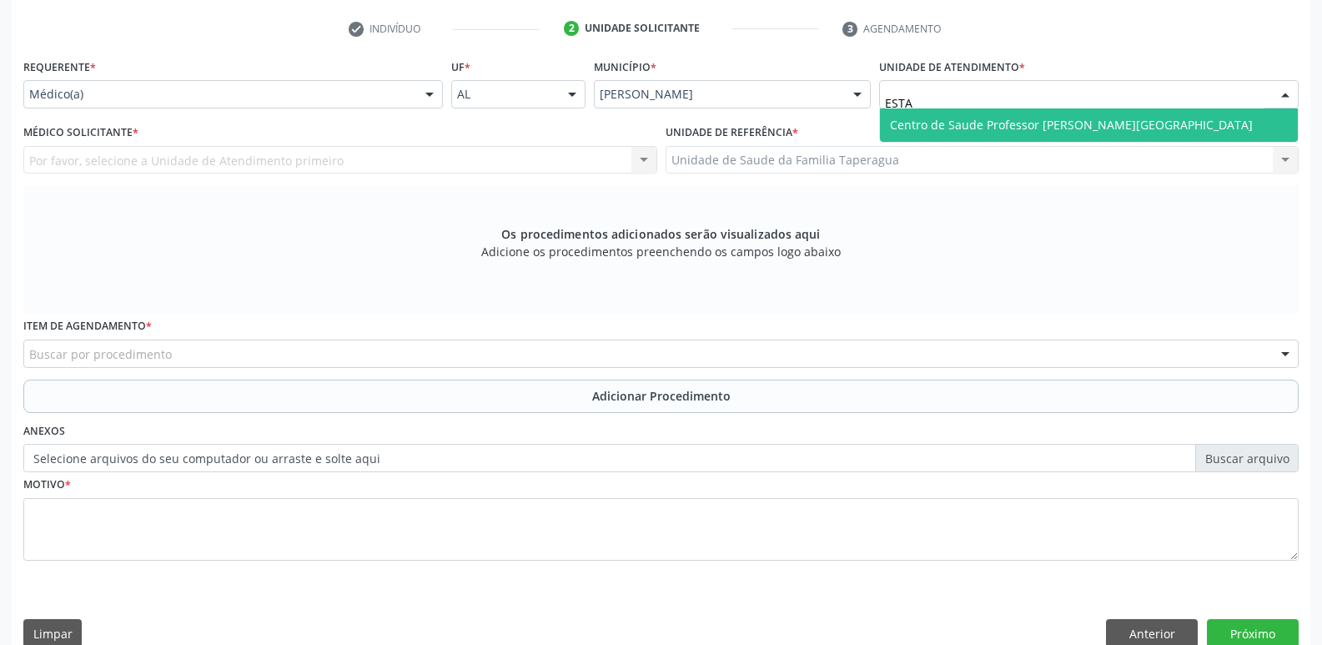
click at [1123, 125] on span "Centro de Saude Professor [PERSON_NAME][GEOGRAPHIC_DATA]" at bounding box center [1089, 124] width 418 height 33
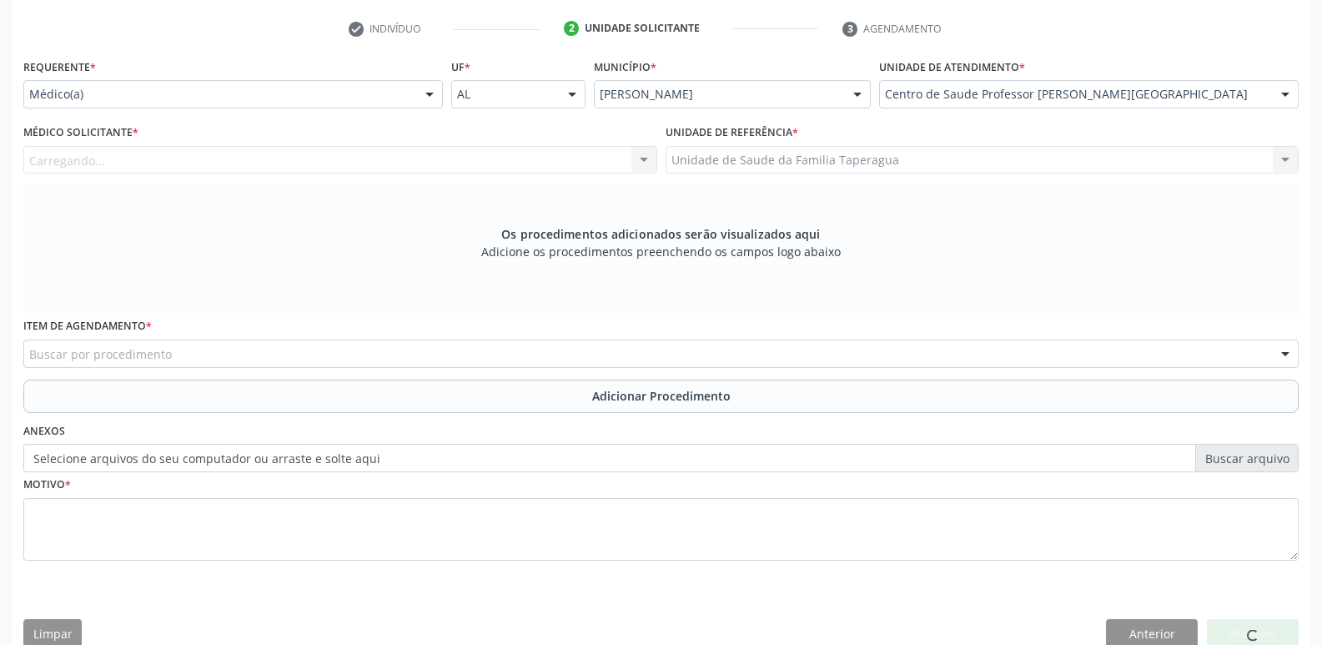
click at [483, 157] on div "Carregando... Nenhum resultado encontrado para: " " Não há nenhuma opção para s…" at bounding box center [340, 160] width 634 height 28
click at [483, 157] on div at bounding box center [340, 160] width 634 height 28
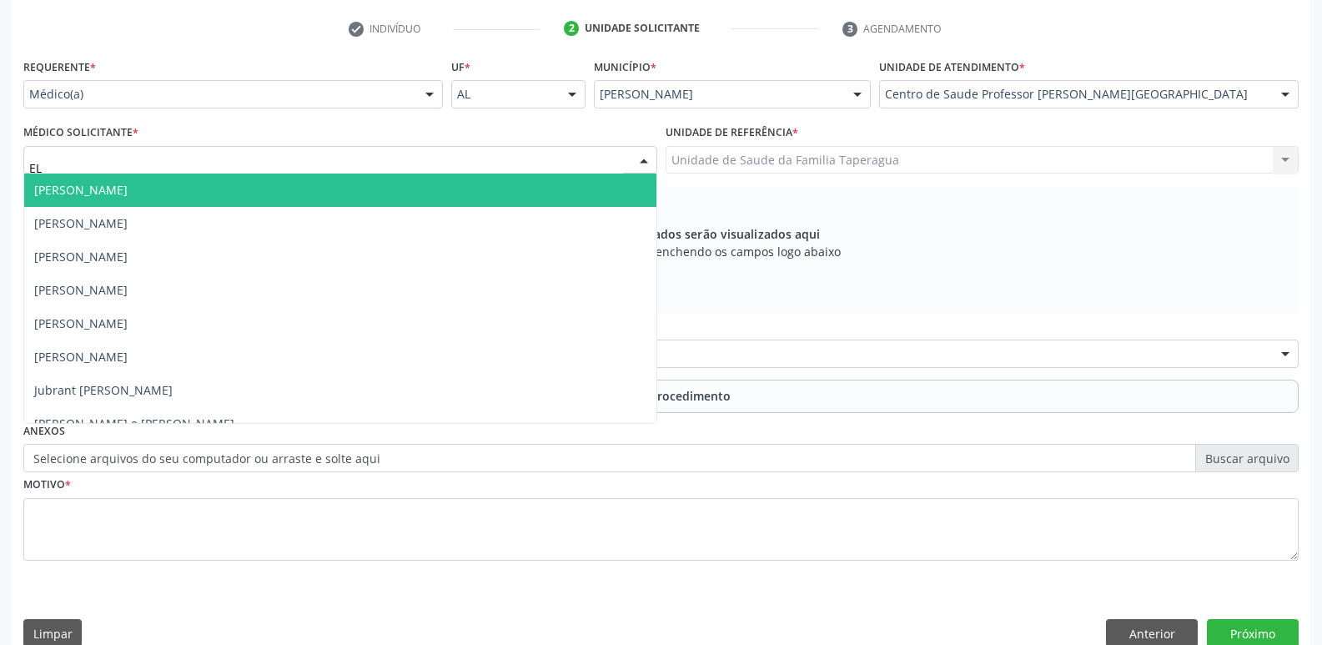
type input "ELO"
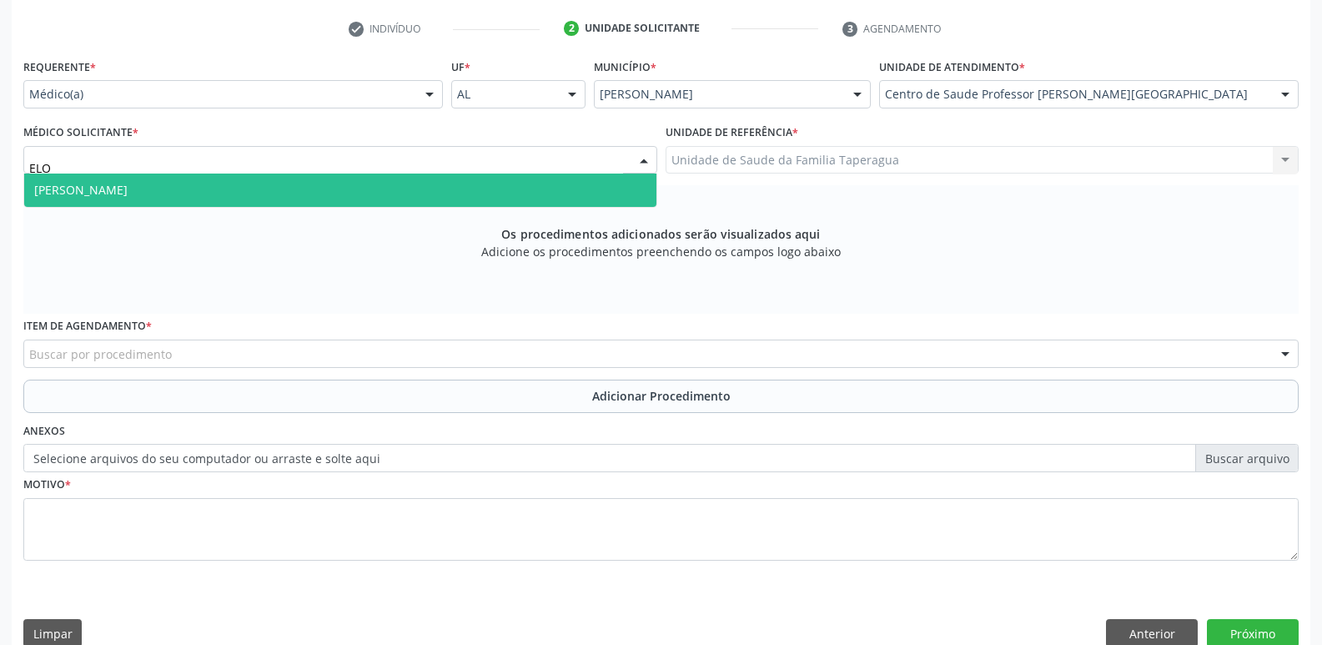
click at [330, 192] on span "Elio Goncalves Melo Junior" at bounding box center [340, 189] width 632 height 33
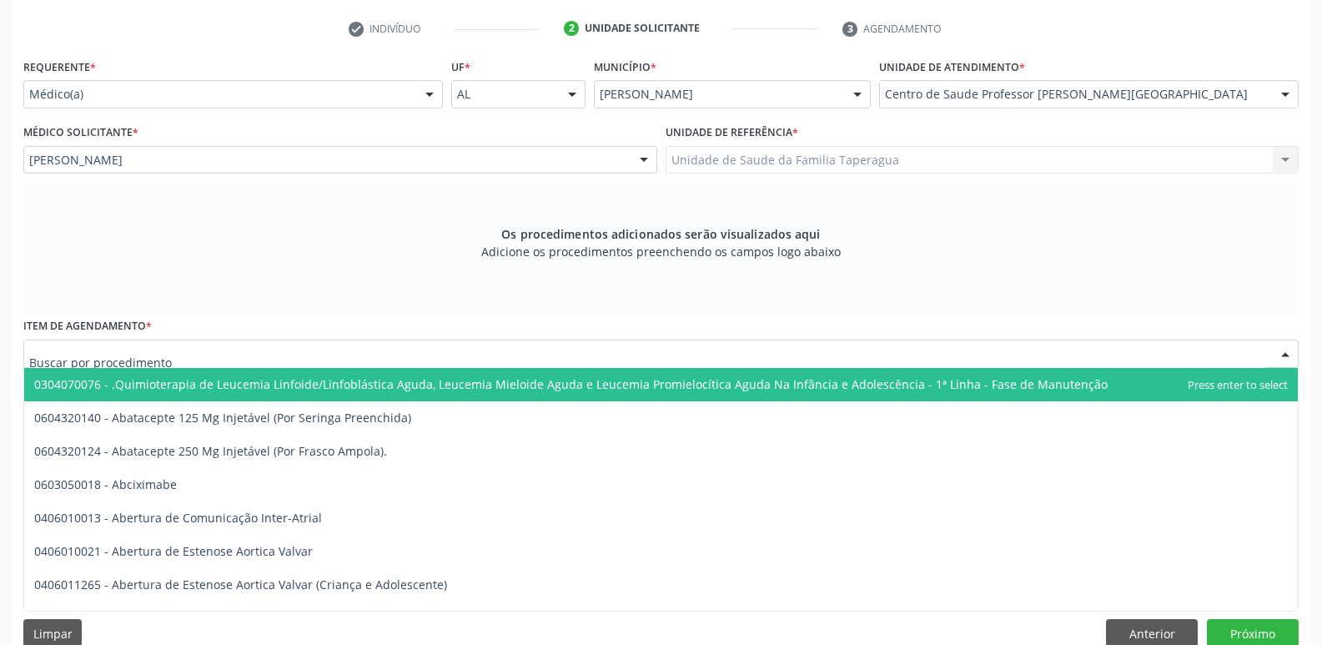
click at [315, 360] on div at bounding box center [660, 353] width 1275 height 28
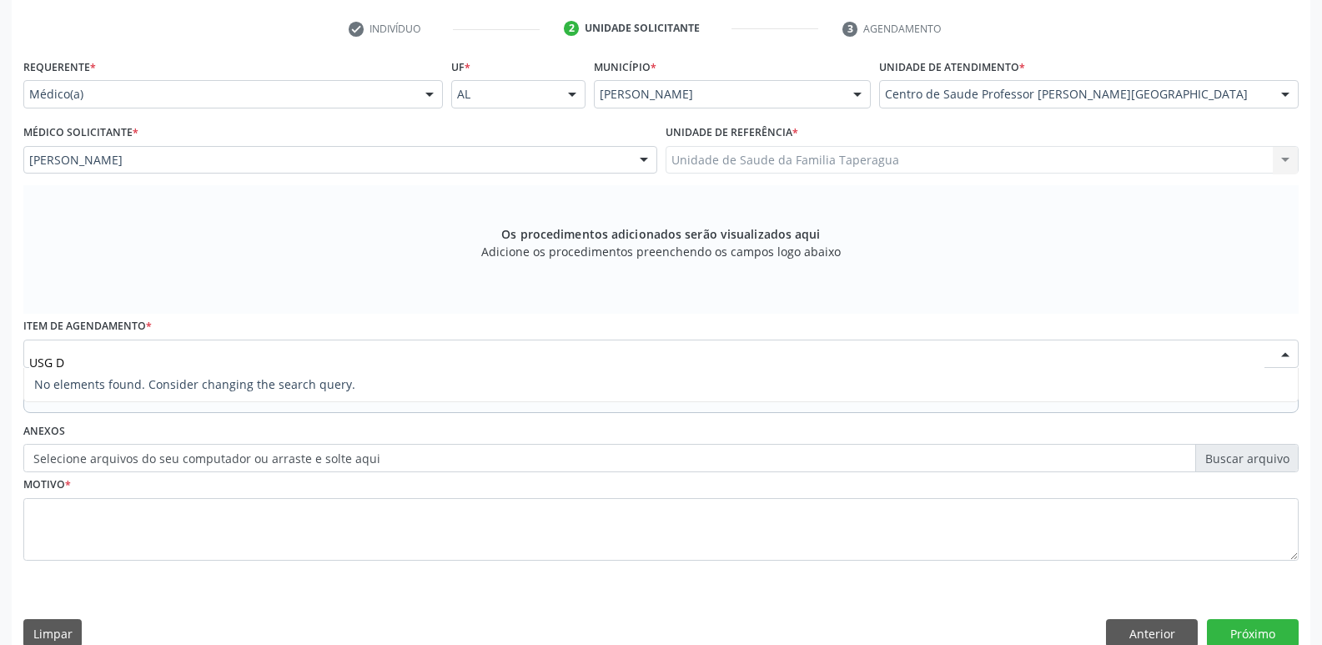
type input "USG"
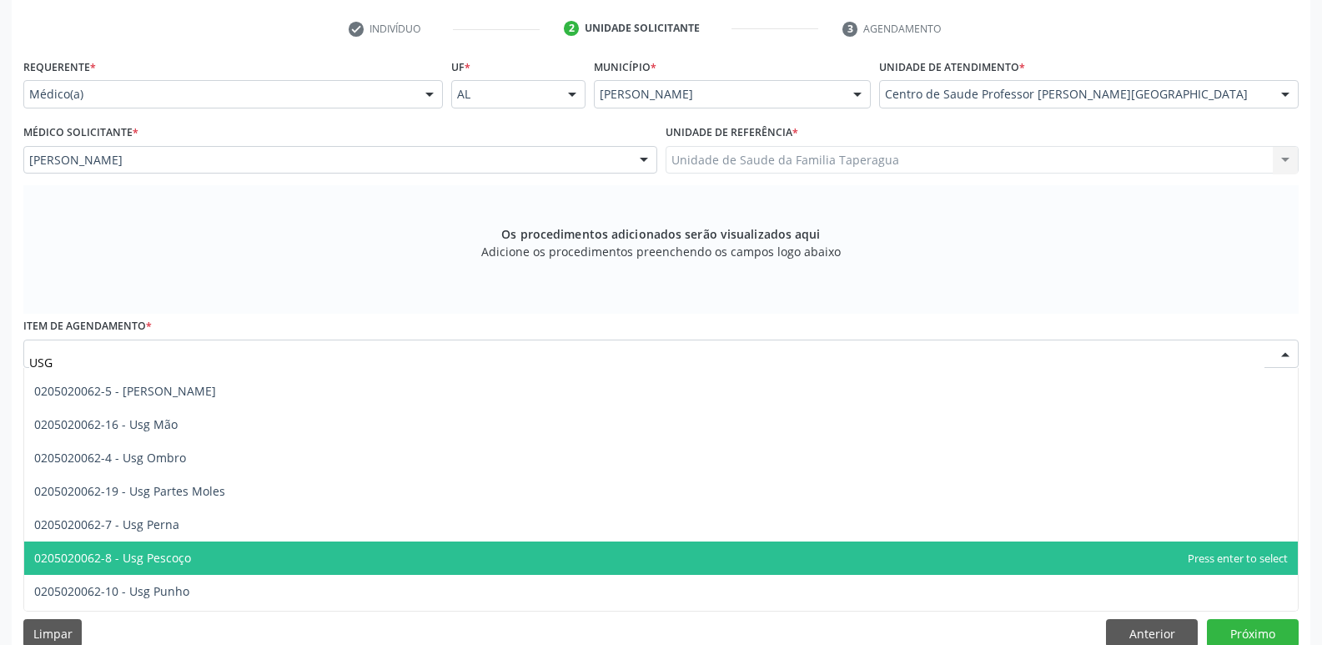
scroll to position [247, 0]
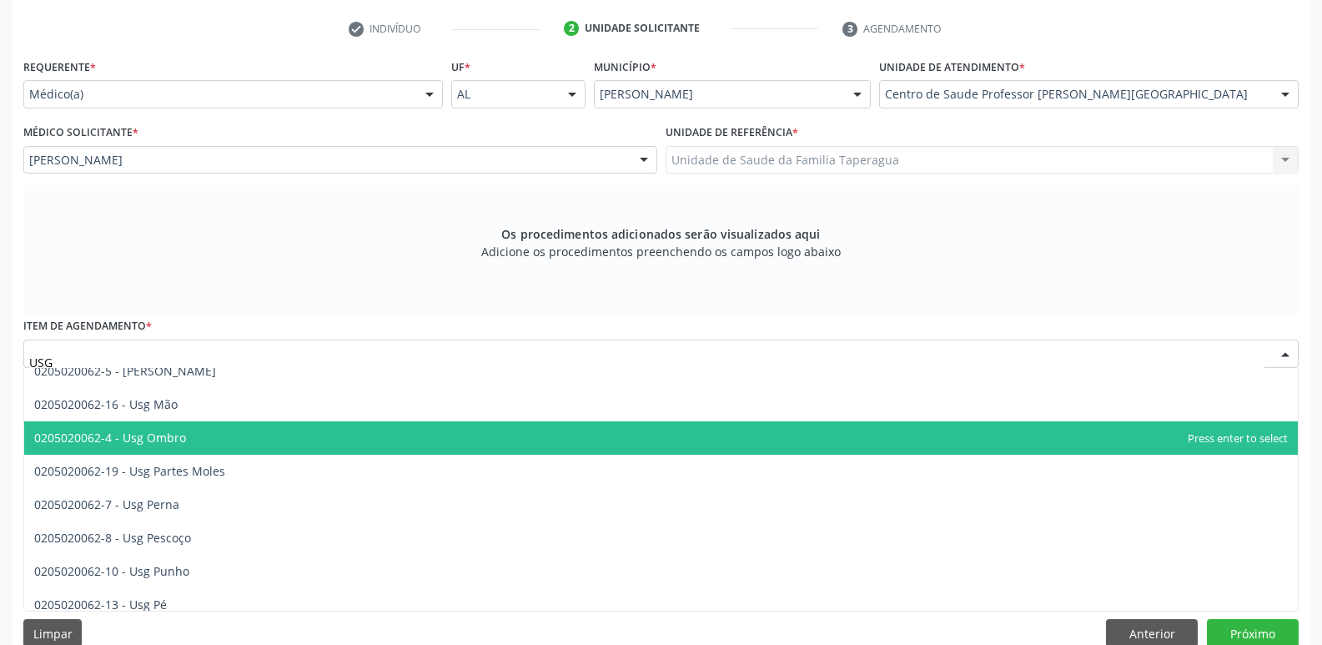
click at [617, 439] on span "0205020062-4 - Usg Ombro" at bounding box center [660, 437] width 1273 height 33
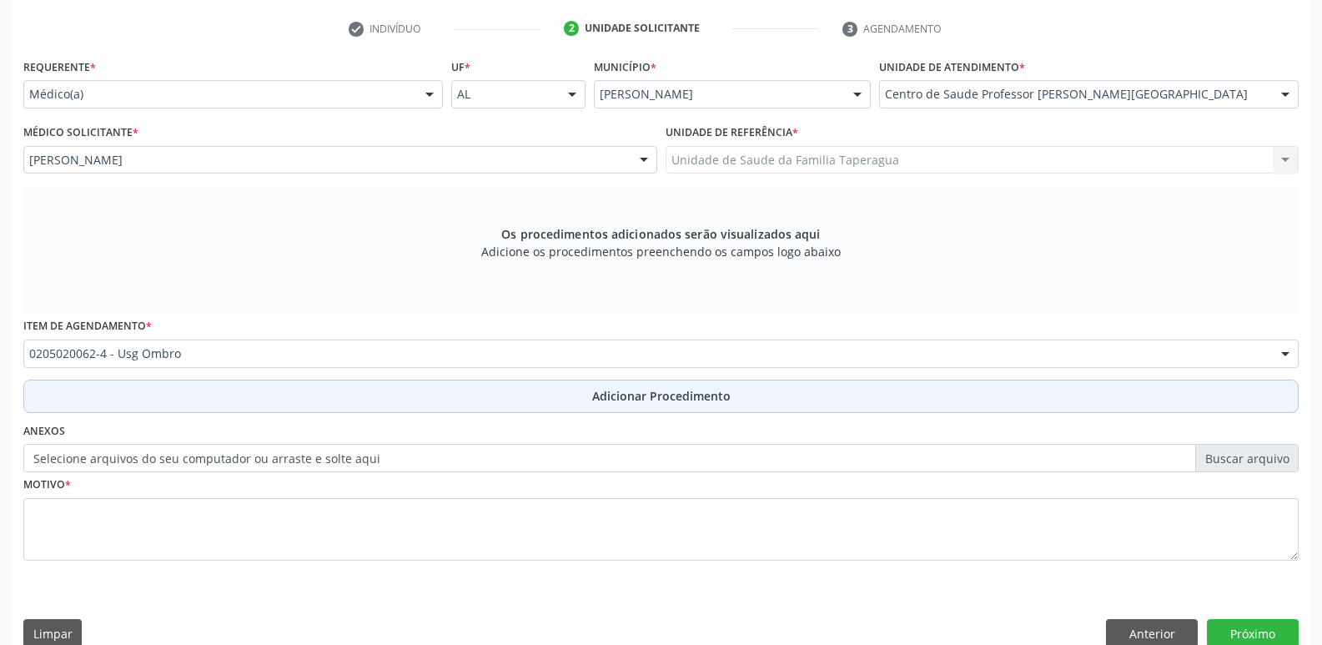
click at [638, 405] on button "Adicionar Procedimento" at bounding box center [660, 395] width 1275 height 33
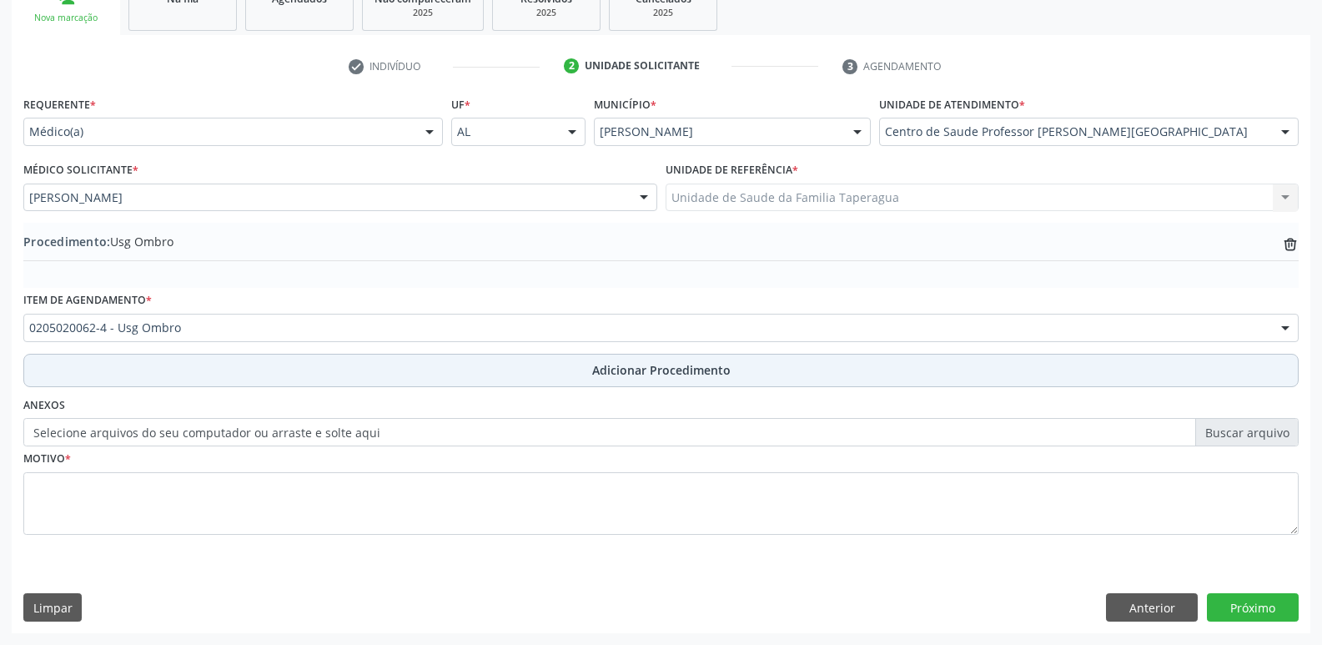
scroll to position [293, 0]
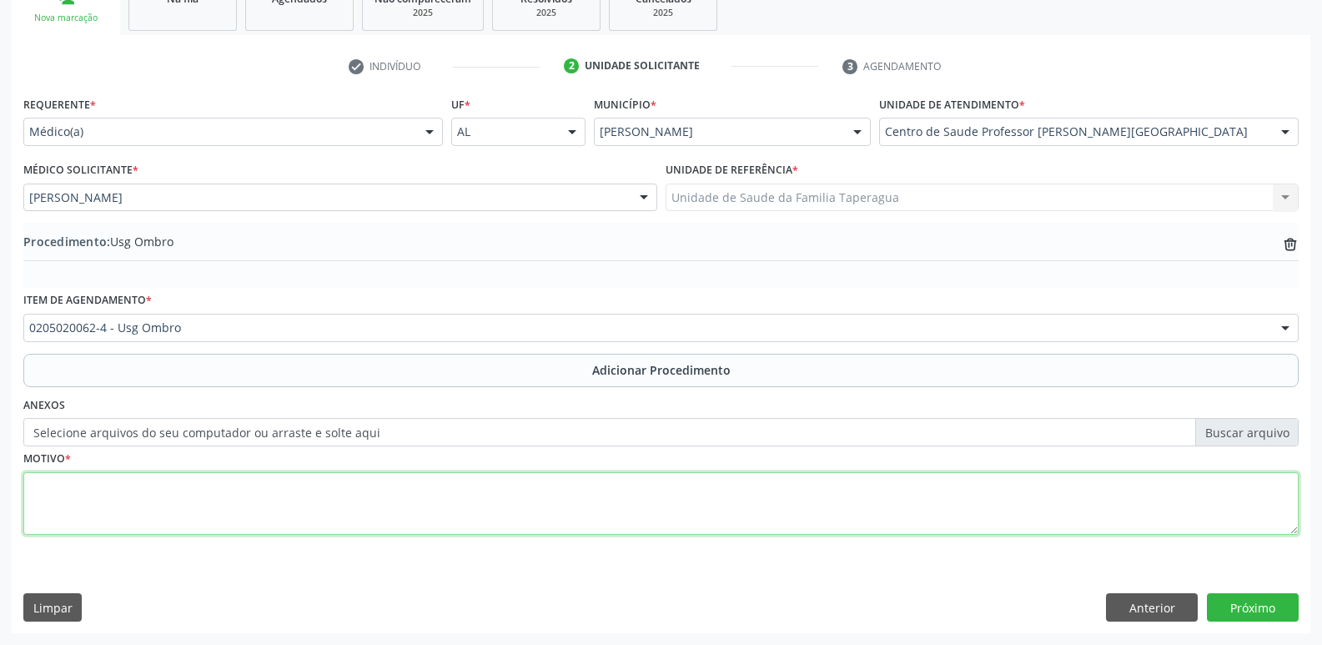
click at [573, 514] on textarea at bounding box center [660, 503] width 1275 height 63
click at [68, 502] on textarea "OMBROS D E TENDIOPATIA" at bounding box center [660, 503] width 1275 height 63
type textarea "OMBROS D E TENDINOPATIA"
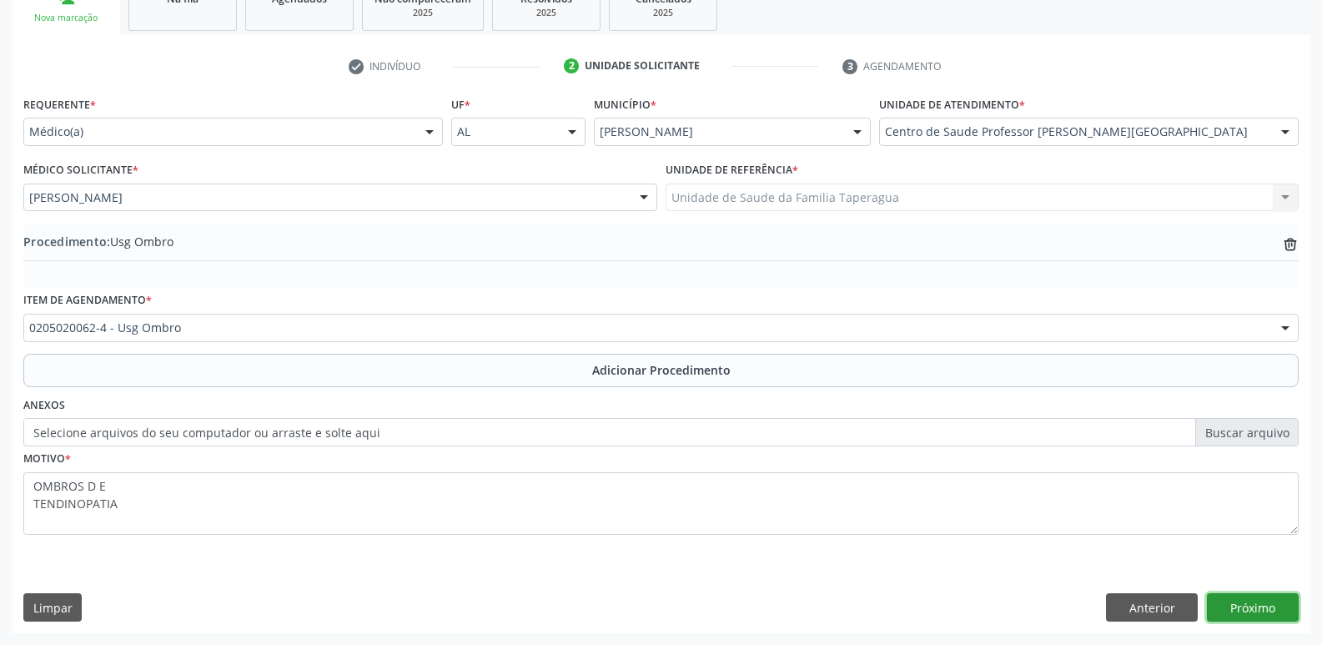
click at [1254, 605] on button "Próximo" at bounding box center [1252, 607] width 92 height 28
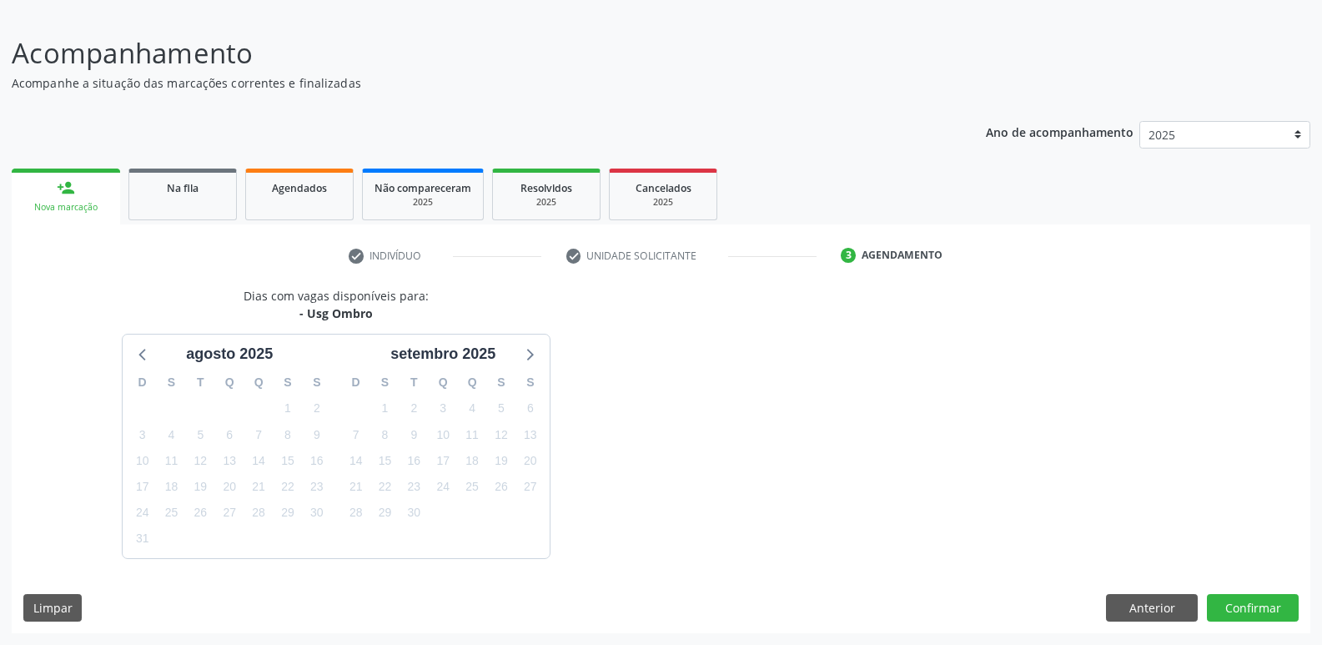
scroll to position [153, 0]
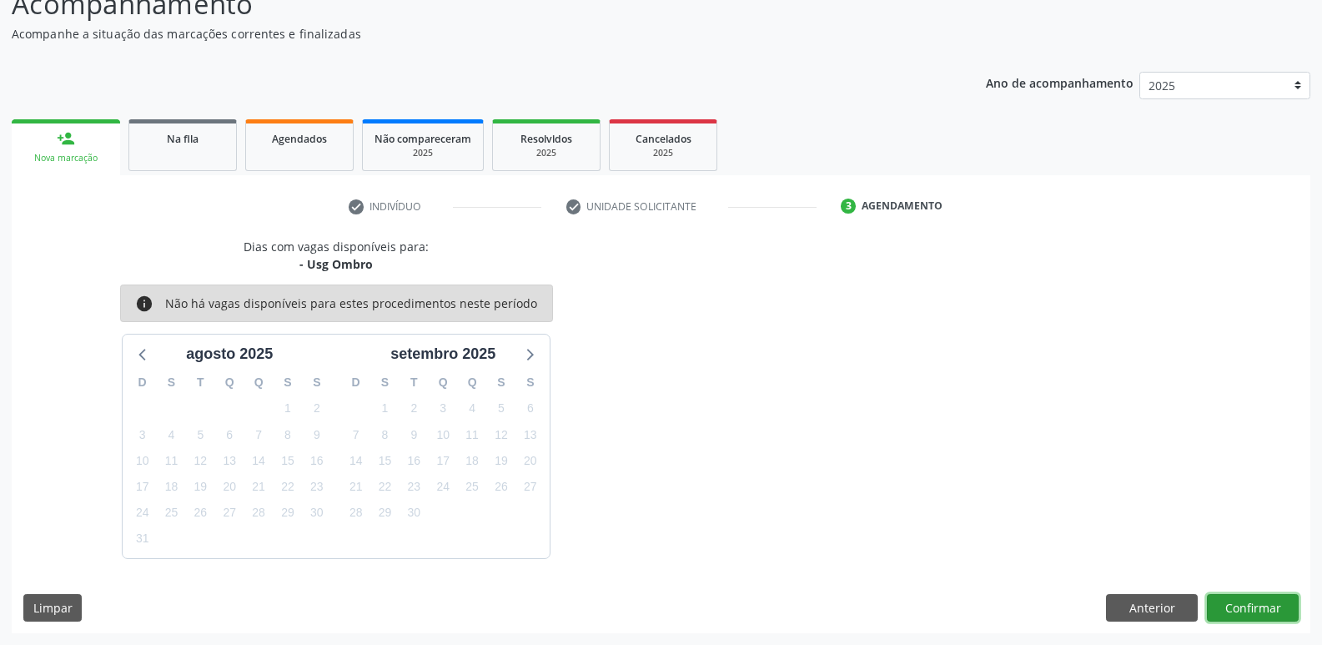
click at [1223, 599] on button "Confirmar" at bounding box center [1252, 608] width 92 height 28
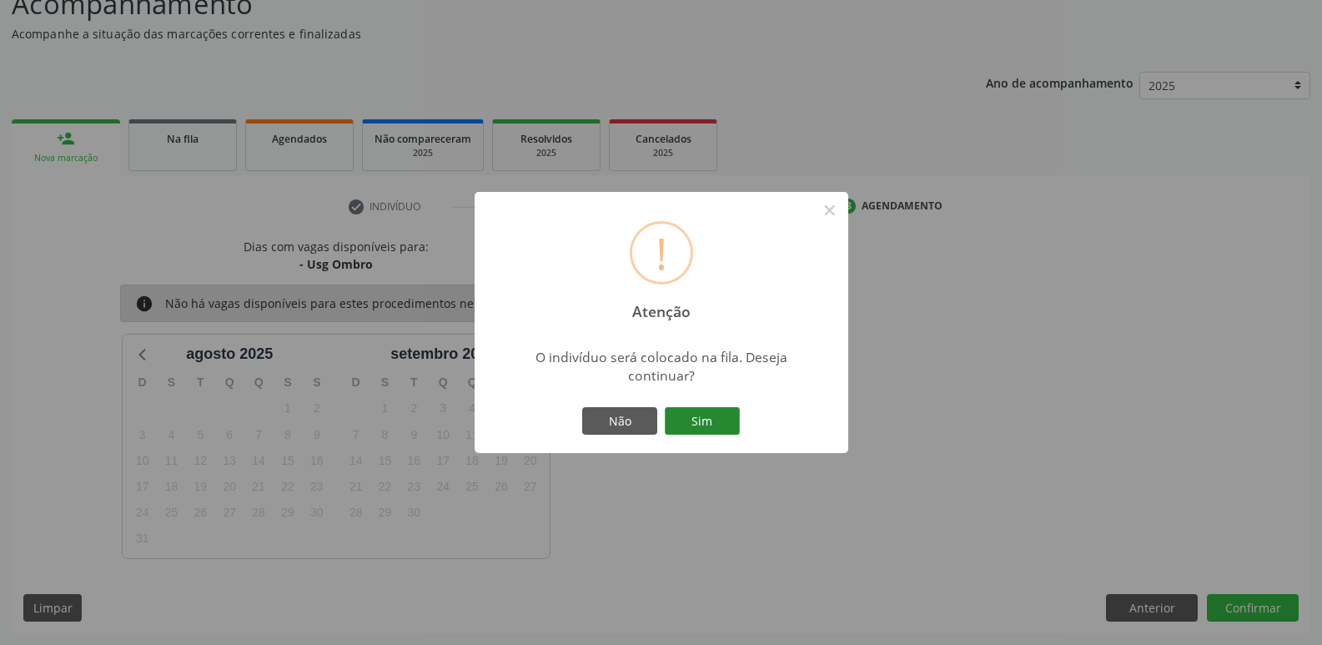
click at [702, 416] on button "Sim" at bounding box center [702, 421] width 75 height 28
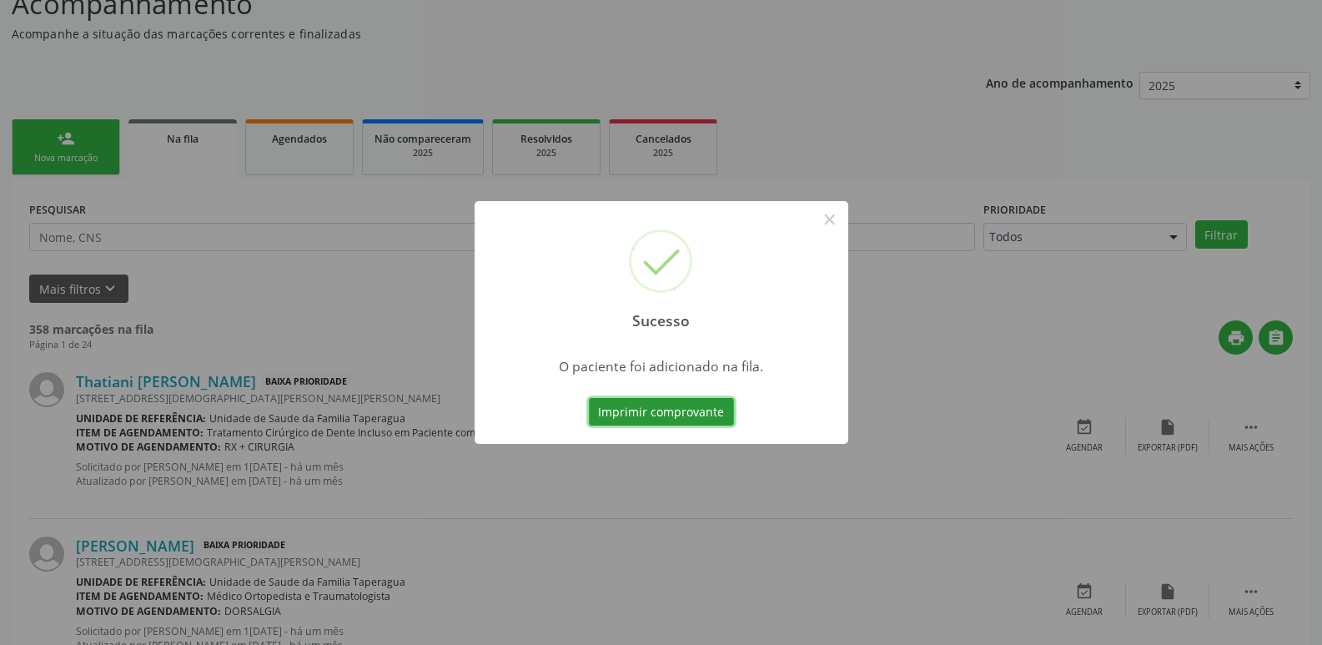
scroll to position [0, 0]
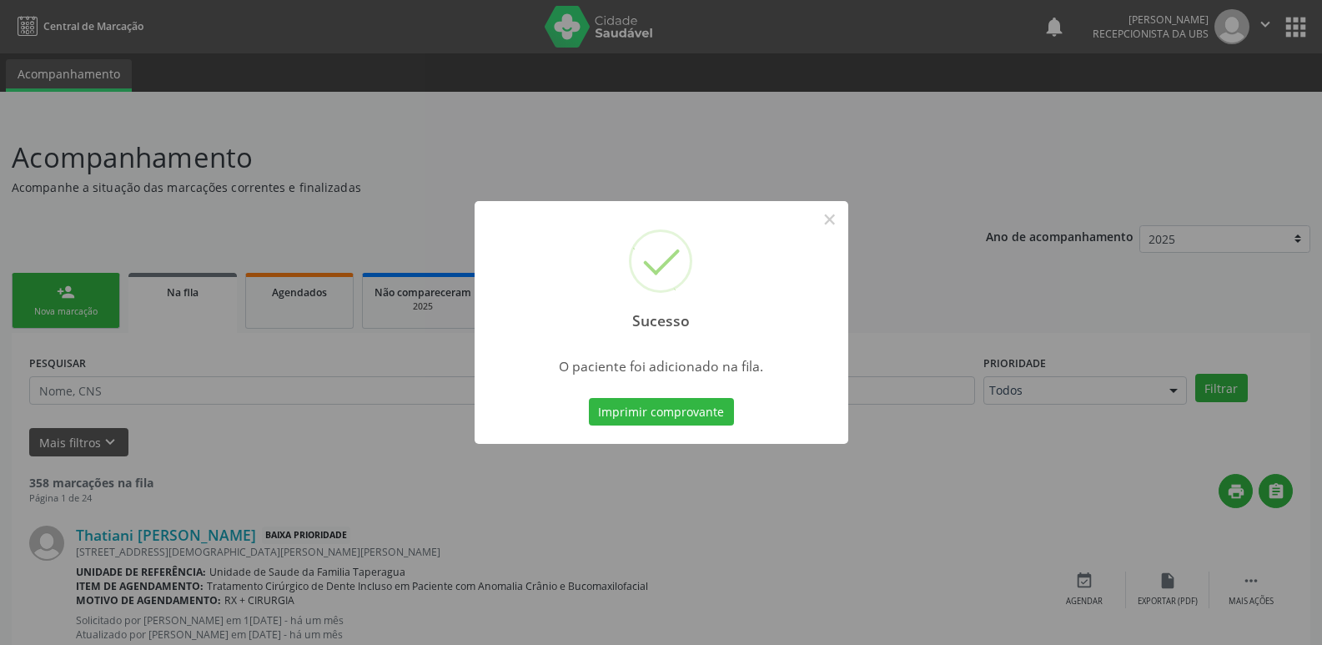
click at [287, 300] on div "Sucesso × O paciente foi adicionado na fila. Imprimir comprovante Cancel" at bounding box center [661, 322] width 1322 height 645
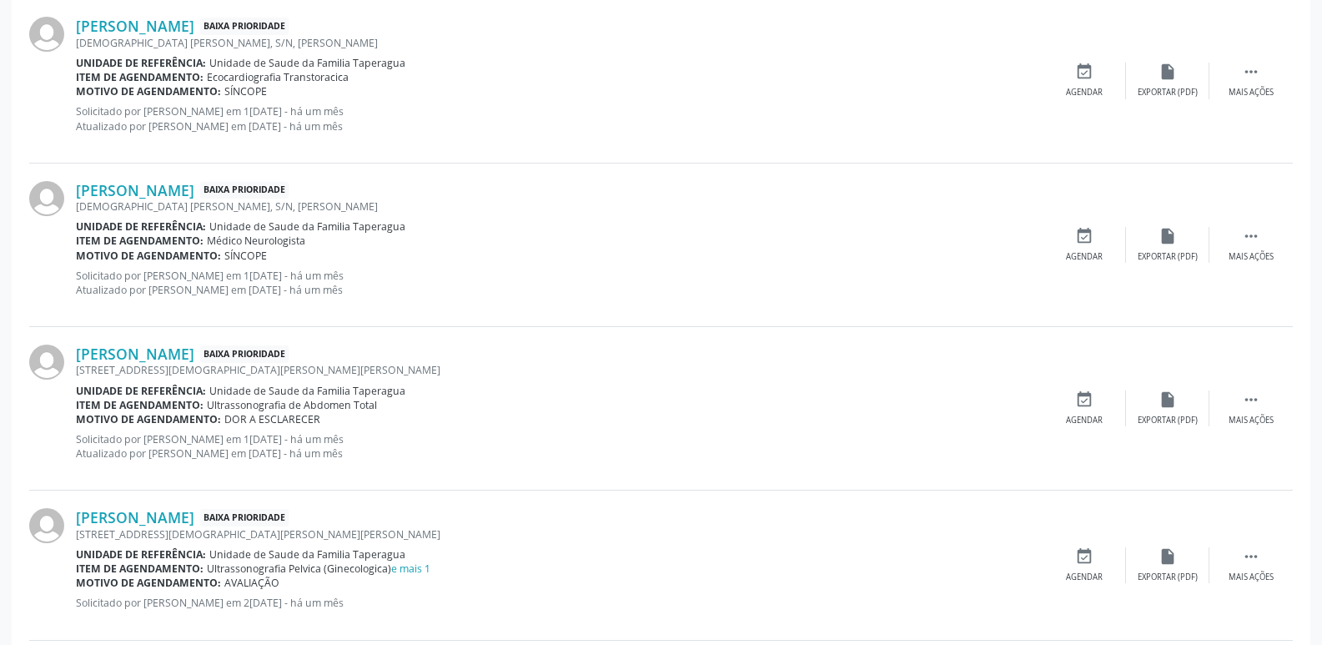
scroll to position [2352, 0]
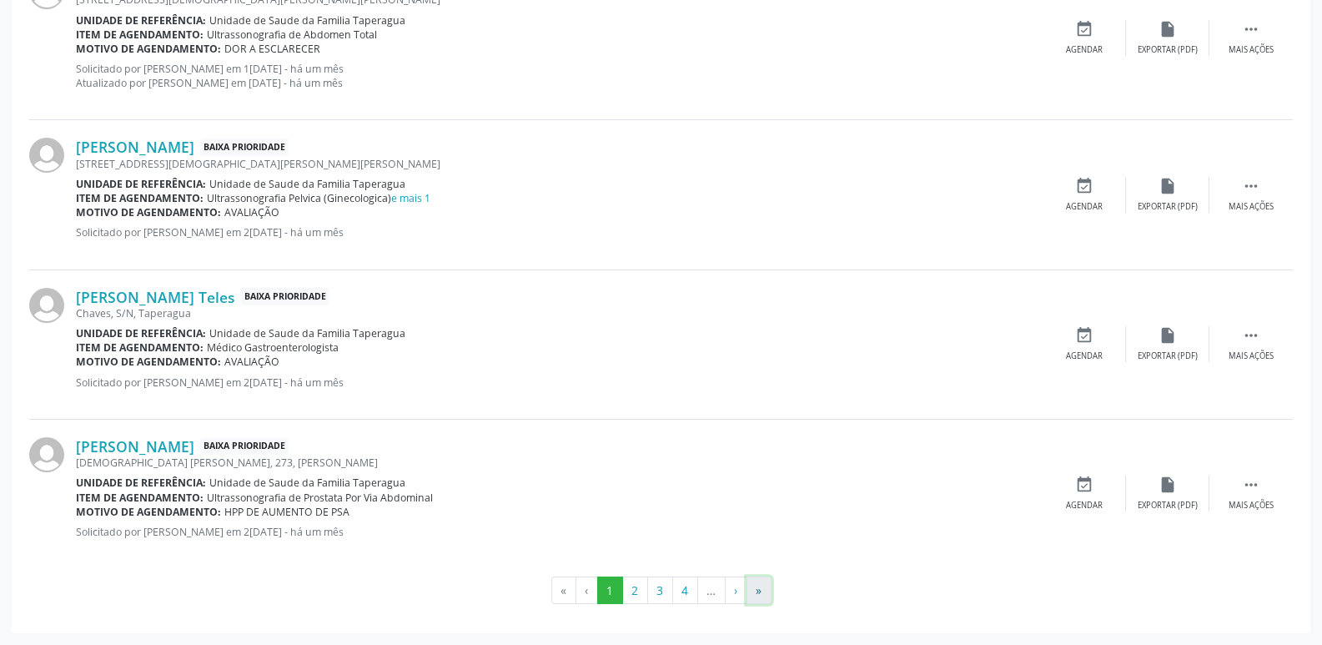
click at [765, 589] on button "»" at bounding box center [758, 590] width 25 height 28
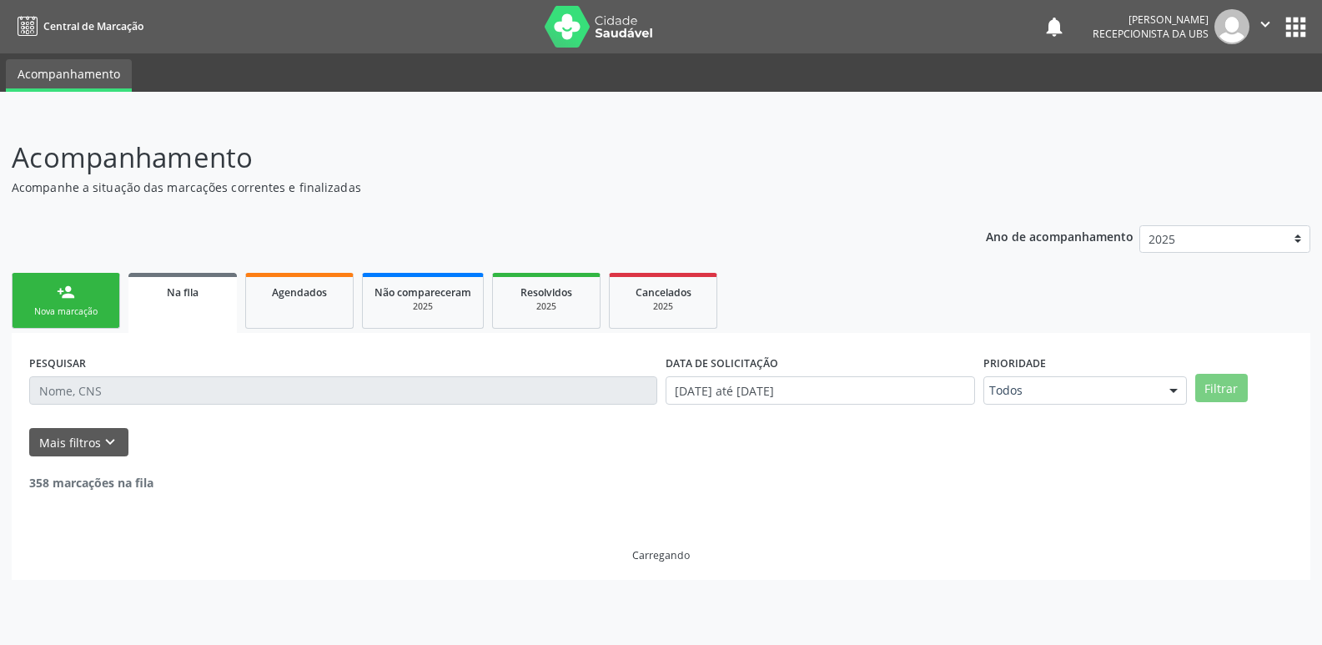
scroll to position [0, 0]
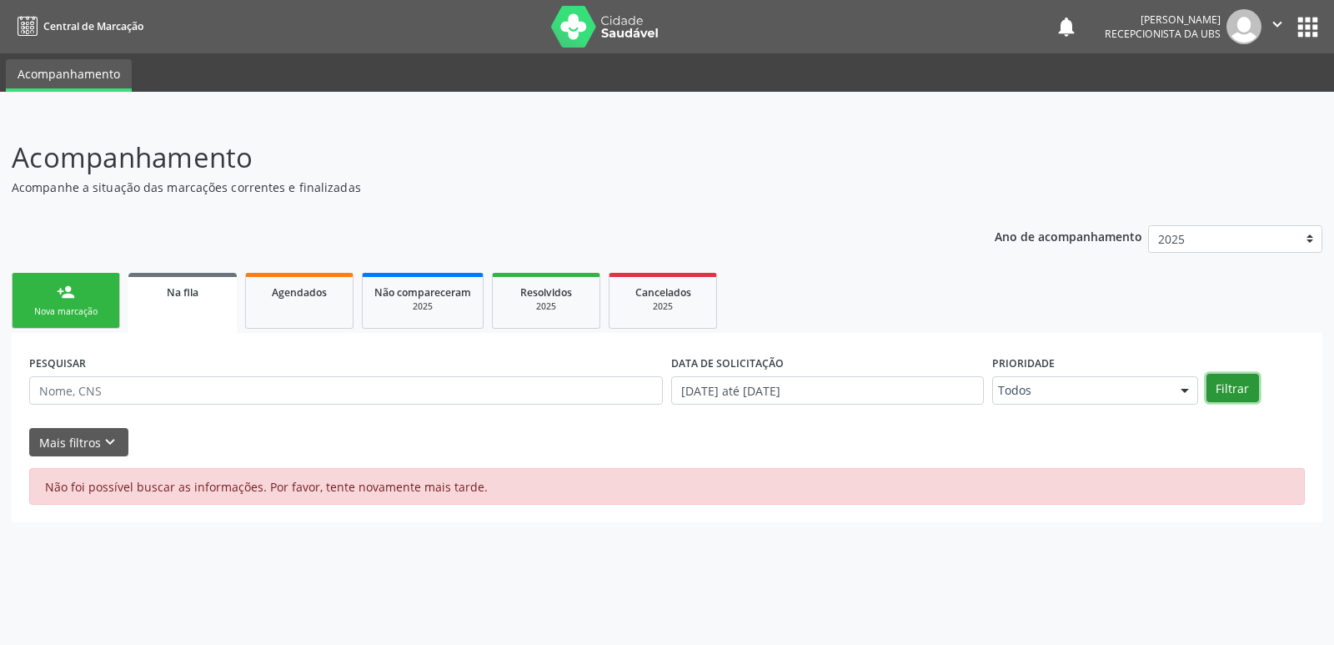
click at [1241, 384] on button "Filtrar" at bounding box center [1232, 388] width 53 height 28
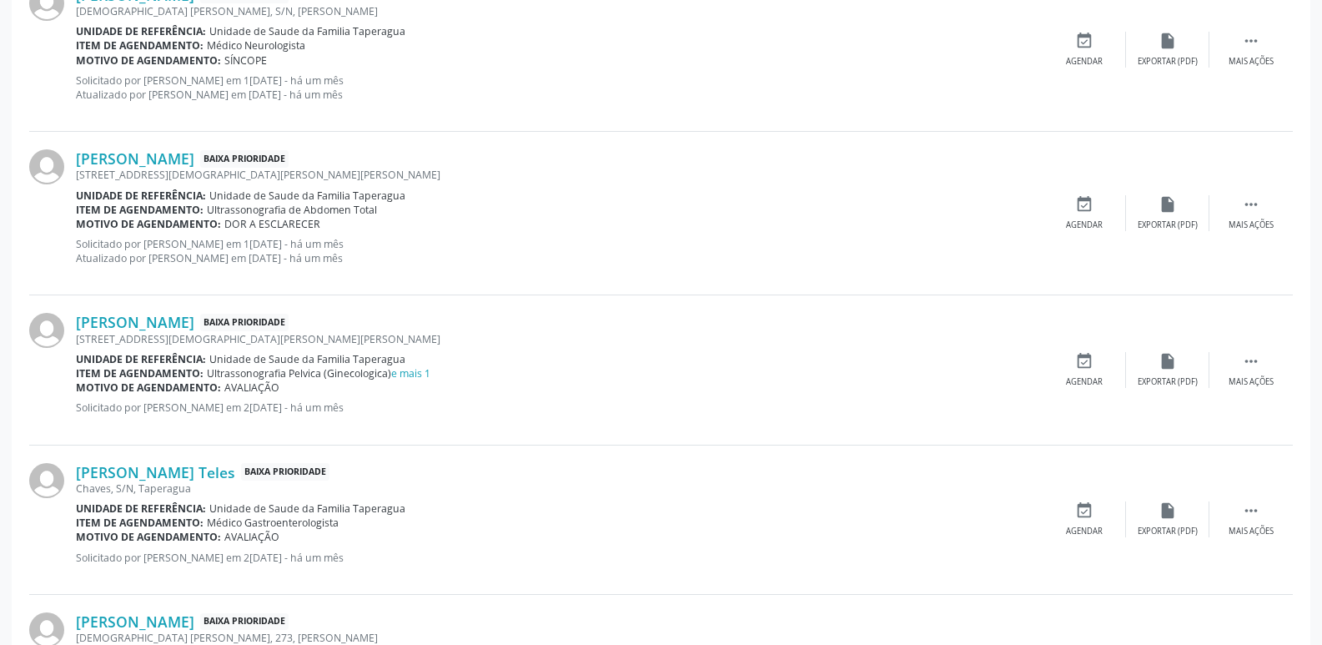
scroll to position [2352, 0]
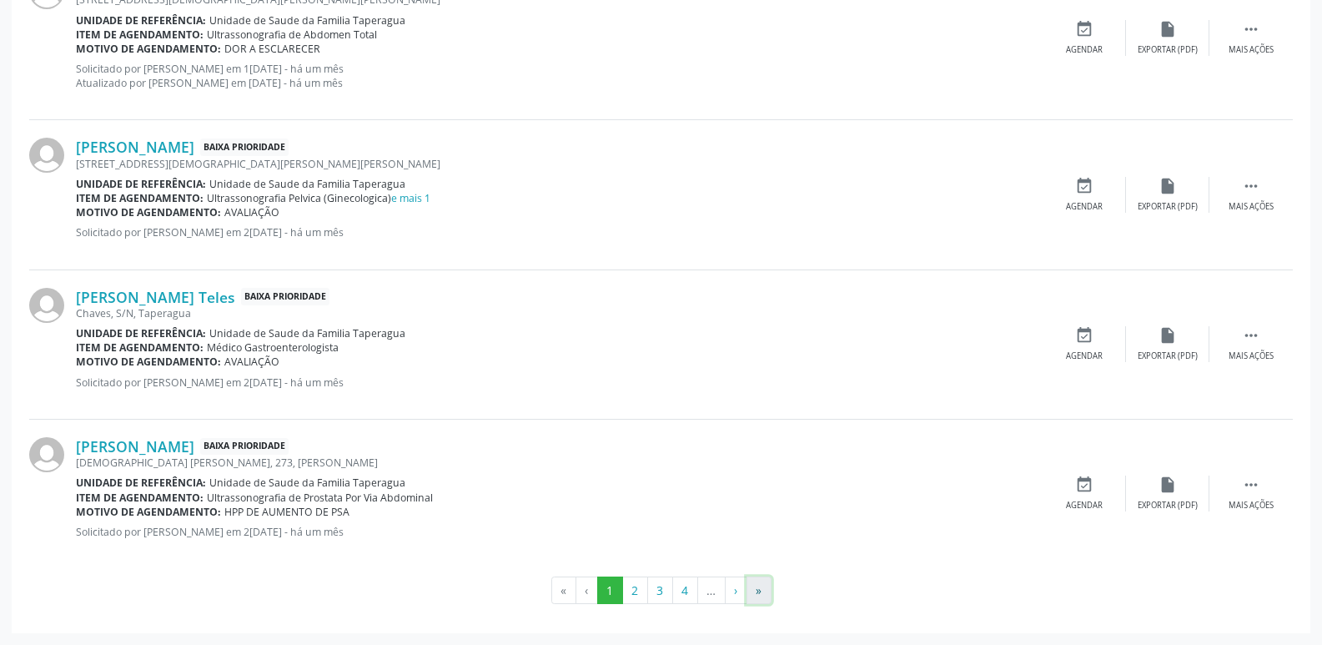
click at [756, 589] on button "»" at bounding box center [758, 590] width 25 height 28
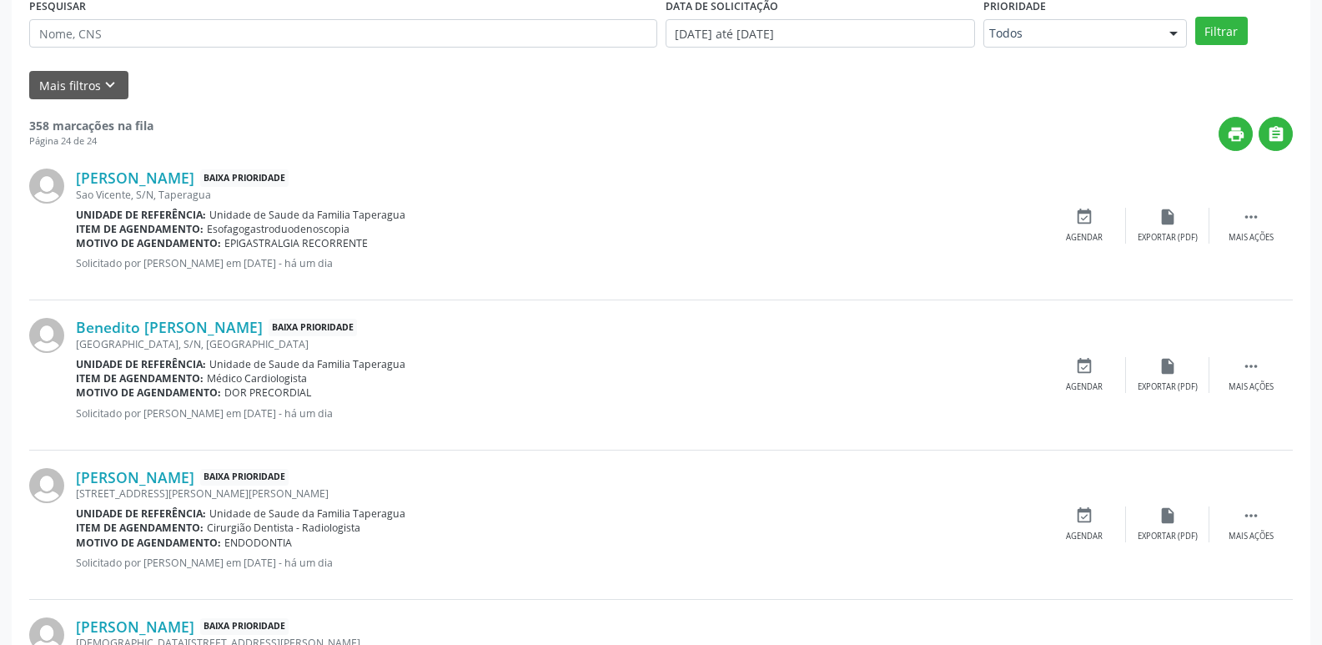
scroll to position [0, 0]
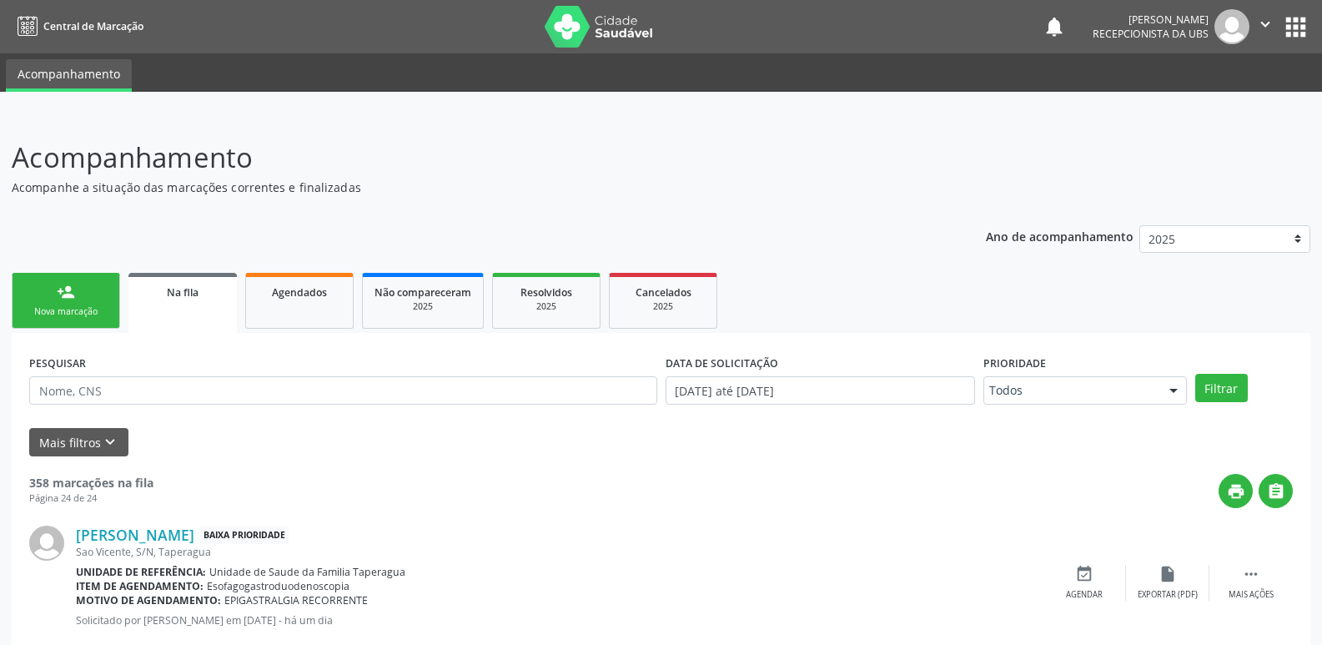
click at [83, 309] on div "Nova marcação" at bounding box center [65, 311] width 83 height 13
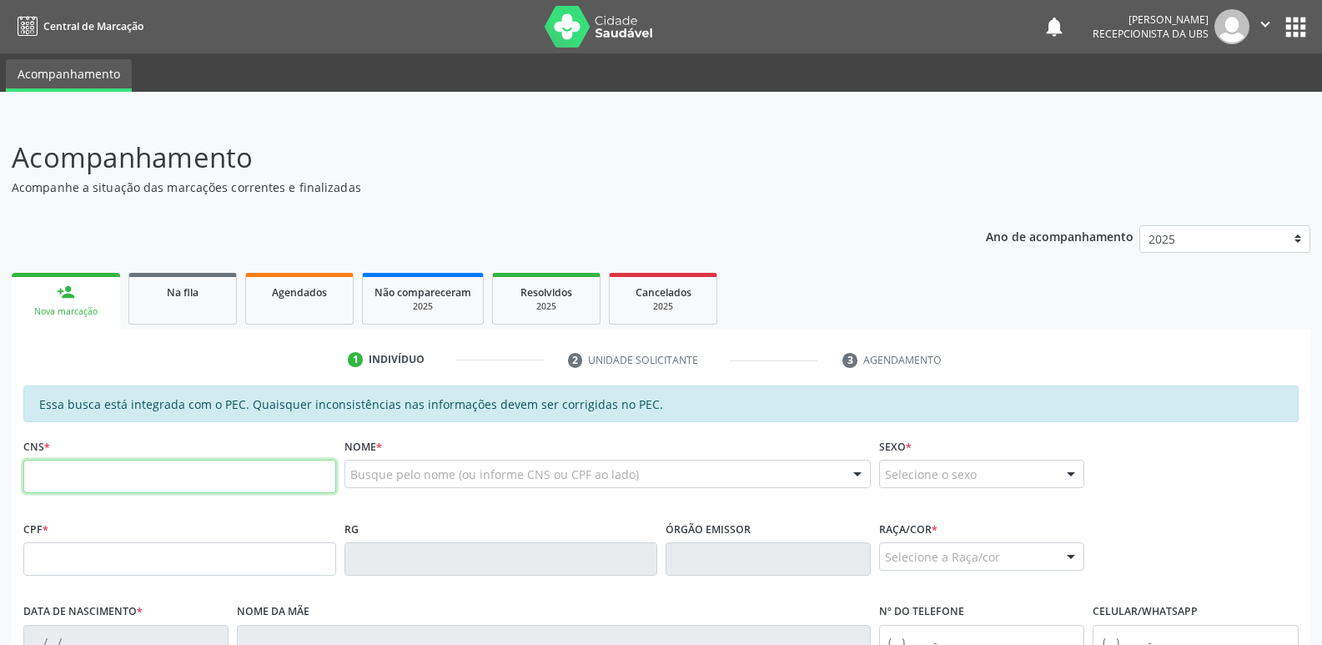
click at [262, 469] on input "text" at bounding box center [179, 475] width 313 height 33
paste input "708 1091 3486 3140"
type input "708 1091 3486 3140"
type input "077.578.724-80"
type input "31/07/1985"
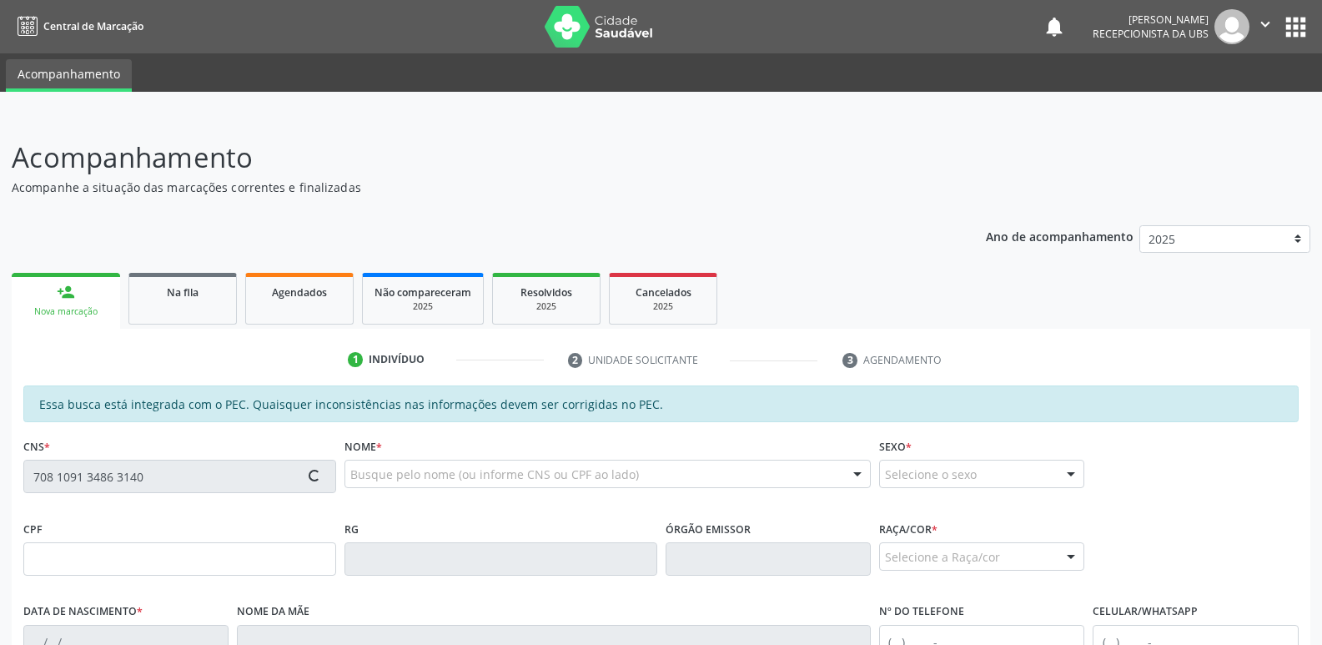
type input "Maria Luiza da Silva Vicente"
type input "(82) 99115-2570"
type input "16"
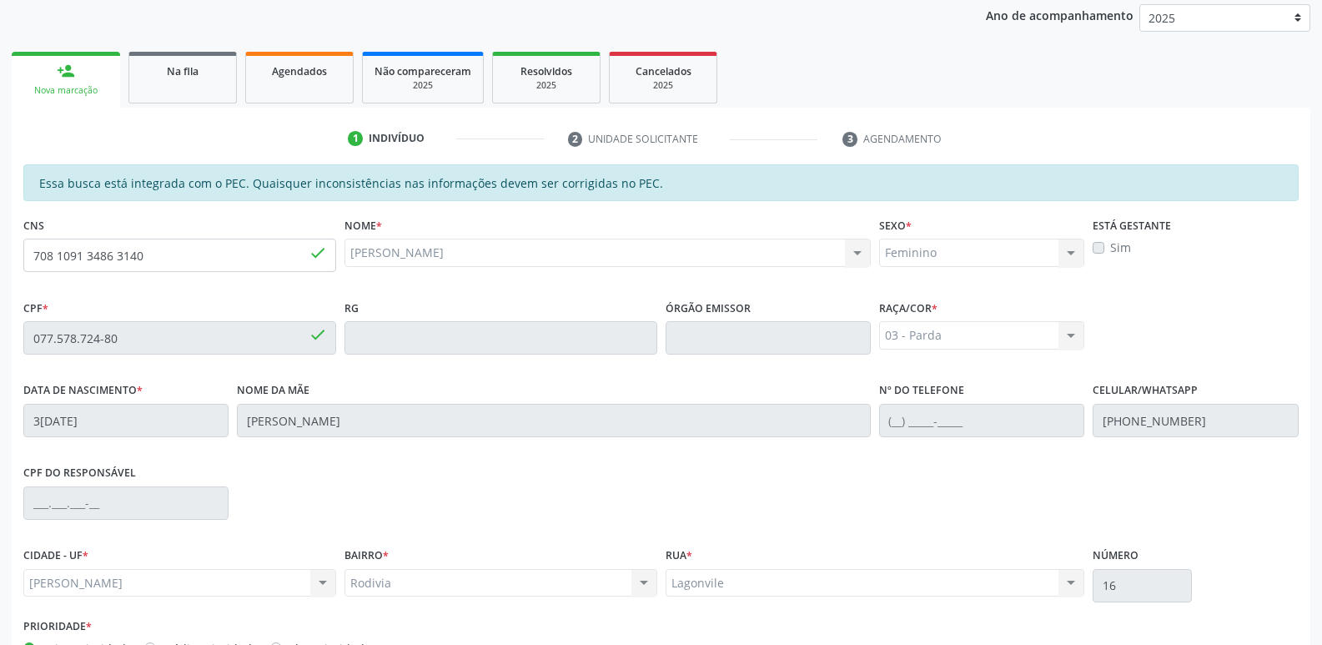
scroll to position [331, 0]
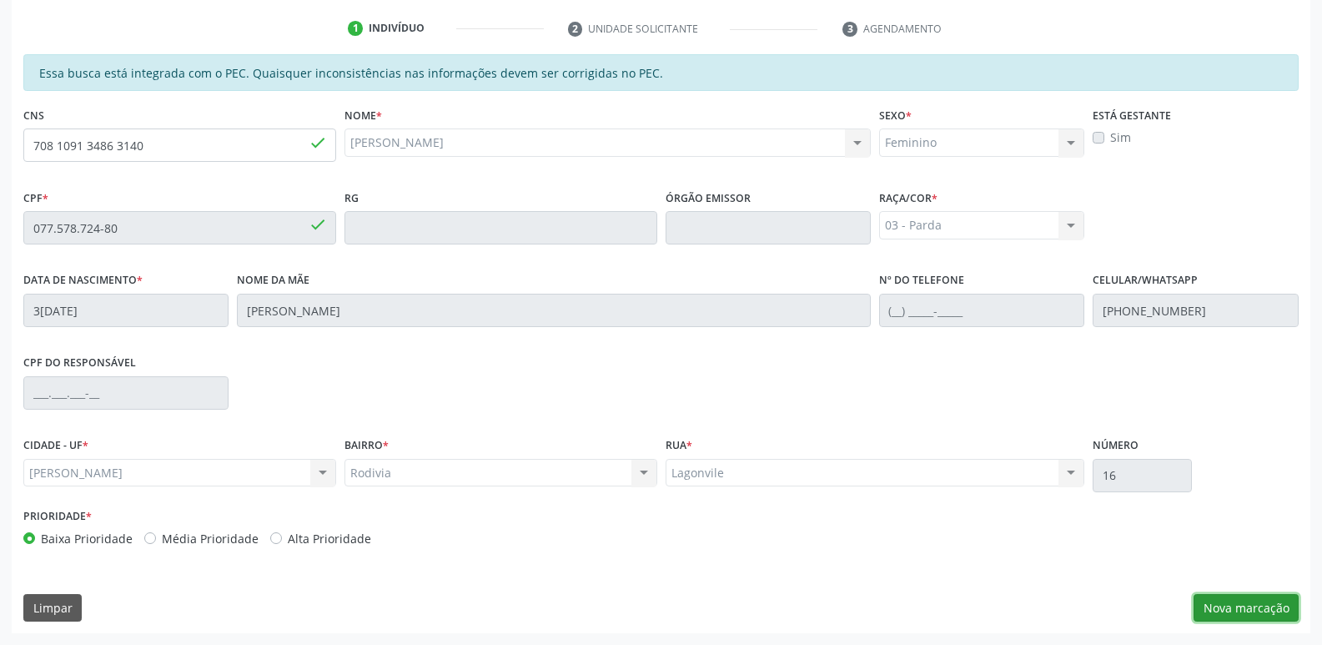
click at [1248, 609] on button "Nova marcação" at bounding box center [1245, 608] width 105 height 28
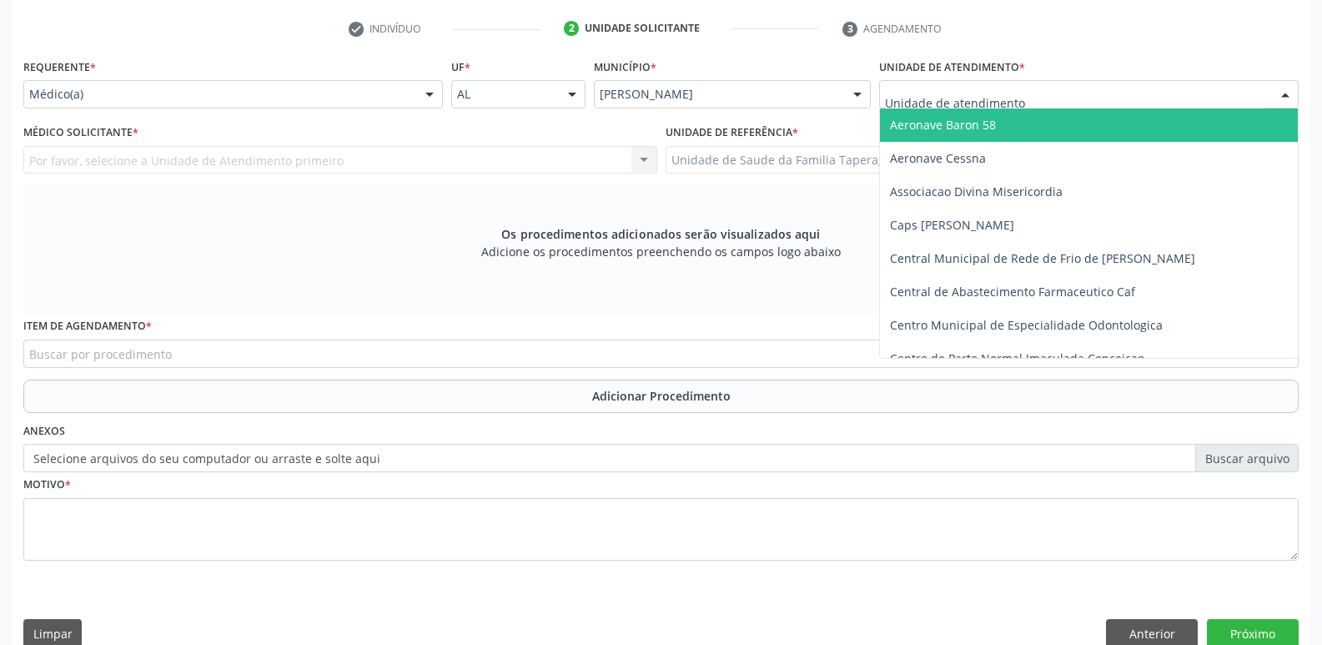
click at [1094, 88] on div at bounding box center [1088, 94] width 419 height 28
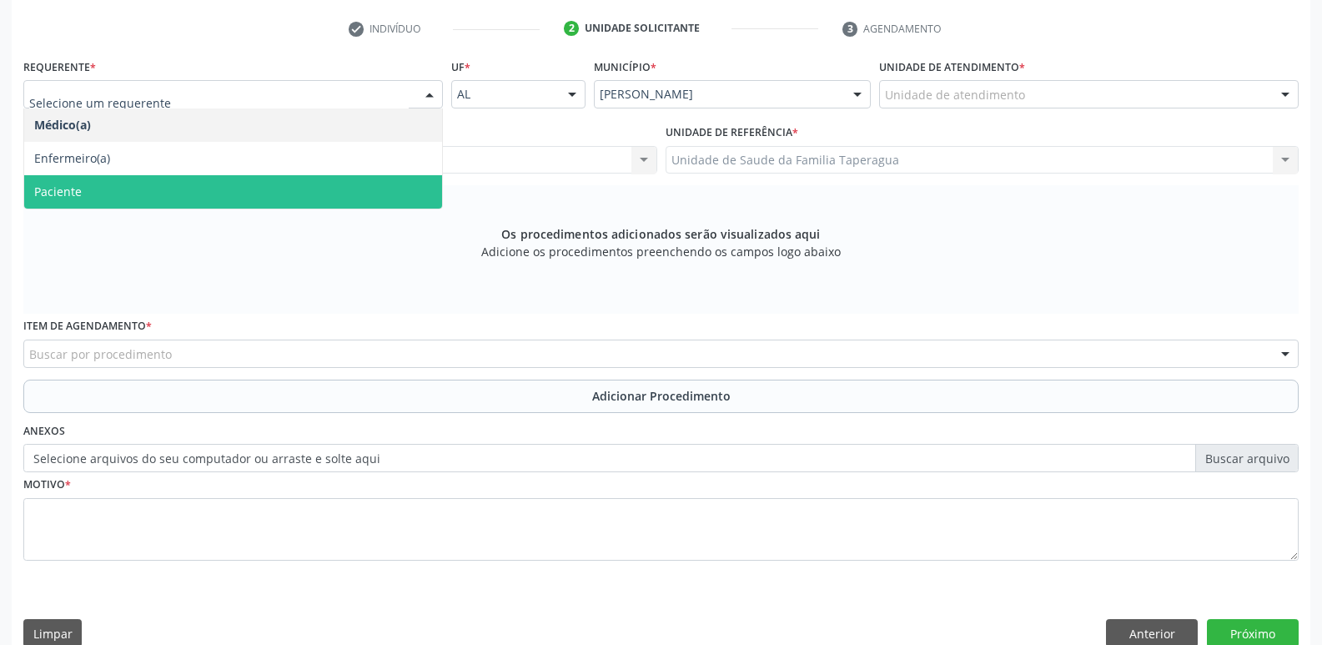
click at [371, 178] on span "Paciente" at bounding box center [233, 191] width 418 height 33
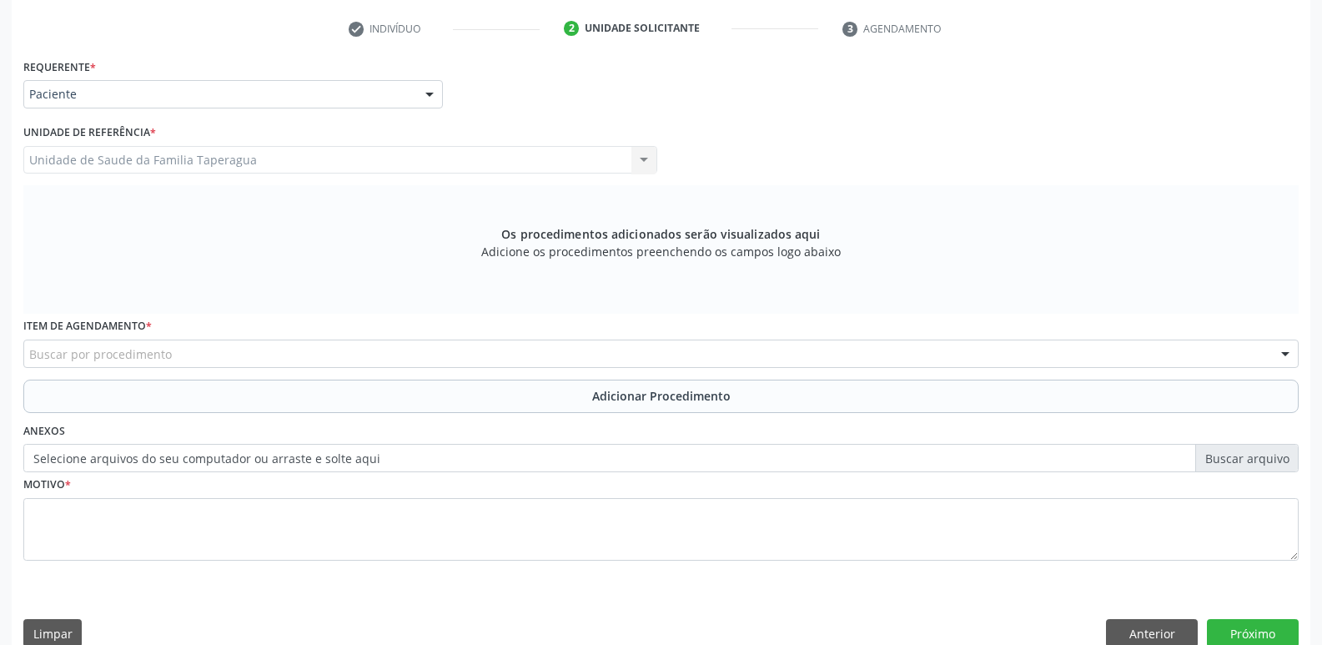
click at [379, 343] on div "Buscar por procedimento" at bounding box center [660, 353] width 1275 height 28
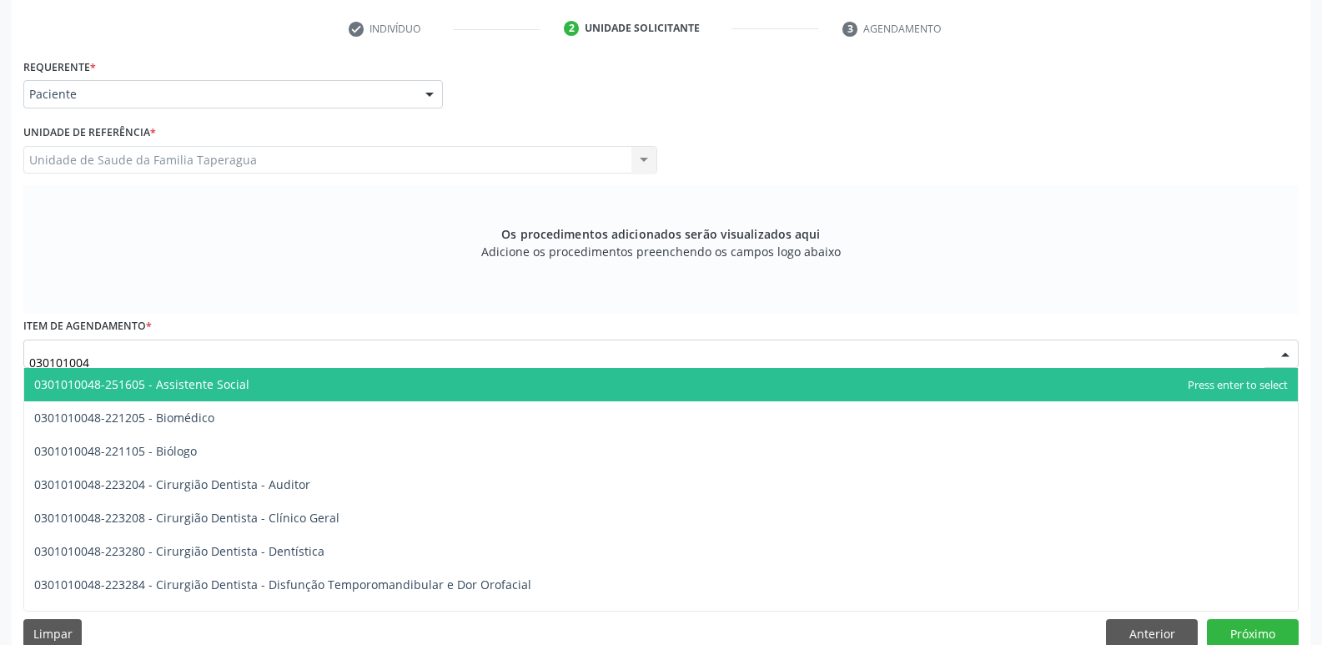
type input "0301010048"
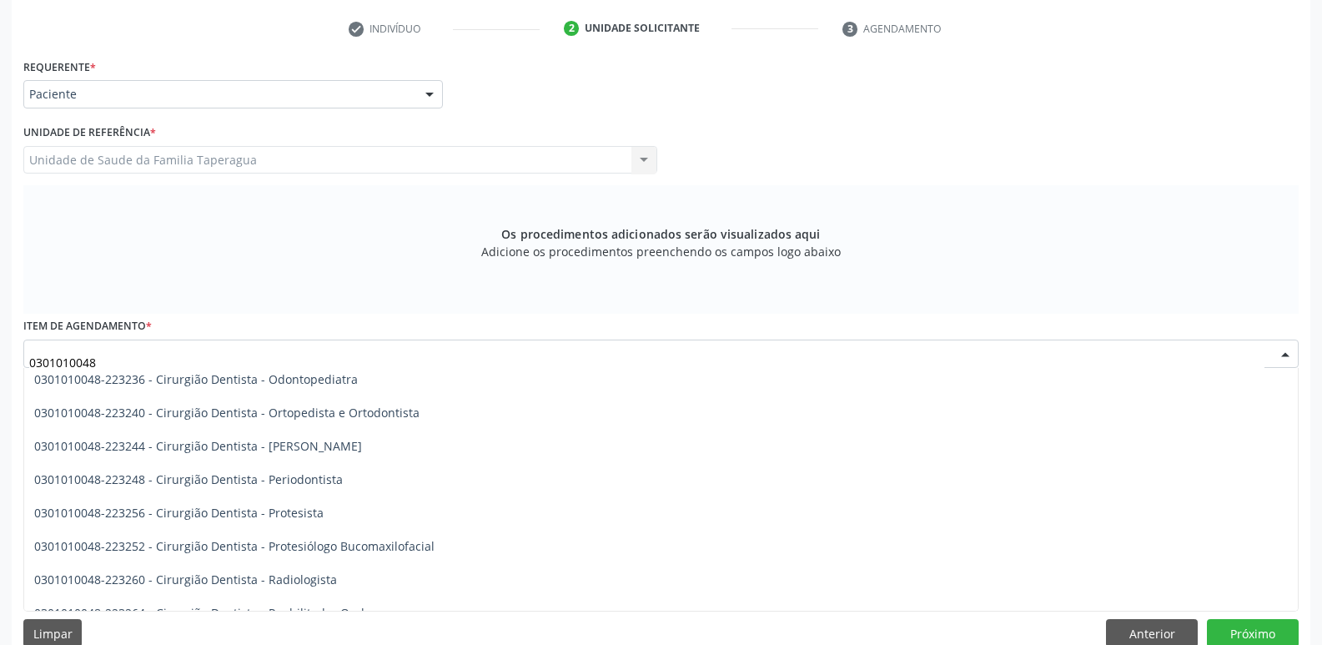
scroll to position [529, 0]
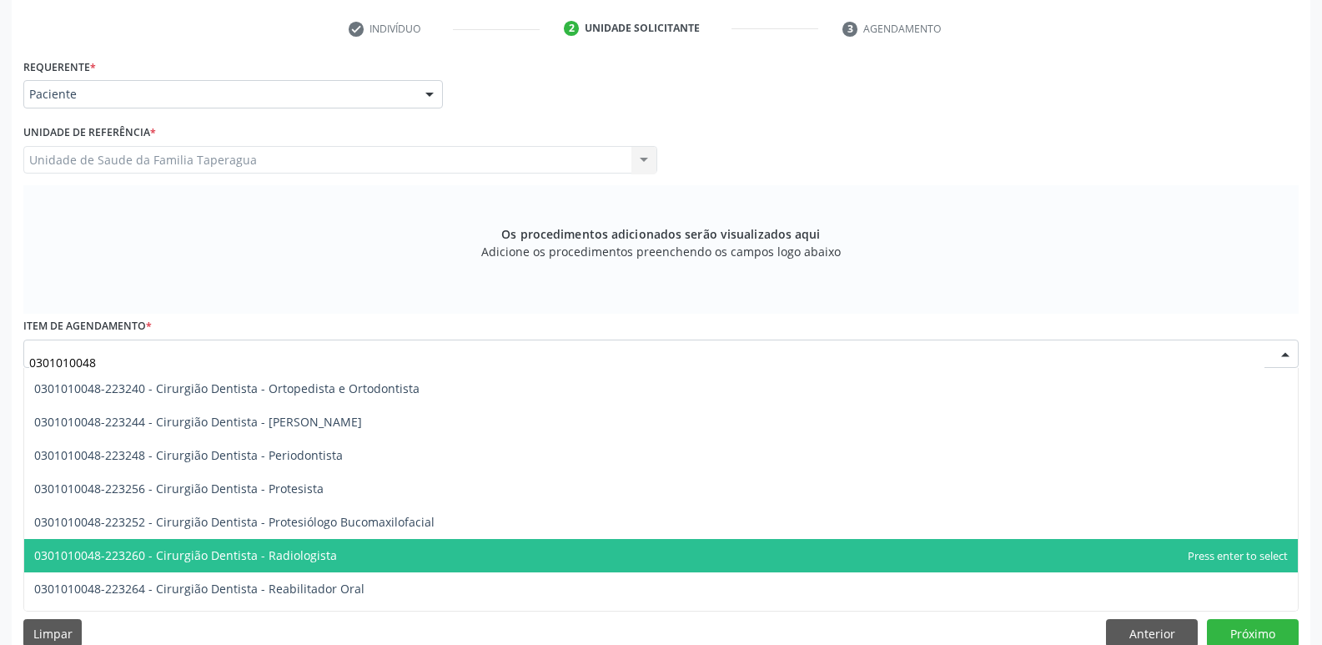
click at [828, 546] on span "0301010048-223260 - Cirurgião Dentista - Radiologista" at bounding box center [660, 555] width 1273 height 33
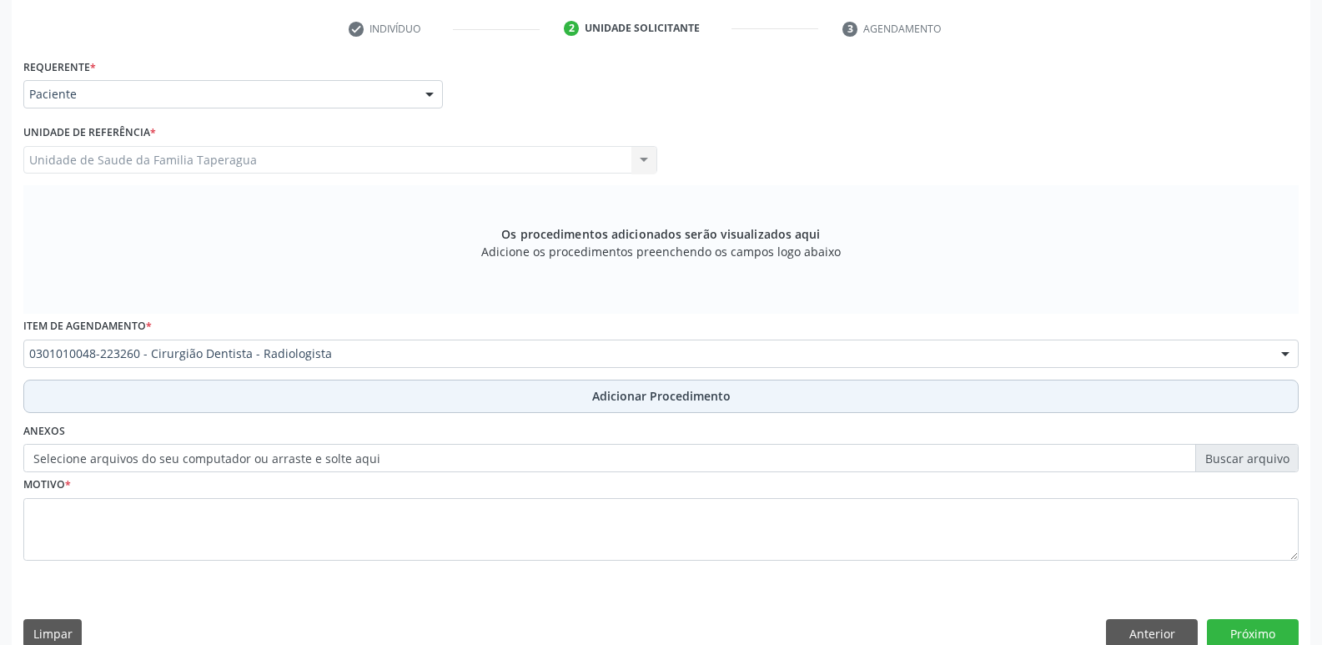
click at [832, 394] on button "Adicionar Procedimento" at bounding box center [660, 395] width 1275 height 33
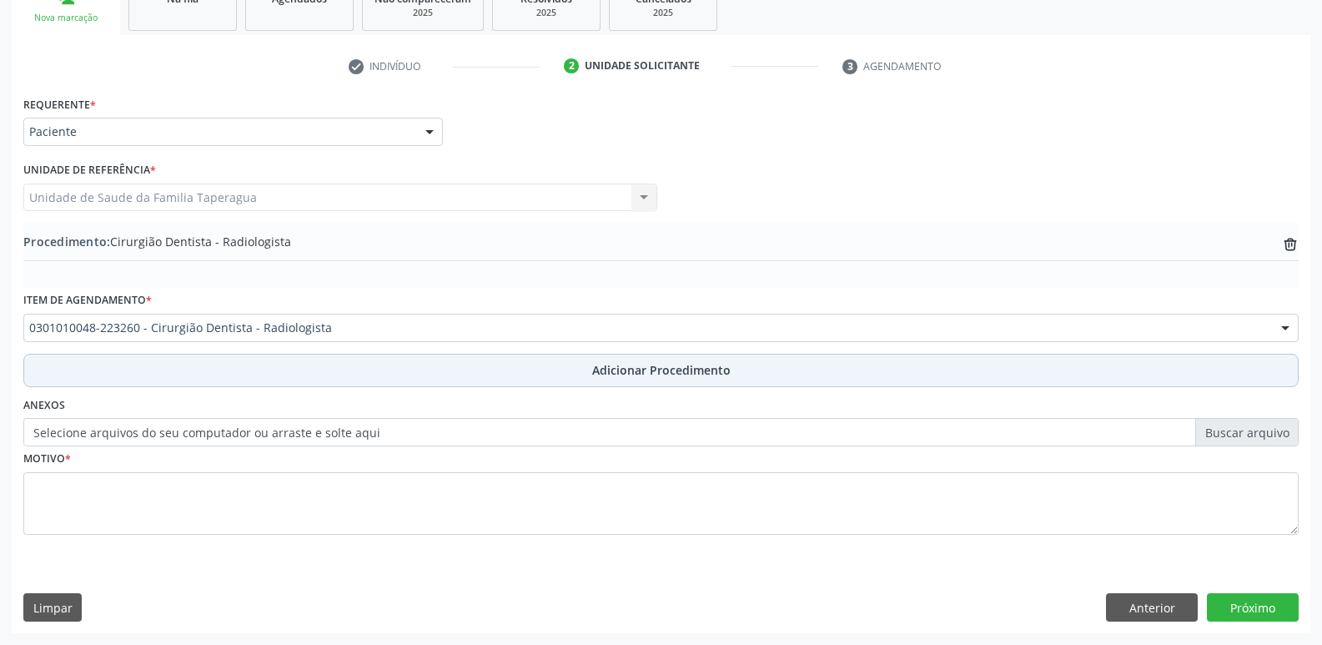
scroll to position [293, 0]
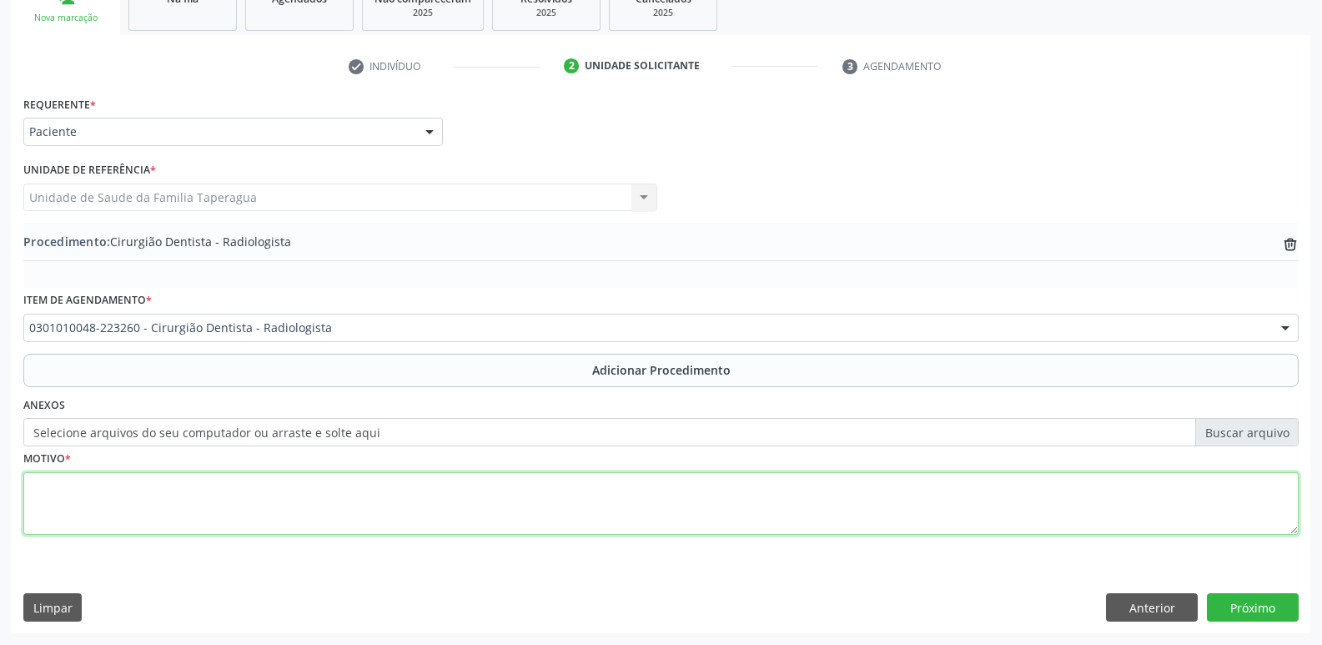
click at [771, 507] on textarea at bounding box center [660, 503] width 1275 height 63
type textarea "AVALIAR PROFUNDIDADE DA CÁRIE"
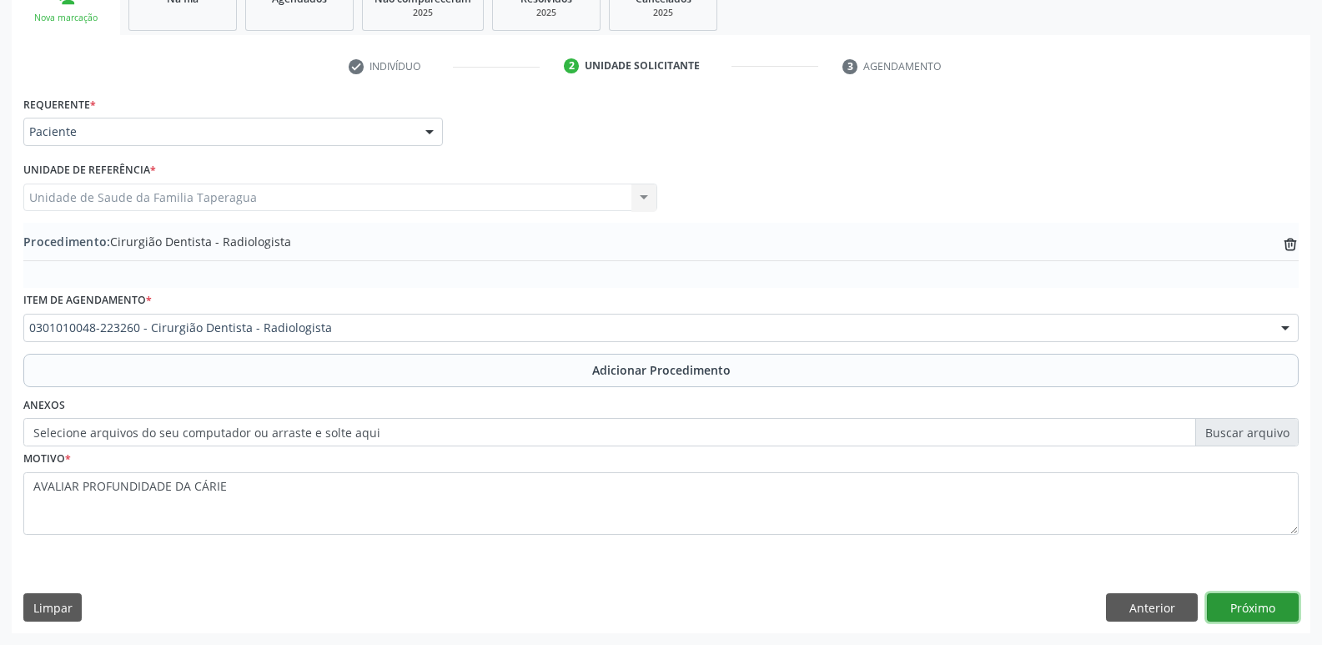
click at [1246, 597] on button "Próximo" at bounding box center [1252, 607] width 92 height 28
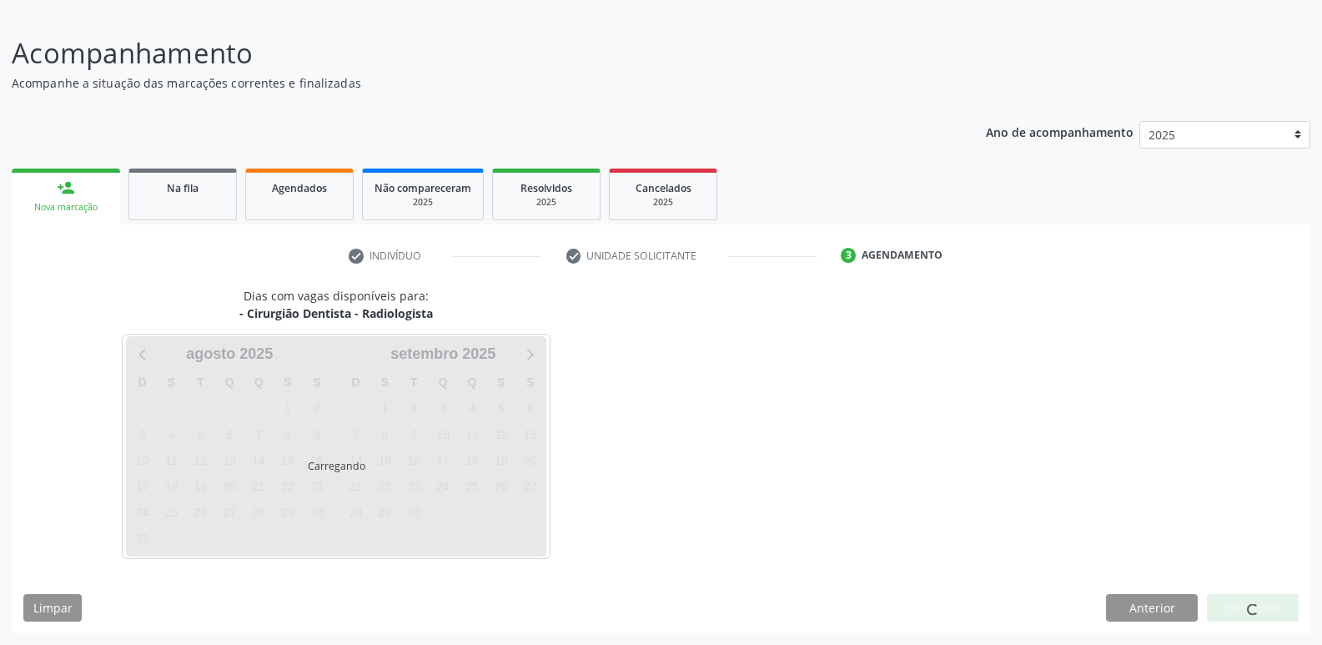
scroll to position [153, 0]
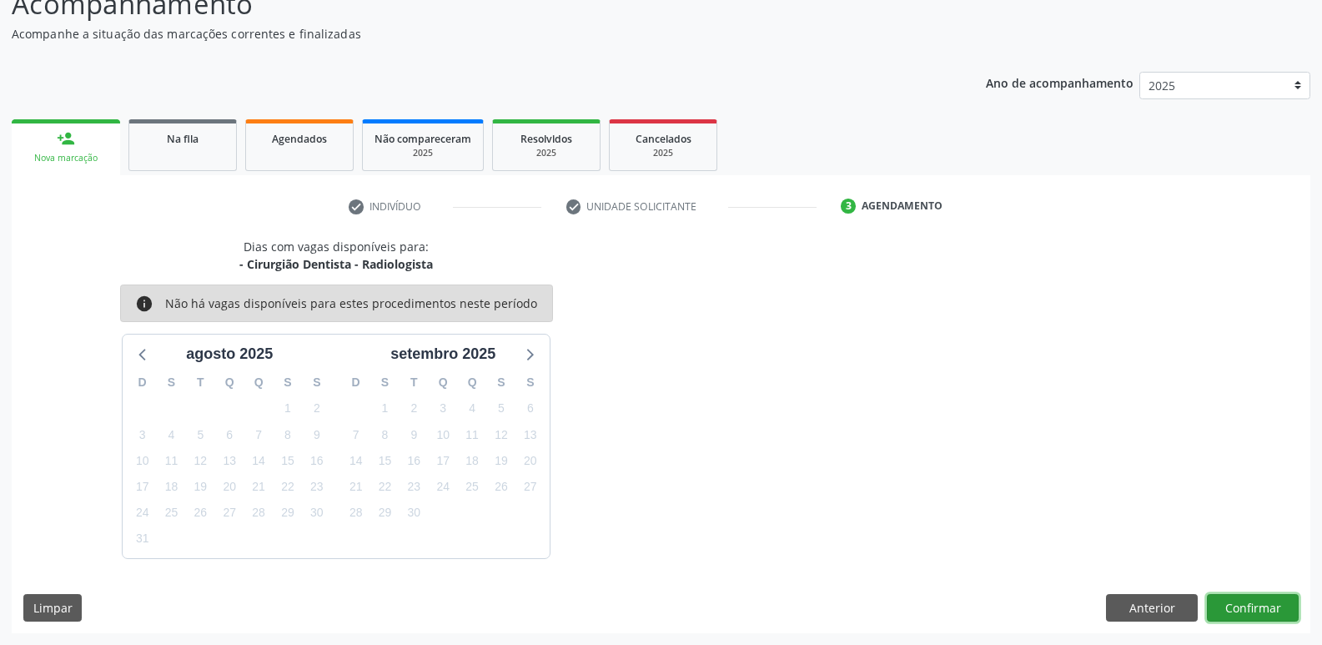
click at [1241, 604] on button "Confirmar" at bounding box center [1252, 608] width 92 height 28
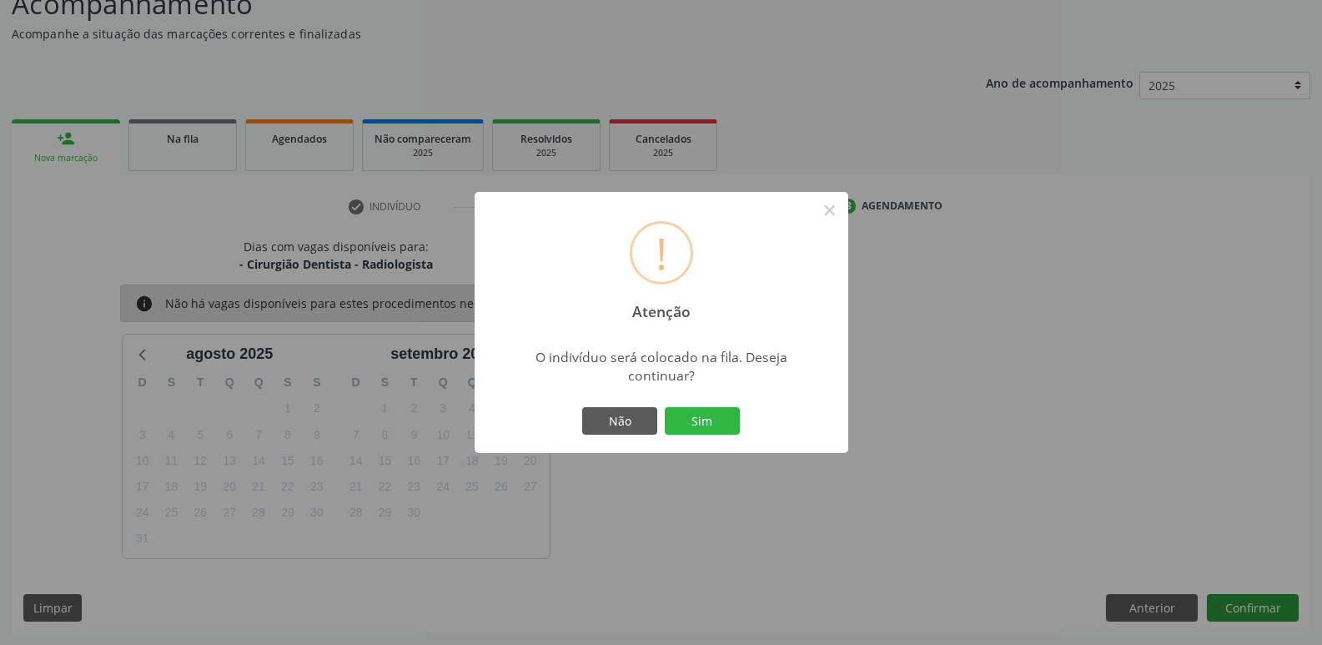
click at [665, 407] on button "Sim" at bounding box center [702, 421] width 75 height 28
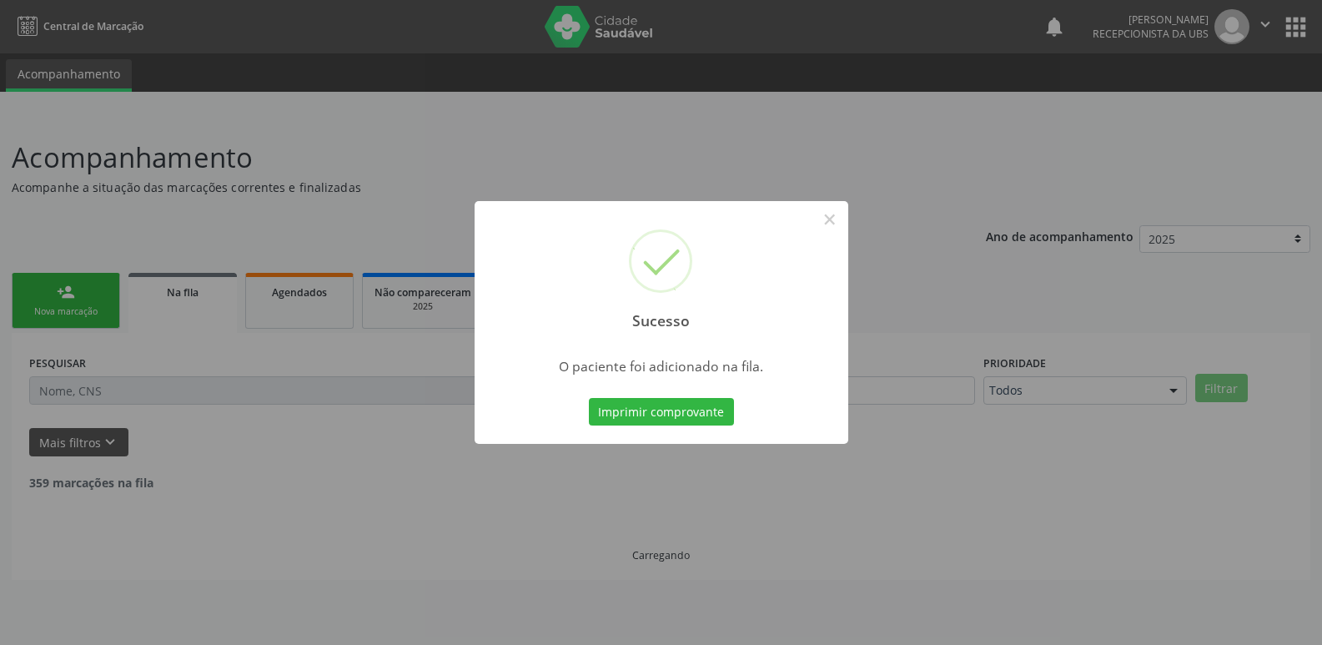
scroll to position [0, 0]
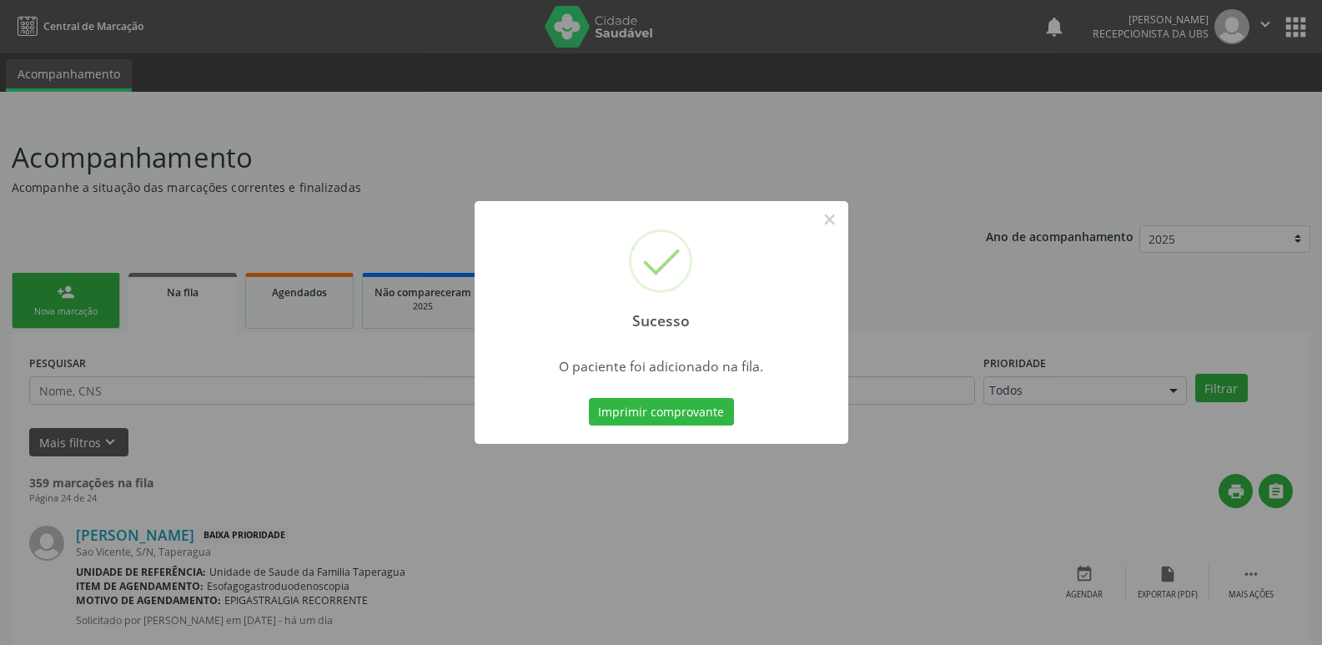
click at [1281, 458] on div "Sucesso × O paciente foi adicionado na fila. Imprimir comprovante Cancel" at bounding box center [661, 322] width 1322 height 645
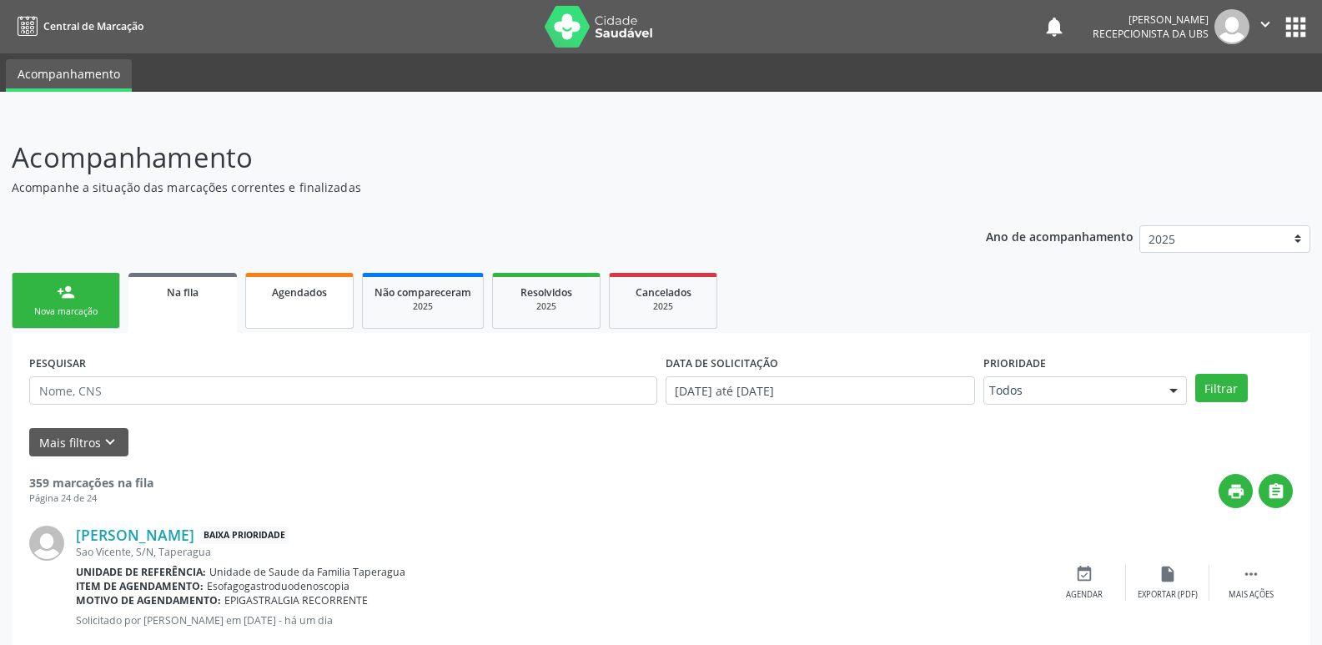
click at [320, 300] on link "Agendados" at bounding box center [299, 301] width 108 height 56
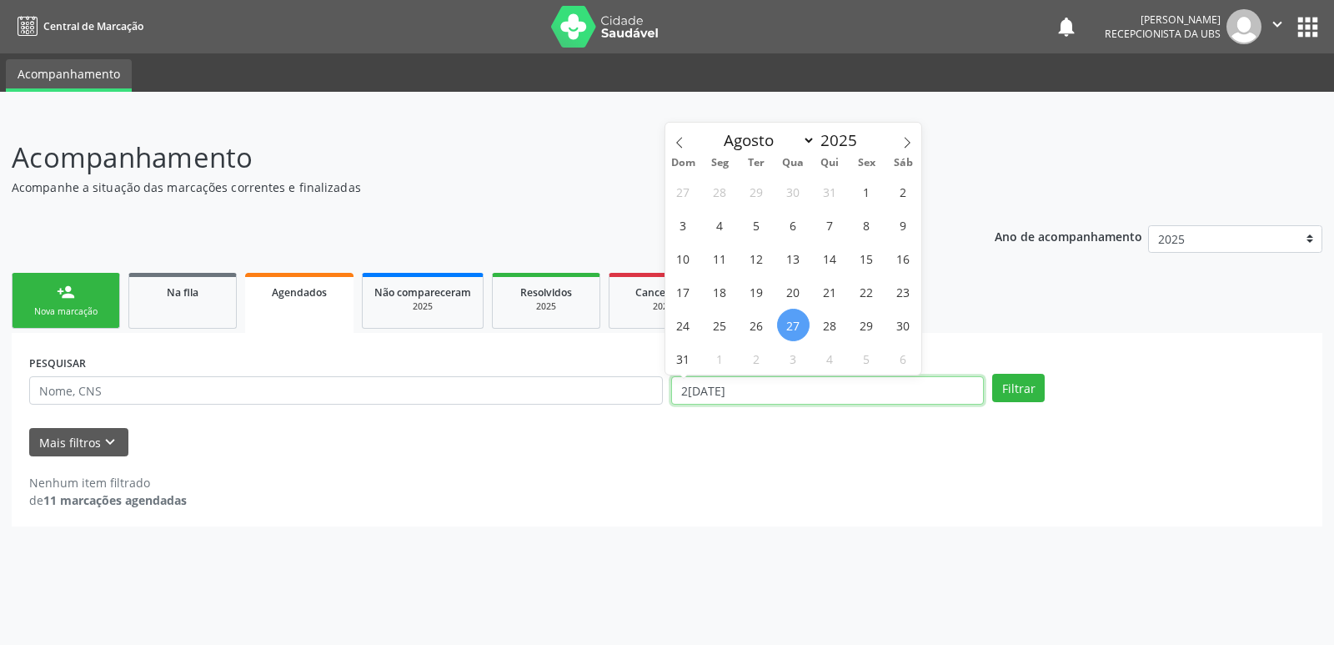
click at [750, 399] on input "[DATE]" at bounding box center [827, 390] width 313 height 28
click at [869, 194] on span "1" at bounding box center [866, 191] width 33 height 33
type input "01/08/2025"
click at [906, 140] on icon at bounding box center [907, 143] width 12 height 12
select select "8"
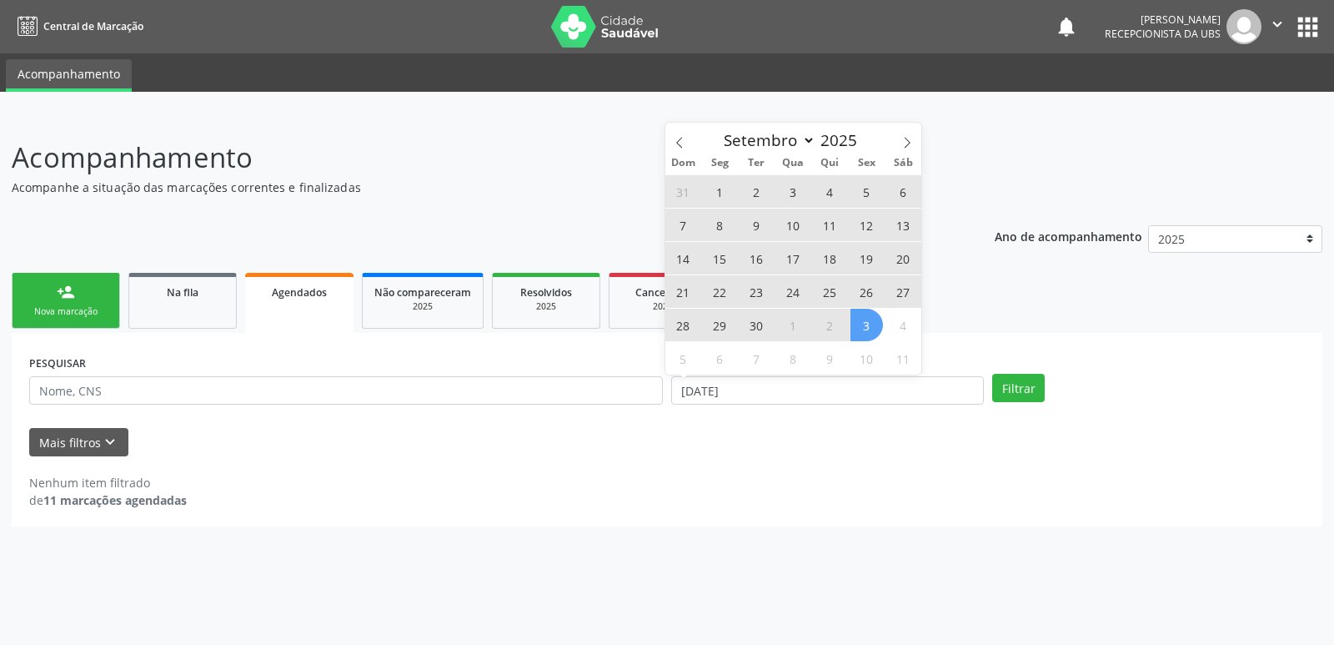
click at [873, 329] on span "3" at bounding box center [866, 324] width 33 height 33
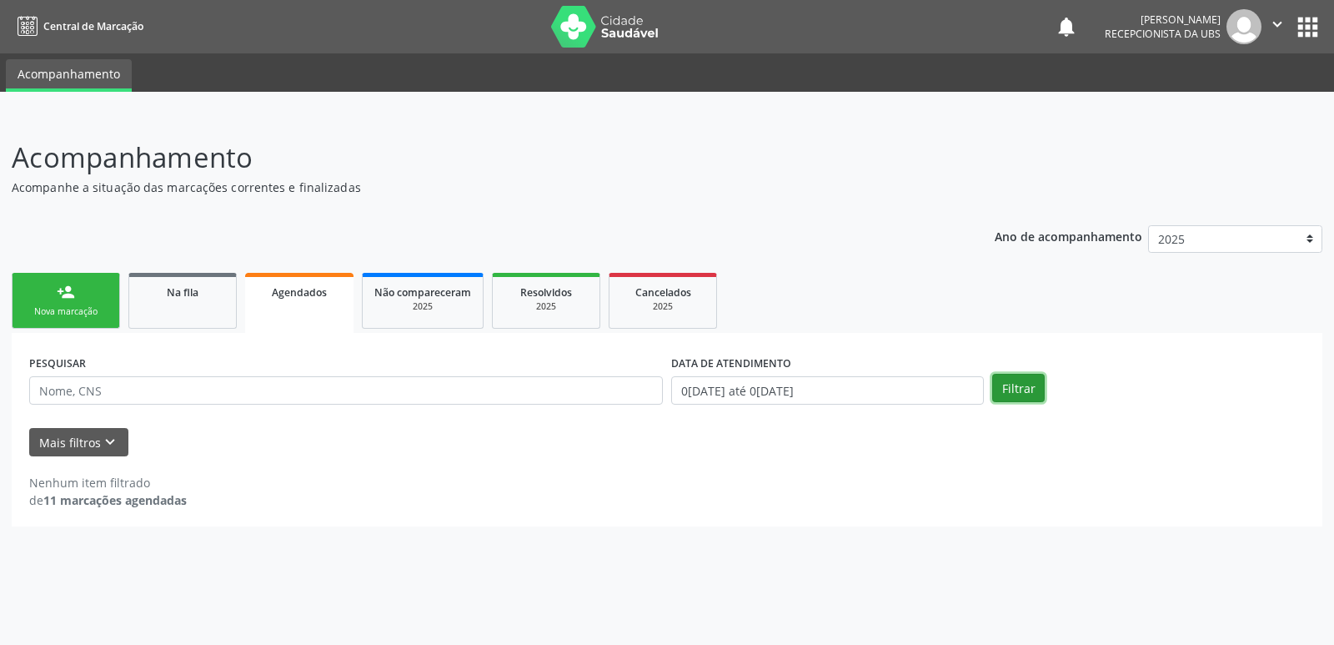
click at [1009, 384] on button "Filtrar" at bounding box center [1018, 388] width 53 height 28
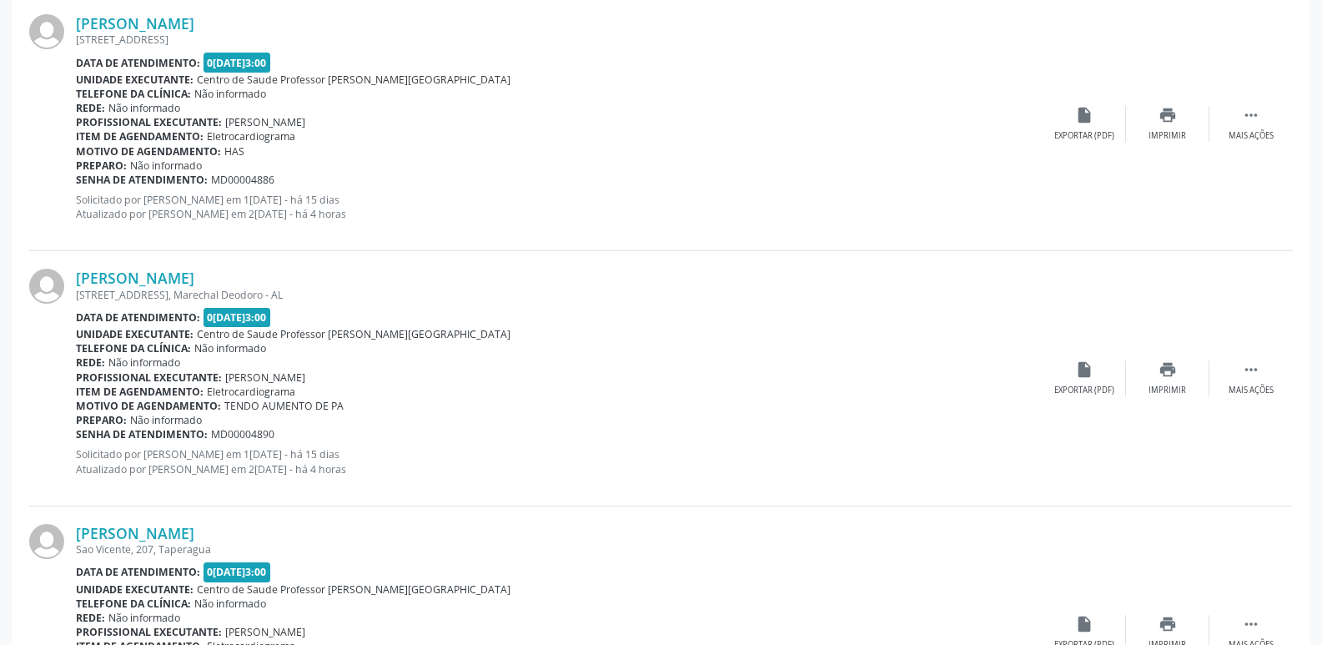
scroll to position [1521, 0]
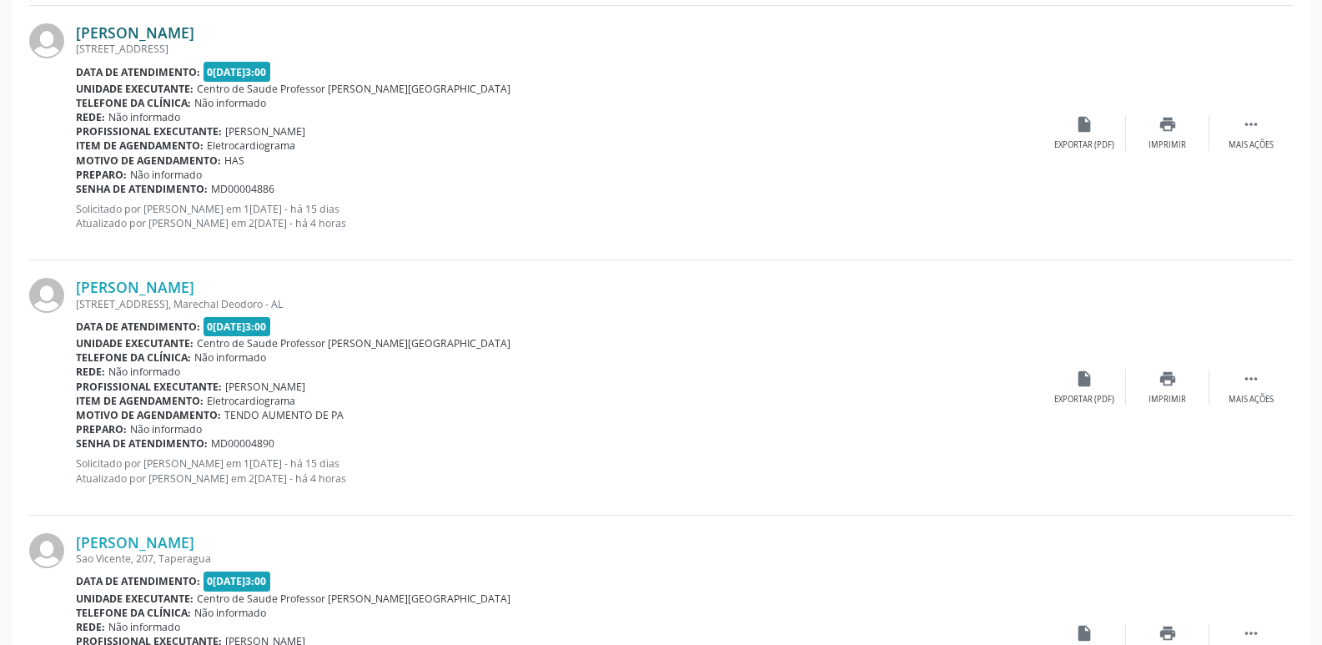
click at [194, 28] on link "Carlos Henrique de Castro Cardoso" at bounding box center [135, 32] width 118 height 18
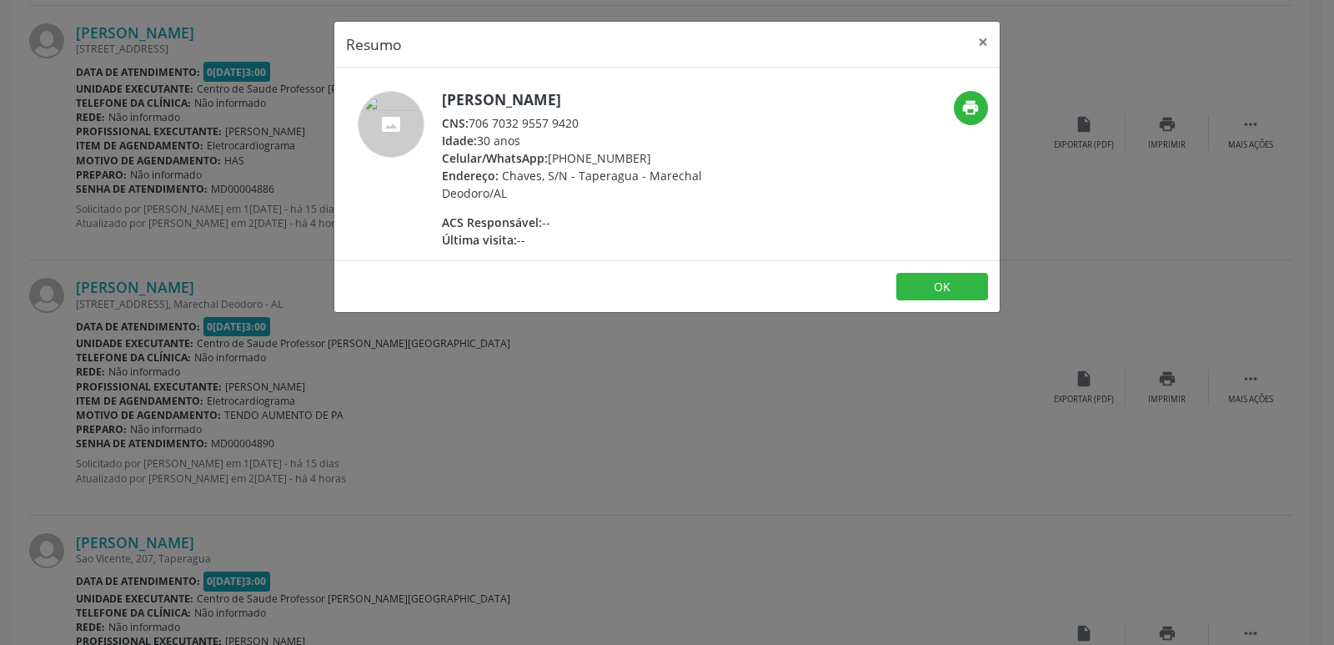
click at [537, 118] on div "CNS: 706 7032 9557 9420" at bounding box center [604, 123] width 324 height 18
drag, startPoint x: 469, startPoint y: 124, endPoint x: 591, endPoint y: 124, distance: 121.7
click at [591, 124] on div "CNS: 706 7032 9557 9420" at bounding box center [604, 123] width 324 height 18
copy div "706 7032 9557 9420"
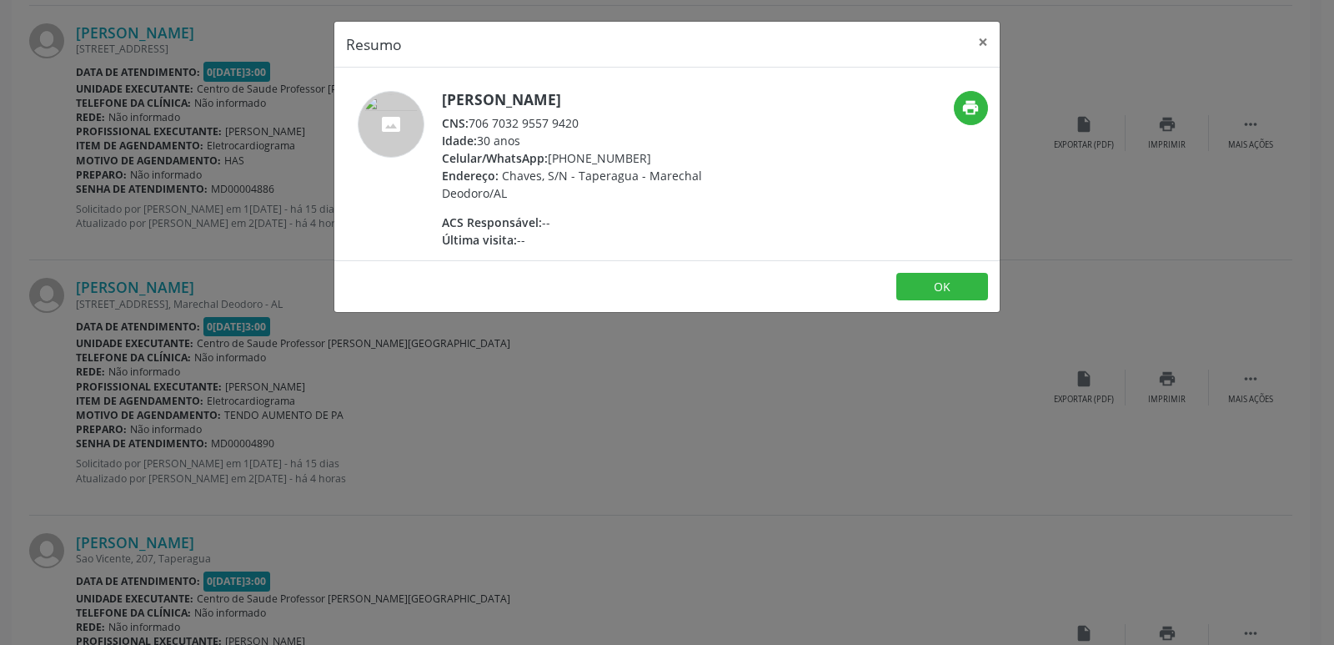
click at [873, 443] on div "Resumo × Carlos Henrique de Castro Cardoso CNS: 706 7032 9557 9420 Idade: 30 an…" at bounding box center [667, 322] width 1334 height 645
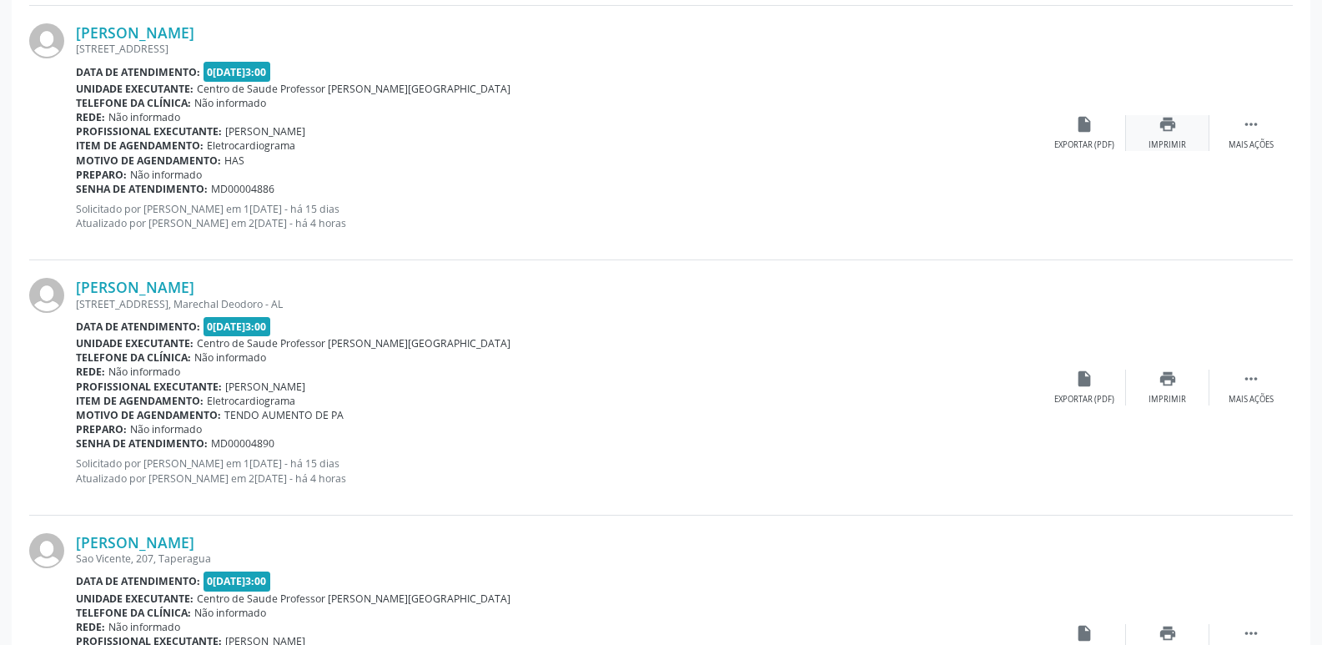
click at [1156, 123] on div "print Imprimir" at bounding box center [1167, 133] width 83 height 36
click at [194, 287] on link "Maria Aparecida dos Santos Lopes" at bounding box center [135, 287] width 118 height 18
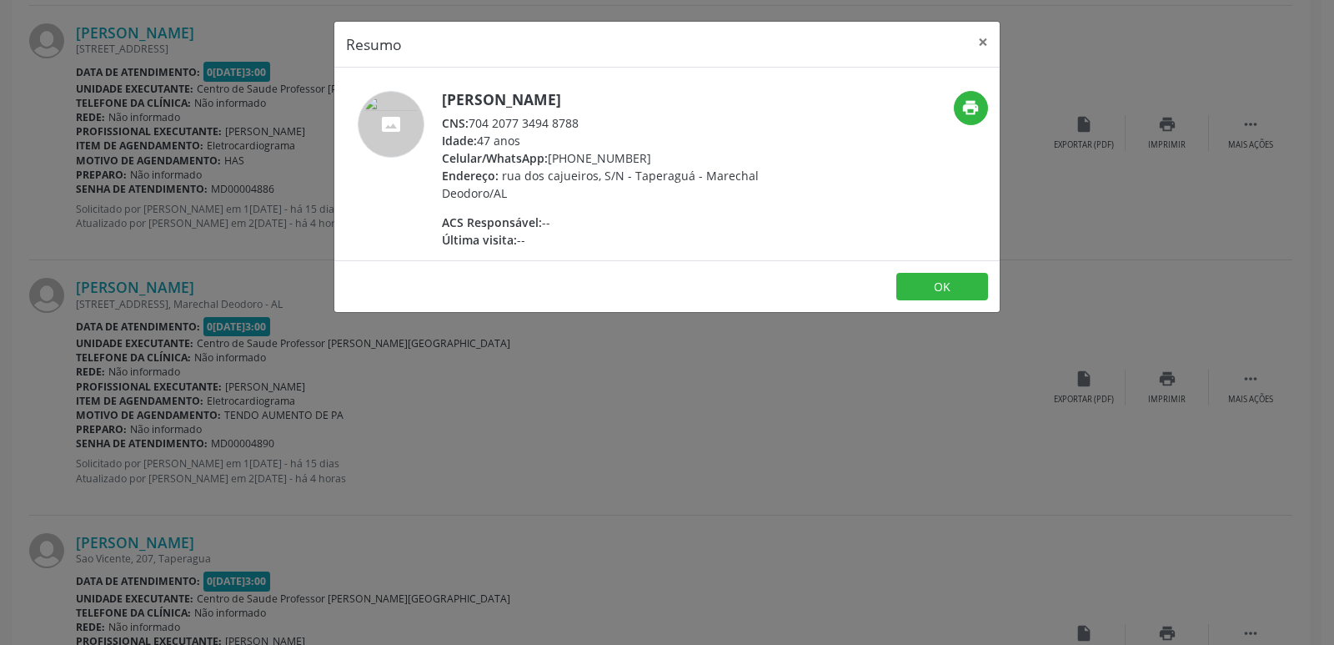
drag, startPoint x: 472, startPoint y: 126, endPoint x: 589, endPoint y: 123, distance: 116.8
click at [589, 123] on div "CNS: 704 2077 3494 8788" at bounding box center [604, 123] width 324 height 18
copy div "704 2077 3494 8788"
click at [915, 454] on div "Resumo × Maria Aparecida dos Santos Lopes CNS: 704 2077 3494 8788 Idade: 47 ano…" at bounding box center [667, 322] width 1334 height 645
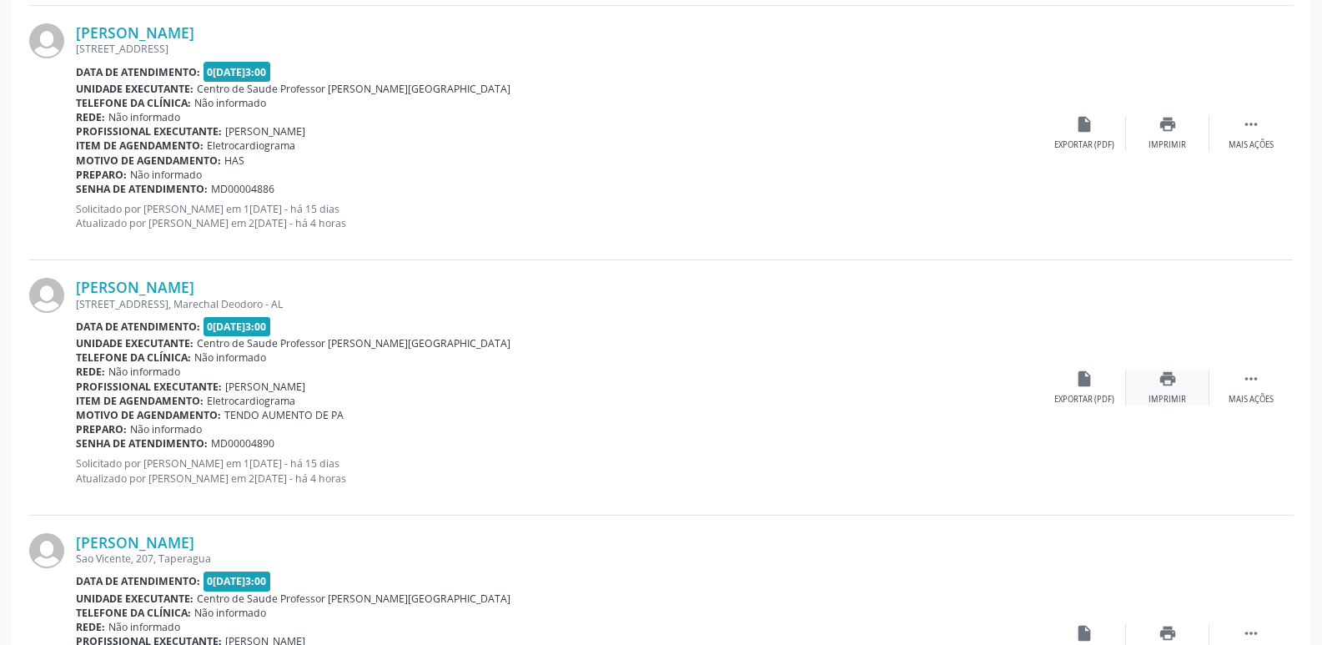
click at [1158, 374] on icon "print" at bounding box center [1167, 378] width 18 height 18
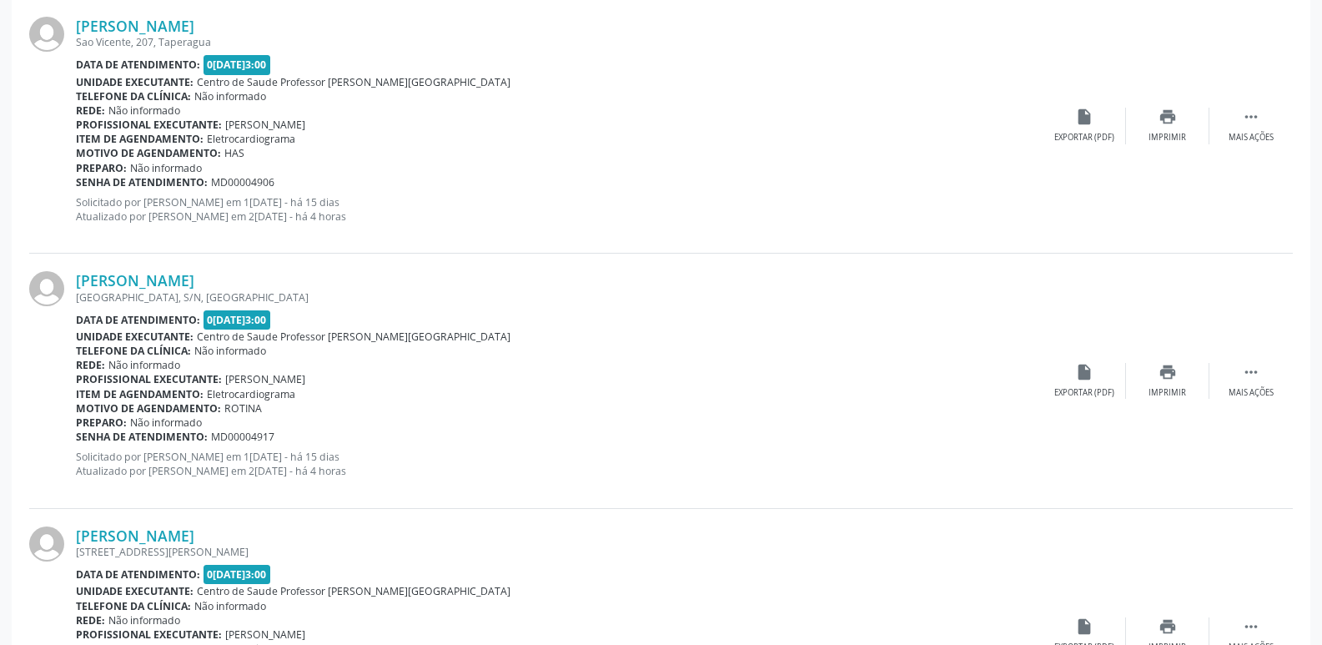
scroll to position [2041, 0]
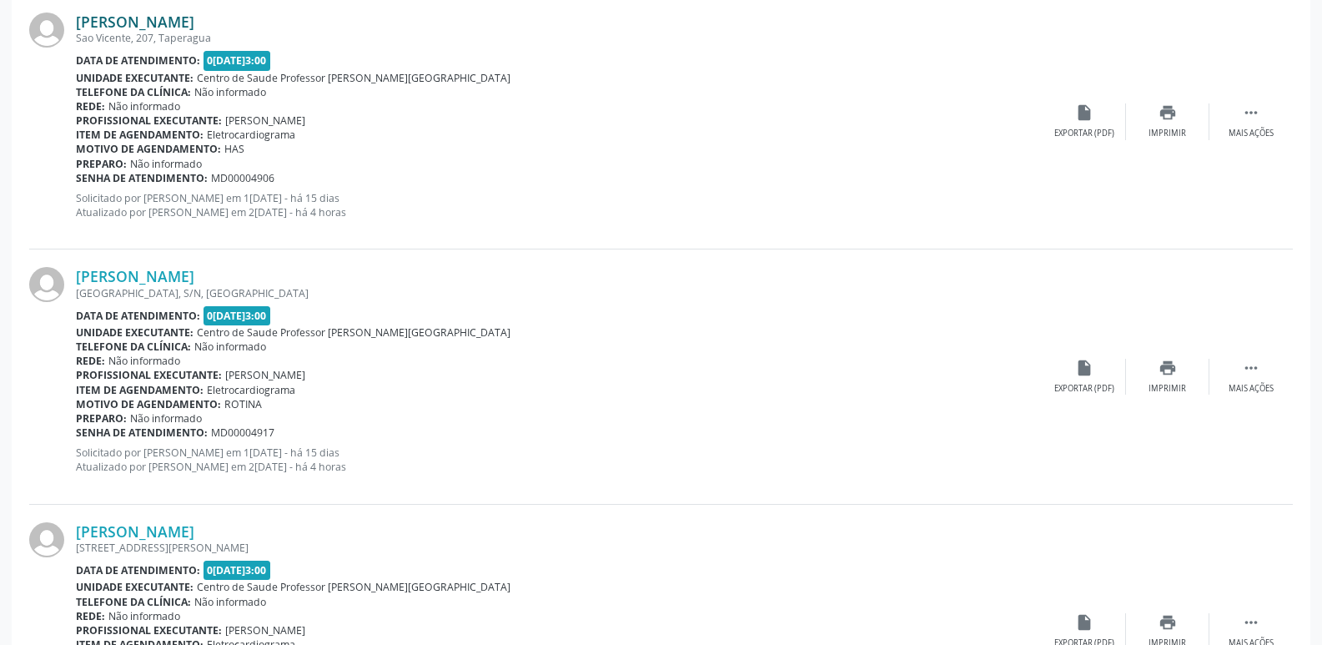
click at [158, 15] on link "Edilma dos Santos" at bounding box center [135, 22] width 118 height 18
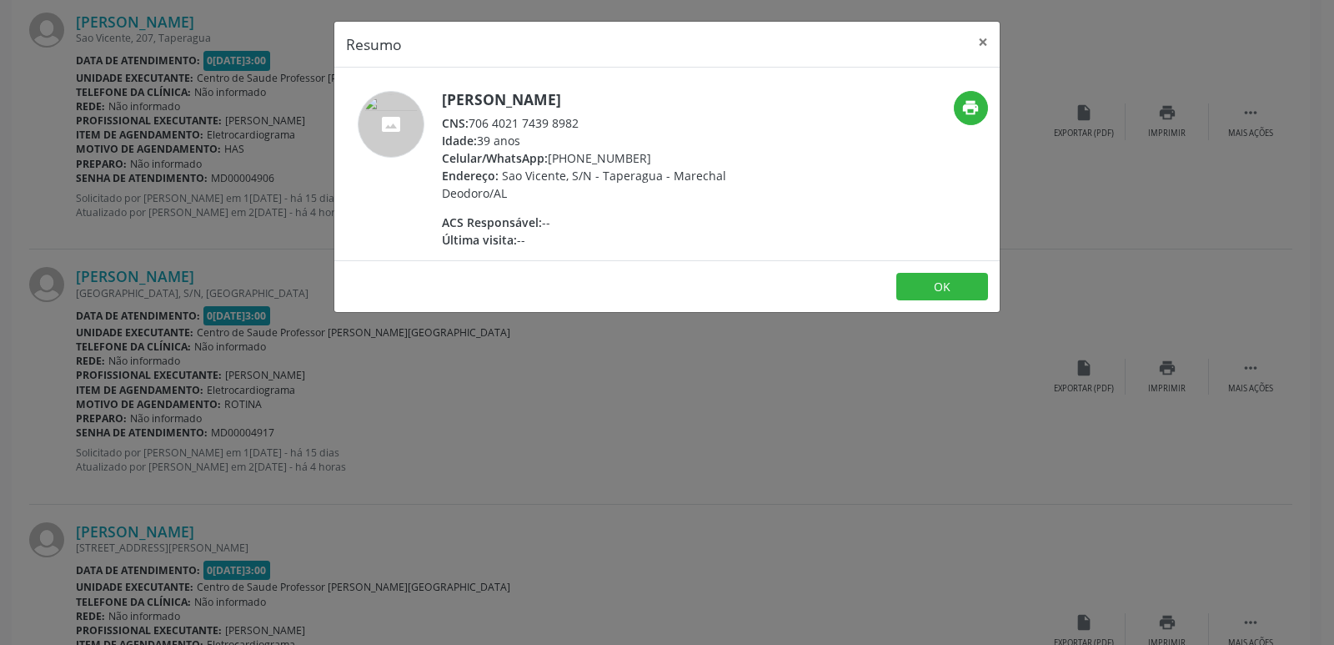
drag, startPoint x: 470, startPoint y: 124, endPoint x: 619, endPoint y: 120, distance: 149.3
click at [619, 120] on div "CNS: 706 4021 7439 8982" at bounding box center [604, 123] width 324 height 18
copy div "706 4021 7439 8982"
click at [856, 404] on div "Resumo × Edilma dos Santos CNS: 706 4021 7439 8982 Idade: 39 anos Celular/Whats…" at bounding box center [667, 322] width 1334 height 645
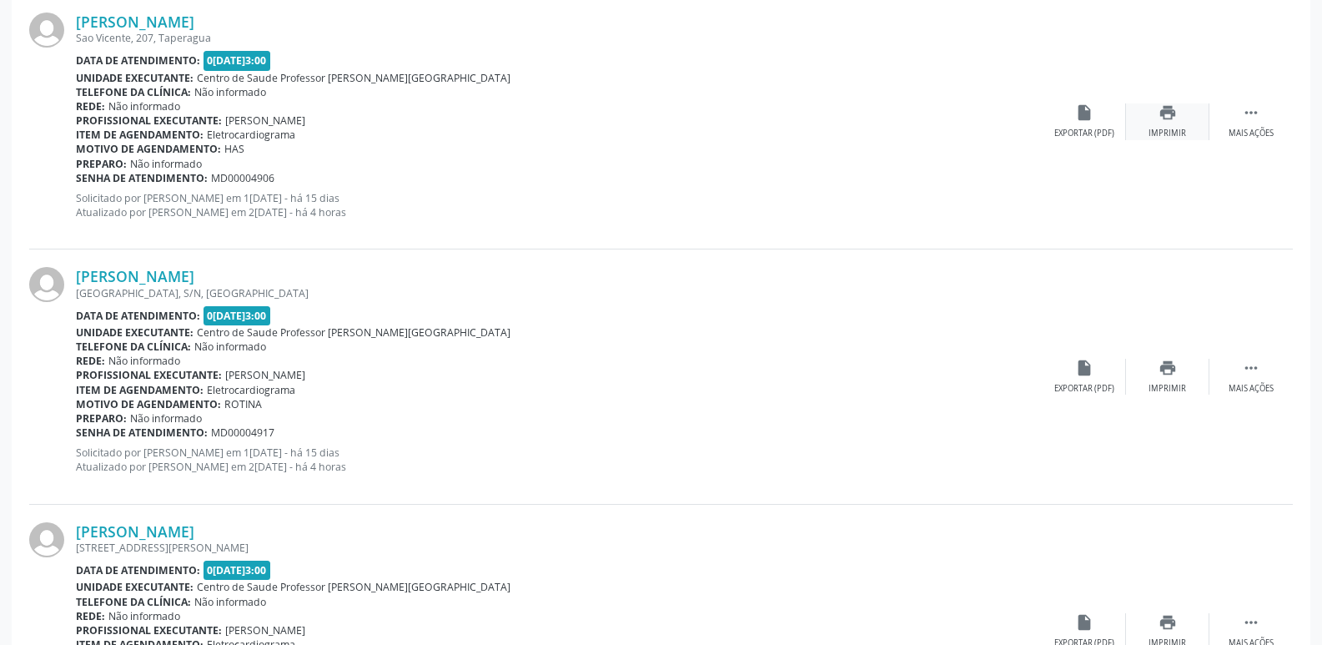
click at [1173, 105] on icon "print" at bounding box center [1167, 112] width 18 height 18
click at [210, 266] on div "Fernanda Santana da Silva Porto Grande, S/N, Taperagua Data de atendimento: 02/…" at bounding box center [660, 376] width 1263 height 254
click at [194, 273] on link "Fernanda Santana da Silva" at bounding box center [135, 276] width 118 height 18
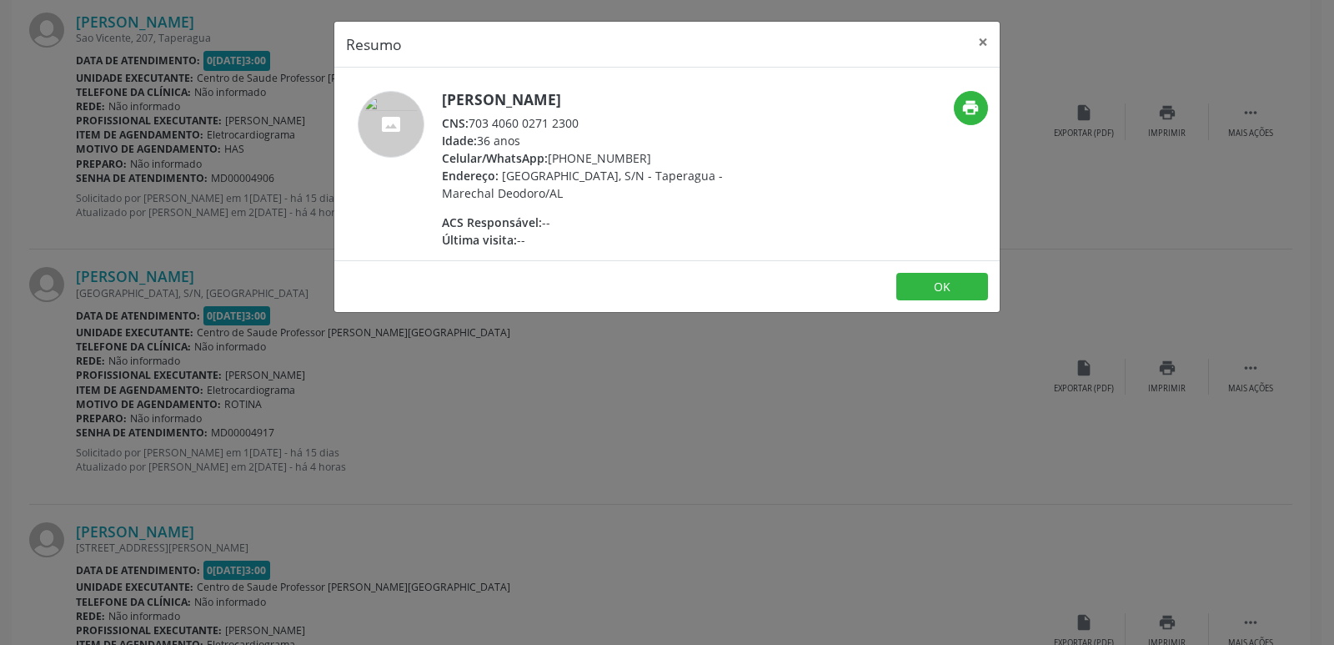
drag, startPoint x: 471, startPoint y: 124, endPoint x: 592, endPoint y: 125, distance: 120.9
click at [592, 125] on div "CNS: 703 4060 0271 2300" at bounding box center [604, 123] width 324 height 18
copy div "703 4060 0271 2300"
click at [890, 464] on div "Resumo × Fernanda Santana da Silva CNS: 703 4060 0271 2300 Idade: 36 anos Celul…" at bounding box center [667, 322] width 1334 height 645
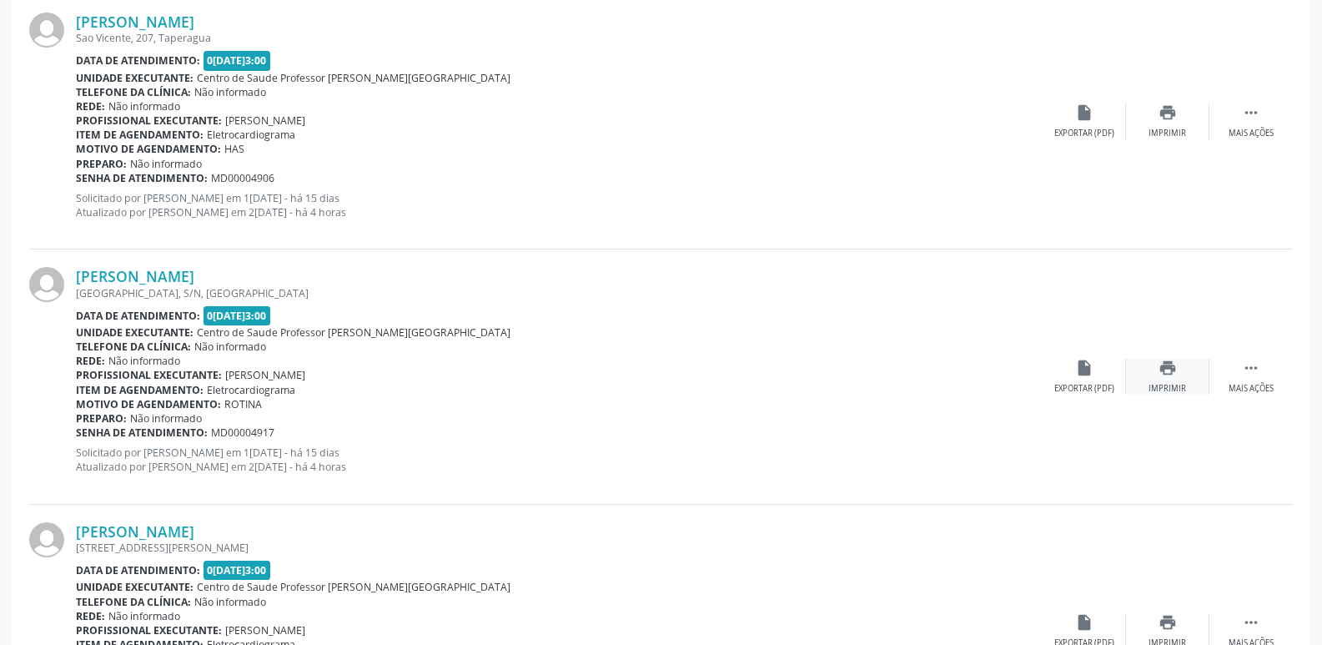
click at [1161, 383] on div "Imprimir" at bounding box center [1167, 389] width 38 height 12
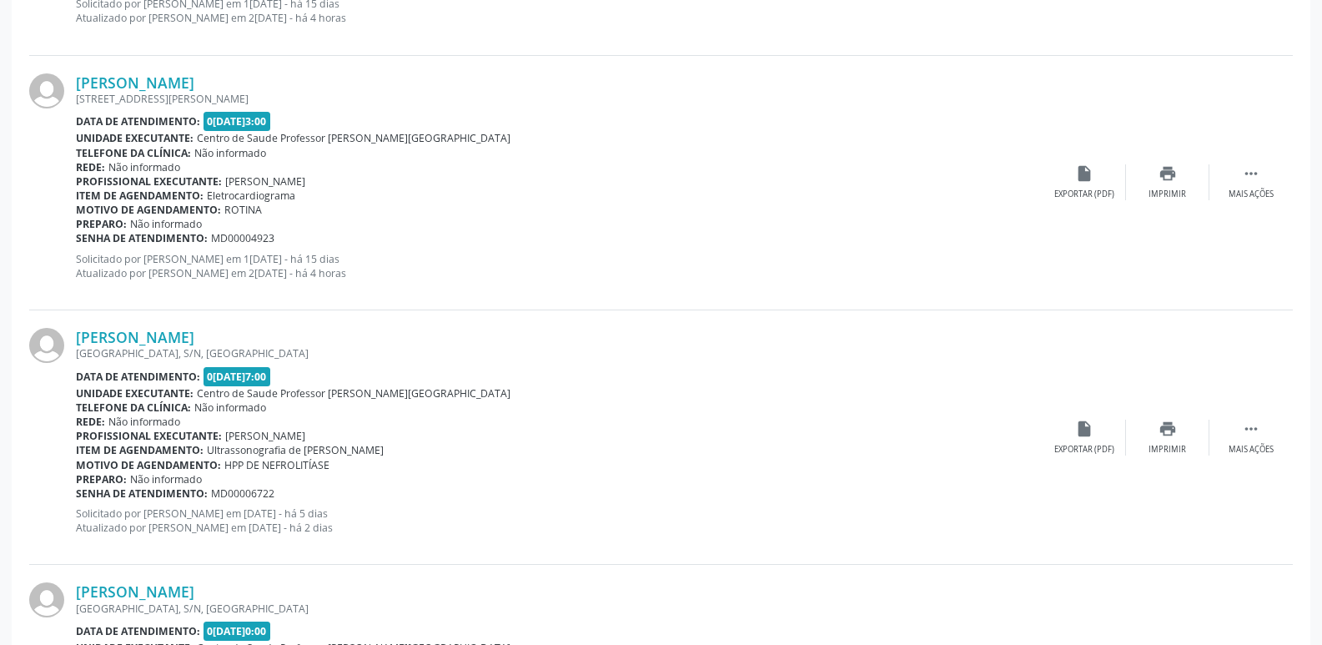
scroll to position [2526, 0]
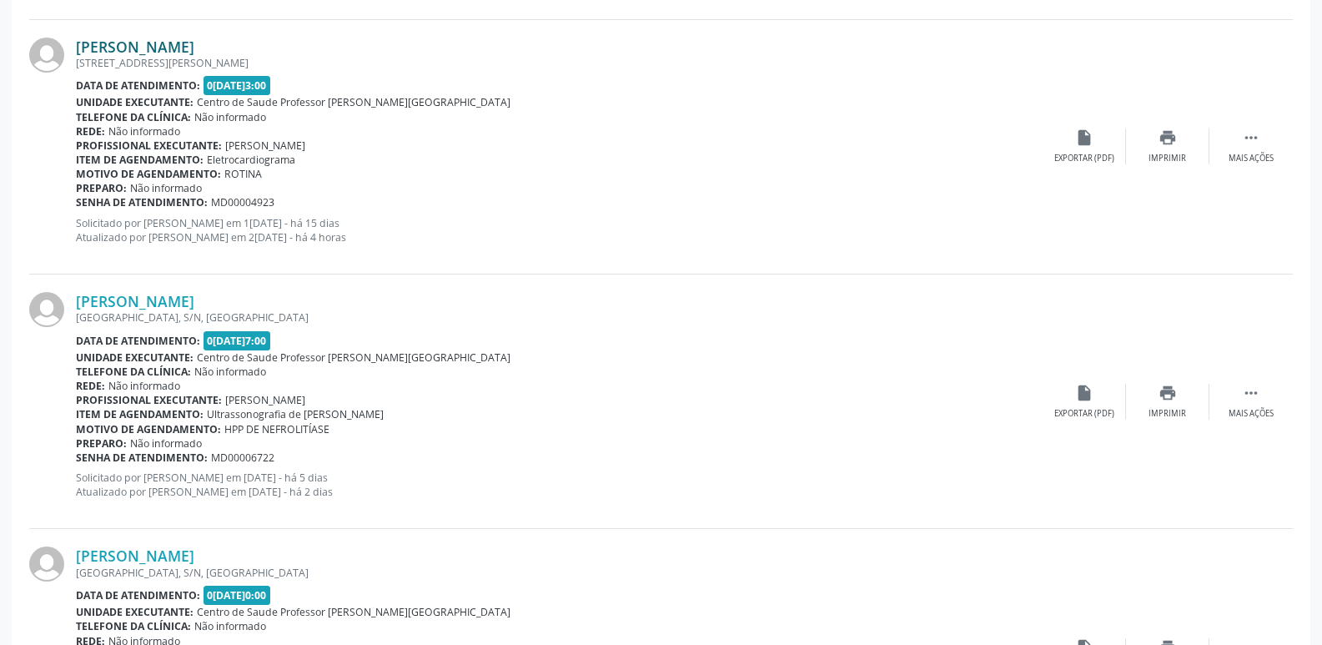
click at [179, 46] on link "Maria Cicera Santos" at bounding box center [135, 47] width 118 height 18
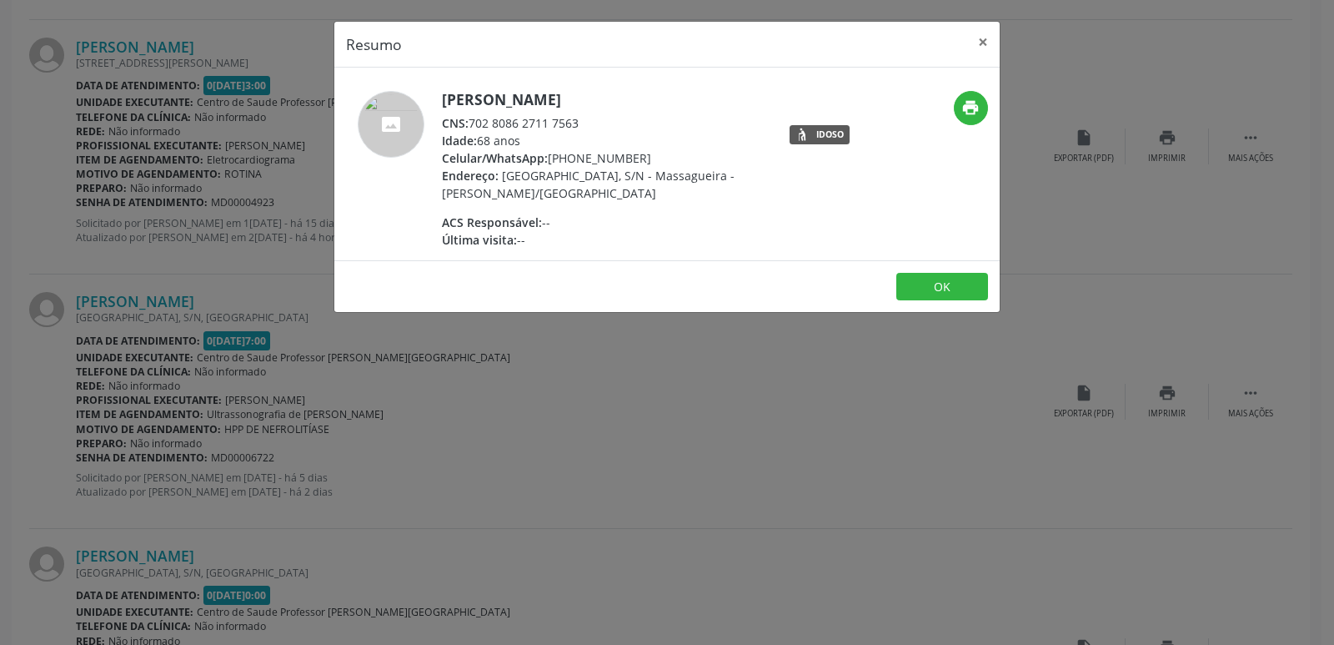
drag, startPoint x: 473, startPoint y: 122, endPoint x: 587, endPoint y: 119, distance: 114.3
click at [587, 119] on div "CNS: 702 8086 2711 7563" at bounding box center [604, 123] width 324 height 18
copy div "702 8086 2711 7563"
click at [1119, 442] on div "Resumo × Maria Cicera Santos CNS: 702 8086 2711 7563 Idade: 68 anos Celular/Wha…" at bounding box center [667, 322] width 1334 height 645
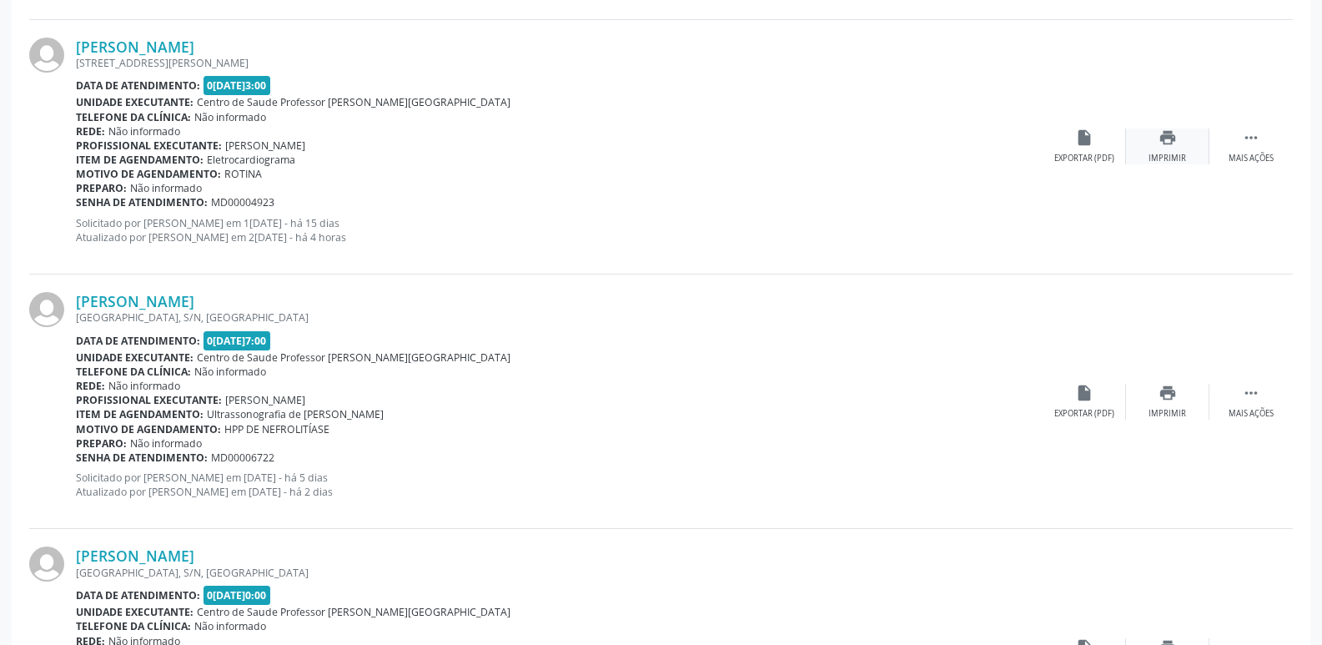
click at [1181, 153] on div "Imprimir" at bounding box center [1167, 159] width 38 height 12
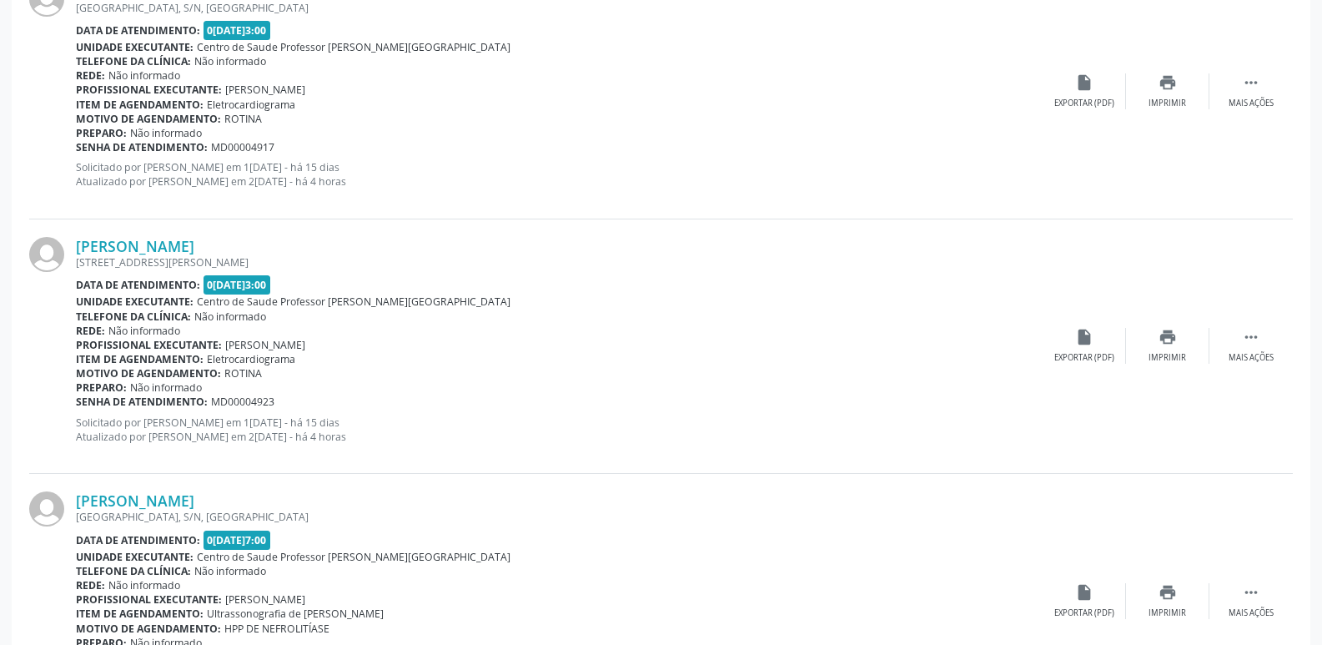
scroll to position [2317, 0]
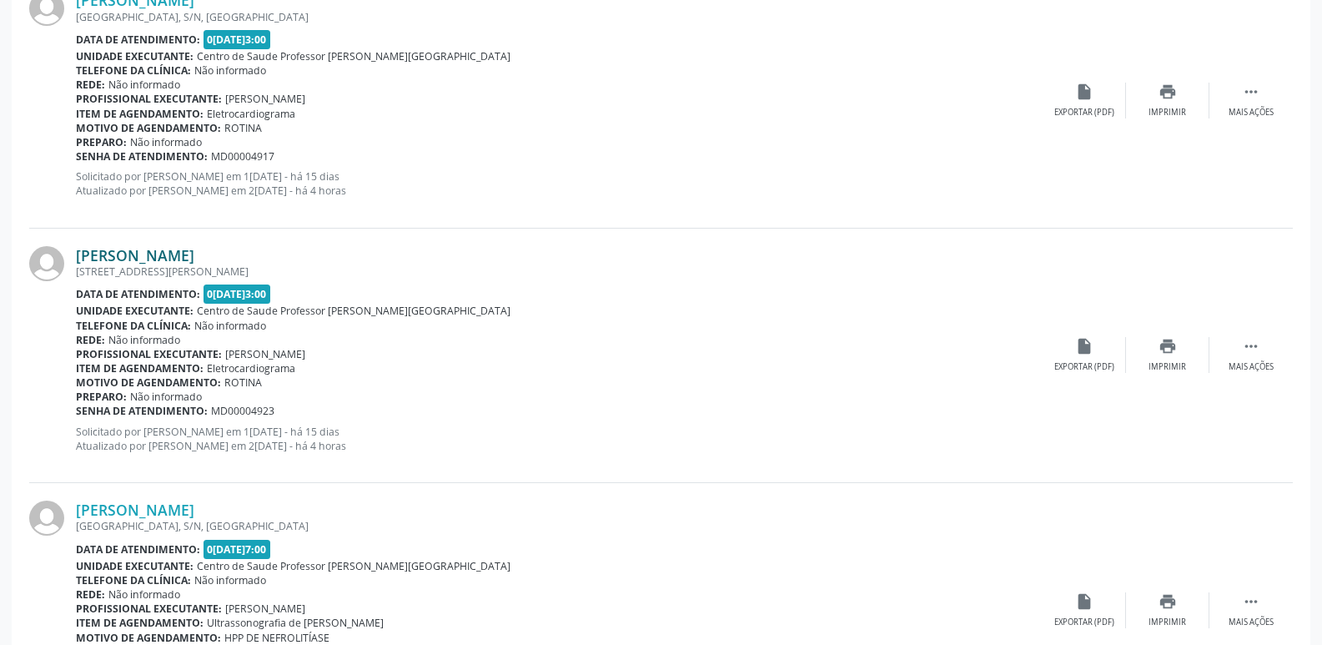
click at [194, 251] on link "Maria Cicera Santos" at bounding box center [135, 255] width 118 height 18
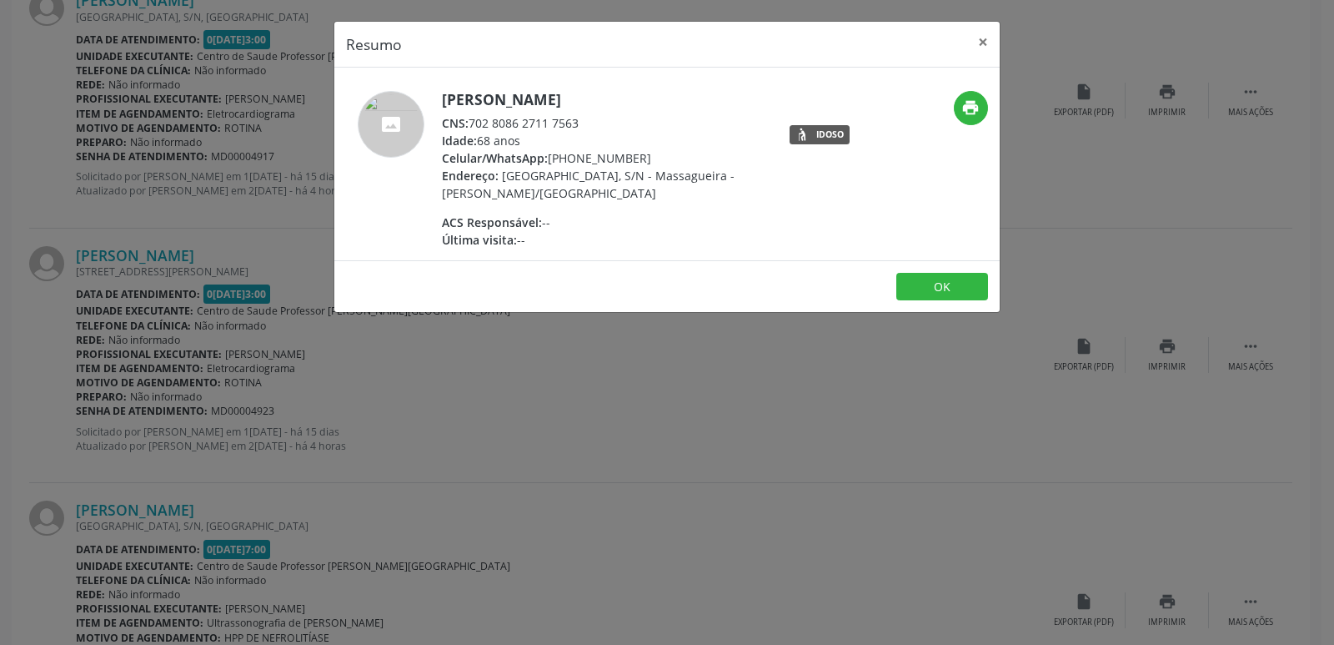
drag, startPoint x: 471, startPoint y: 127, endPoint x: 594, endPoint y: 132, distance: 123.5
click at [594, 132] on div "Maria Cicera Santos CNS: 702 8086 2711 7563 Idade: 68 anos Celular/WhatsApp: (8…" at bounding box center [604, 170] width 324 height 158
click at [594, 132] on div "Idade: 68 anos" at bounding box center [604, 141] width 324 height 18
drag, startPoint x: 580, startPoint y: 122, endPoint x: 473, endPoint y: 127, distance: 107.7
click at [473, 127] on div "CNS: 702 8086 2711 7563" at bounding box center [604, 123] width 324 height 18
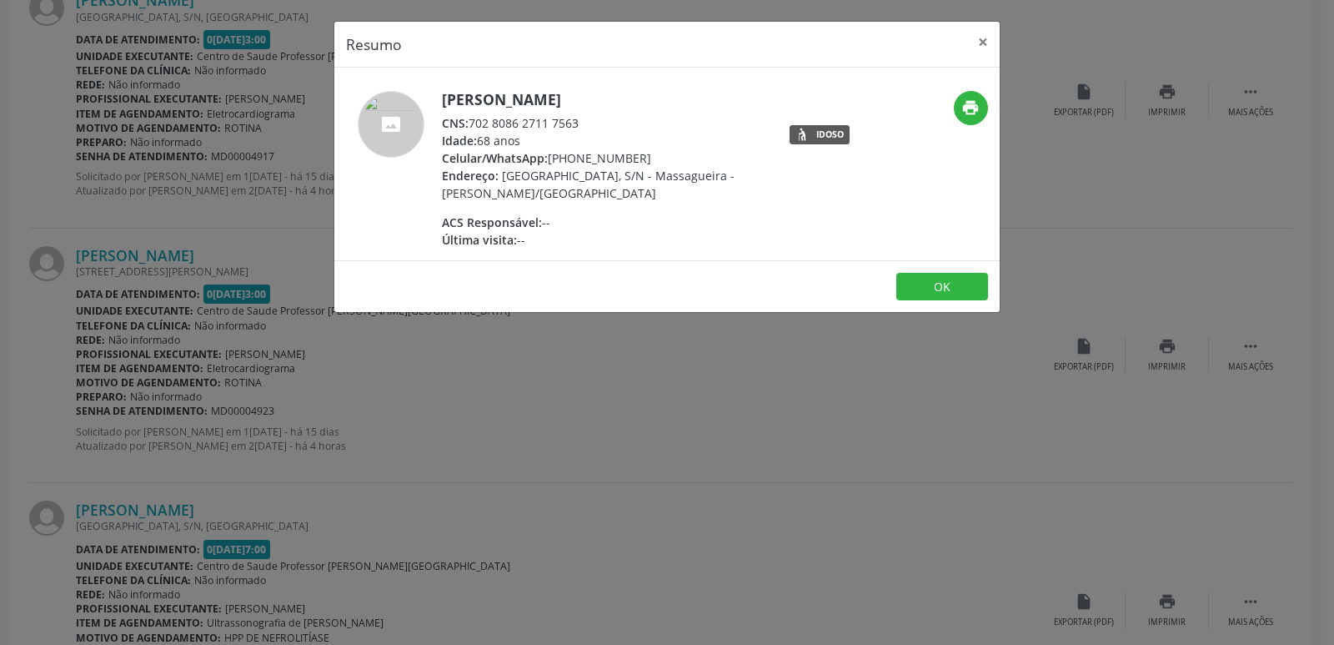
copy div "702 8086 2711 7563"
click at [483, 424] on div "Resumo × Maria Cicera Santos CNS: 702 8086 2711 7563 Idade: 68 anos Celular/Wha…" at bounding box center [667, 322] width 1334 height 645
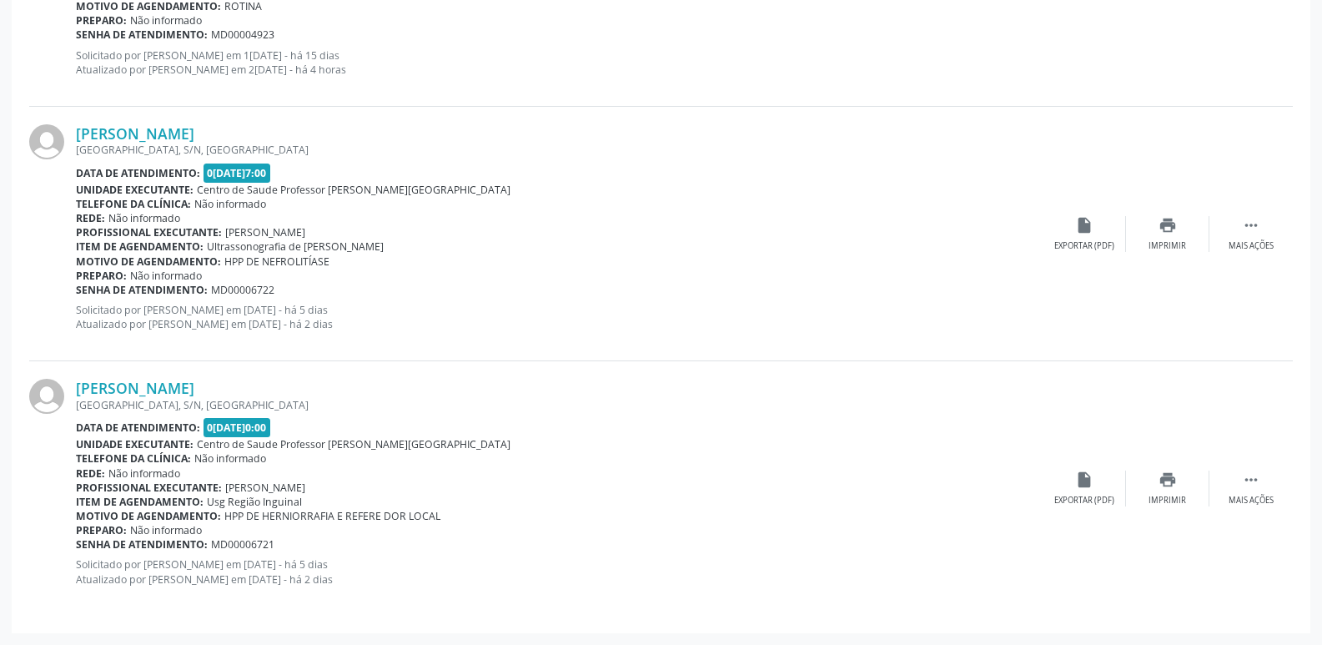
scroll to position [0, 0]
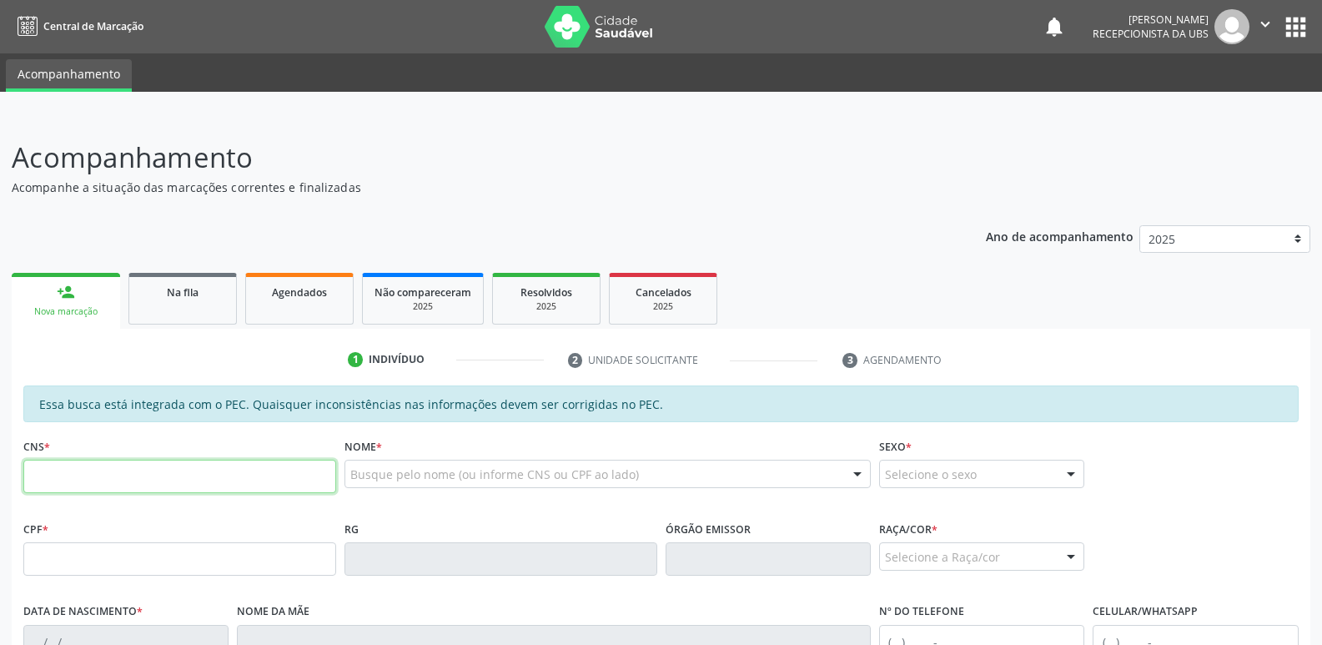
paste input "700 0035 6648 0503"
type input "700 0035 6648 0503"
type input "150.216.044-73"
type input "0[DATE]"
type input "Laura Emilia Pereira da Cruz"
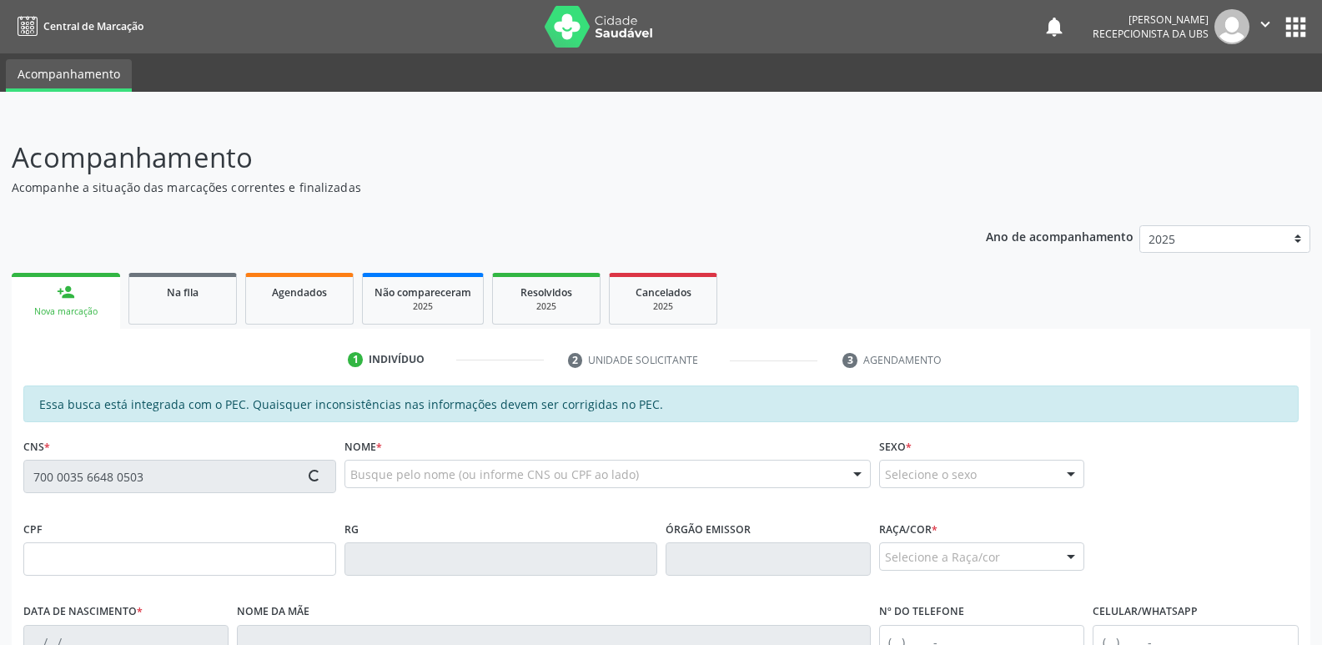
type input "(82) 99372-0785"
type input "347"
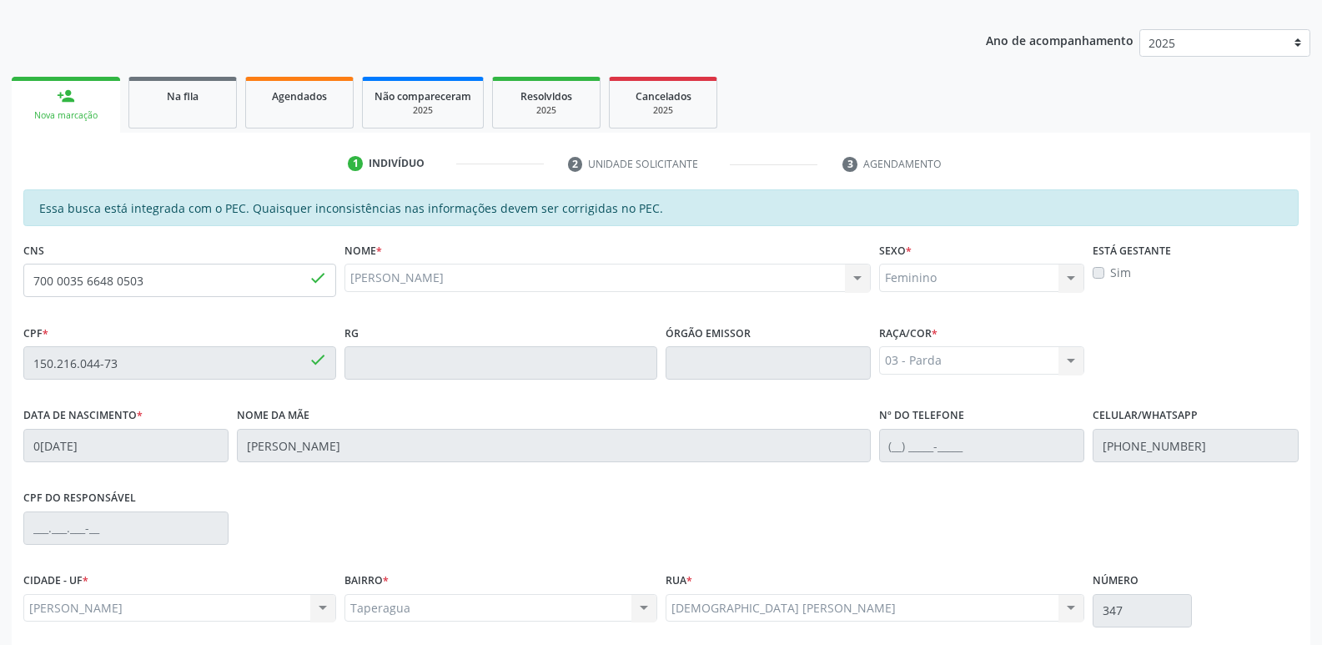
scroll to position [331, 0]
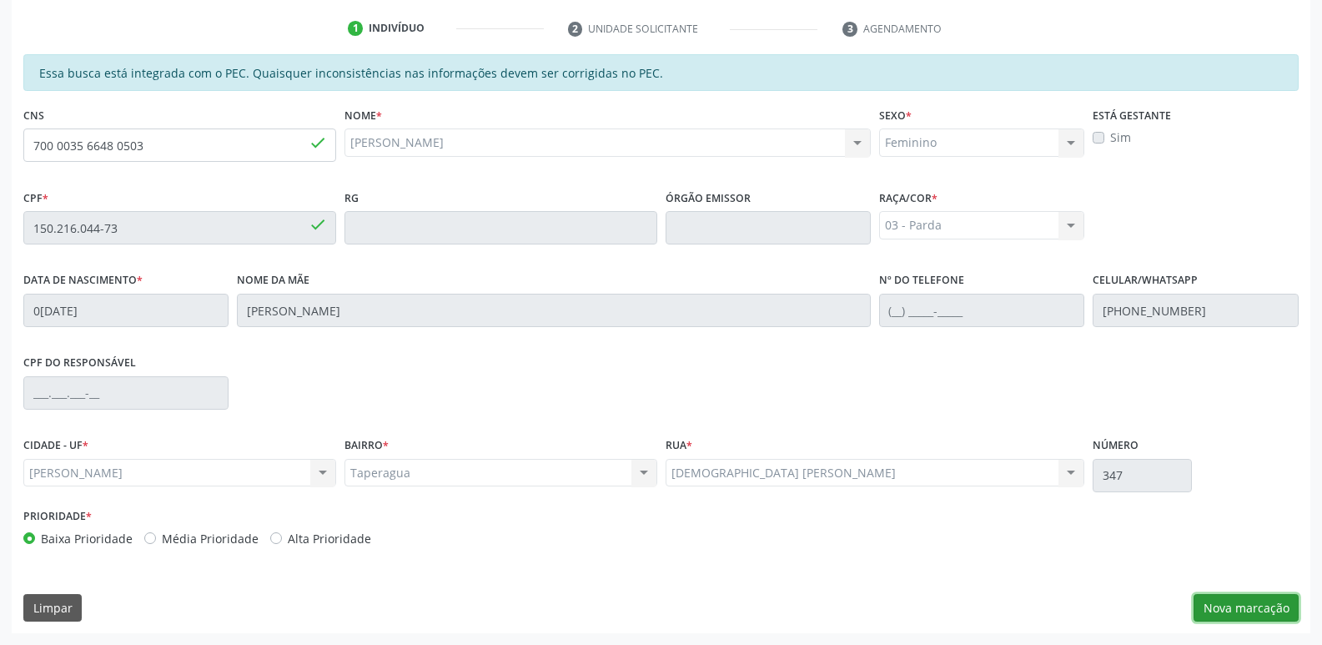
click at [1255, 612] on button "Nova marcação" at bounding box center [1245, 608] width 105 height 28
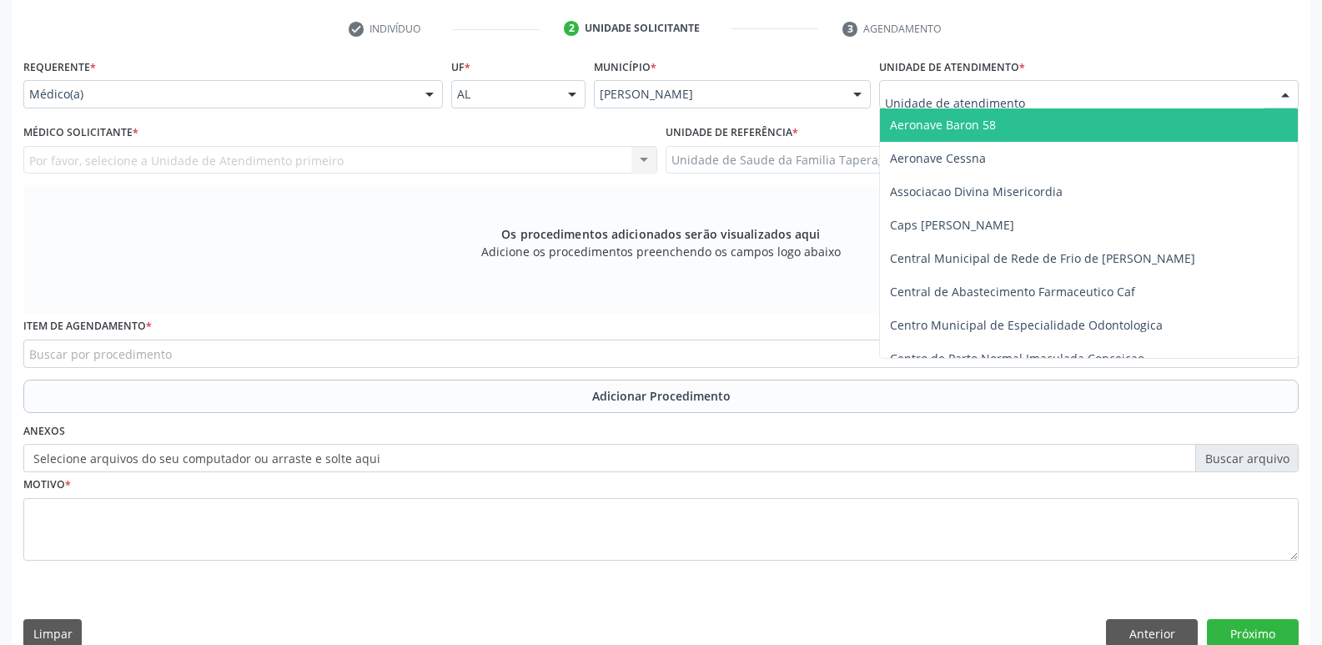
click at [1107, 99] on div at bounding box center [1088, 94] width 419 height 28
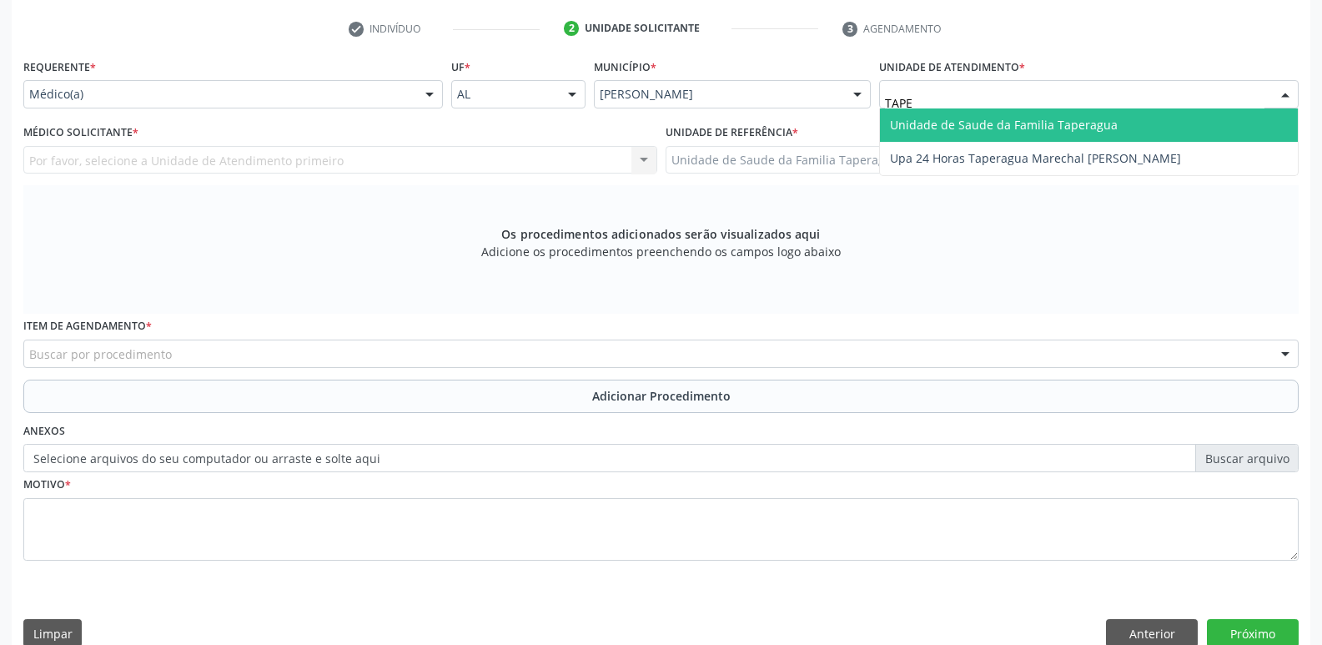
type input "TAPER"
click at [1105, 128] on span "Unidade de Saude da Familia Taperagua" at bounding box center [1004, 125] width 228 height 16
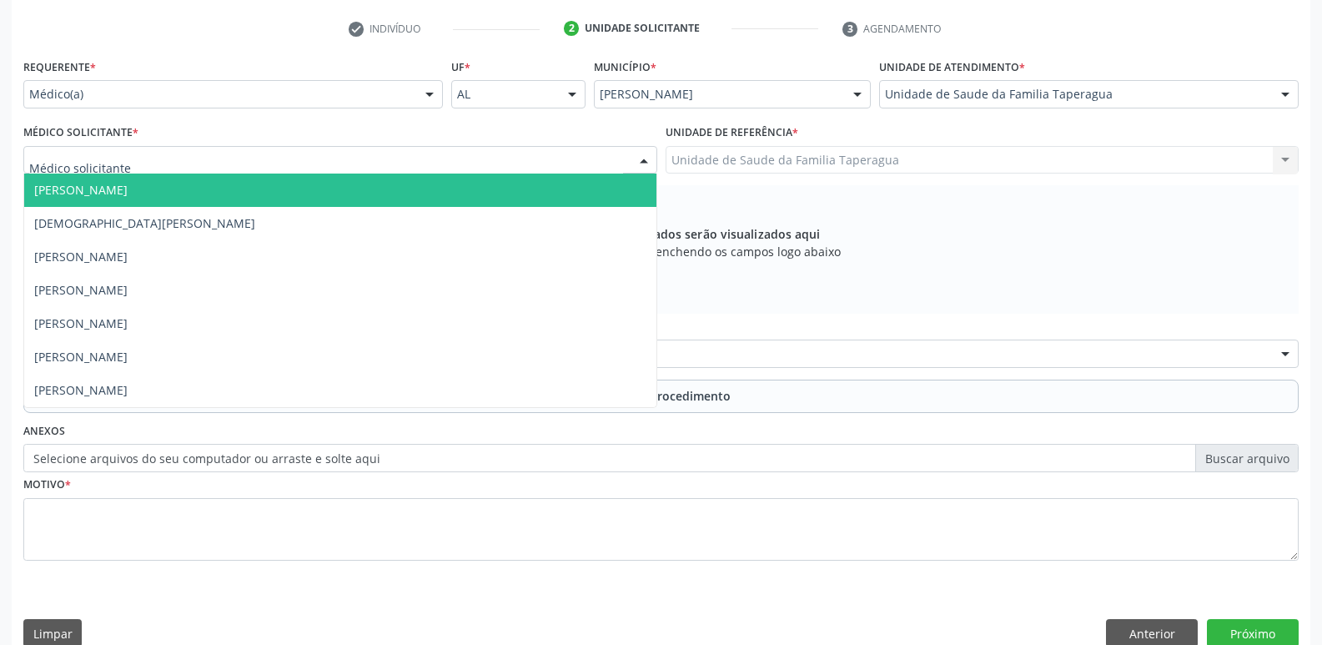
click at [368, 170] on div at bounding box center [340, 160] width 634 height 28
click at [369, 170] on input "text" at bounding box center [326, 168] width 594 height 33
type input "MART"
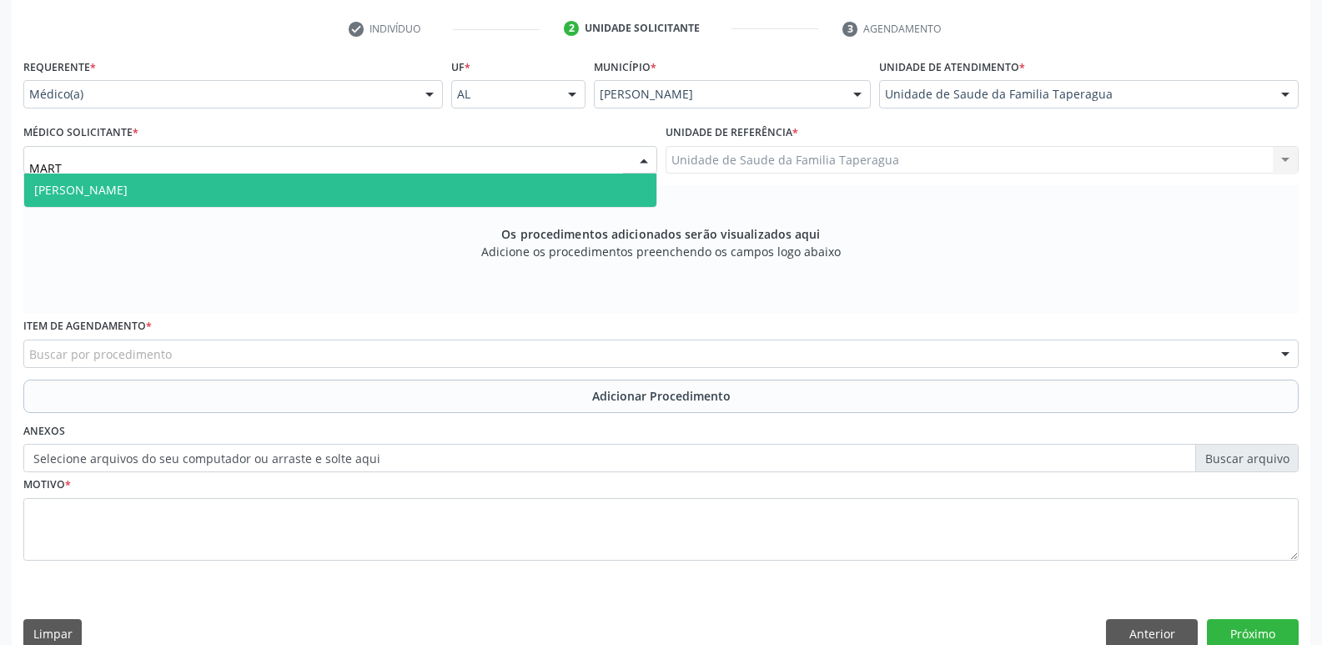
click at [370, 189] on span "Martina Toledo Valadao" at bounding box center [340, 189] width 632 height 33
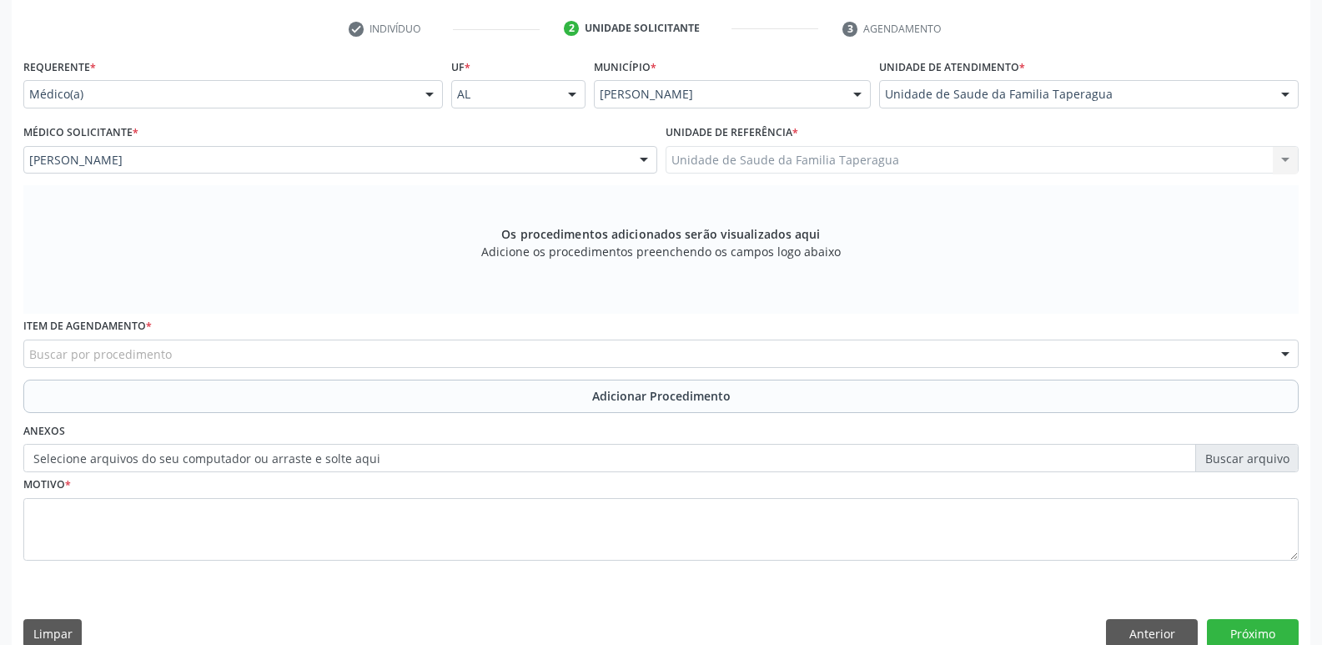
click at [374, 359] on div "Buscar por procedimento" at bounding box center [660, 353] width 1275 height 28
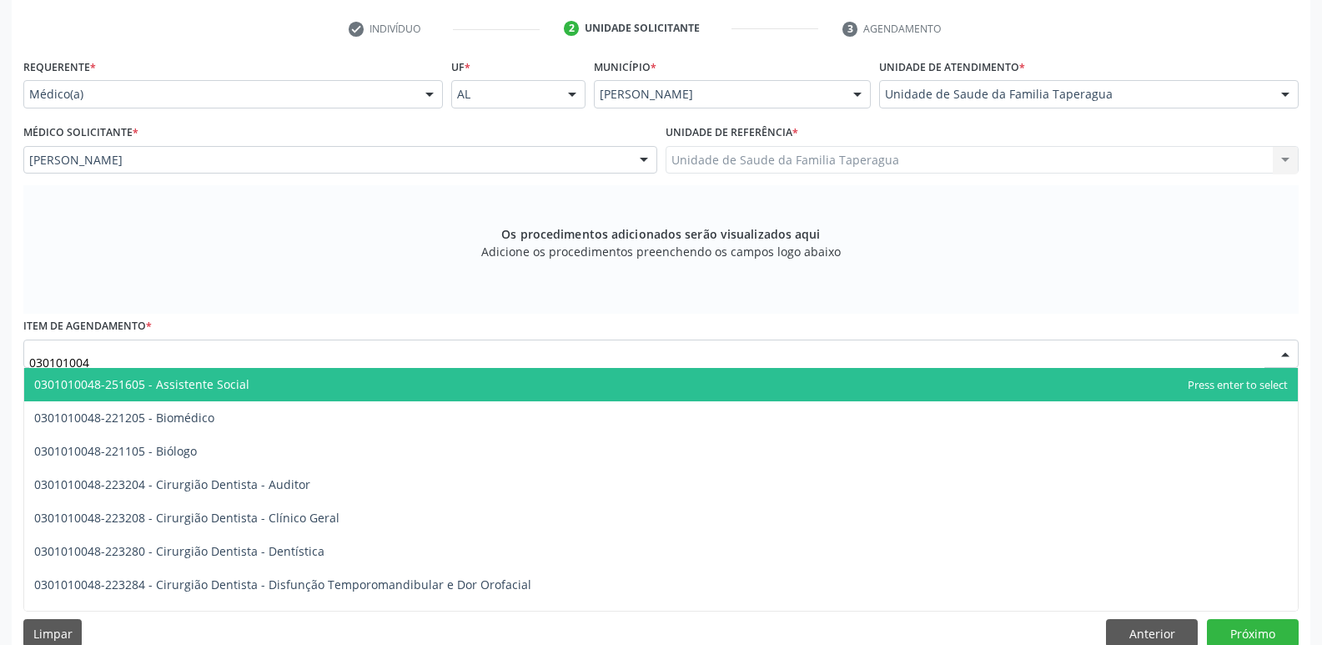
type input "0301010048"
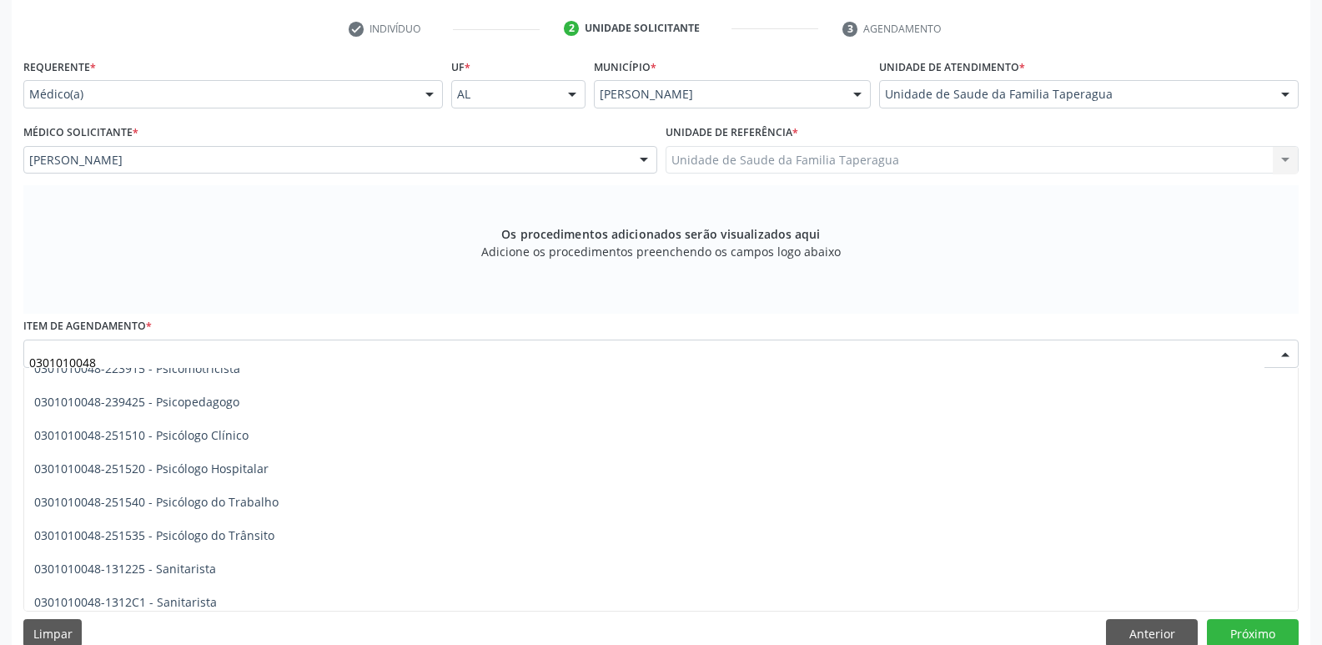
scroll to position [2681, 0]
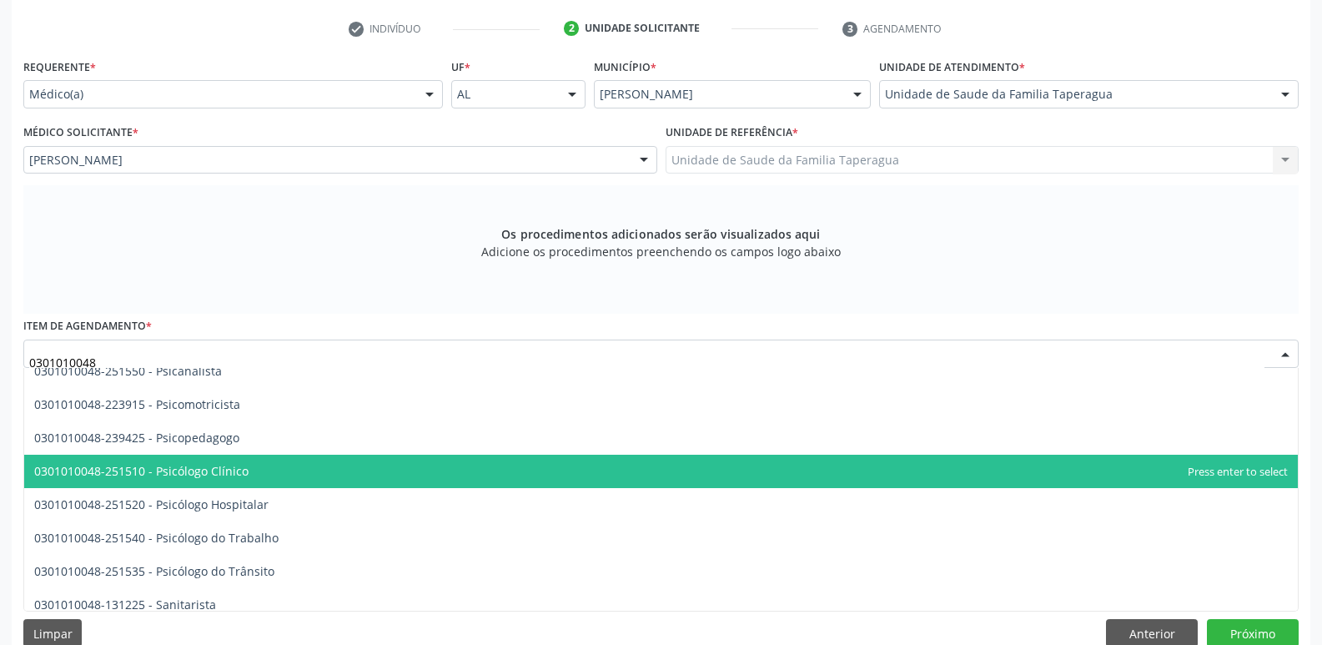
click at [549, 467] on span "0301010048-251510 - Psicólogo Clínico" at bounding box center [660, 470] width 1273 height 33
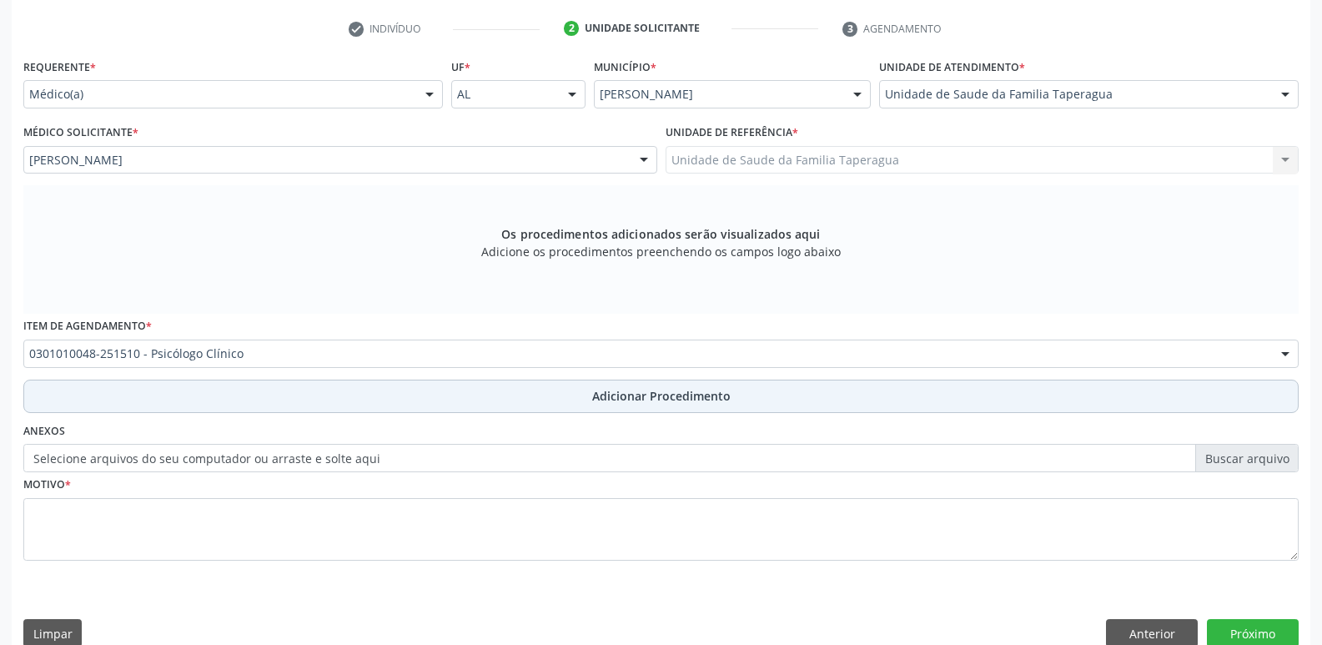
click at [556, 388] on button "Adicionar Procedimento" at bounding box center [660, 395] width 1275 height 33
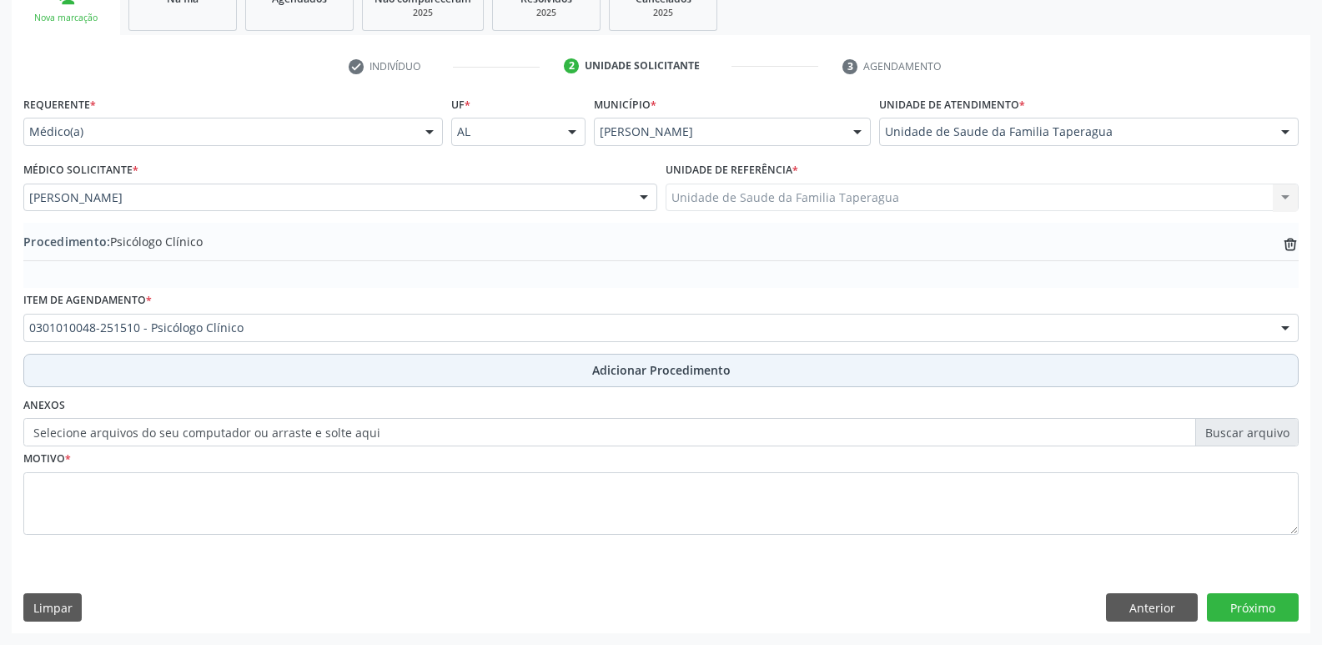
scroll to position [293, 0]
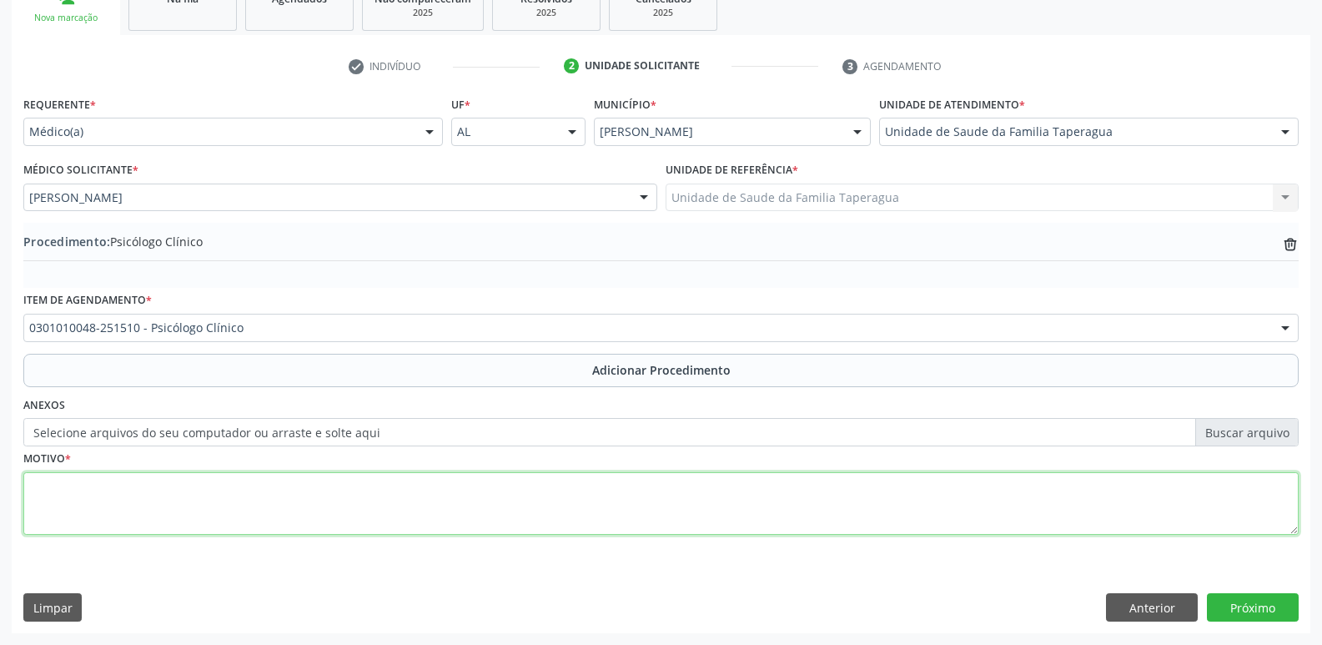
click at [530, 499] on textarea at bounding box center [660, 503] width 1275 height 63
click at [168, 491] on textarea "DEPRESSÃO DURANTE A GESTAÇÃO" at bounding box center [660, 503] width 1275 height 63
type textarea "DEPRESSÃO DURANTE GESTAÇÃO"
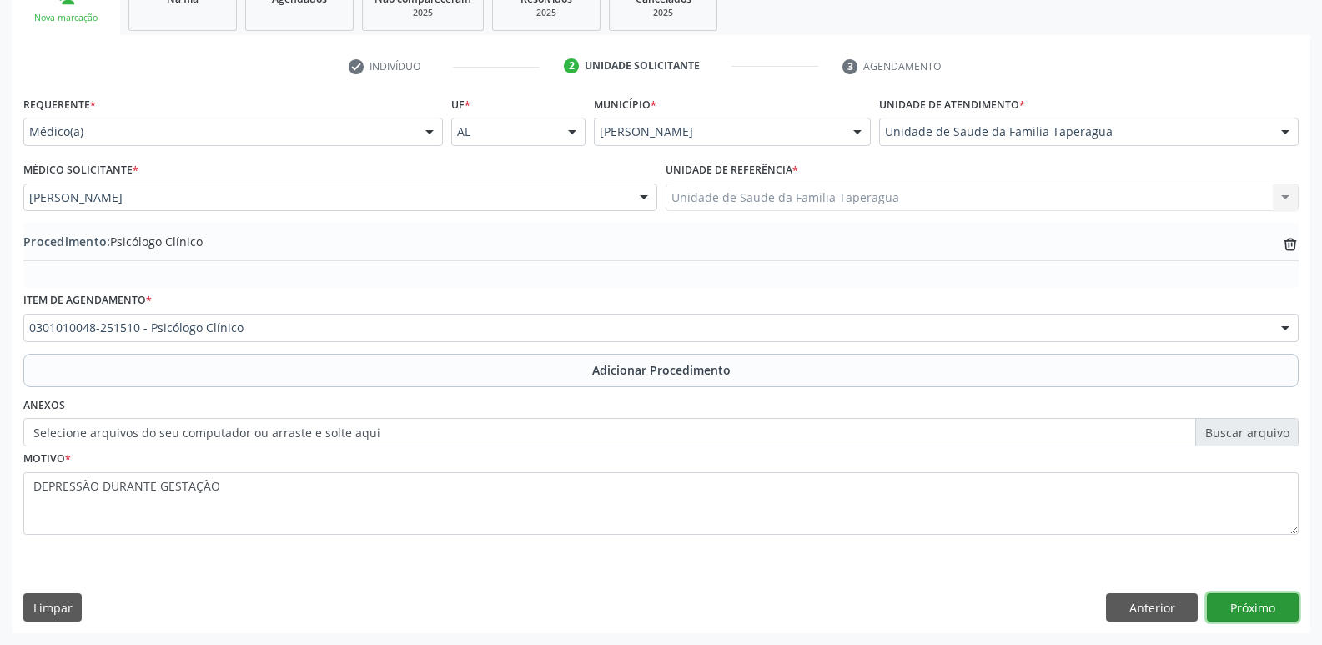
click at [1240, 605] on button "Próximo" at bounding box center [1252, 607] width 92 height 28
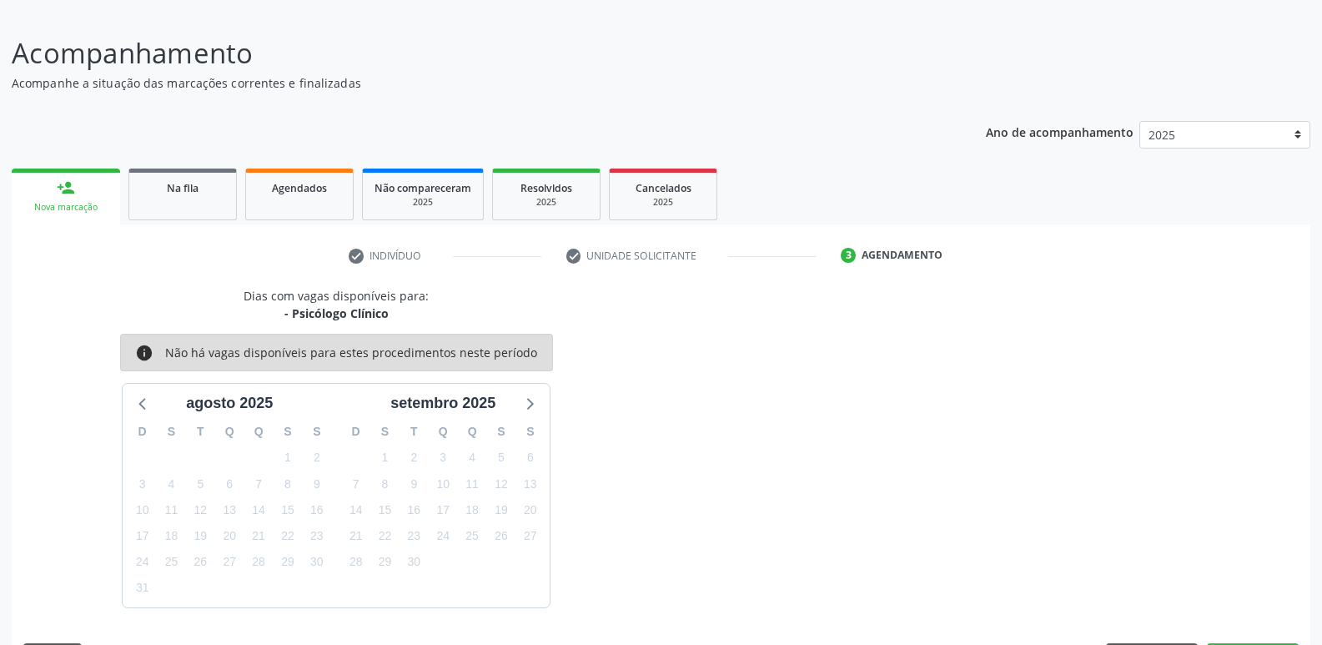
scroll to position [153, 0]
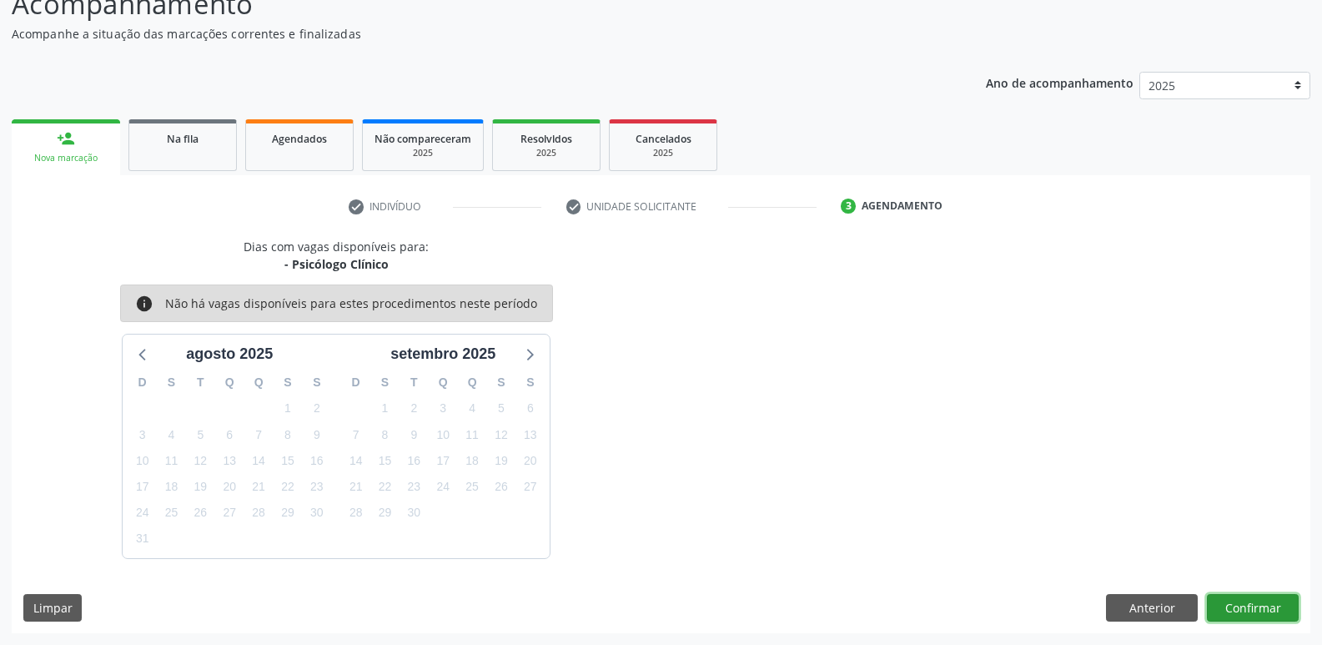
click at [1240, 605] on button "Confirmar" at bounding box center [1252, 608] width 92 height 28
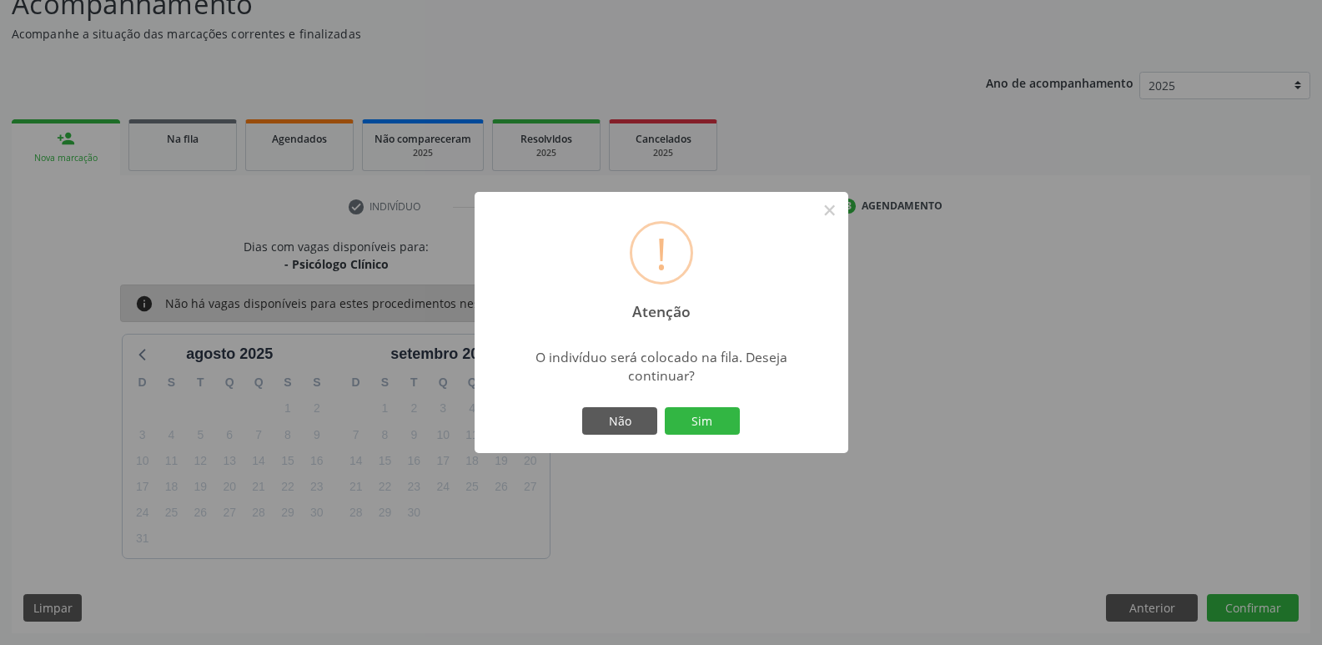
click at [665, 407] on button "Sim" at bounding box center [702, 421] width 75 height 28
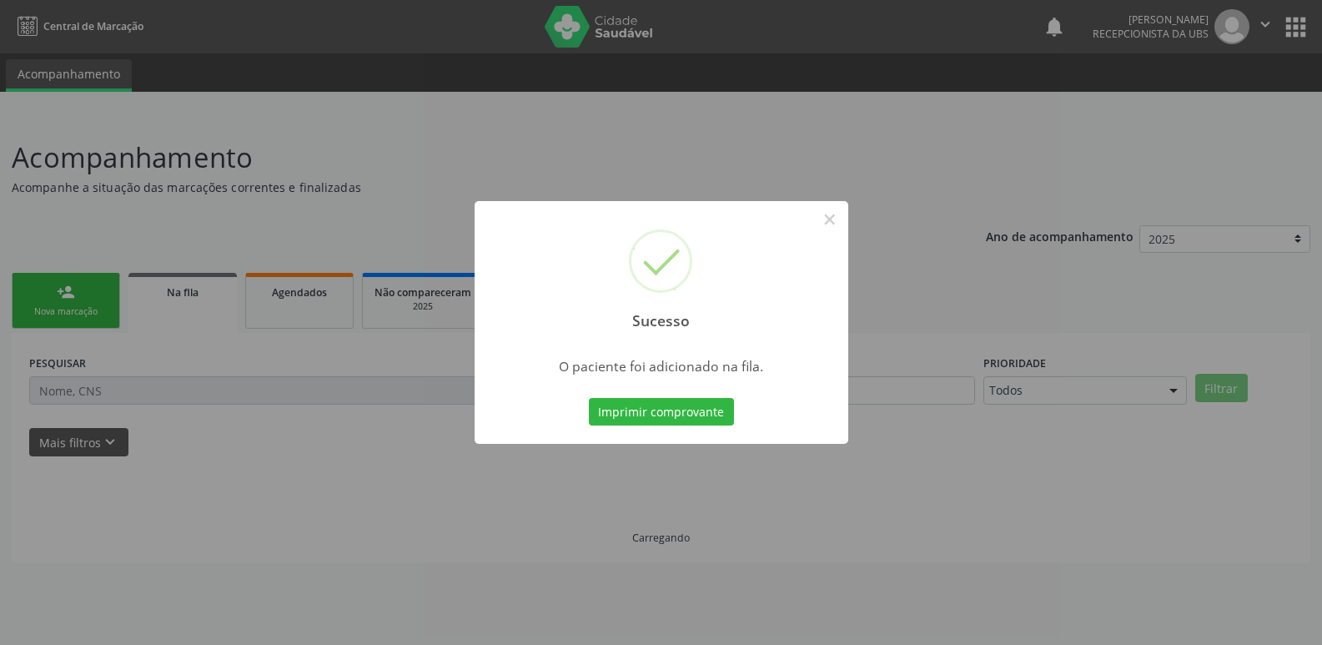
scroll to position [0, 0]
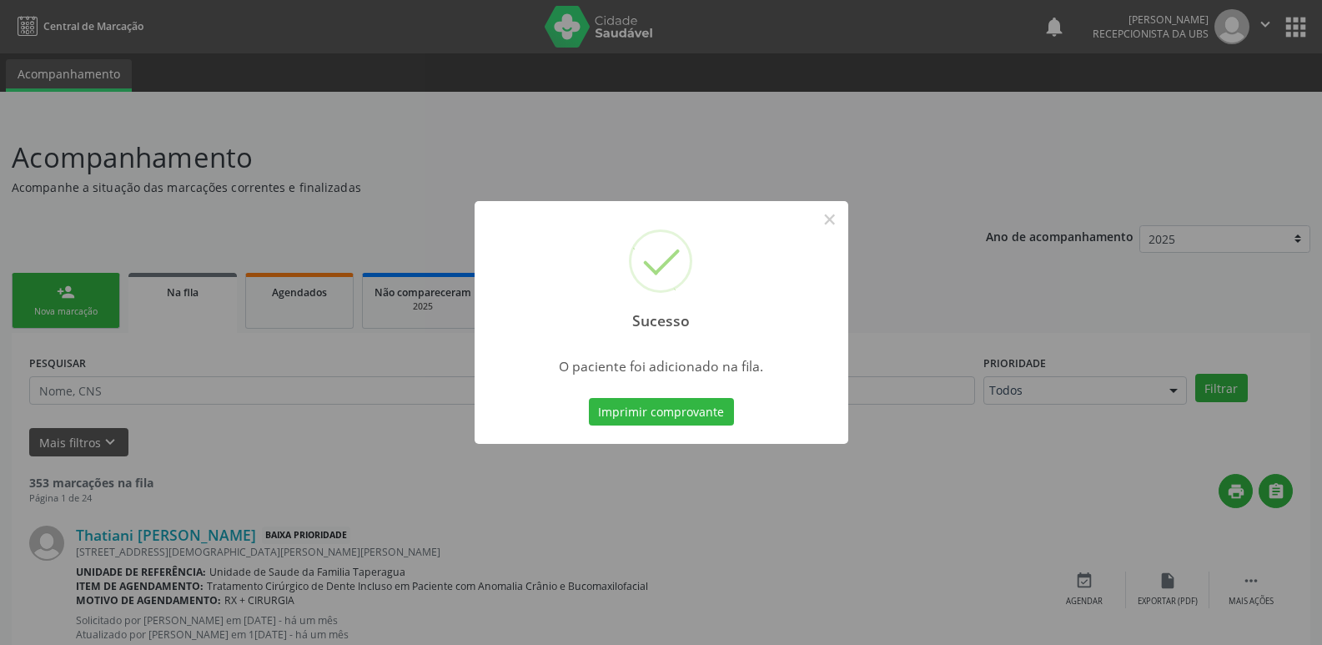
click at [368, 286] on div "Sucesso × O paciente foi adicionado na fila. Imprimir comprovante Cancel" at bounding box center [661, 322] width 1322 height 645
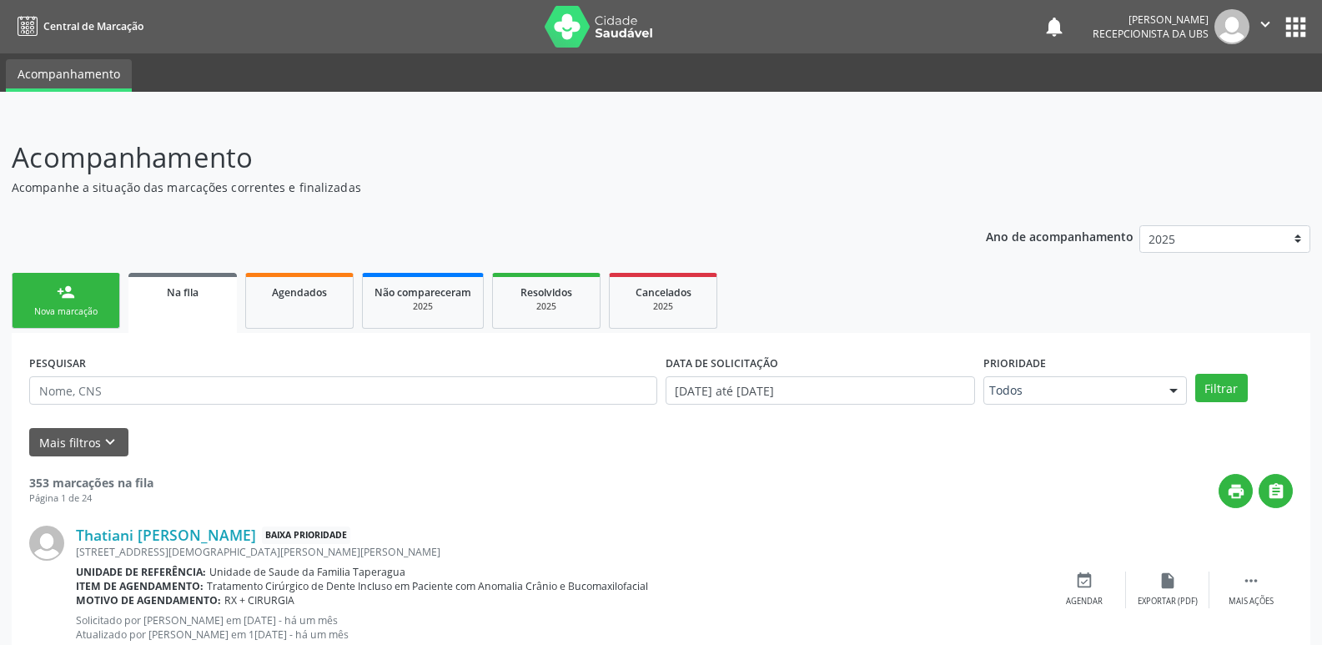
scroll to position [2352, 0]
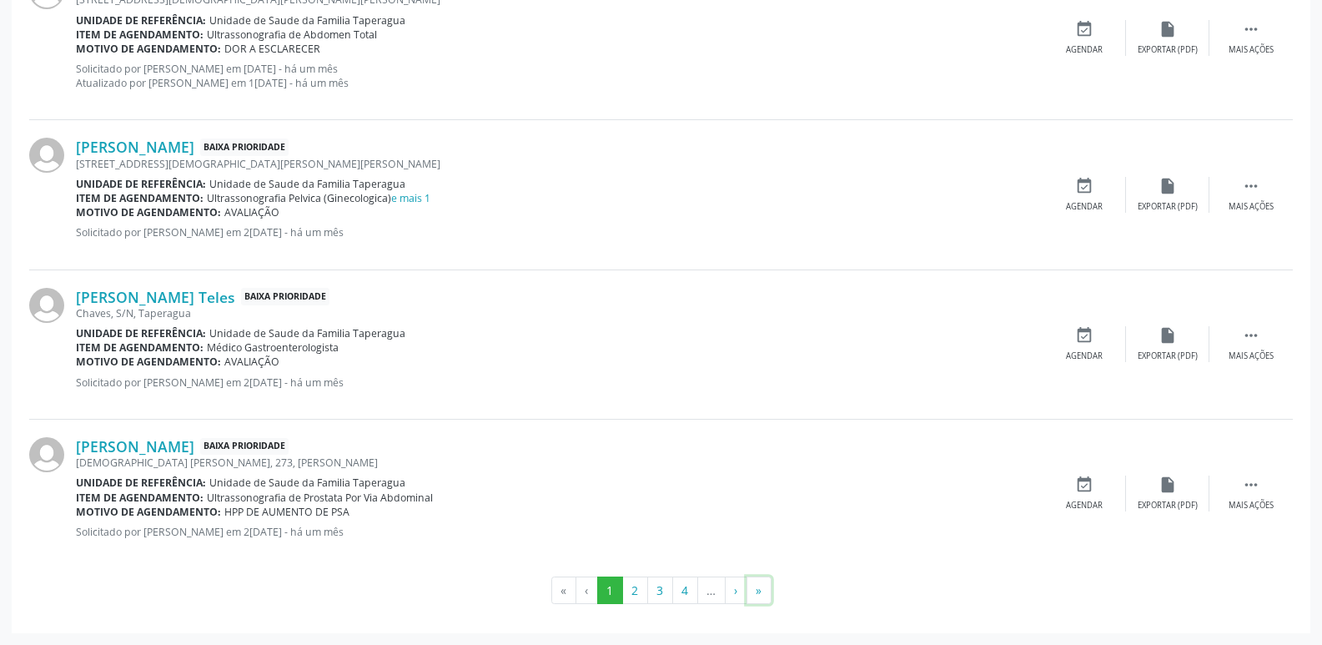
click at [766, 594] on button "»" at bounding box center [758, 590] width 25 height 28
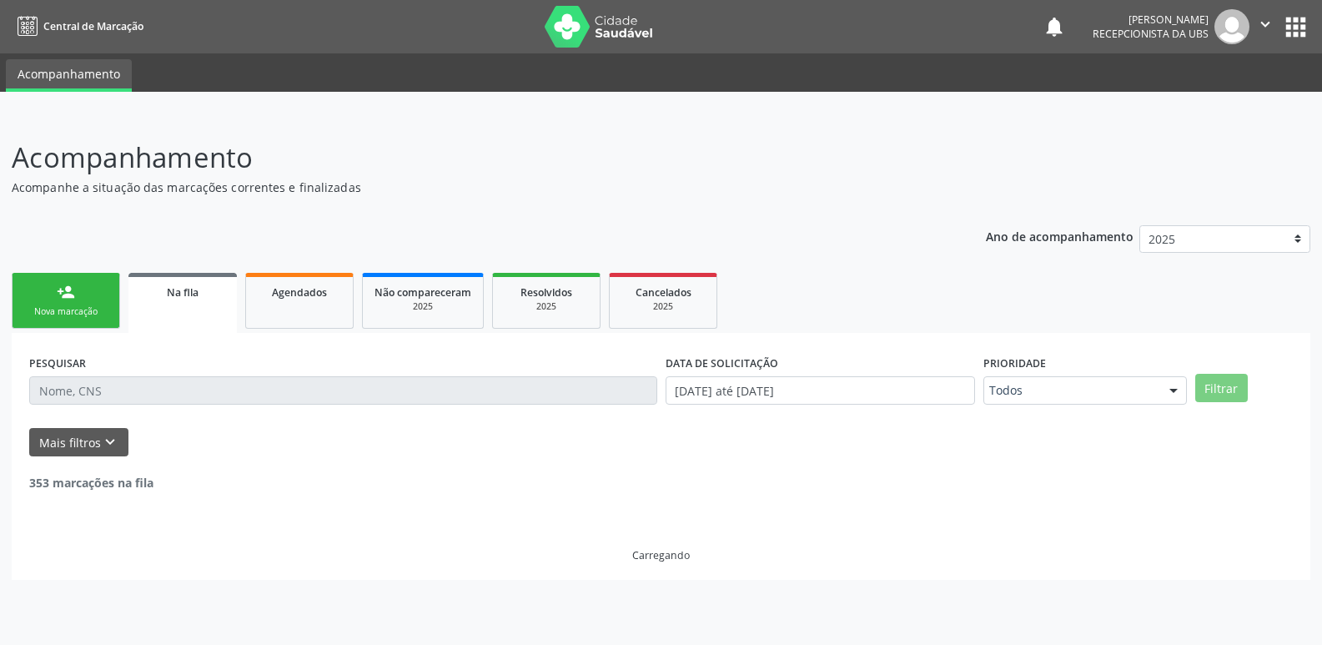
scroll to position [0, 0]
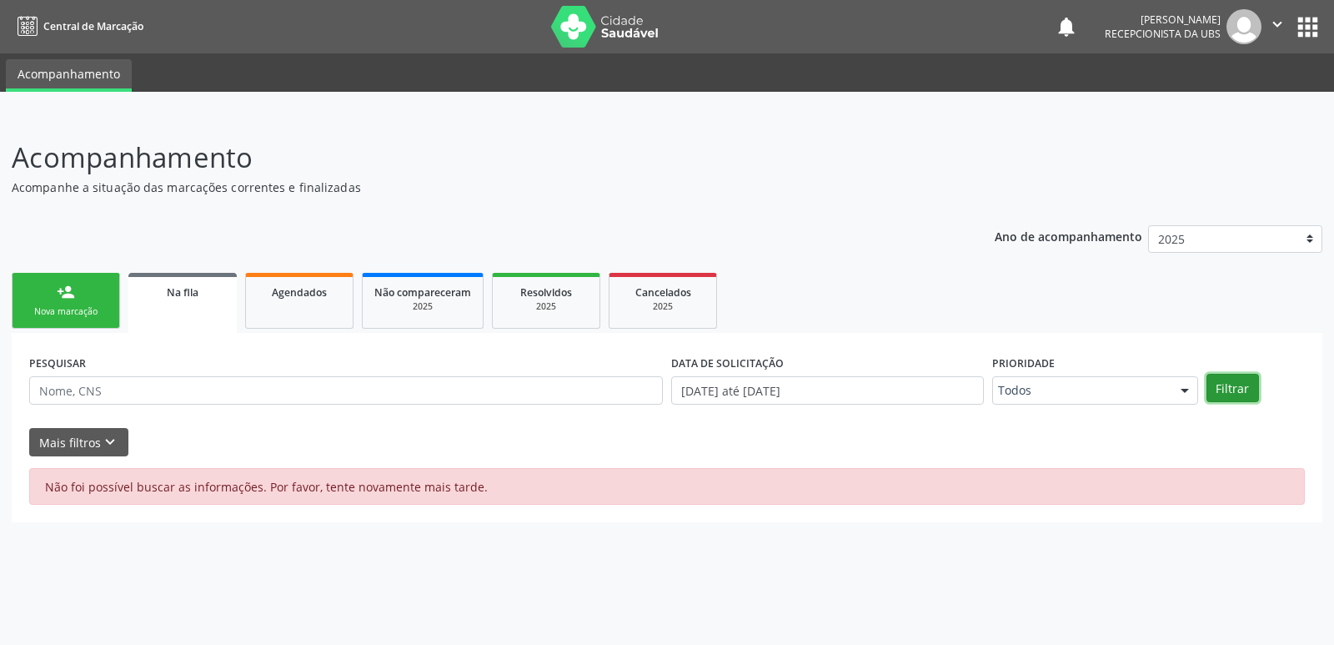
click at [1246, 382] on button "Filtrar" at bounding box center [1232, 388] width 53 height 28
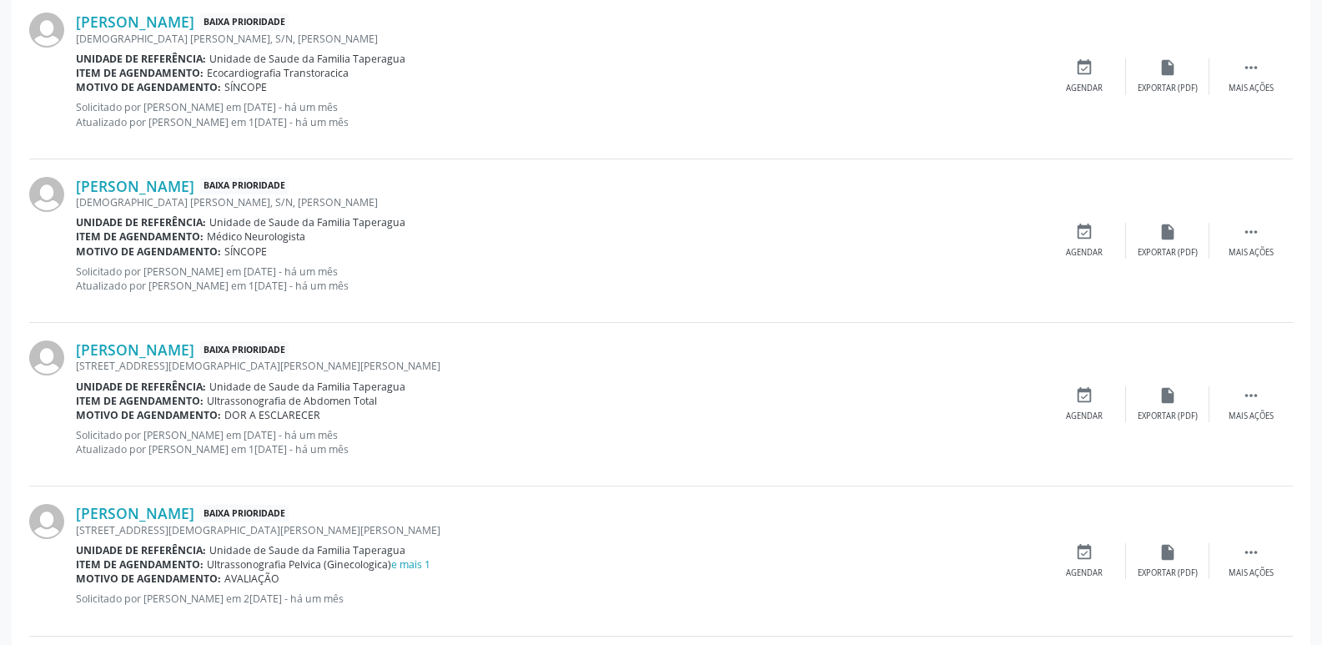
scroll to position [2352, 0]
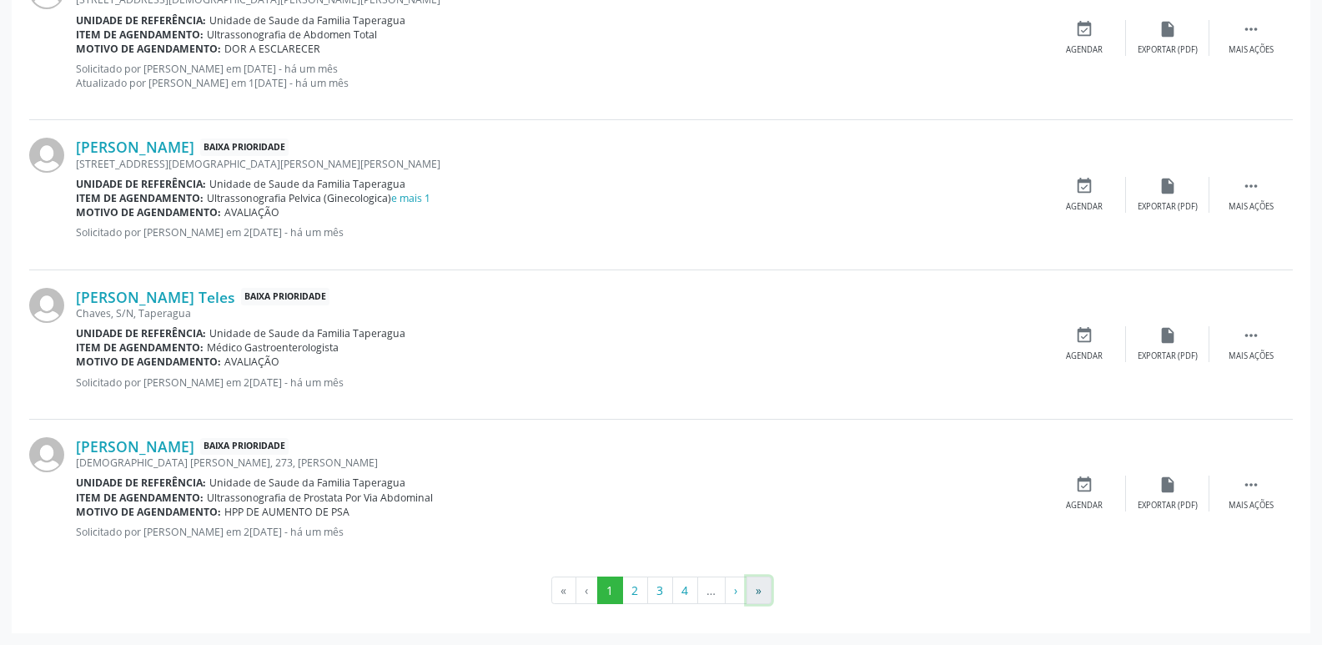
click at [759, 597] on button "»" at bounding box center [758, 590] width 25 height 28
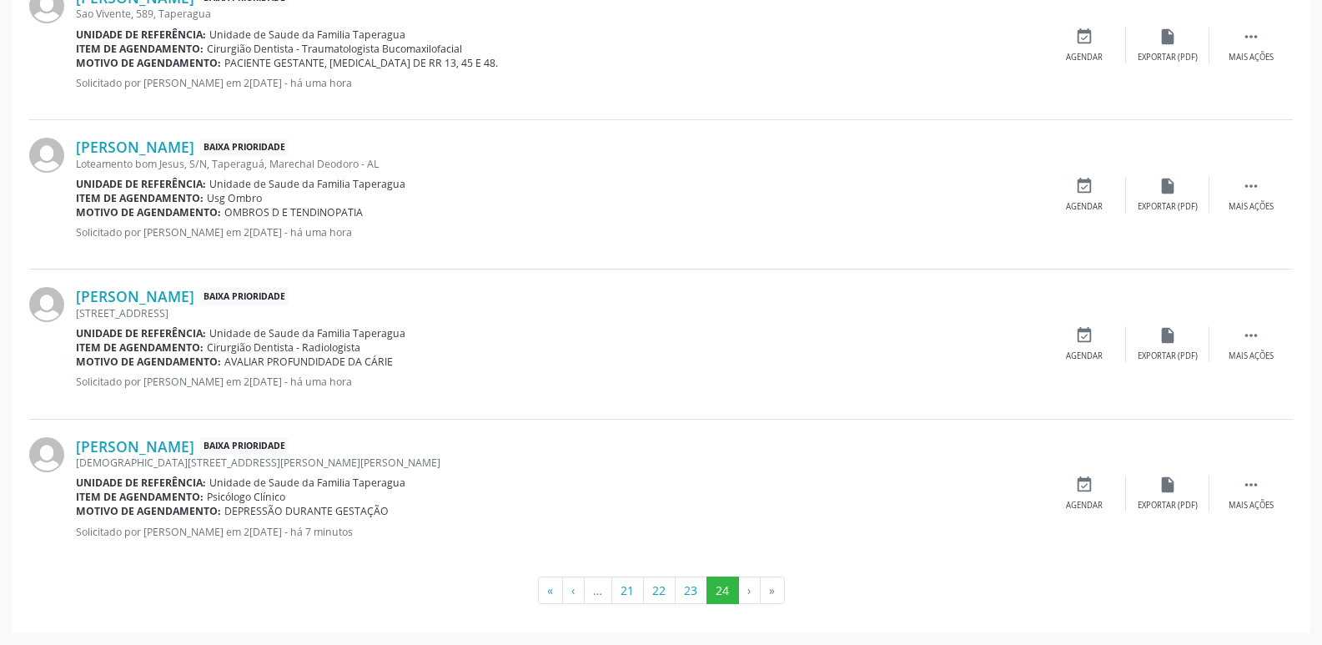
scroll to position [0, 0]
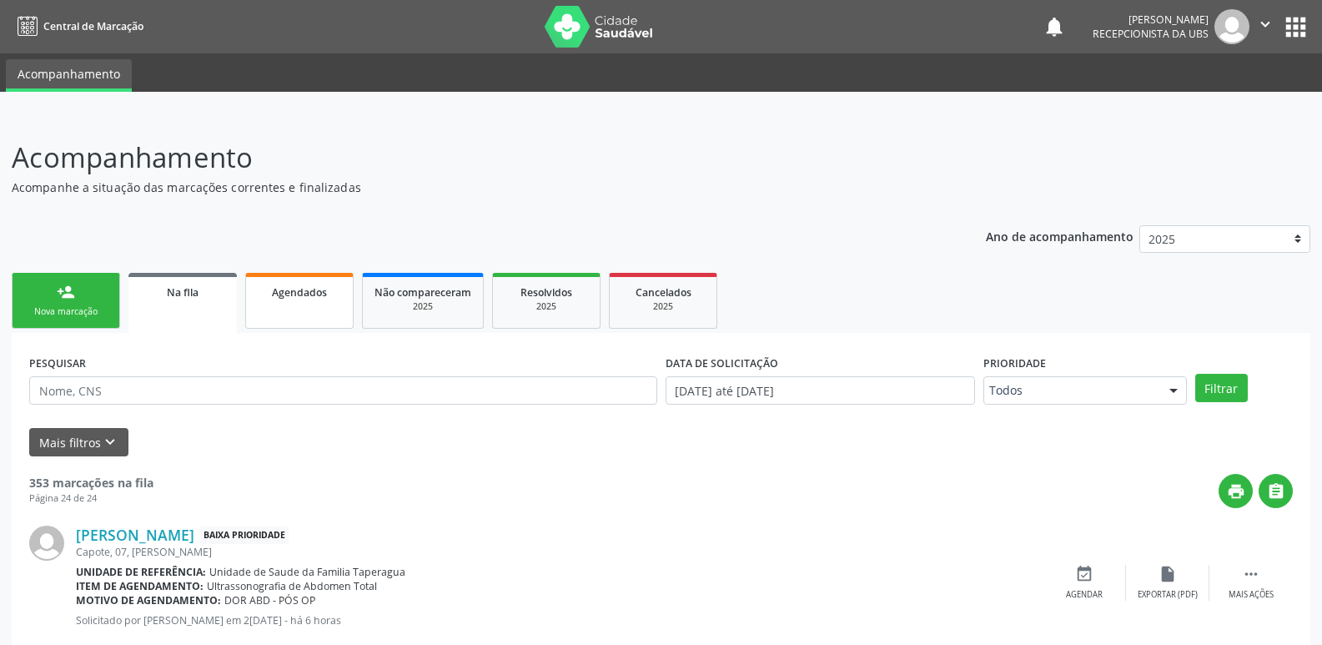
click at [305, 292] on span "Agendados" at bounding box center [299, 292] width 55 height 14
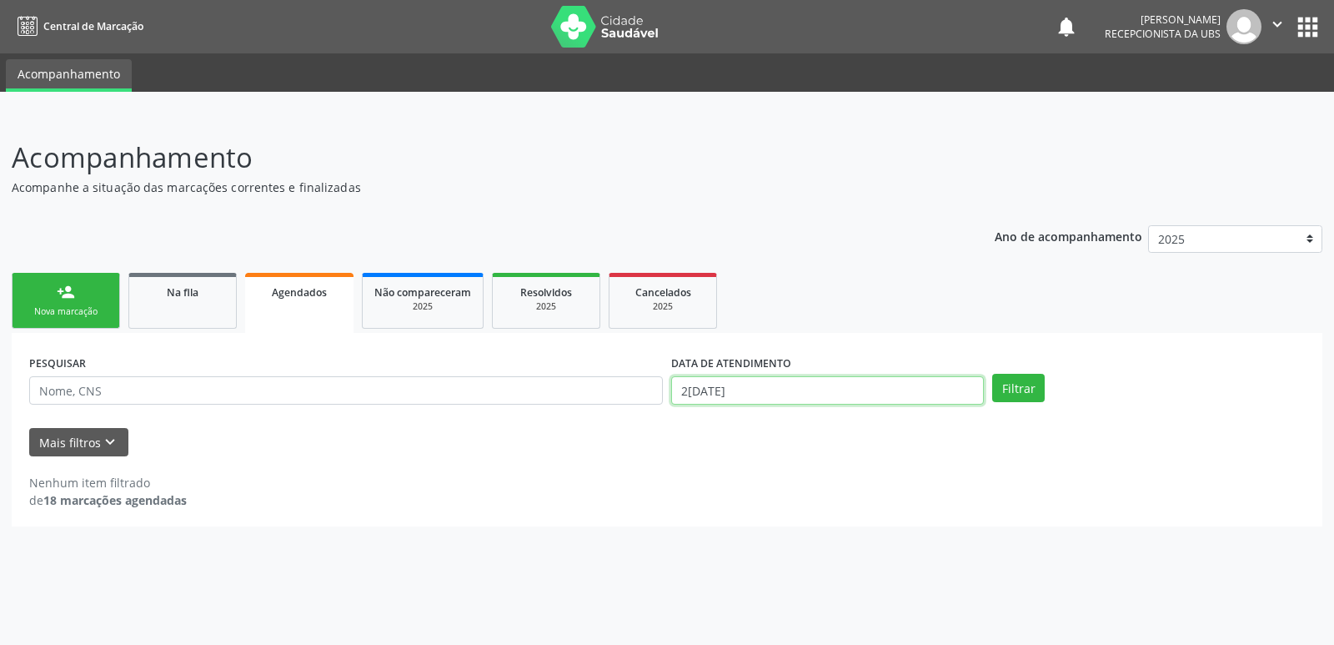
click at [915, 389] on input "[DATE]" at bounding box center [827, 390] width 313 height 28
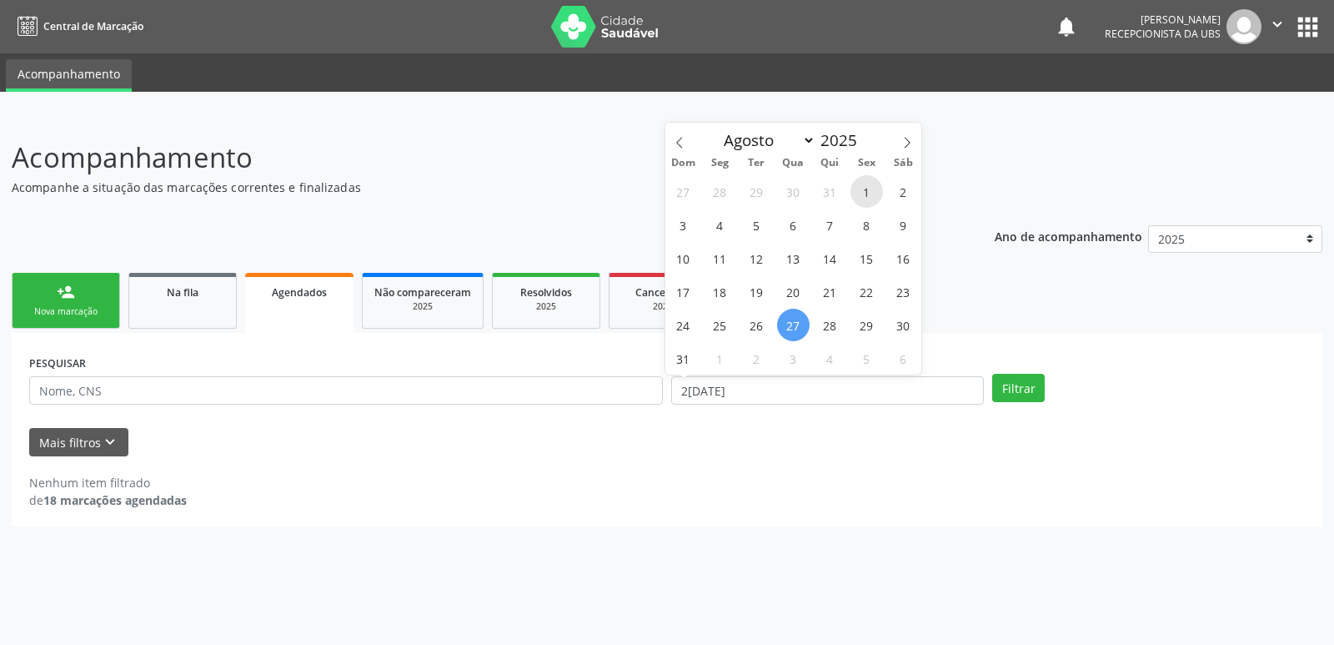
click at [872, 199] on span "1" at bounding box center [866, 191] width 33 height 33
type input "01/08/2025"
click at [908, 138] on icon at bounding box center [907, 143] width 12 height 12
select select "8"
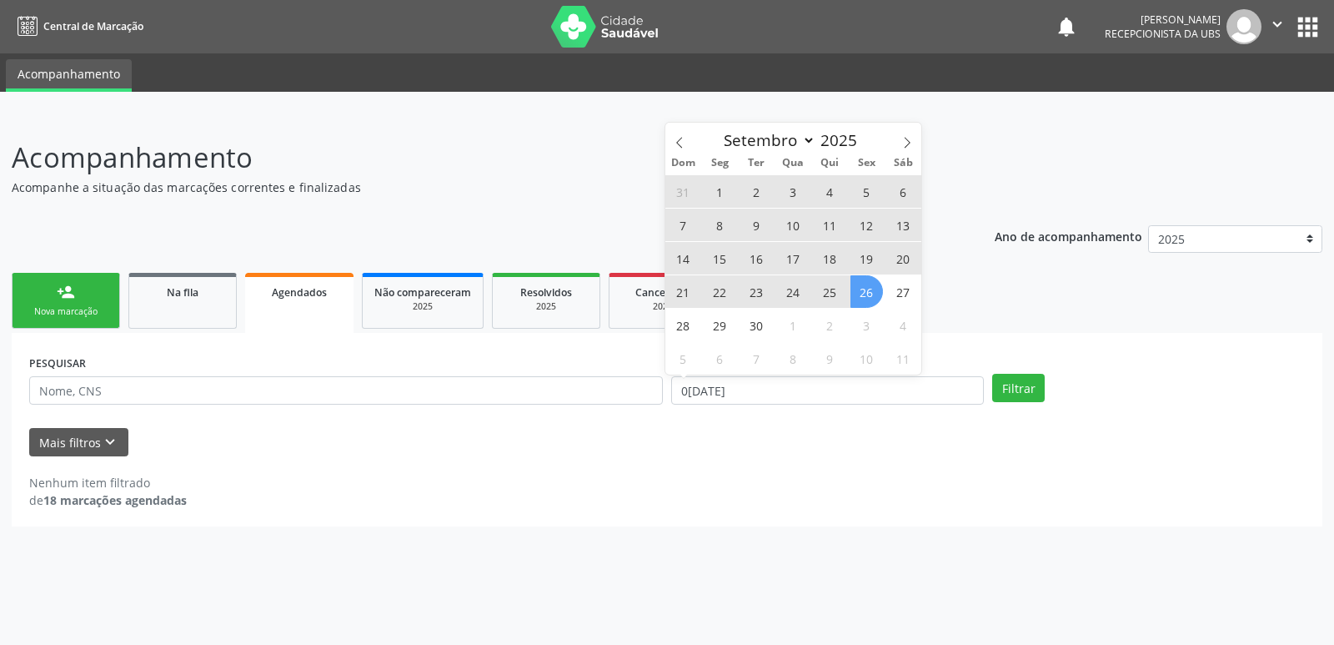
click at [872, 295] on span "26" at bounding box center [866, 291] width 33 height 33
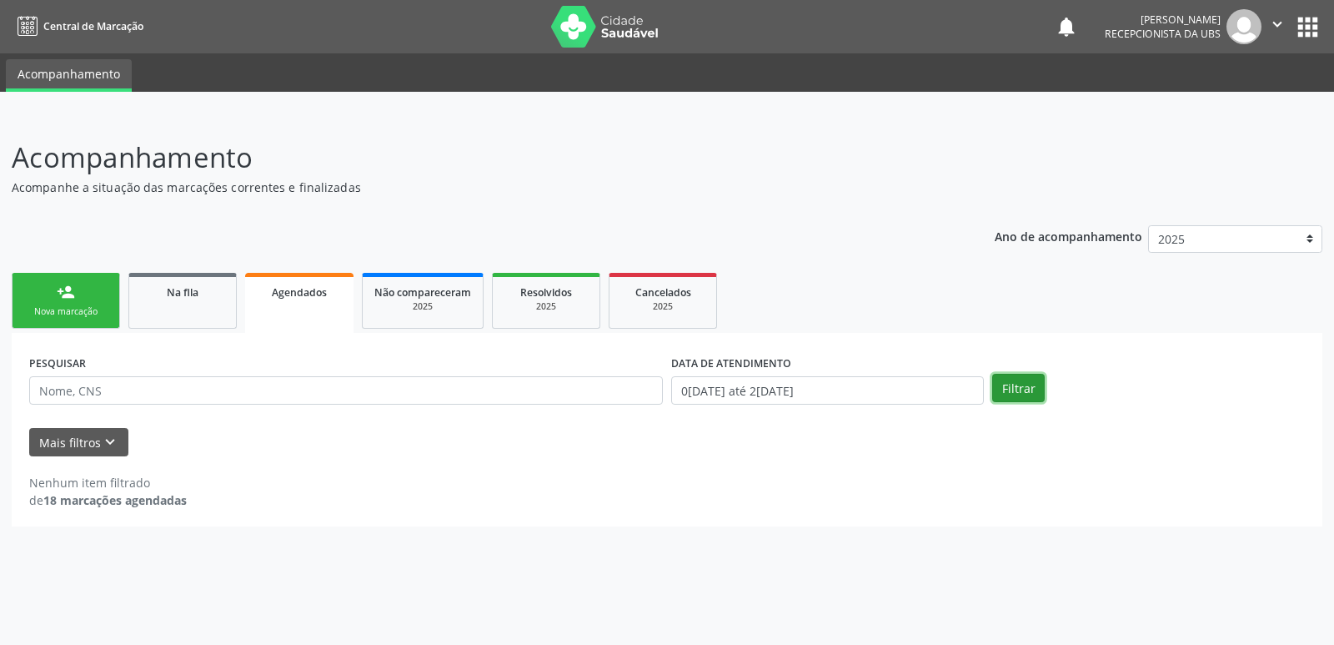
click at [1029, 379] on button "Filtrar" at bounding box center [1018, 388] width 53 height 28
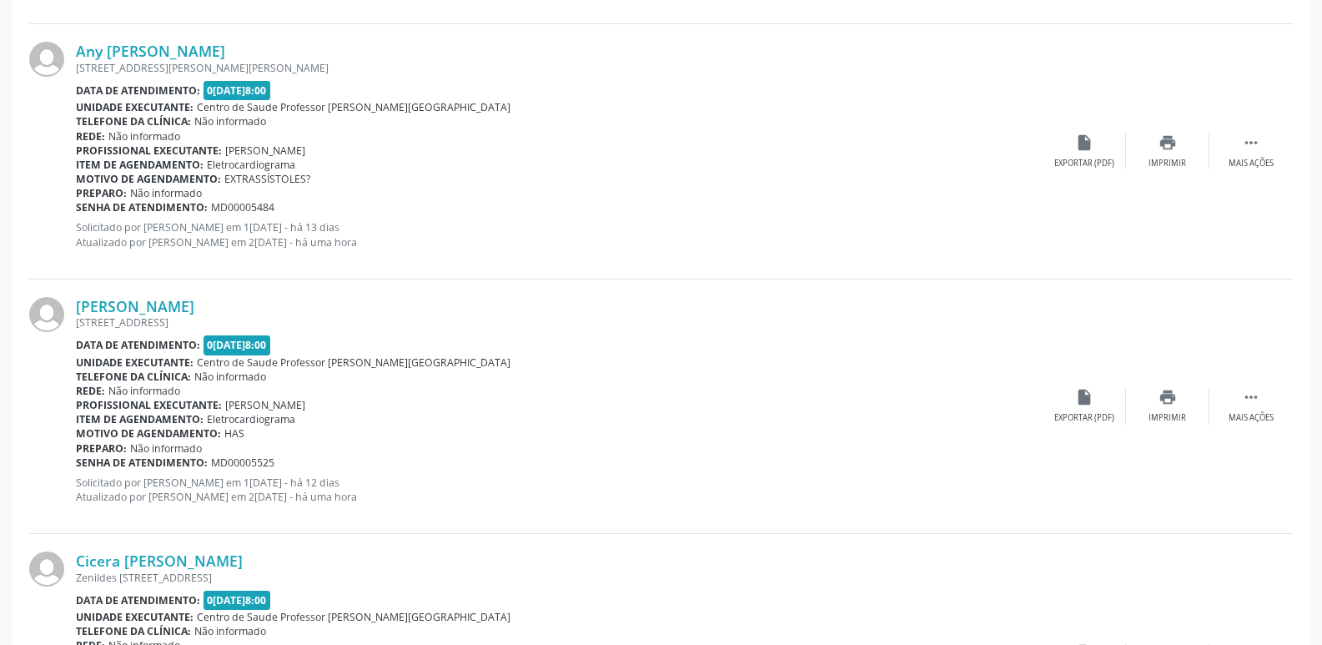
scroll to position [3037, 0]
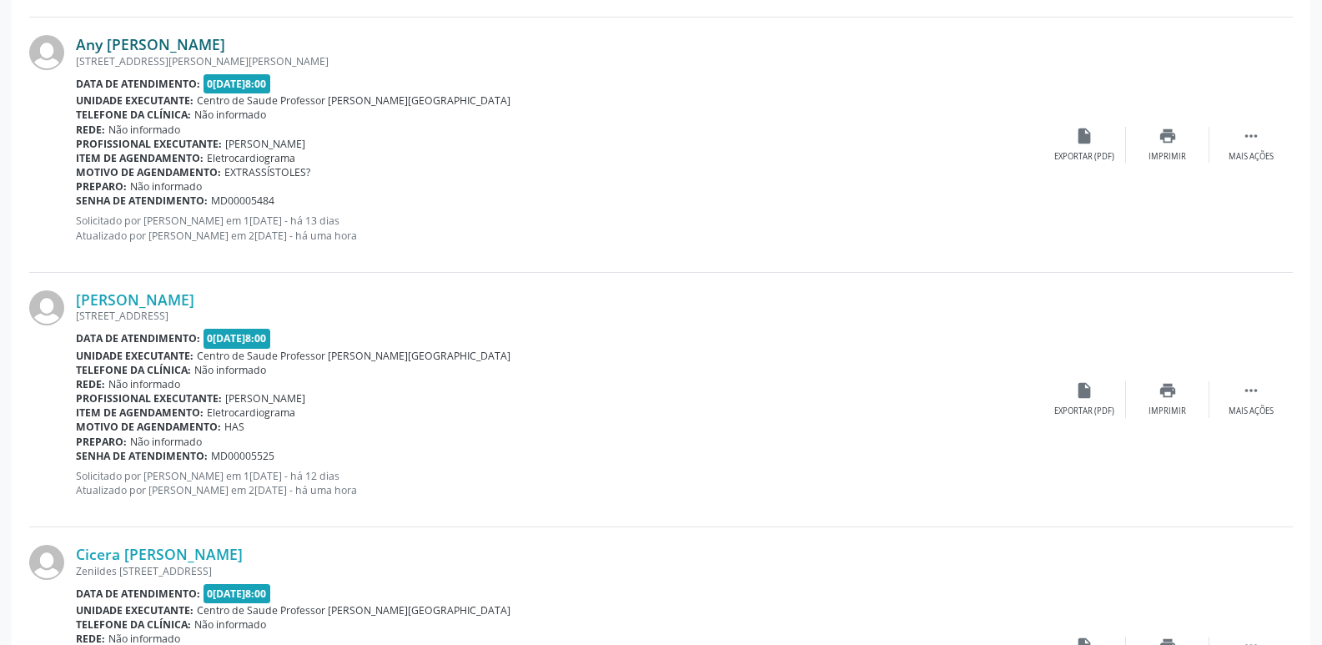
click at [217, 43] on link "Any Helena Souto dos Santos" at bounding box center [150, 44] width 149 height 18
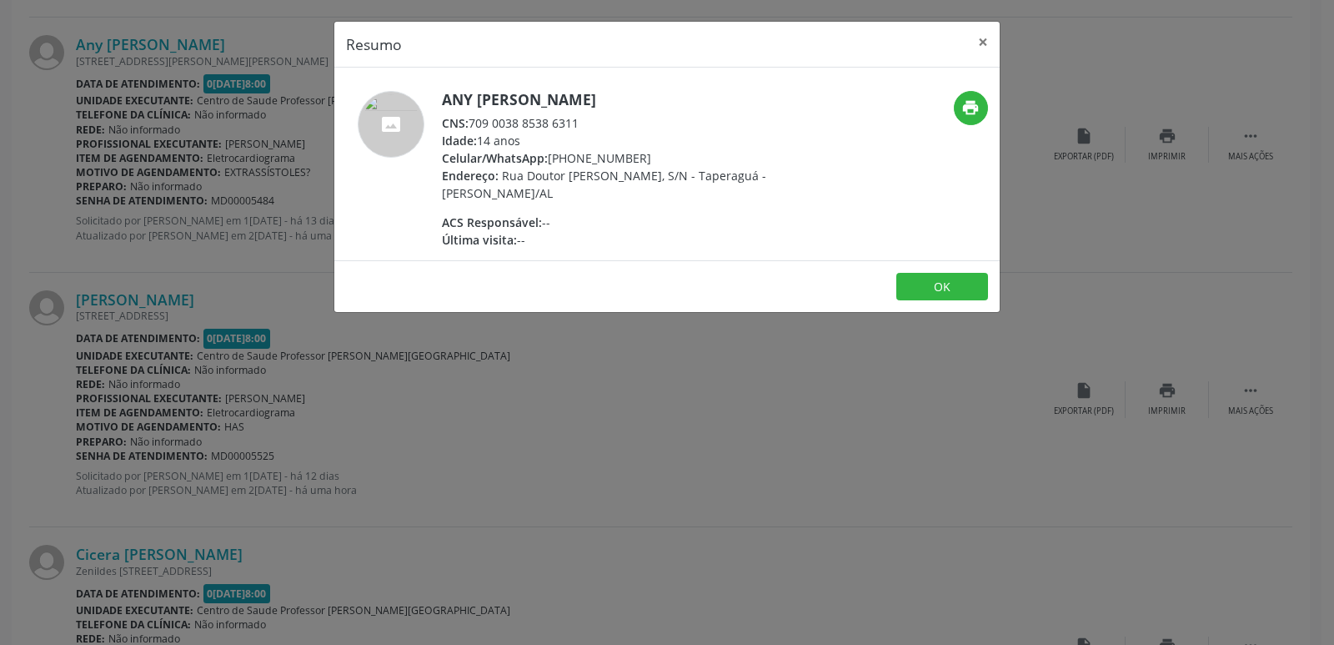
drag, startPoint x: 473, startPoint y: 124, endPoint x: 589, endPoint y: 127, distance: 116.8
click at [589, 127] on div "CNS: 709 0038 8538 6311" at bounding box center [604, 123] width 324 height 18
copy div "709 0038 8538 6311"
click at [1102, 210] on div "Resumo × Any Helena Souto dos Santos CNS: 709 0038 8538 6311 Idade: 14 anos Cel…" at bounding box center [667, 322] width 1334 height 645
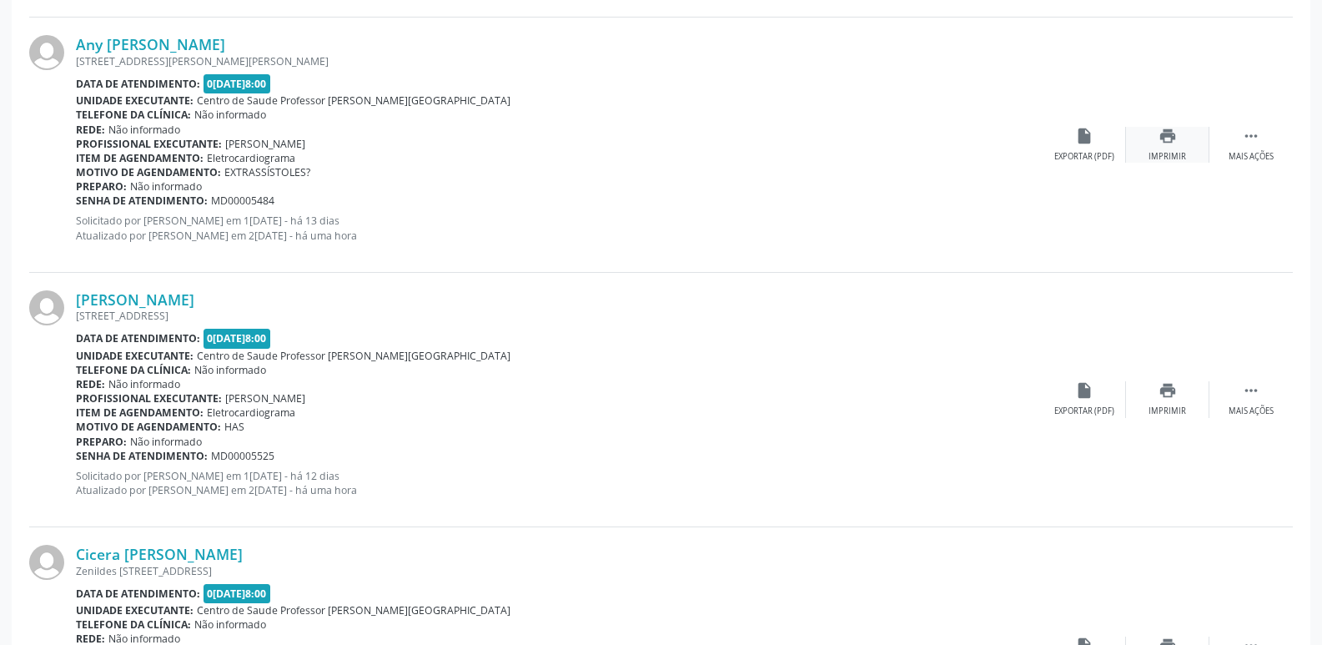
click at [1175, 139] on icon "print" at bounding box center [1167, 136] width 18 height 18
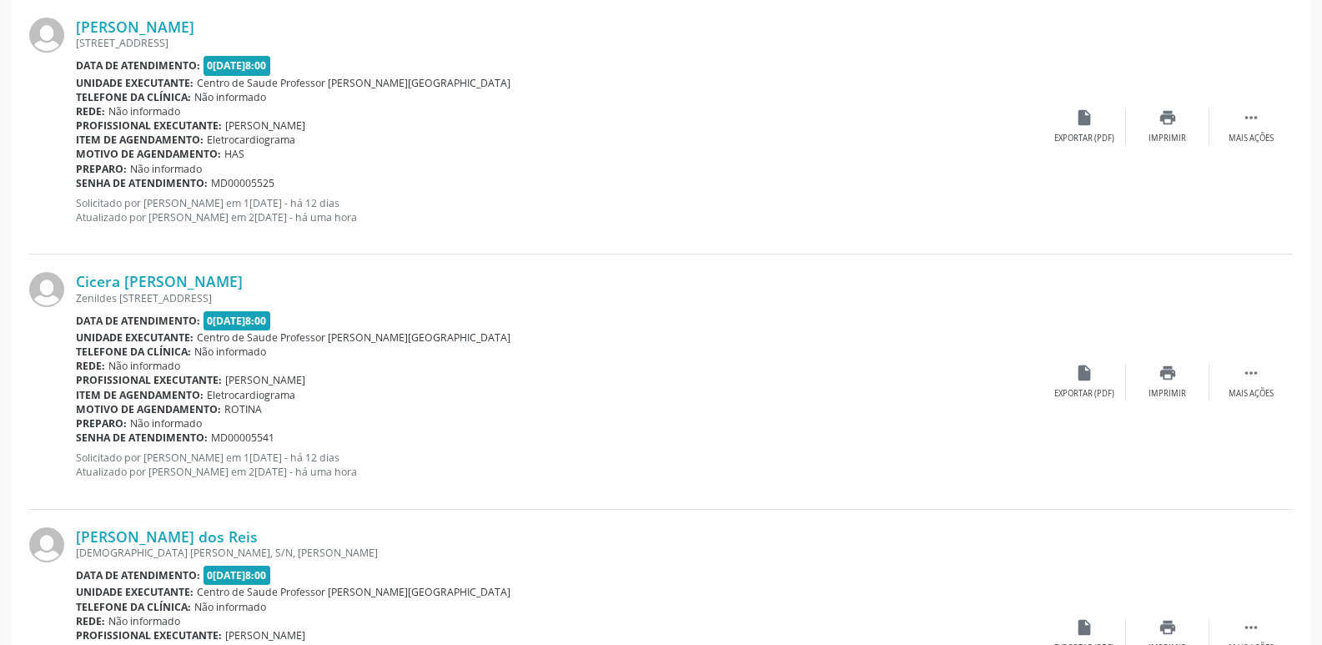
scroll to position [3303, 0]
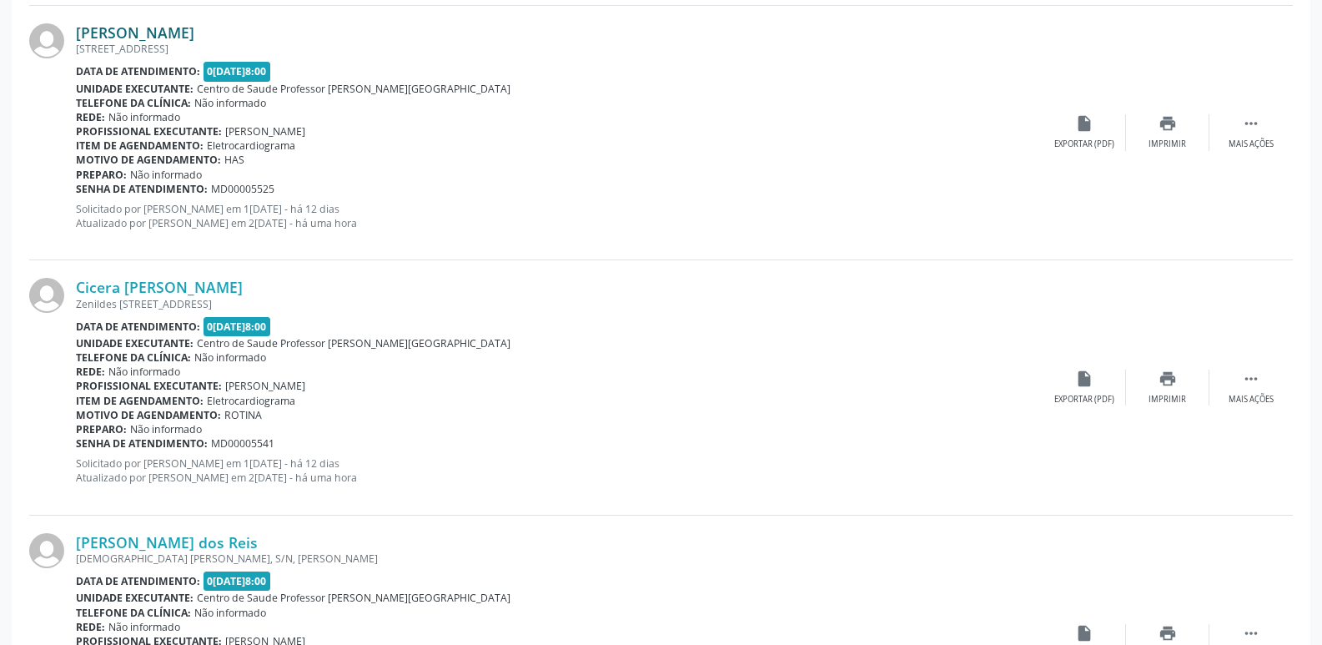
click at [179, 33] on link "Jose Aristeu Cosme" at bounding box center [135, 32] width 118 height 18
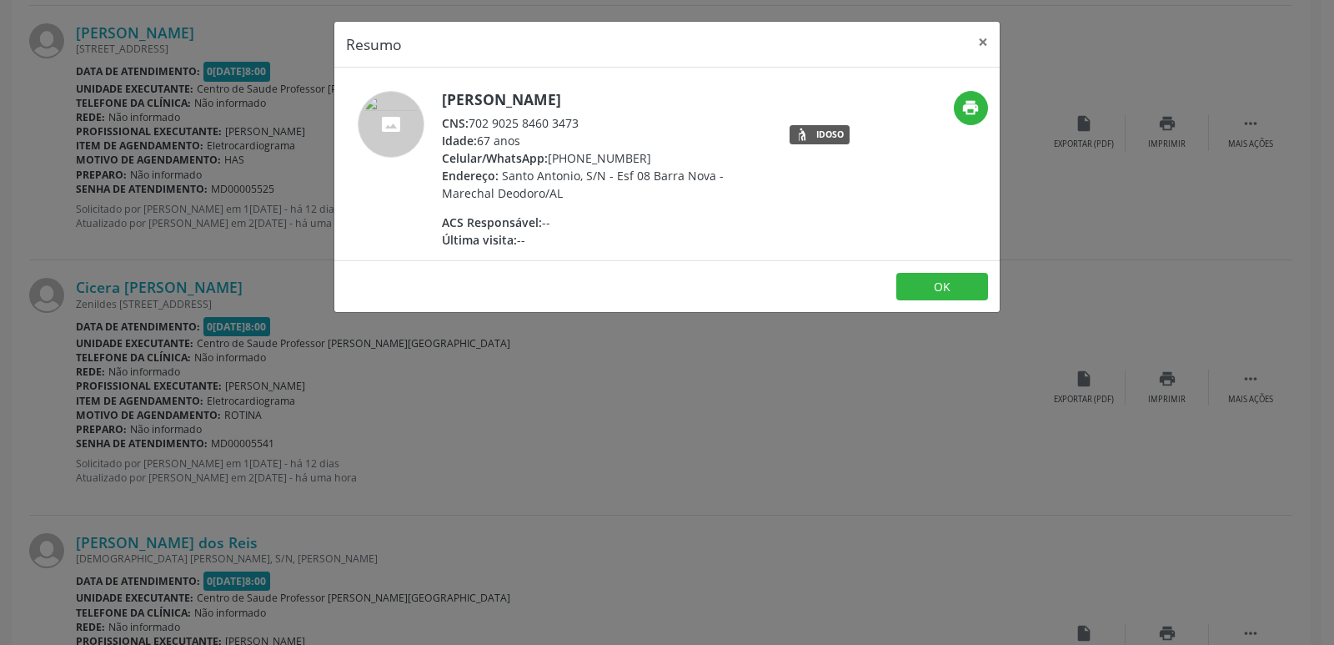
drag, startPoint x: 473, startPoint y: 123, endPoint x: 585, endPoint y: 126, distance: 112.6
click at [585, 126] on div "CNS: 702 9025 8460 3473" at bounding box center [604, 123] width 324 height 18
copy div "702 9025 8460 3473"
click at [1011, 238] on div "Resumo × Jose Aristeu Cosme CNS: 702 9025 8460 3473 Idade: 67 anos Celular/What…" at bounding box center [667, 322] width 1334 height 645
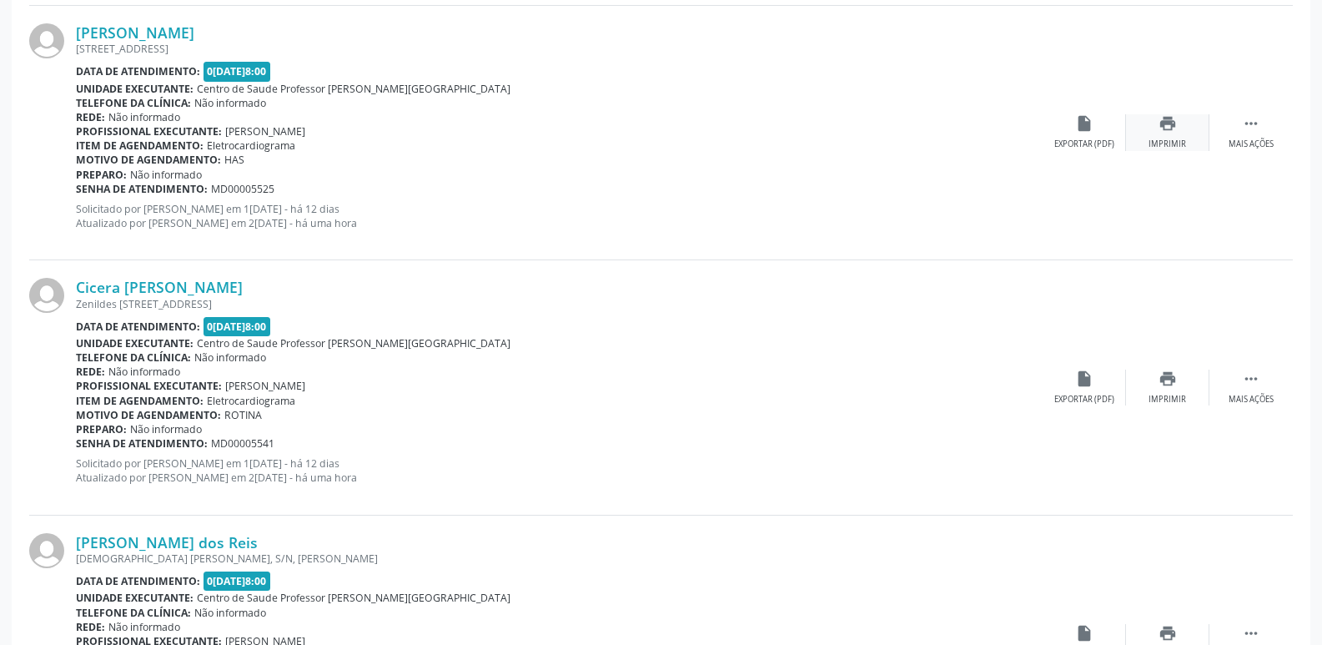
click at [1168, 132] on icon "print" at bounding box center [1167, 123] width 18 height 18
click at [193, 288] on link "Cicera Maria dos Santos" at bounding box center [159, 287] width 167 height 18
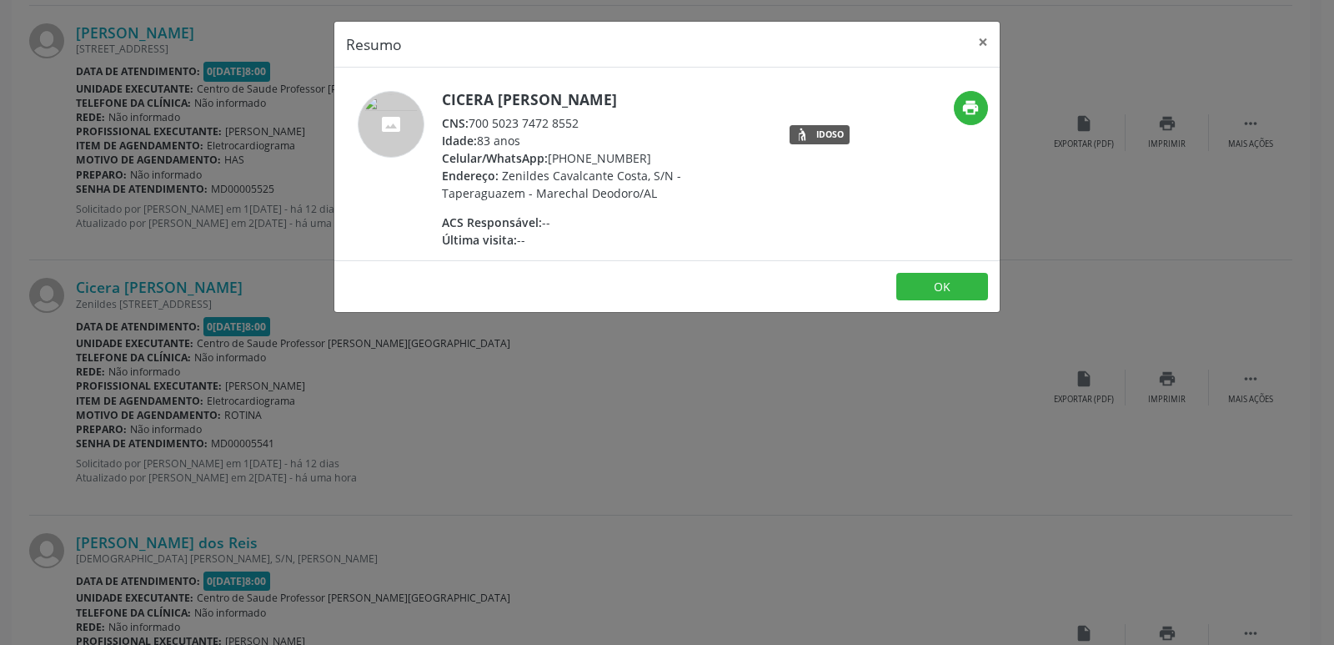
drag, startPoint x: 470, startPoint y: 122, endPoint x: 602, endPoint y: 124, distance: 131.8
click at [602, 124] on div "CNS: 700 5023 7472 8552" at bounding box center [604, 123] width 324 height 18
copy div "700 5023 7472 8552"
click at [1111, 314] on div "Resumo × Cicera Maria dos Santos CNS: 700 5023 7472 8552 Idade: 83 anos Celular…" at bounding box center [667, 322] width 1334 height 645
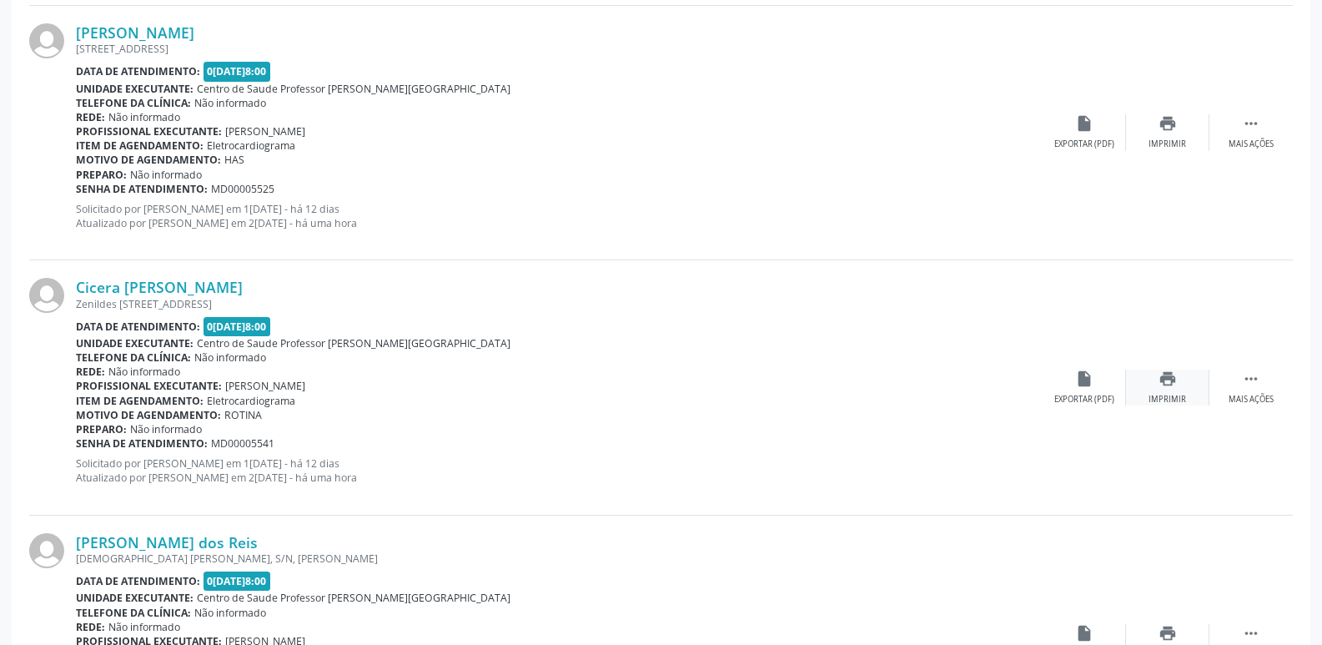
click at [1182, 389] on div "print Imprimir" at bounding box center [1167, 387] width 83 height 36
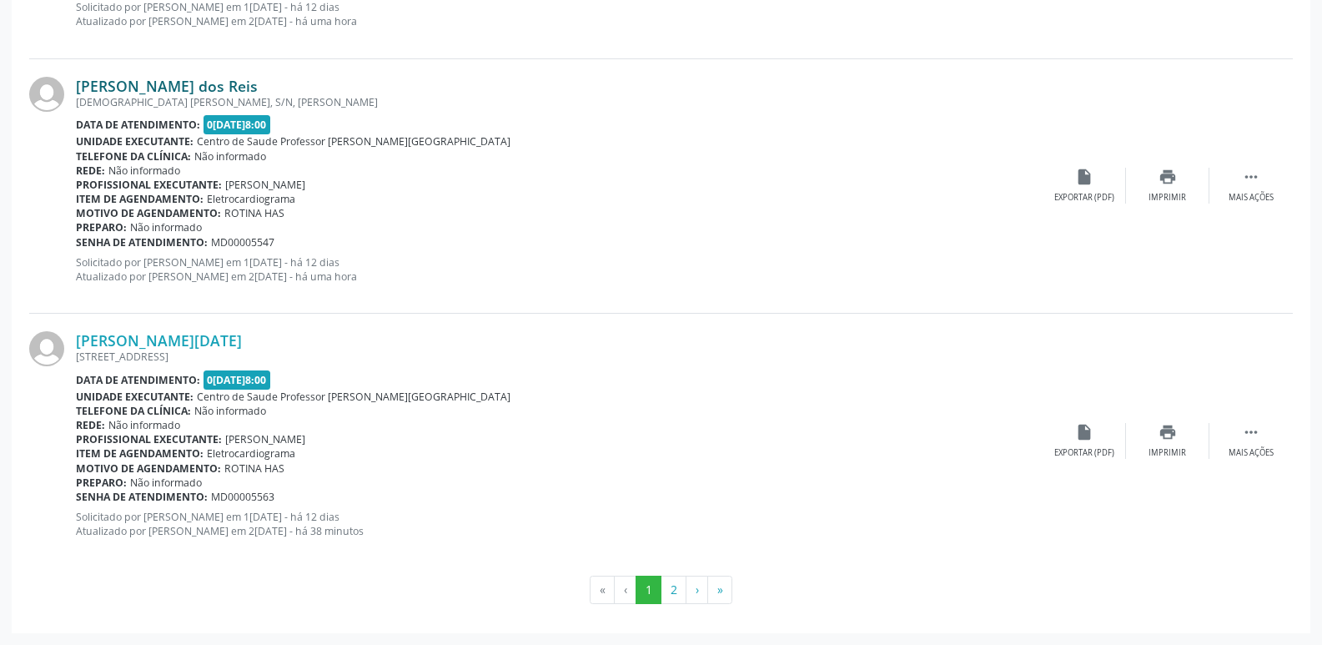
click at [143, 88] on link "Paula Luna dos Reis" at bounding box center [167, 86] width 182 height 18
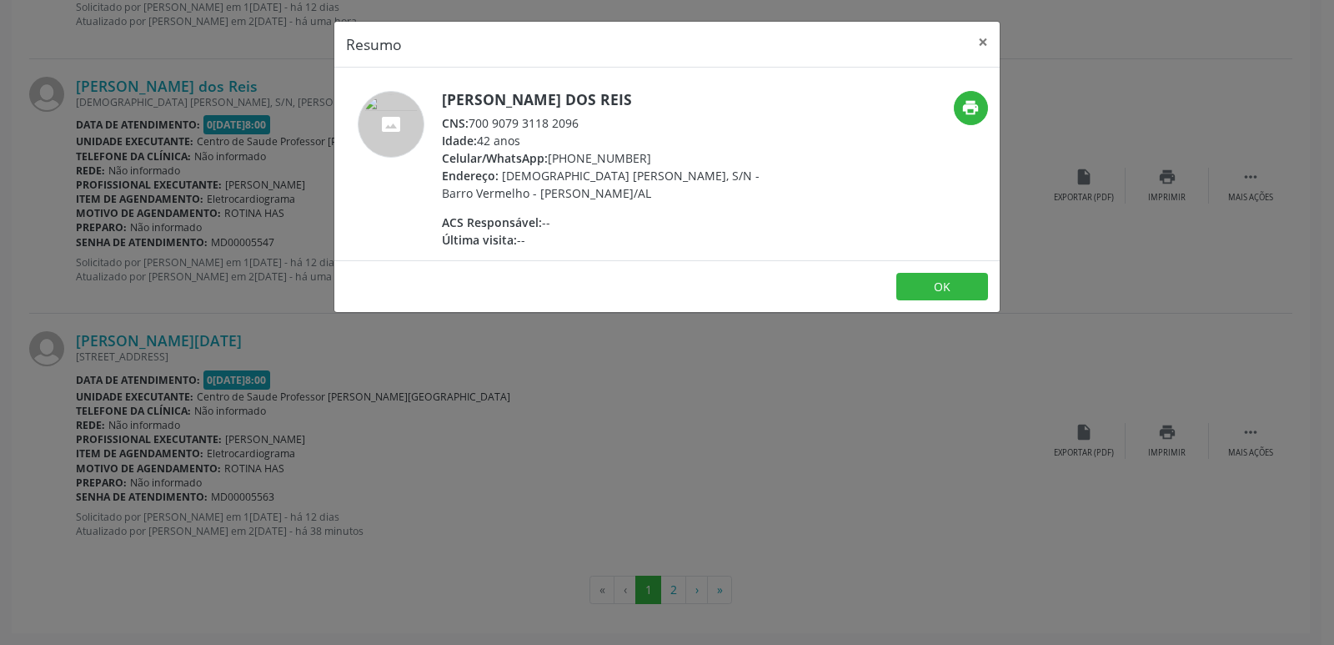
drag, startPoint x: 473, startPoint y: 118, endPoint x: 602, endPoint y: 126, distance: 129.5
click at [602, 126] on div "CNS: 700 9079 3118 2096" at bounding box center [604, 123] width 324 height 18
copy div "700 9079 3118 2096"
click at [920, 387] on div "Resumo × Paula Luna dos Reis CNS: 700 9079 3118 2096 Idade: 42 anos Celular/Wha…" at bounding box center [667, 322] width 1334 height 645
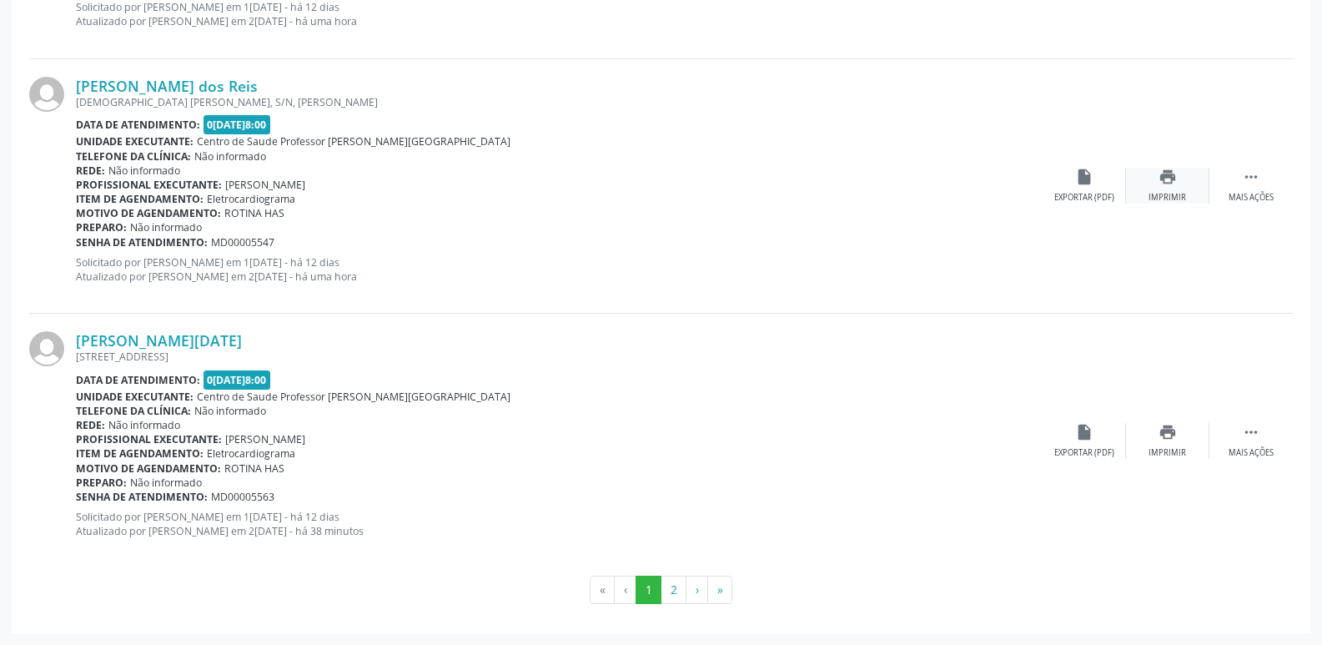
click at [1178, 193] on div "Imprimir" at bounding box center [1167, 198] width 38 height 12
click at [173, 336] on link "Maria Lucia de Oliveira" at bounding box center [159, 340] width 166 height 18
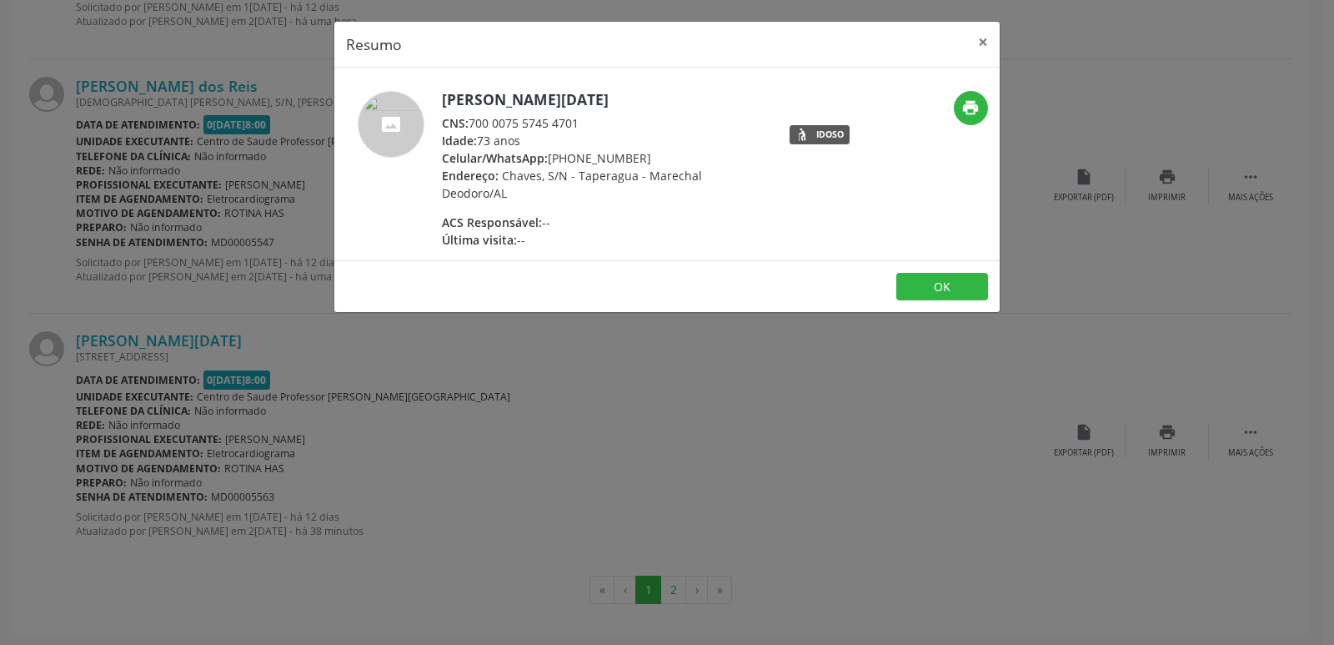
drag, startPoint x: 473, startPoint y: 121, endPoint x: 633, endPoint y: 120, distance: 160.1
click at [633, 120] on div "CNS: 700 0075 5745 4701" at bounding box center [604, 123] width 324 height 18
copy div "700 0075 5745 4701"
click at [1066, 394] on div "Resumo × Maria Lucia de Oliveira CNS: 700 0075 5745 4701 Idade: 73 anos Celular…" at bounding box center [667, 322] width 1334 height 645
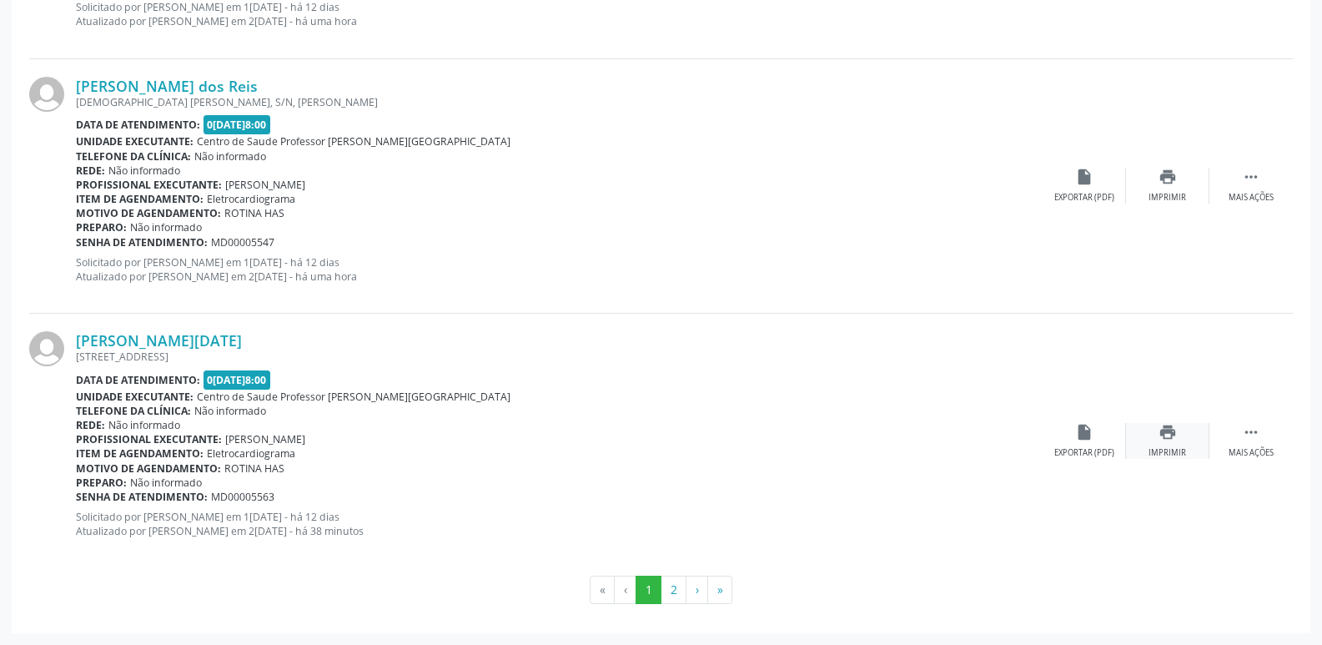
click at [1185, 439] on div "print Imprimir" at bounding box center [1167, 441] width 83 height 36
click at [670, 587] on button "2" at bounding box center [673, 589] width 26 height 28
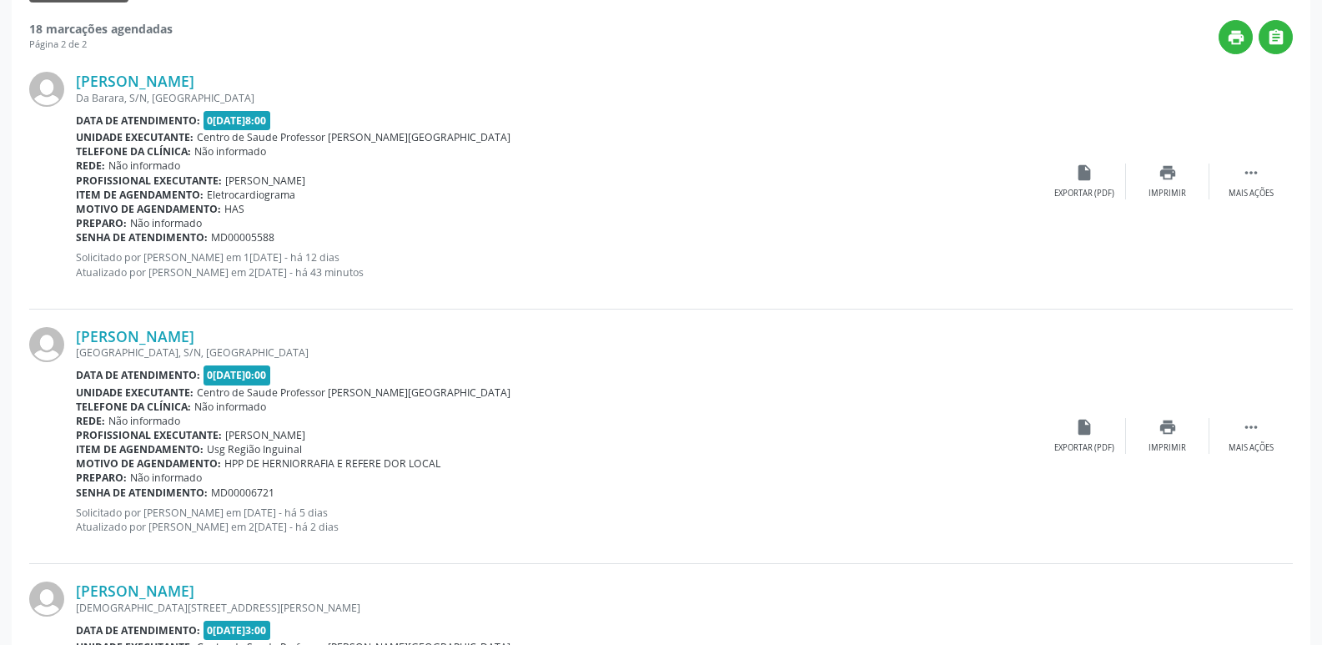
scroll to position [359, 0]
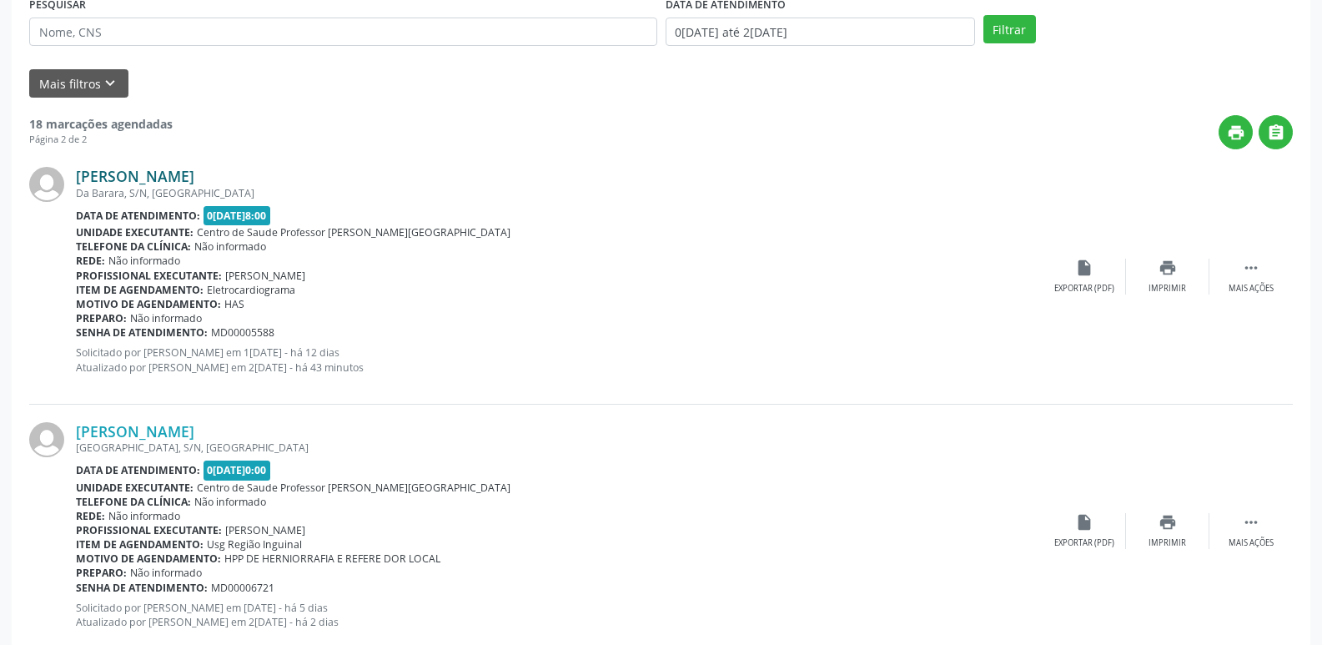
click at [194, 172] on link "Roque Hudson de Araújo" at bounding box center [135, 176] width 118 height 18
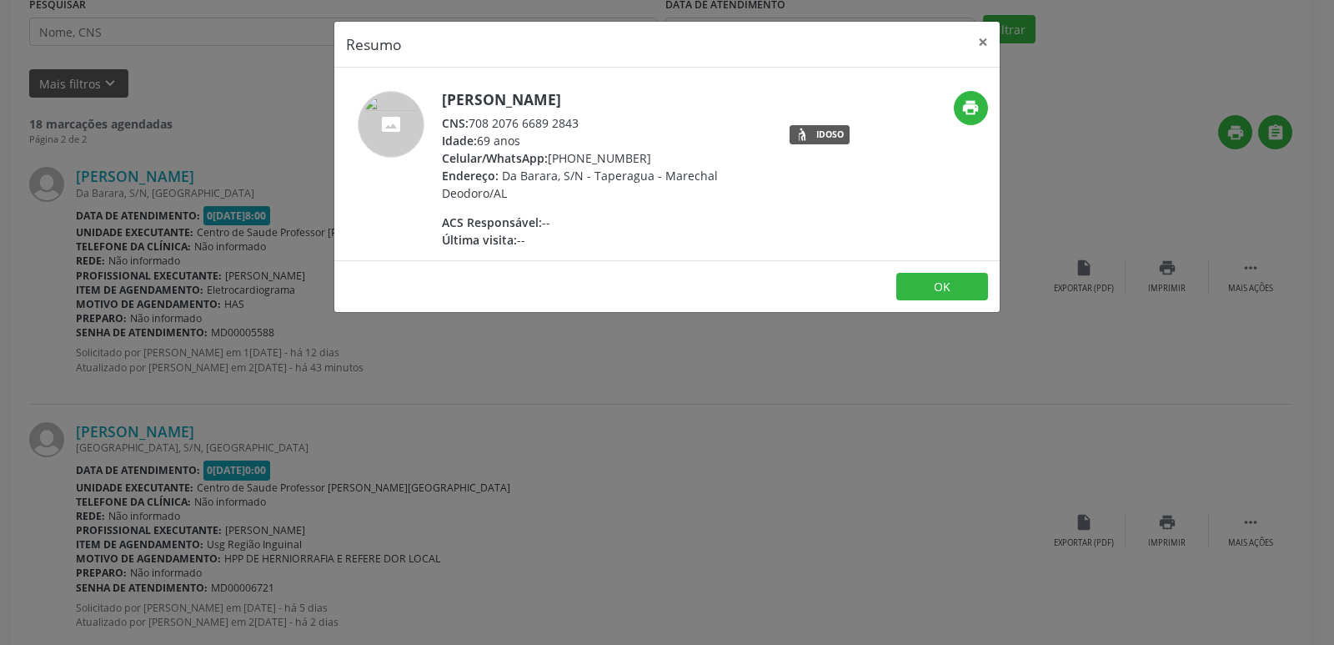
drag, startPoint x: 472, startPoint y: 123, endPoint x: 606, endPoint y: 120, distance: 134.3
click at [606, 120] on div "CNS: 708 2076 6689 2843" at bounding box center [604, 123] width 324 height 18
copy div "708 2076 6689 2843"
click at [923, 389] on div "Resumo × Roque Hudson de Araújo CNS: 708 2076 6689 2843 Idade: 69 anos Celular/…" at bounding box center [667, 322] width 1334 height 645
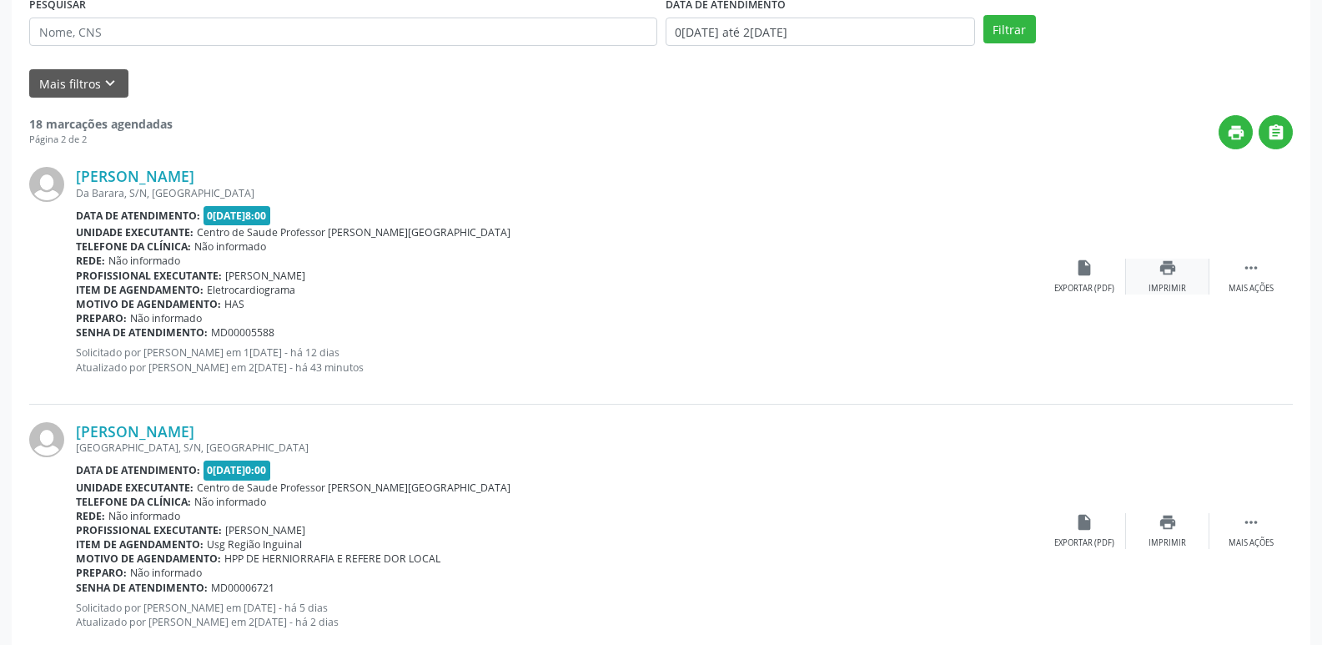
click at [1186, 274] on div "print Imprimir" at bounding box center [1167, 276] width 83 height 36
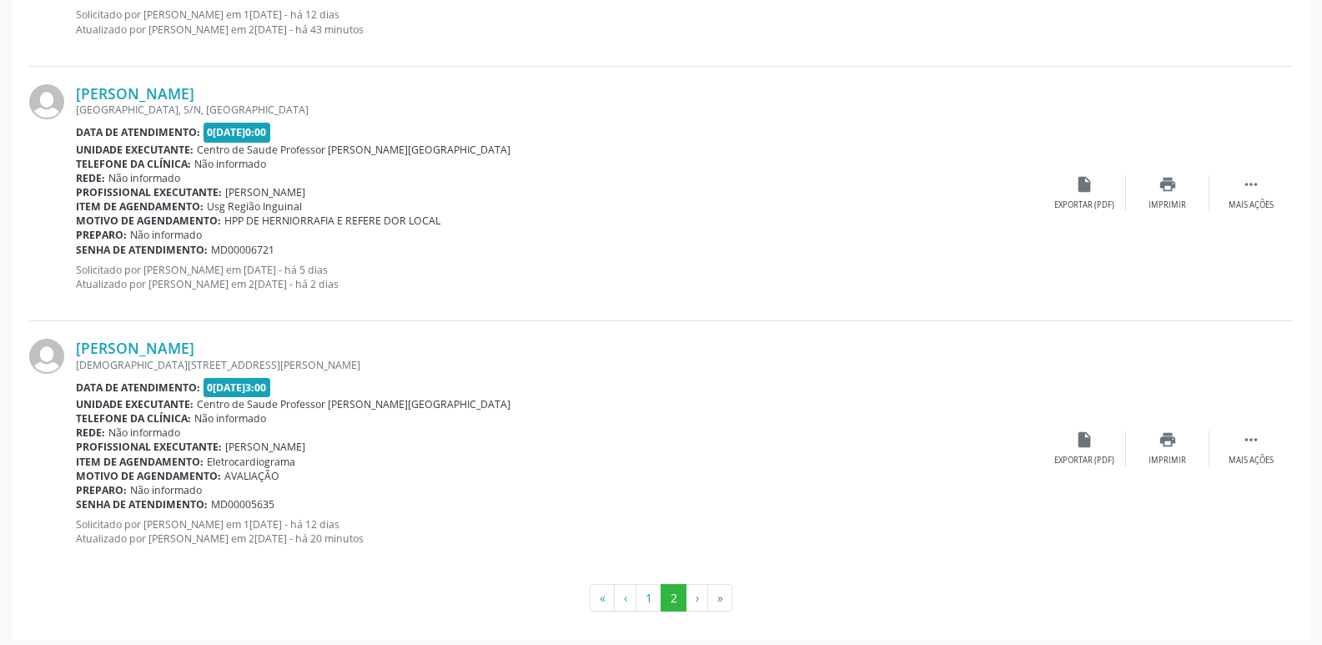
scroll to position [704, 0]
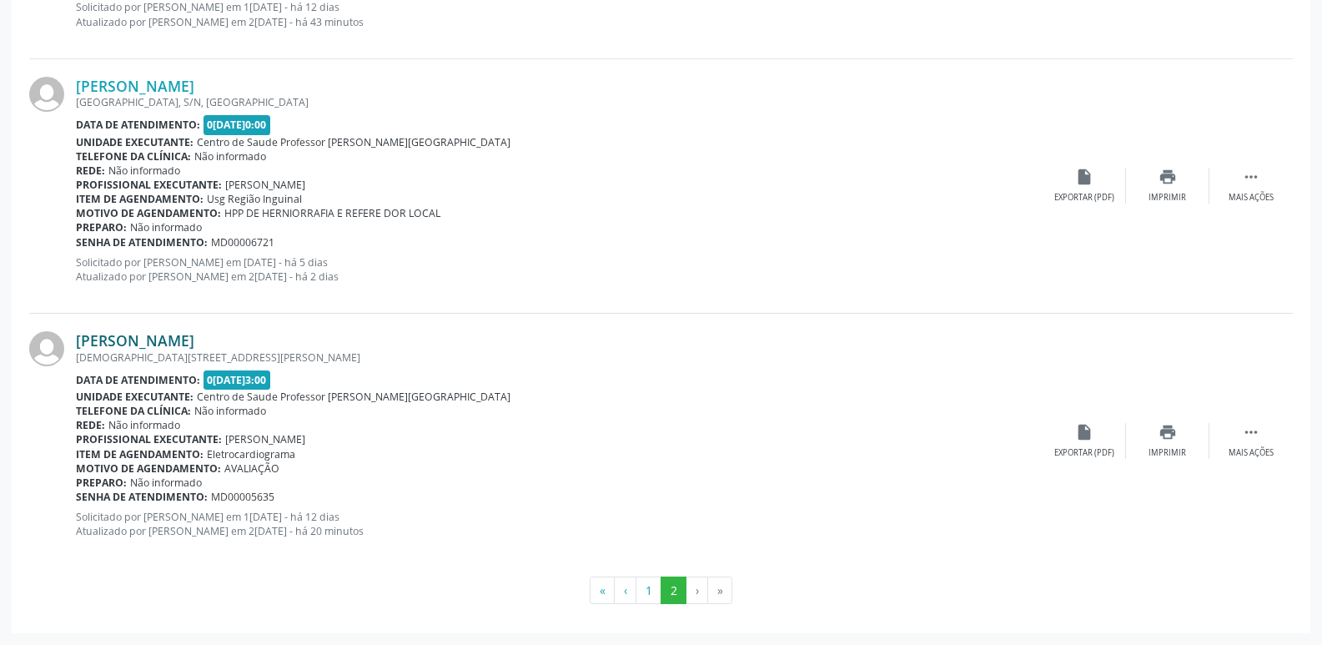
click at [194, 344] on link "Claudinete Pereira da Silva" at bounding box center [135, 340] width 118 height 18
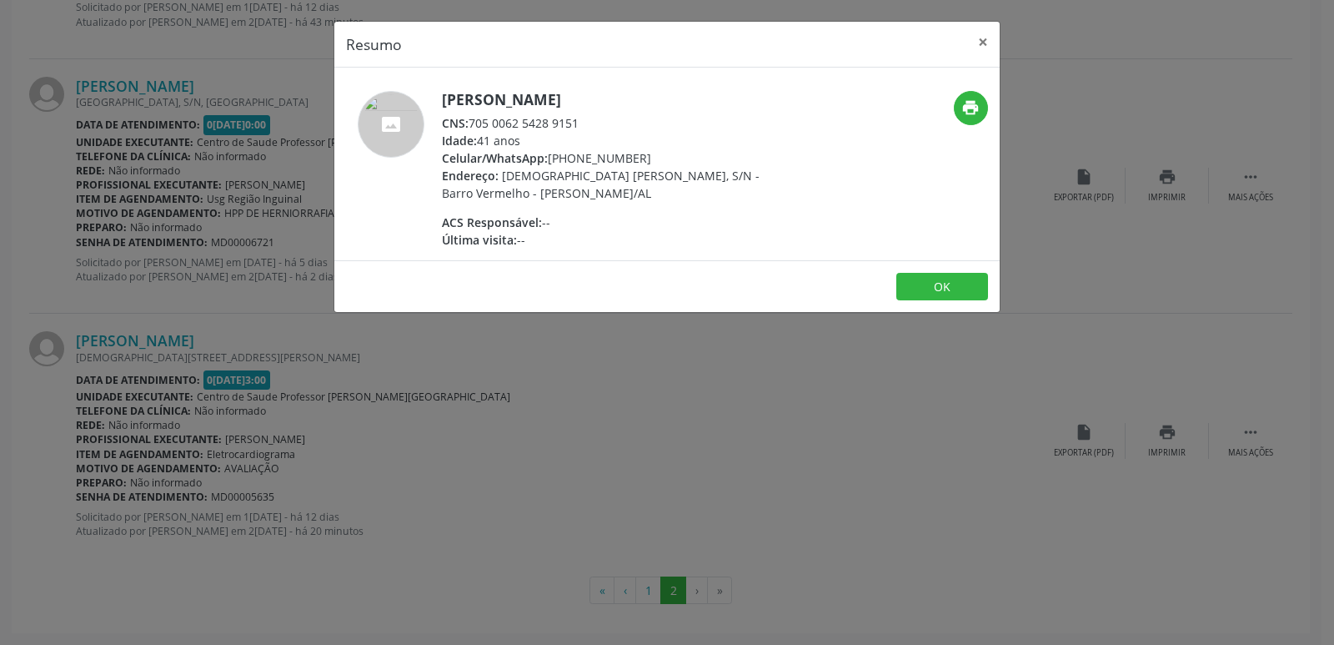
drag, startPoint x: 469, startPoint y: 123, endPoint x: 646, endPoint y: 126, distance: 176.8
click at [646, 126] on div "CNS: 705 0062 5428 9151" at bounding box center [604, 123] width 324 height 18
copy div "705 0062 5428 9151"
click at [655, 376] on div "Resumo × Claudinete Pereira da Silva CNS: 705 0062 5428 9151 Idade: 41 anos Cel…" at bounding box center [667, 322] width 1334 height 645
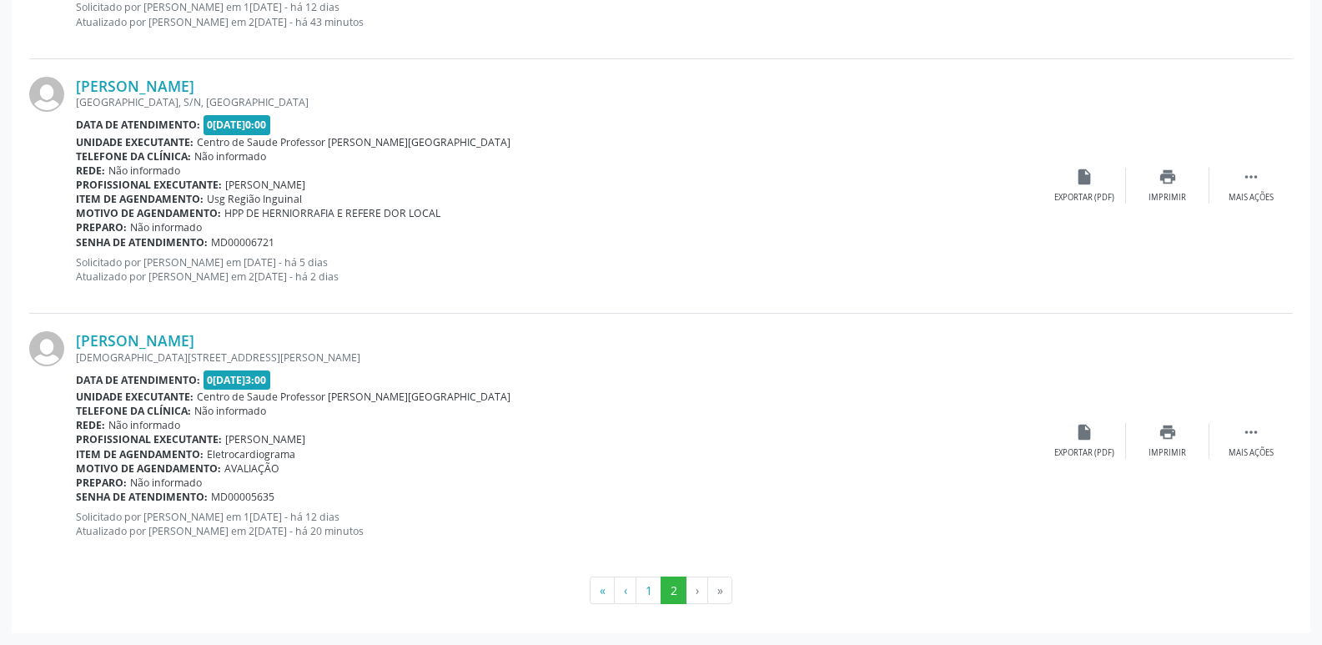
click at [696, 589] on li "›" at bounding box center [697, 590] width 22 height 28
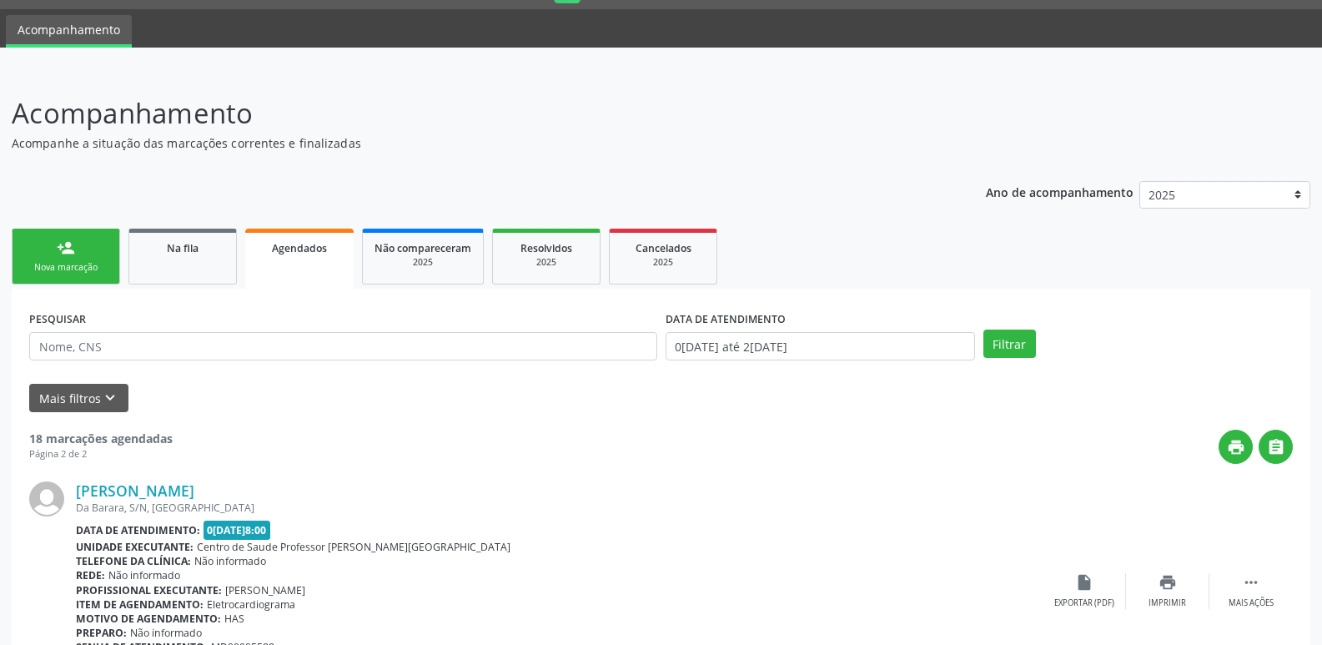
scroll to position [0, 0]
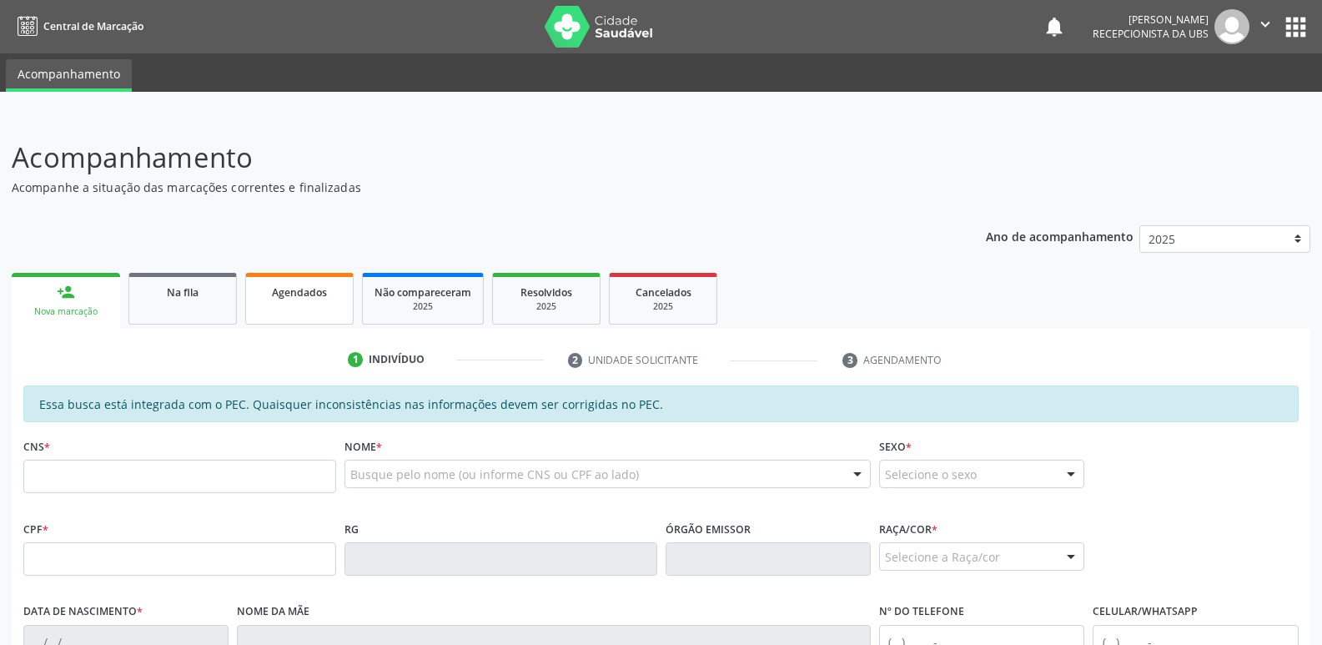
click at [282, 291] on span "Agendados" at bounding box center [299, 292] width 55 height 14
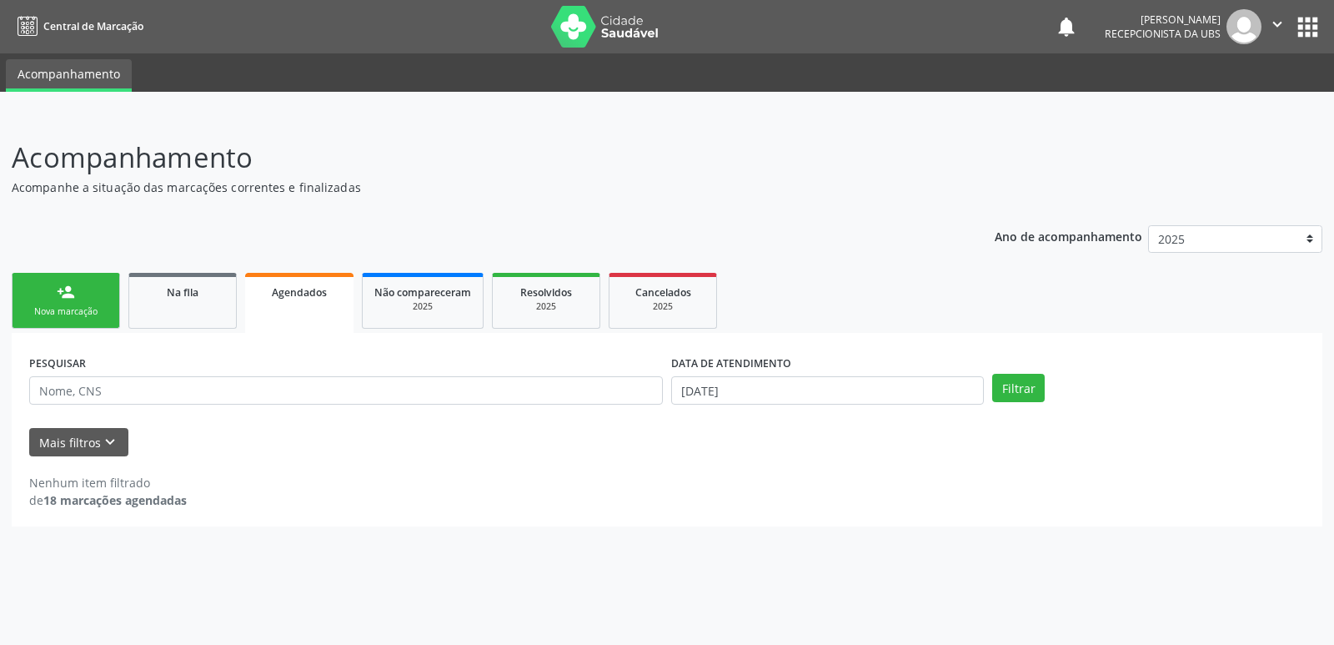
click at [1240, 36] on img at bounding box center [1243, 26] width 35 height 35
click at [1272, 26] on icon "" at bounding box center [1277, 24] width 18 height 18
click at [1231, 106] on link "Sair" at bounding box center [1234, 101] width 115 height 23
